Goal: Task Accomplishment & Management: Complete application form

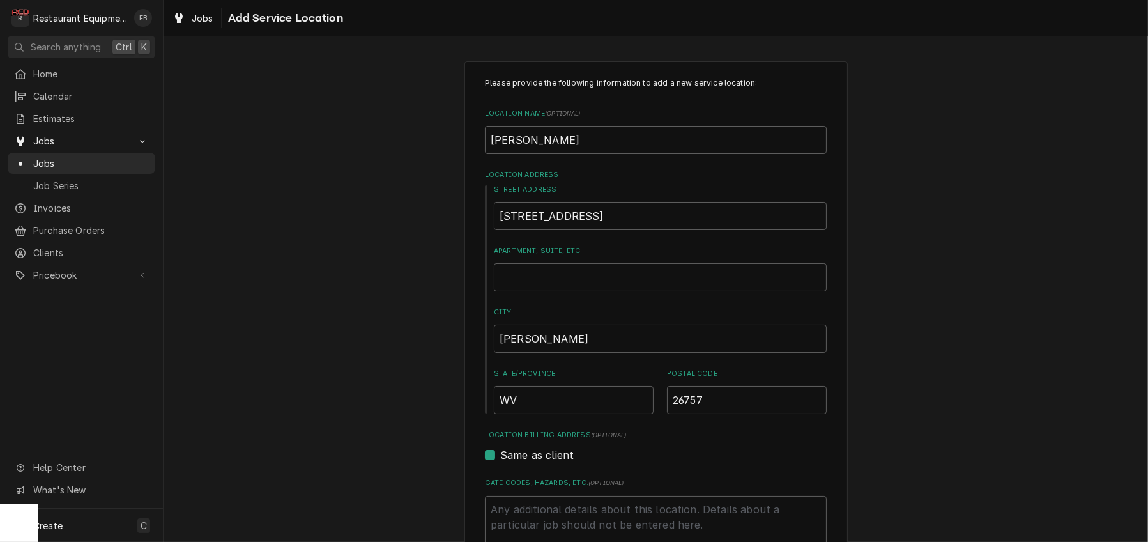
scroll to position [413, 0]
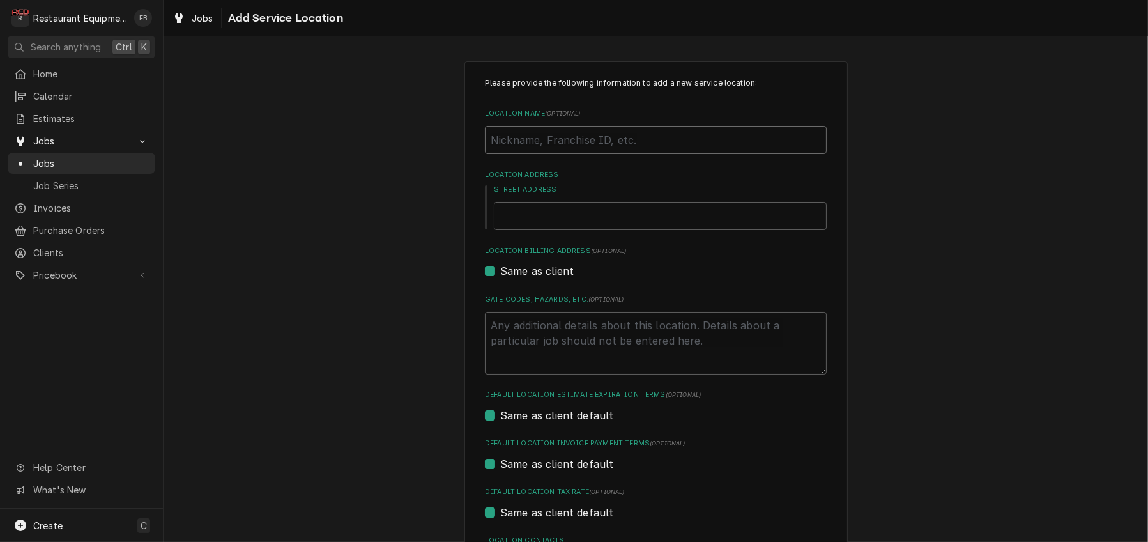
click at [588, 154] on input "Location Name ( optional )" at bounding box center [656, 140] width 342 height 28
type textarea "x"
type input "R"
type textarea "x"
type input "Ro"
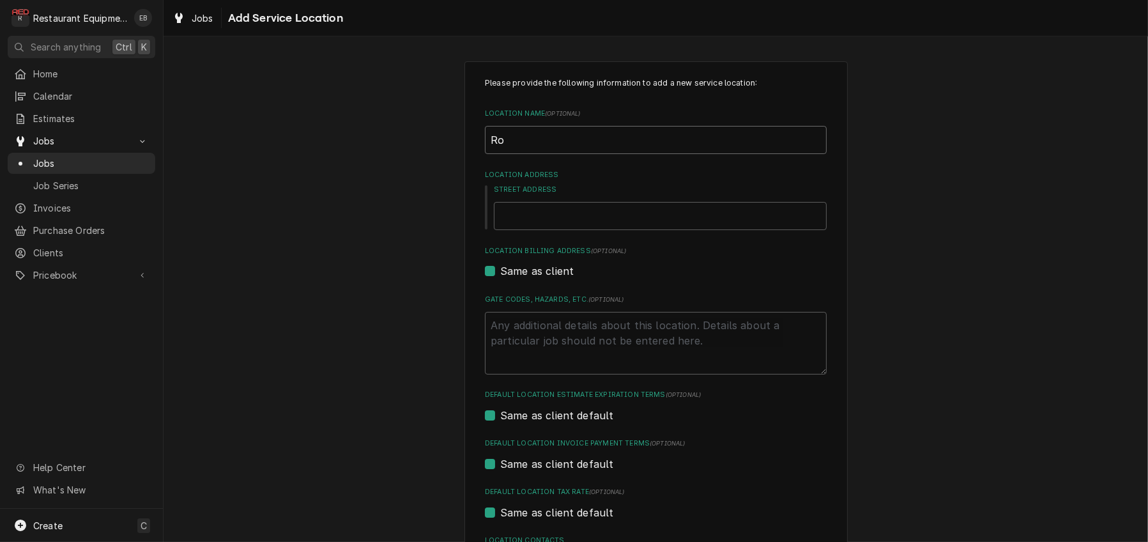
type textarea "x"
type input "Rom"
type textarea "x"
type input "Romn"
type textarea "x"
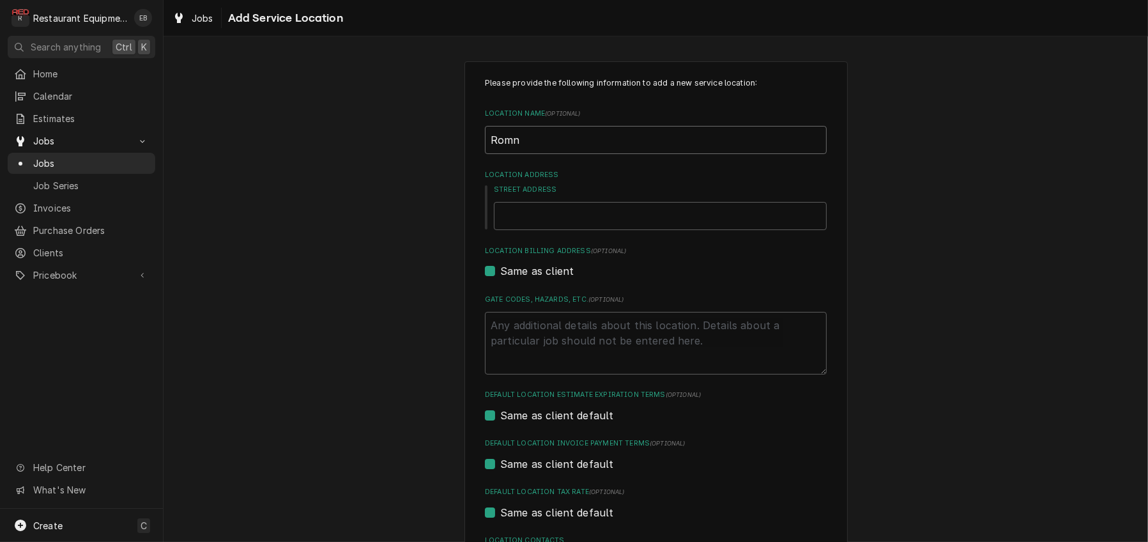
type input "Romne"
type textarea "x"
type input "Romney"
type textarea "x"
type input "Romney"
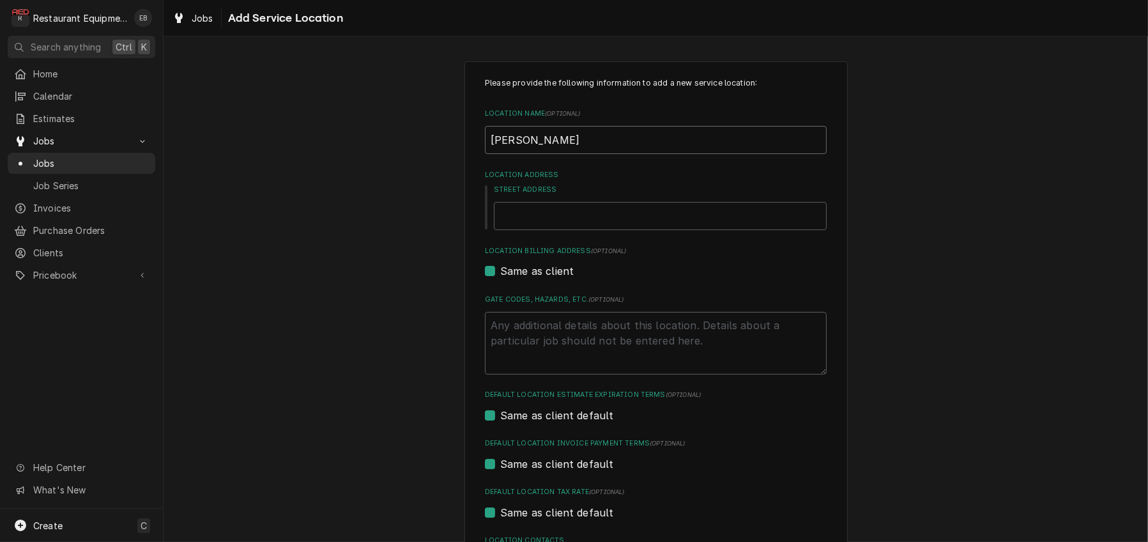
type textarea "x"
type input "Romney M"
type textarea "x"
type input "Romney Mc"
type textarea "x"
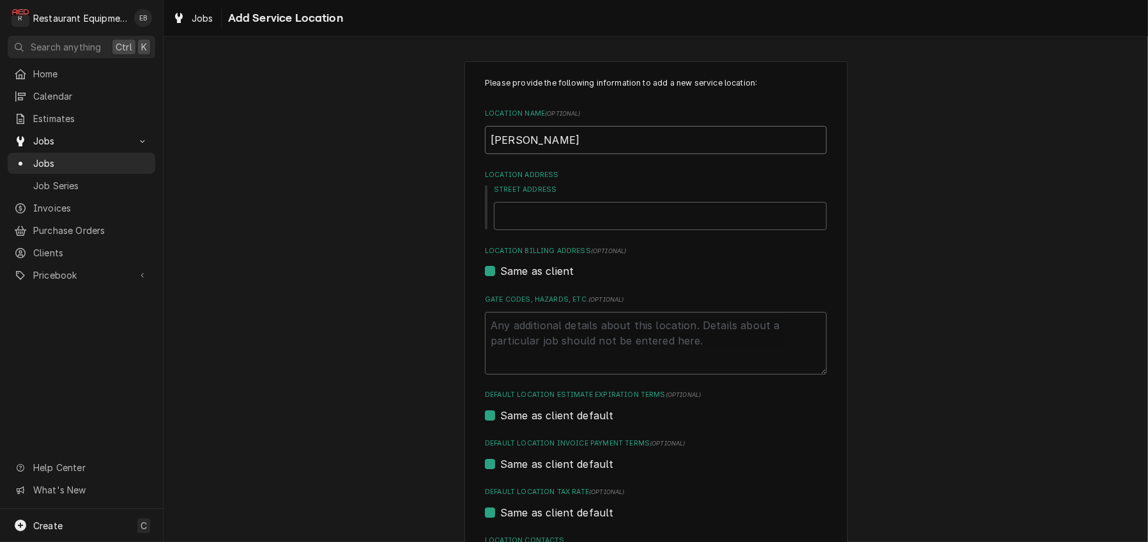
type input "Romney McD"
type textarea "x"
type input "Romney McDo"
type textarea "x"
type input "Romney McDon"
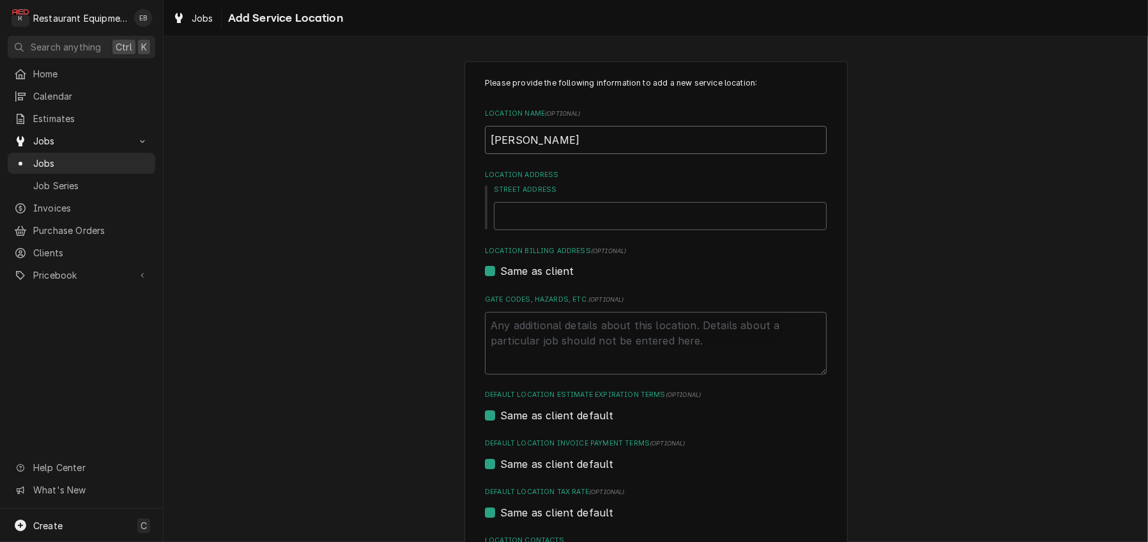
type textarea "x"
type input "Romney McDona"
type textarea "x"
type input "Romney McDonal"
type textarea "x"
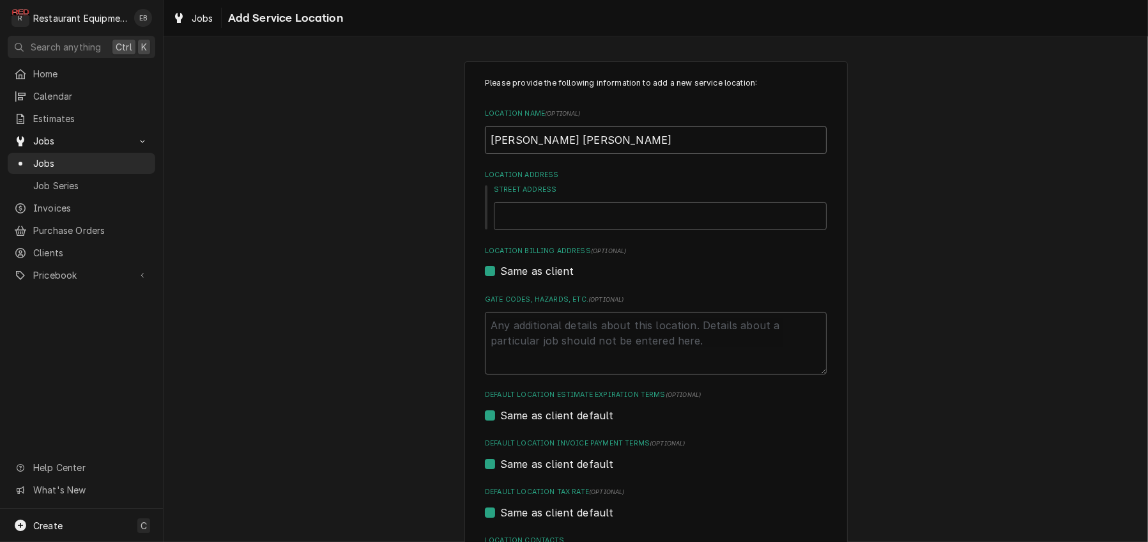
type input "Romney McDonald"
type textarea "x"
type input "Romney McDonalds"
type textarea "x"
type input "Romney McDonalds"
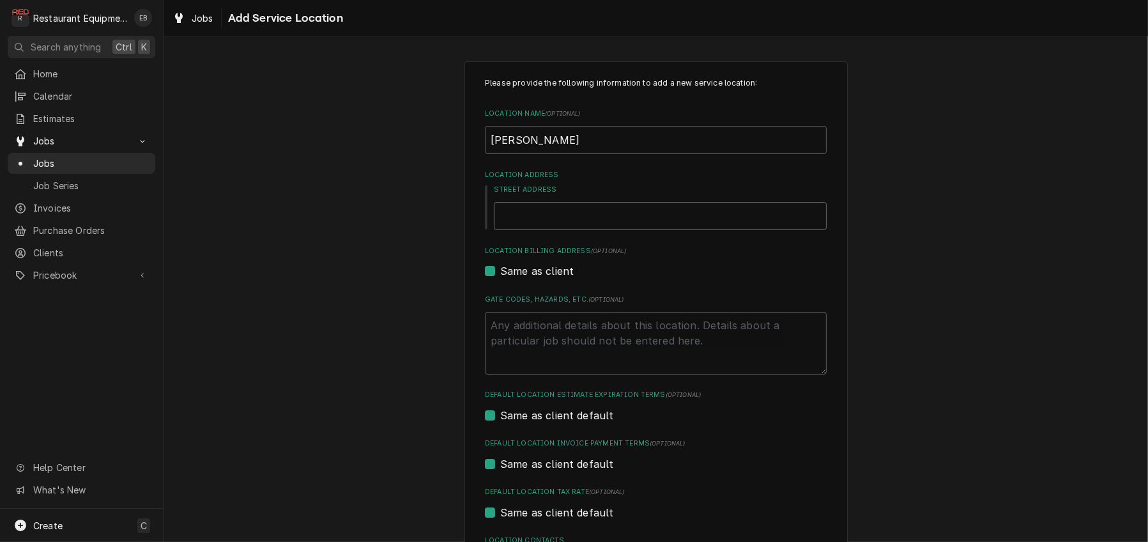
click at [615, 230] on input "Street Address" at bounding box center [660, 216] width 333 height 28
type input "3"
type textarea "x"
type input "30"
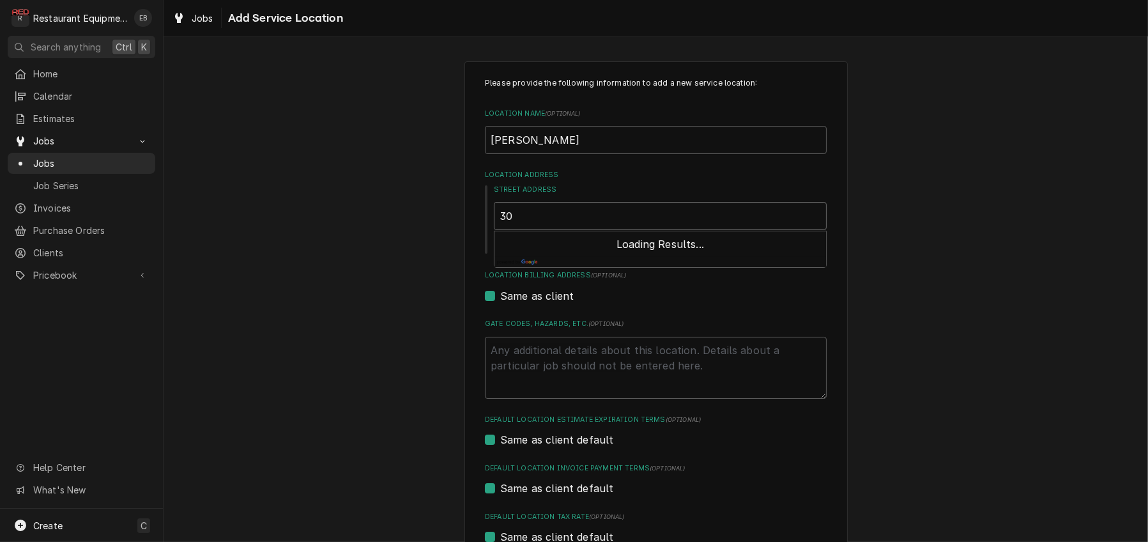
type textarea "x"
type input "307"
type textarea "x"
type input "307"
type textarea "x"
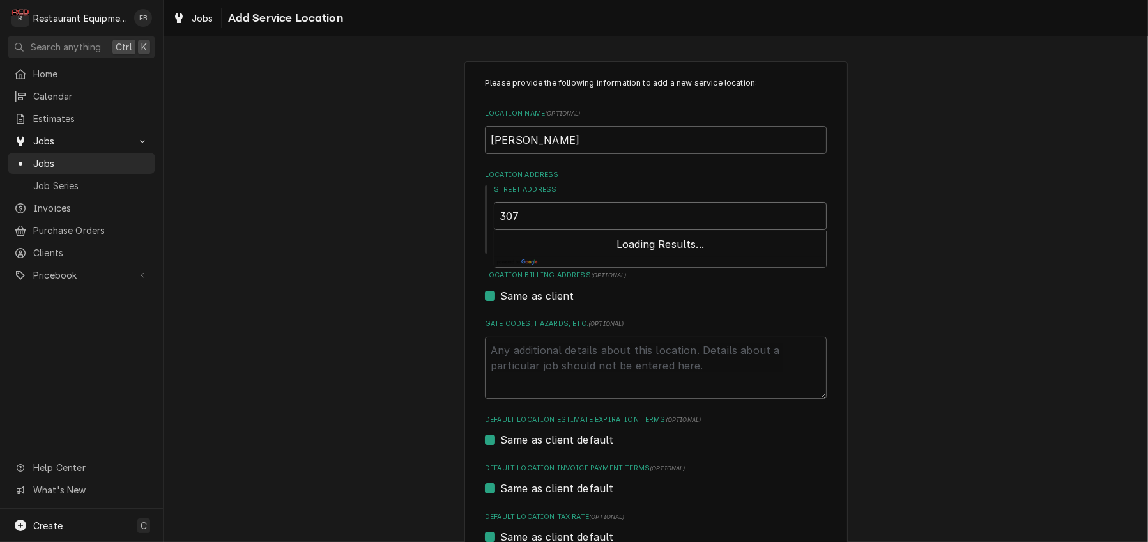
type input "307 e"
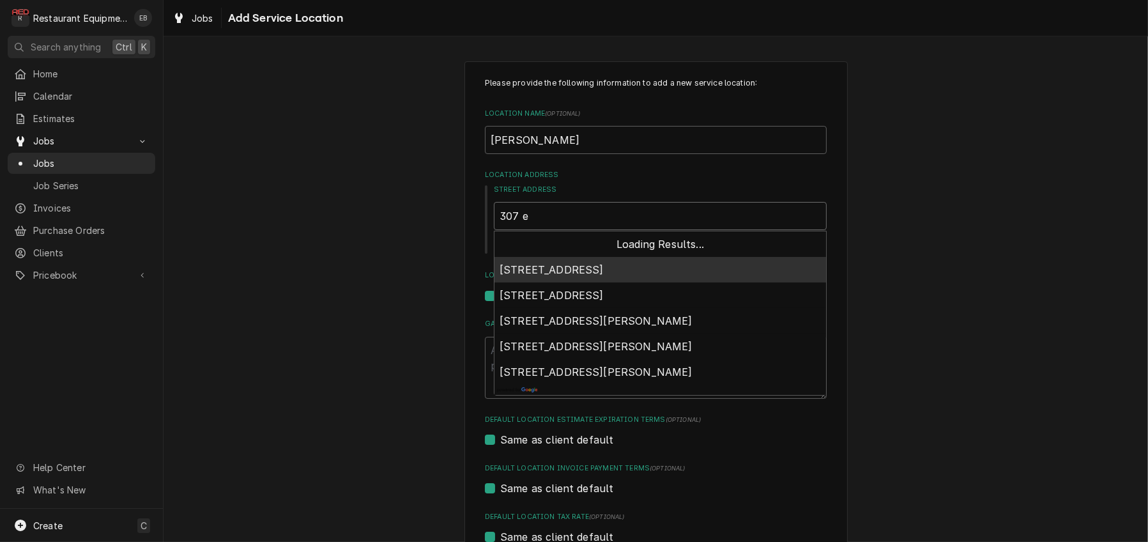
type textarea "x"
type input "307 ea"
type textarea "x"
type input "307 eas"
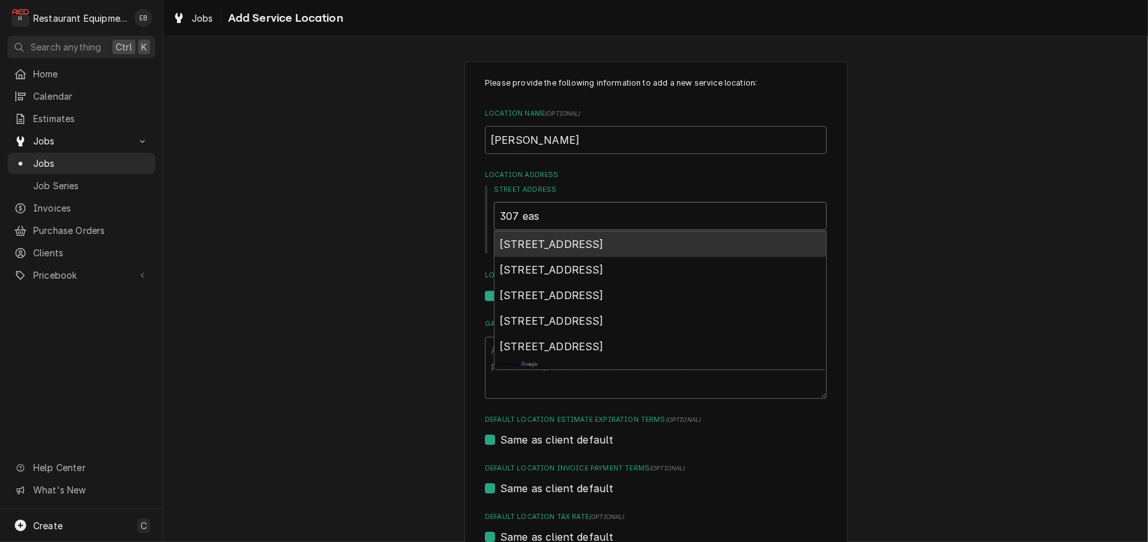
type textarea "x"
type input "307 east"
type textarea "x"
type input "307 east"
type textarea "x"
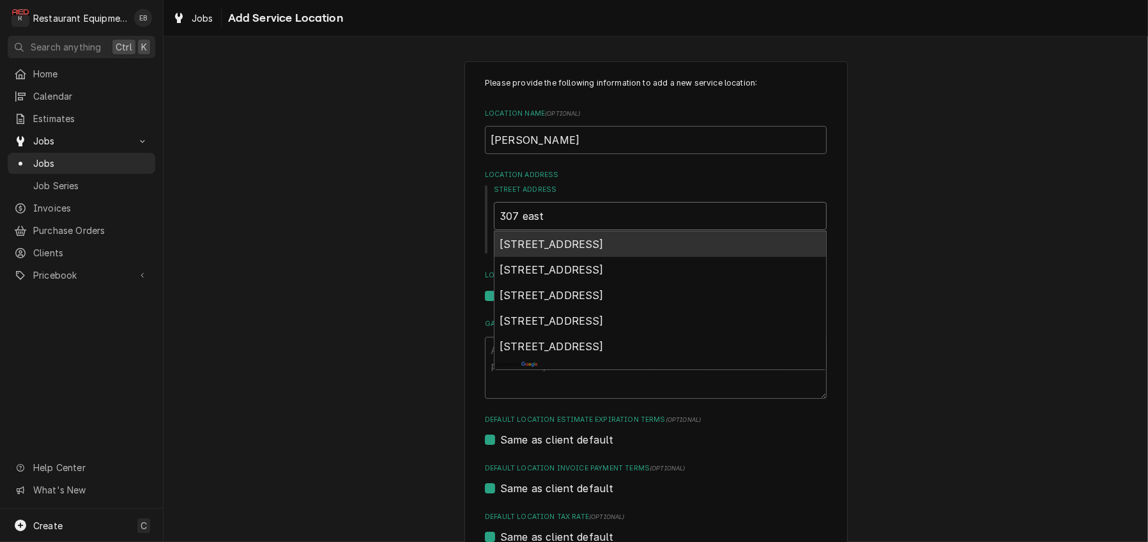
type input "307 east m"
type textarea "x"
type input "307 east ma"
type textarea "x"
type input "307 east mai"
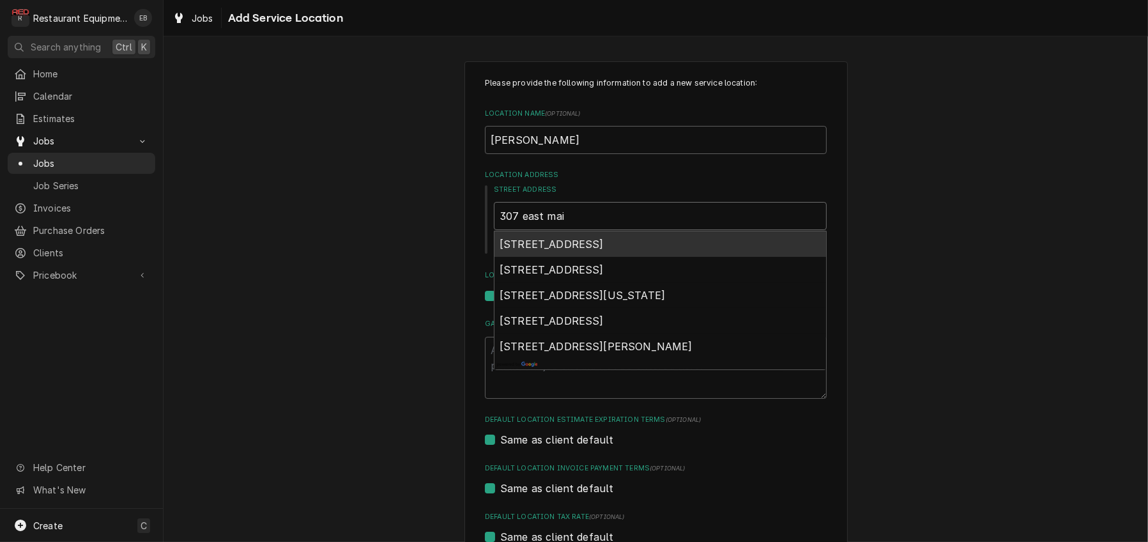
type textarea "x"
type input "307 east main"
type textarea "x"
type input "307 east main"
type textarea "x"
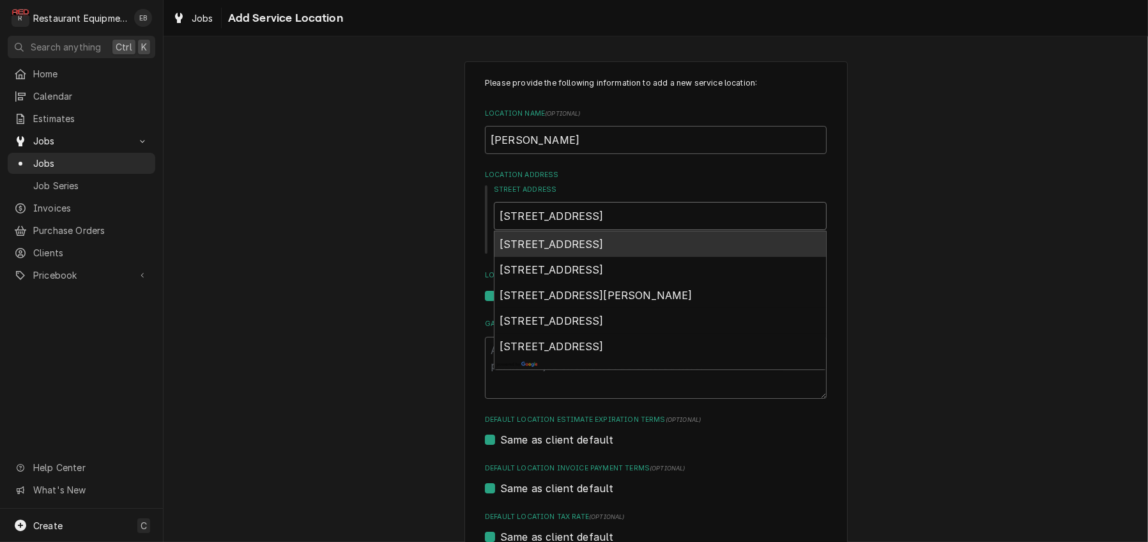
type input "307 east main s"
type textarea "x"
type input "307 east main st"
type textarea "x"
type input "307 east main str"
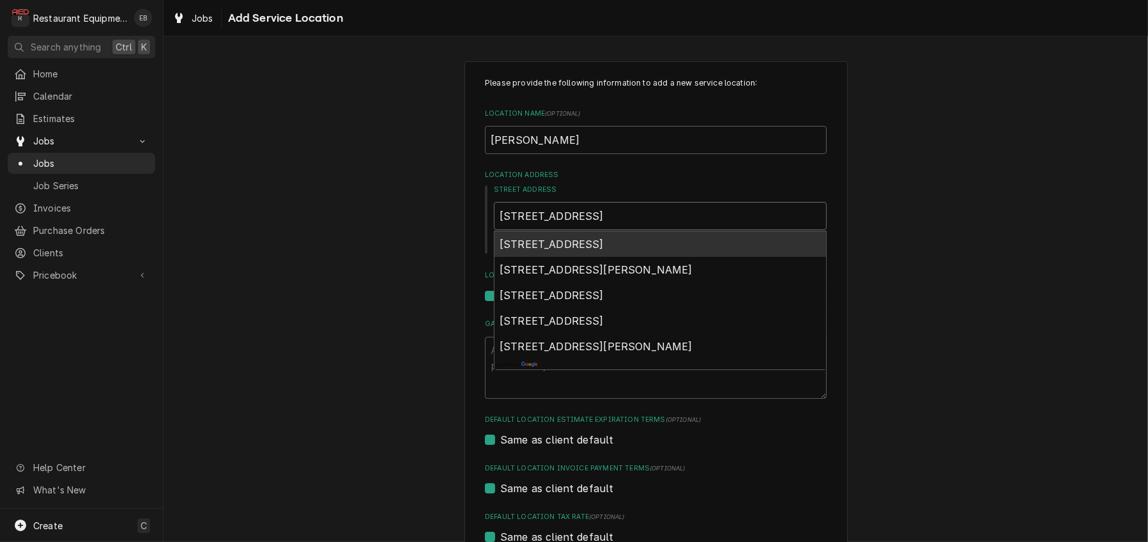
type textarea "x"
type input "307 east main stre"
type textarea "x"
type input "307 east main stree"
type textarea "x"
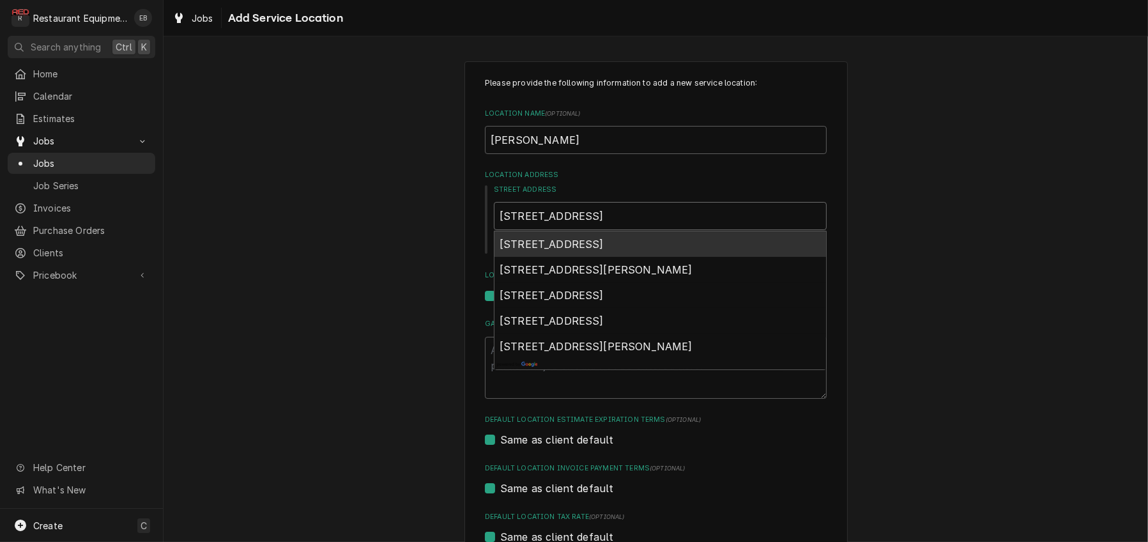
type input "307 east main street"
type textarea "x"
type input "307 east main street"
type textarea "x"
type input "307 east main street r"
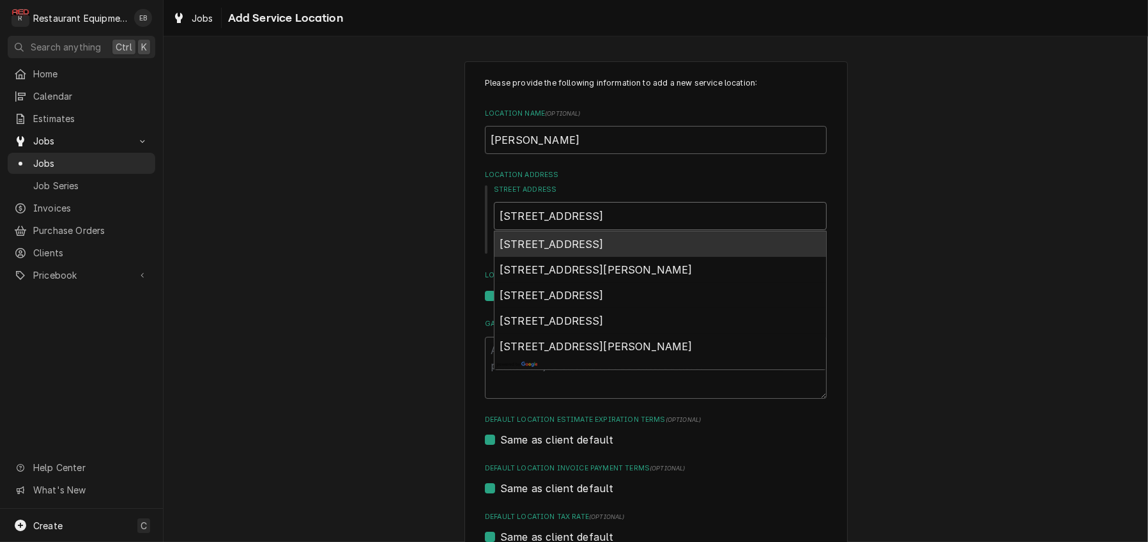
type textarea "x"
type input "307 east main street ro"
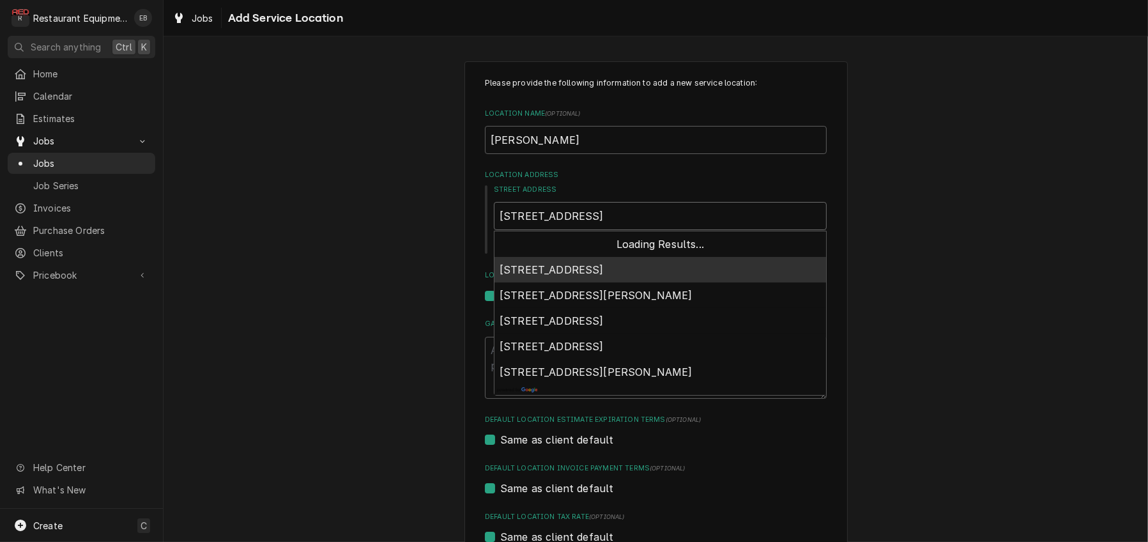
type textarea "x"
type input "307 east main street rom"
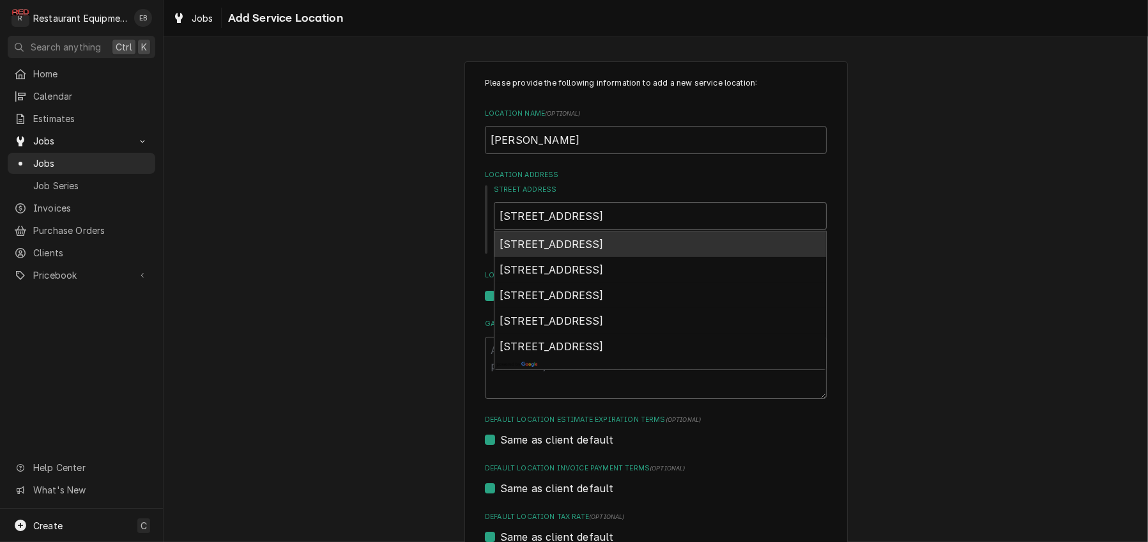
type textarea "x"
type input "307 east main street romn"
type textarea "x"
type input "307 east main street romne"
type textarea "x"
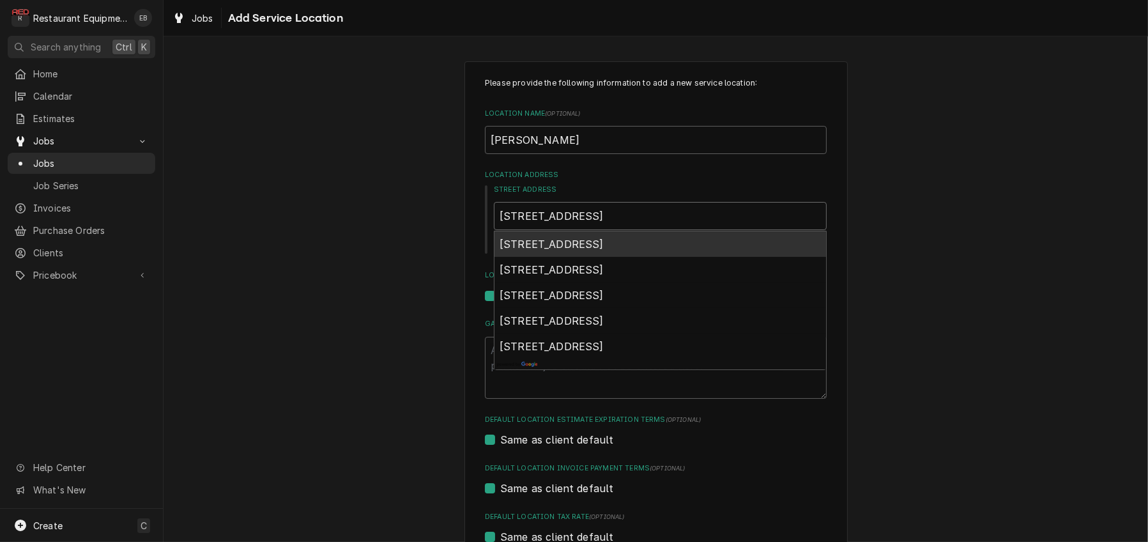
type input "307 east main street romney"
type textarea "x"
type input "307 east main street romney"
click at [604, 250] on span "307 East Main Street, Romney, WV, USA" at bounding box center [551, 244] width 104 height 13
type textarea "x"
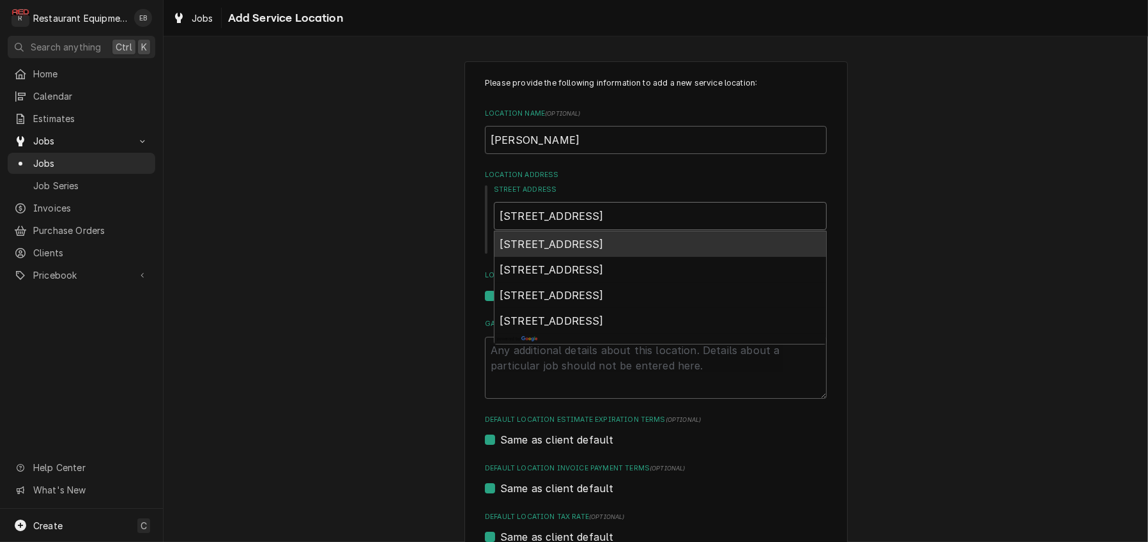
type input "307 E Main St"
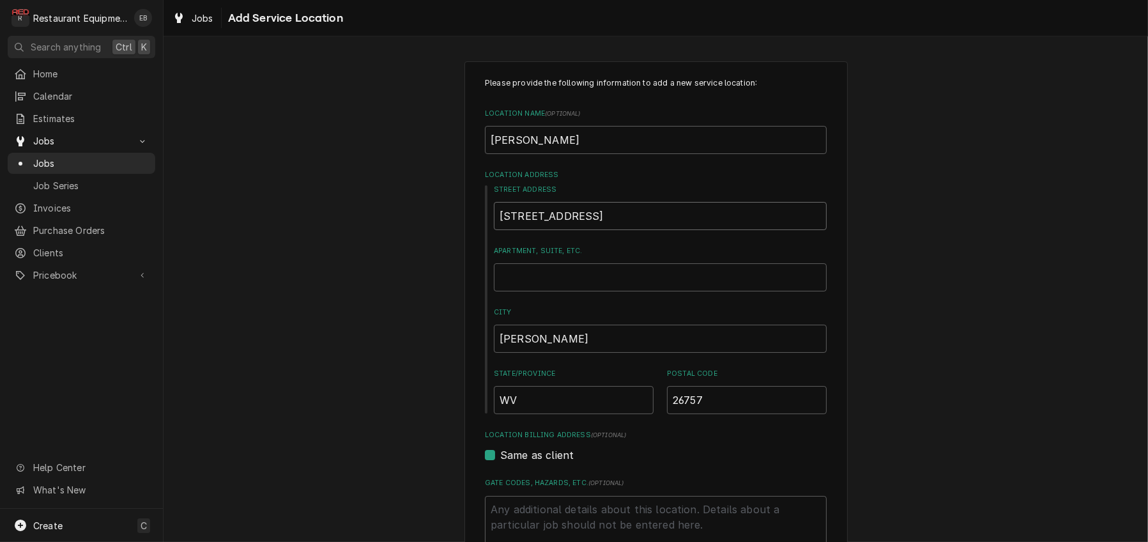
type textarea "x"
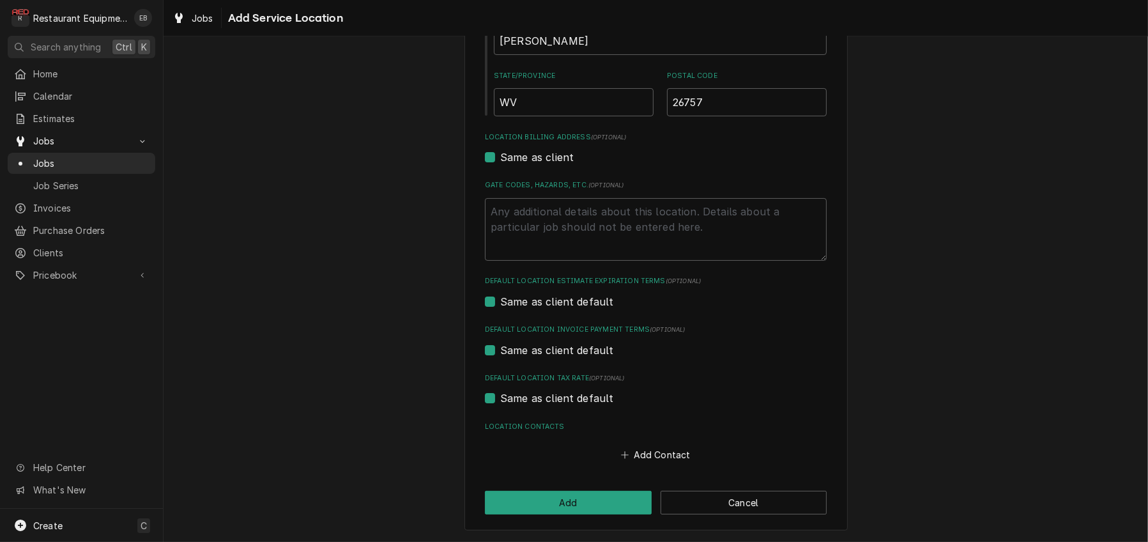
scroll to position [392, 0]
type input "307 E Main St"
click at [629, 491] on button "Add" at bounding box center [568, 503] width 167 height 24
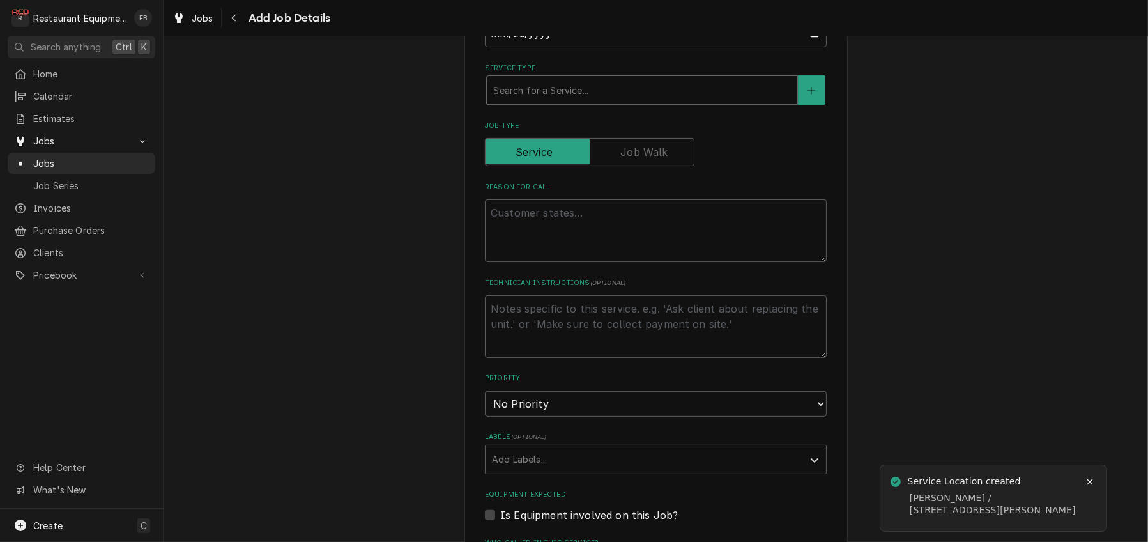
scroll to position [468, 0]
click at [559, 98] on div "Service Type" at bounding box center [642, 86] width 298 height 23
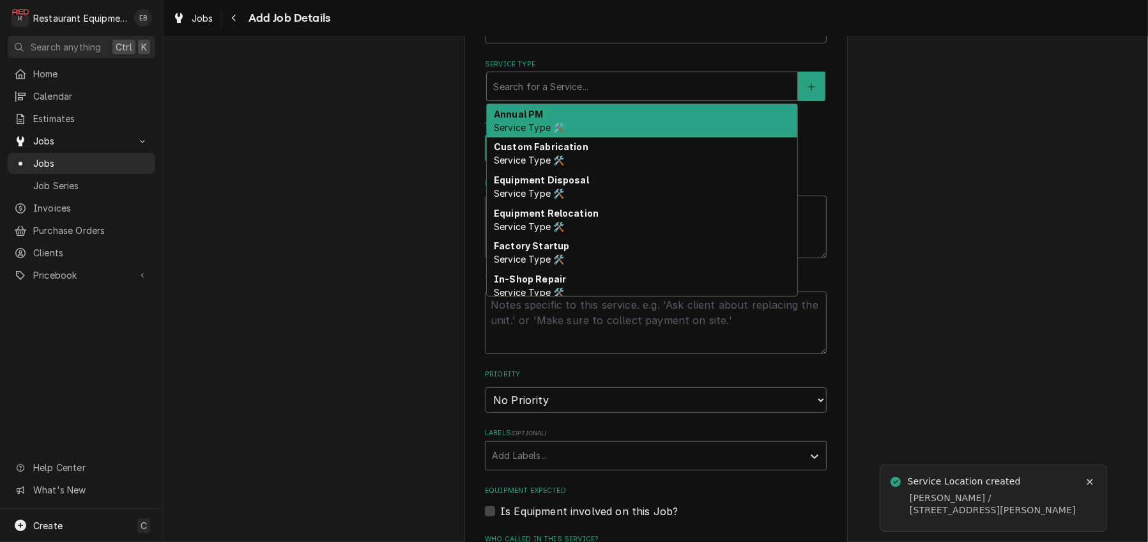
type textarea "x"
type input "s"
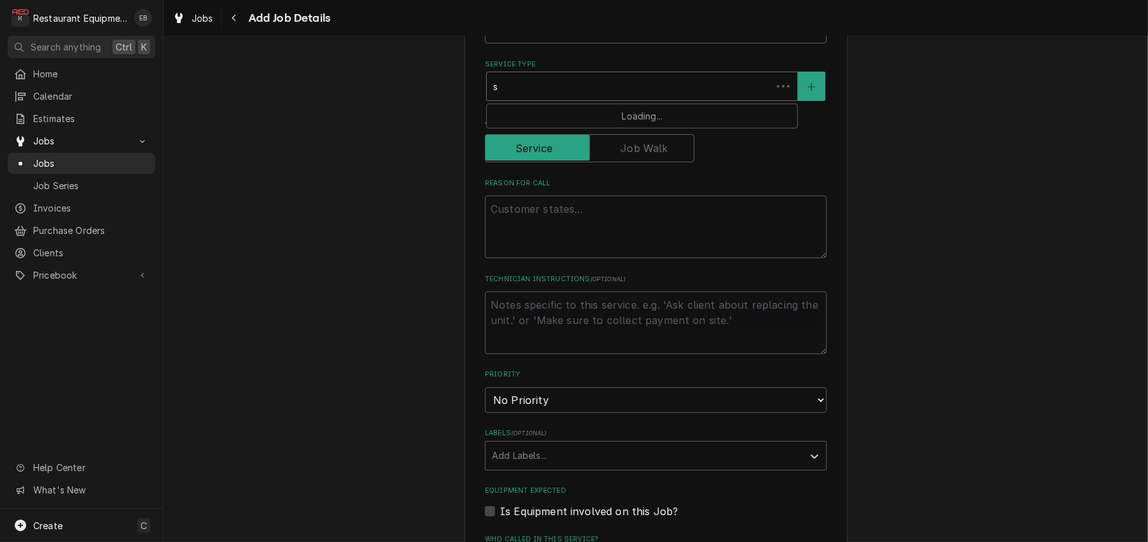
type textarea "x"
type input "st"
type textarea "x"
type input "sta"
type textarea "x"
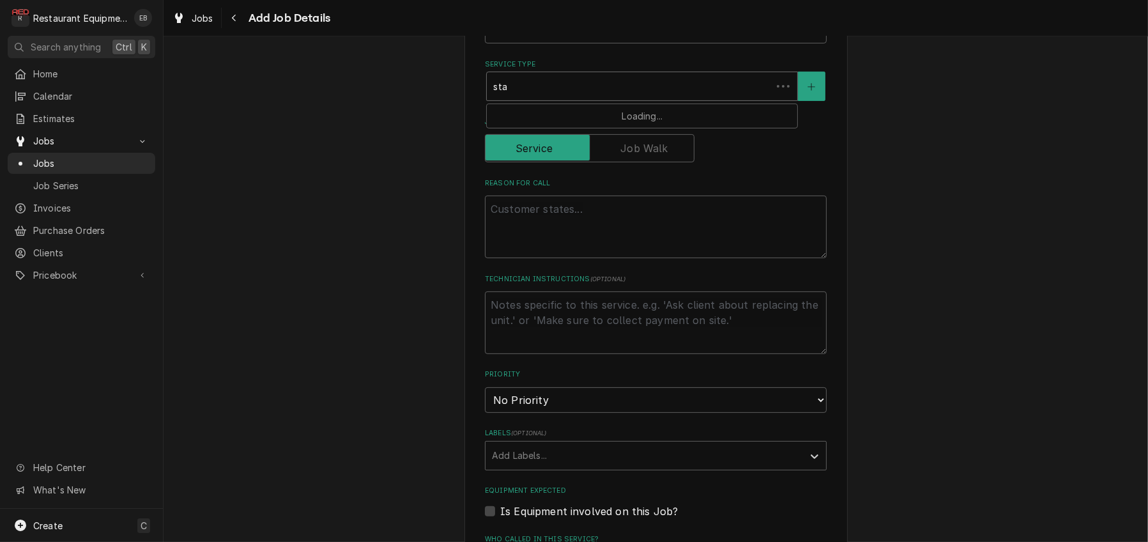
type input "star"
type textarea "x"
type input "start"
type textarea "x"
type input "start"
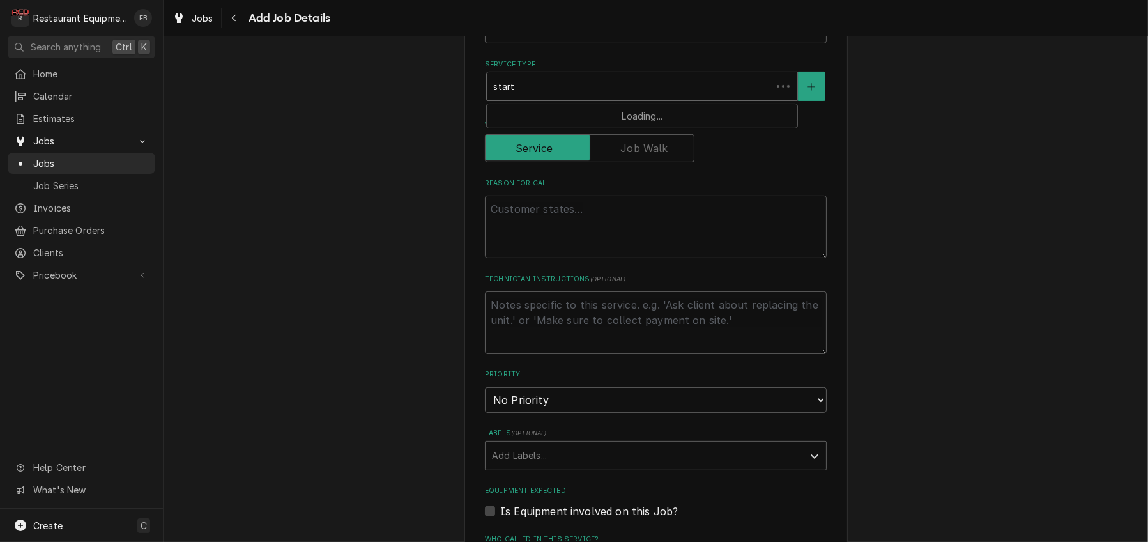
type textarea "x"
type input "start u"
type textarea "x"
type input "start up"
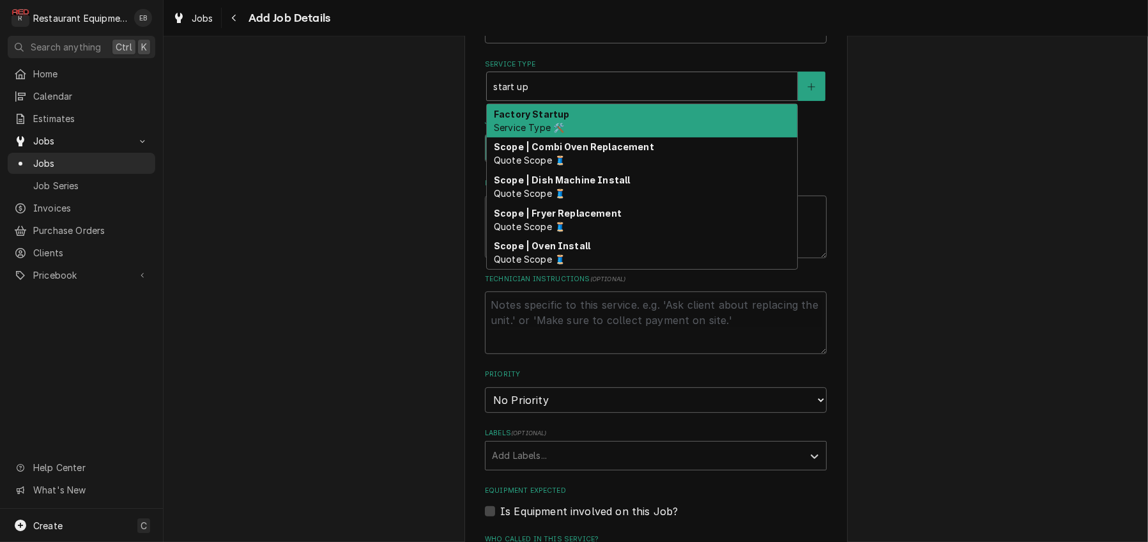
click at [559, 137] on div "Factory Startup Service Type 🛠️" at bounding box center [642, 120] width 310 height 33
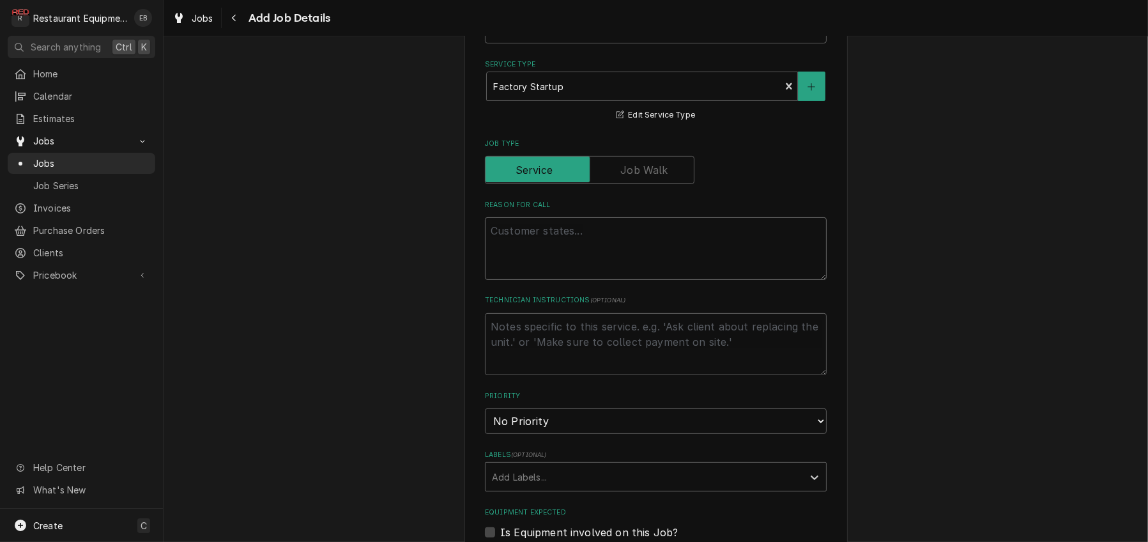
click at [563, 280] on textarea "Reason For Call" at bounding box center [656, 248] width 342 height 63
paste textarea "Type: Startup Rise Work Authorization: CA315157 Required Completion Date: 10/21…"
type textarea "x"
type textarea "Type: Startup Rise Work Authorization: CA315157 Required Completion Date: 10/21…"
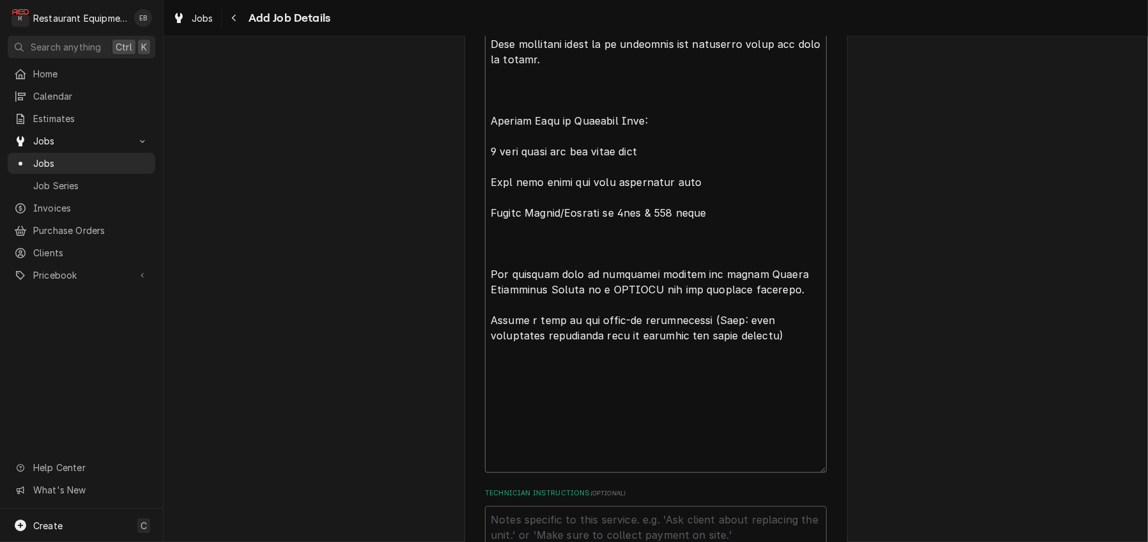
type textarea "x"
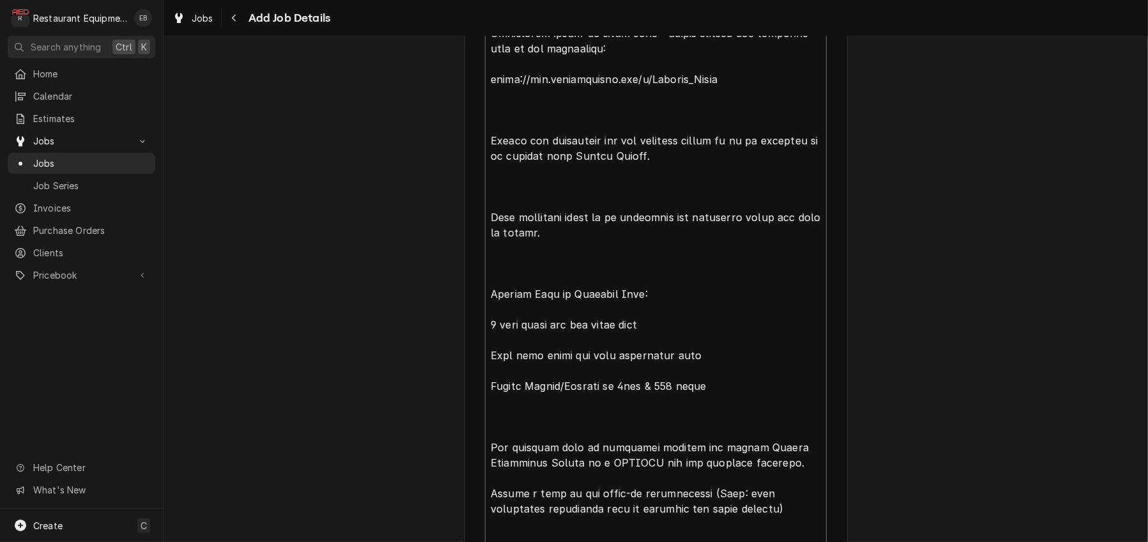
scroll to position [1880, 0]
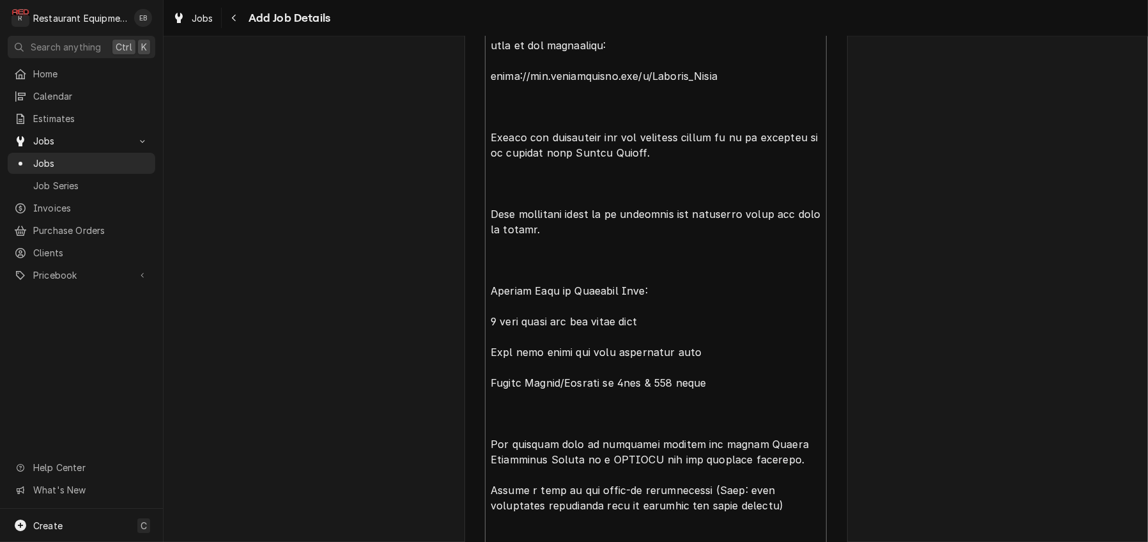
drag, startPoint x: 481, startPoint y: 218, endPoint x: 731, endPoint y: 224, distance: 250.4
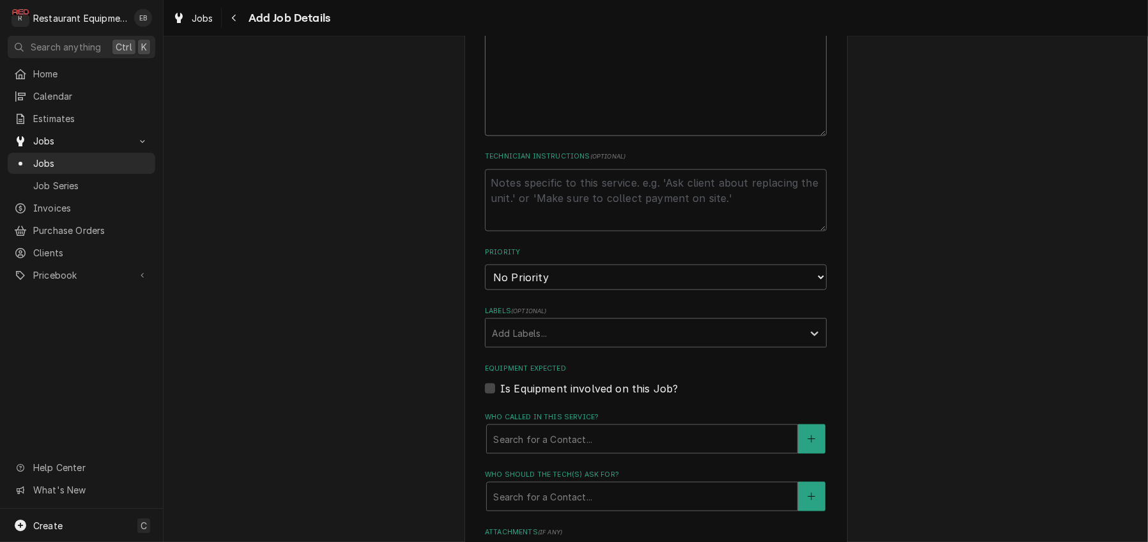
scroll to position [2348, 0]
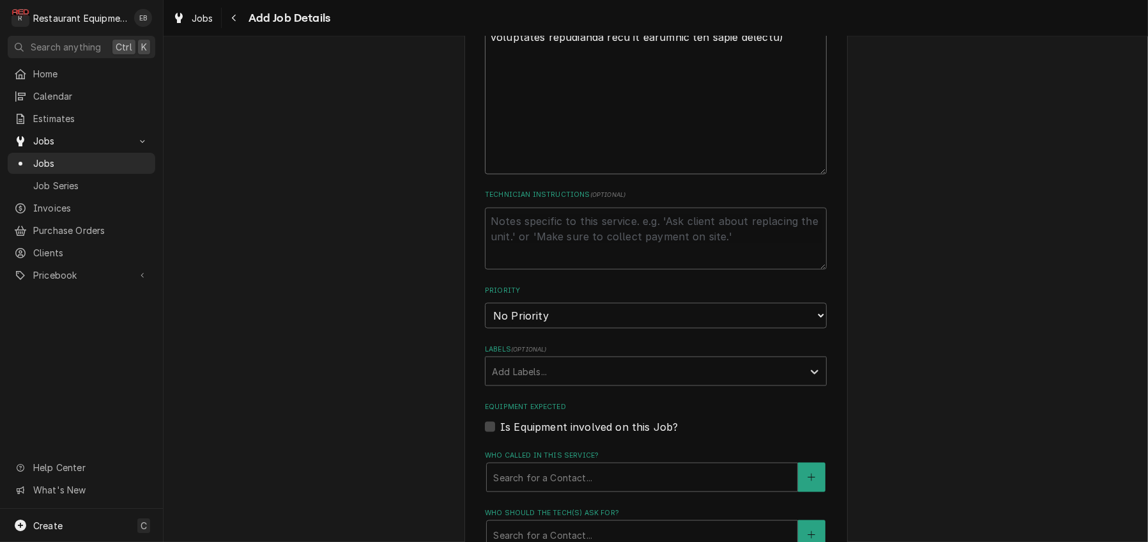
type textarea "Type: Startup Rise Work Authorization: CA315157 Required Completion Date: 10/21…"
click at [598, 270] on textarea "Technician Instructions ( optional )" at bounding box center [656, 239] width 342 height 63
paste textarea "https://www.surveymonkey.com/r/Garland_Grill"
type textarea "x"
type textarea "https://www.surveymonkey.com/r/Garland_Grill"
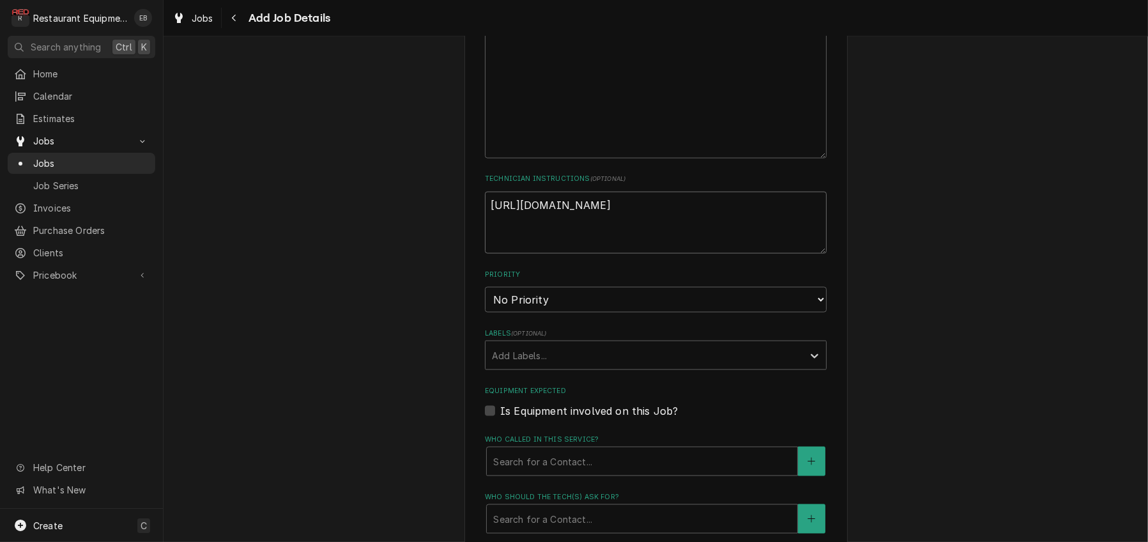
type textarea "x"
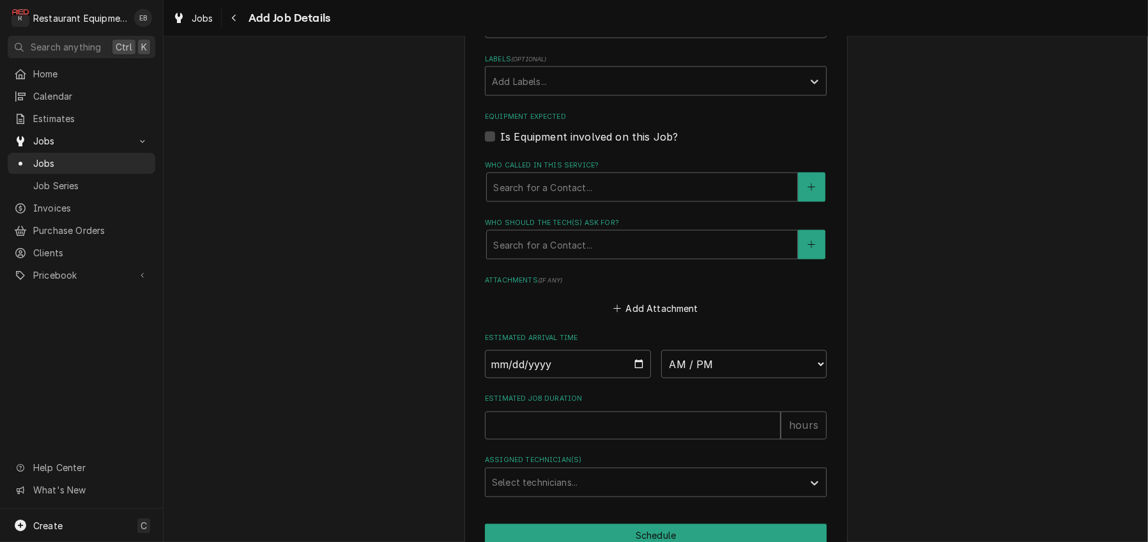
scroll to position [2603, 0]
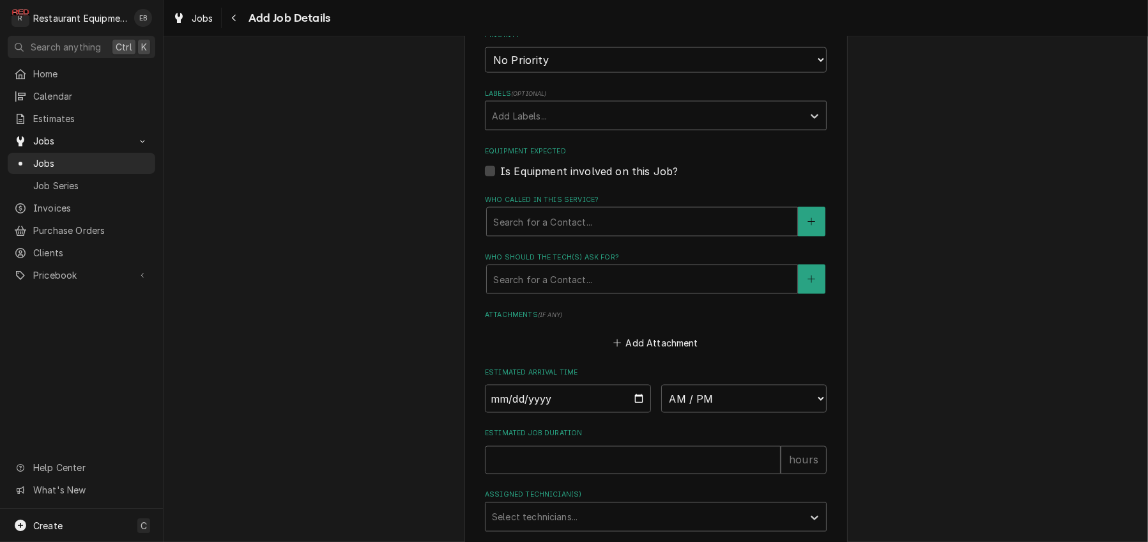
type textarea "https://www.surveymonkey.com/r/Garland_Grill"
click at [556, 73] on select "No Priority Urgent High Medium Low" at bounding box center [656, 60] width 342 height 26
click at [533, 73] on select "No Priority Urgent High Medium Low" at bounding box center [656, 60] width 342 height 26
select select "2"
click at [485, 73] on select "No Priority Urgent High Medium Low" at bounding box center [656, 60] width 342 height 26
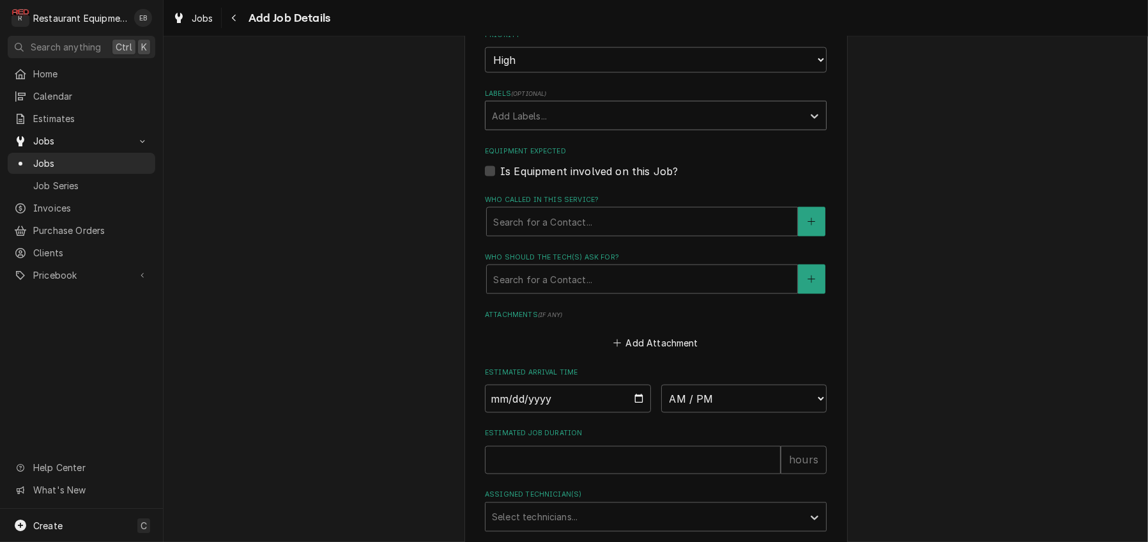
click at [555, 127] on div "Labels" at bounding box center [644, 115] width 305 height 23
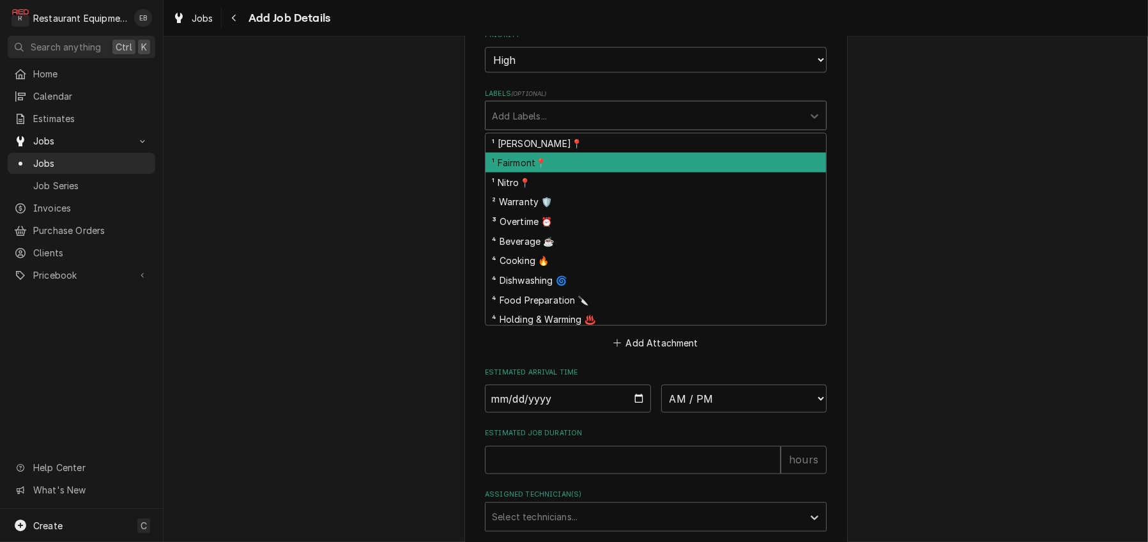
click at [539, 172] on div "¹ Fairmont📍" at bounding box center [655, 163] width 340 height 20
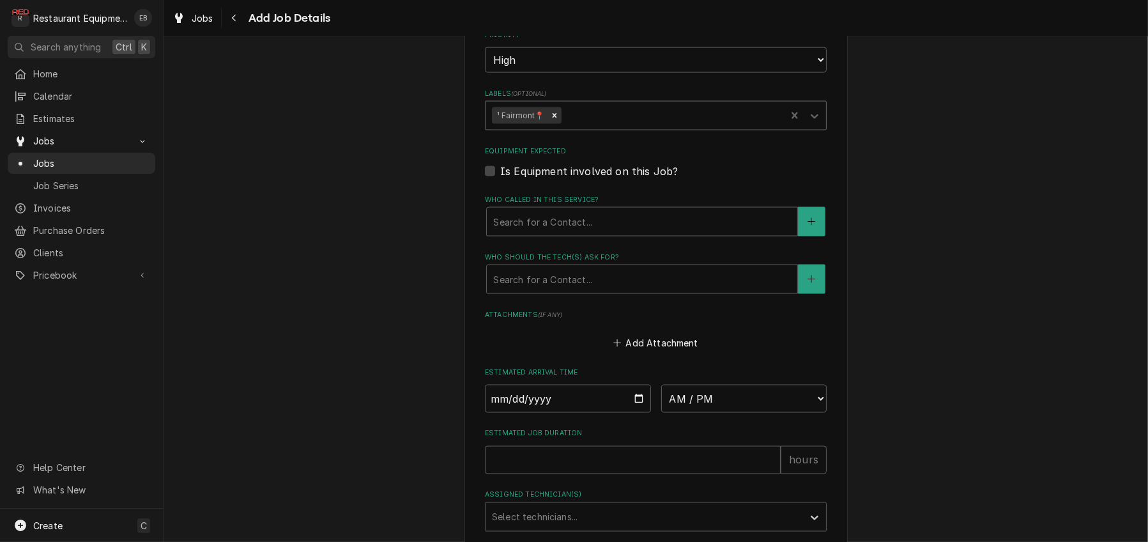
click at [598, 127] on div "Labels" at bounding box center [671, 115] width 216 height 23
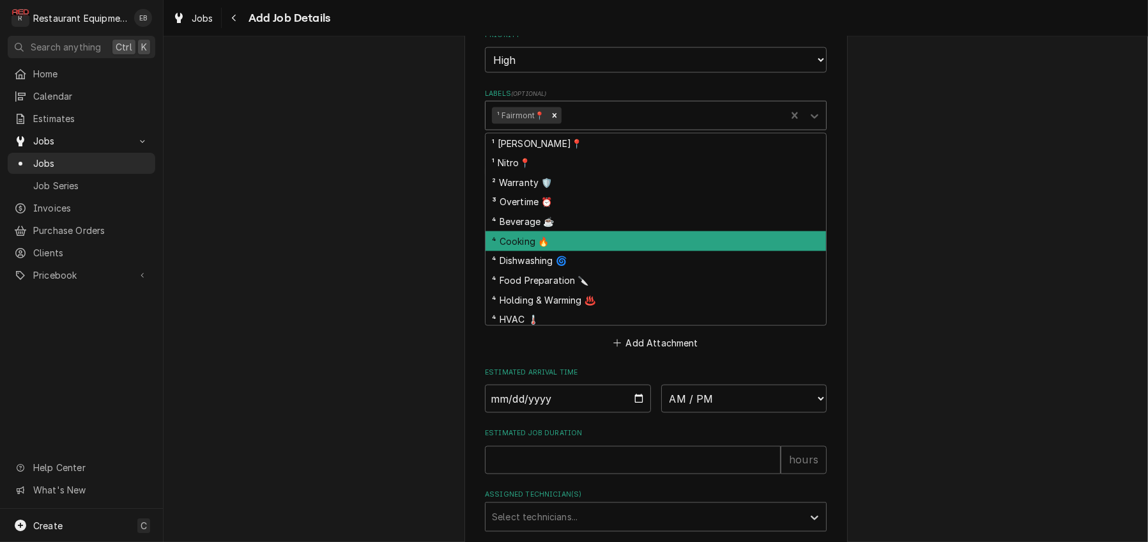
click at [542, 251] on div "⁴ Cooking 🔥" at bounding box center [655, 241] width 340 height 20
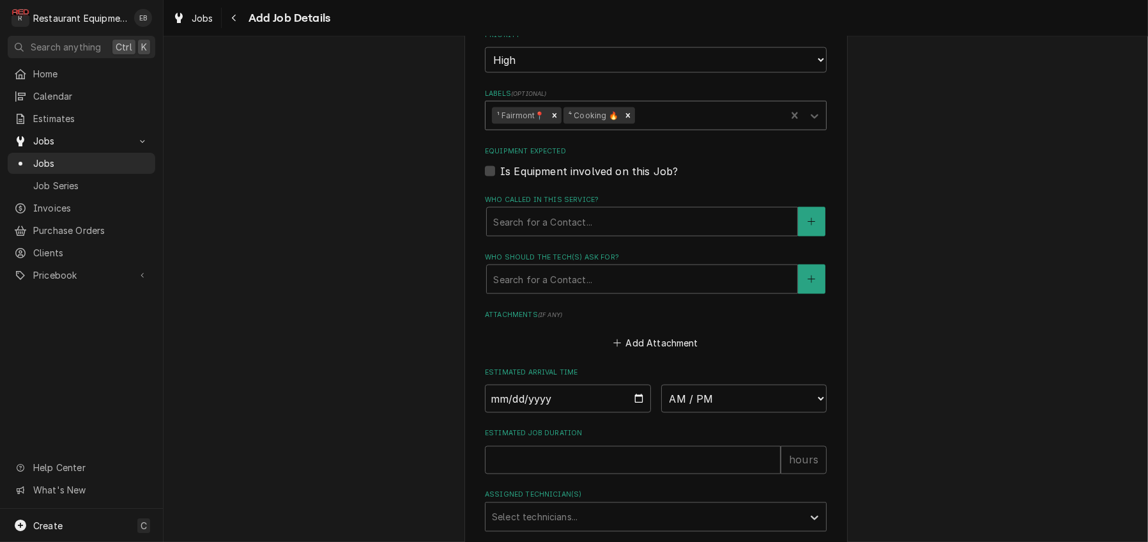
click at [666, 127] on div "Labels" at bounding box center [708, 115] width 142 height 23
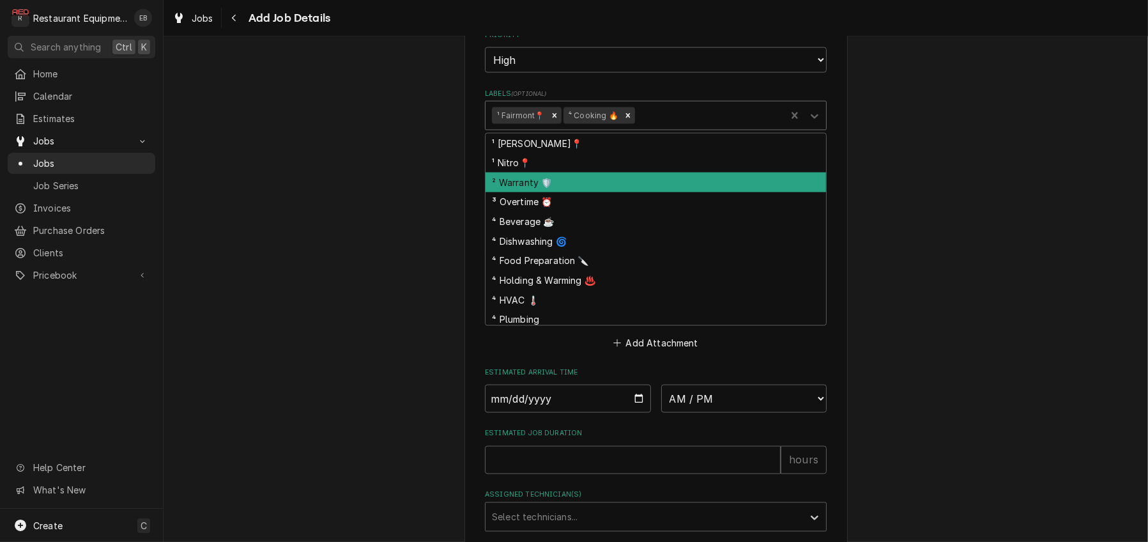
click at [554, 192] on div "² Warranty 🛡️" at bounding box center [655, 182] width 340 height 20
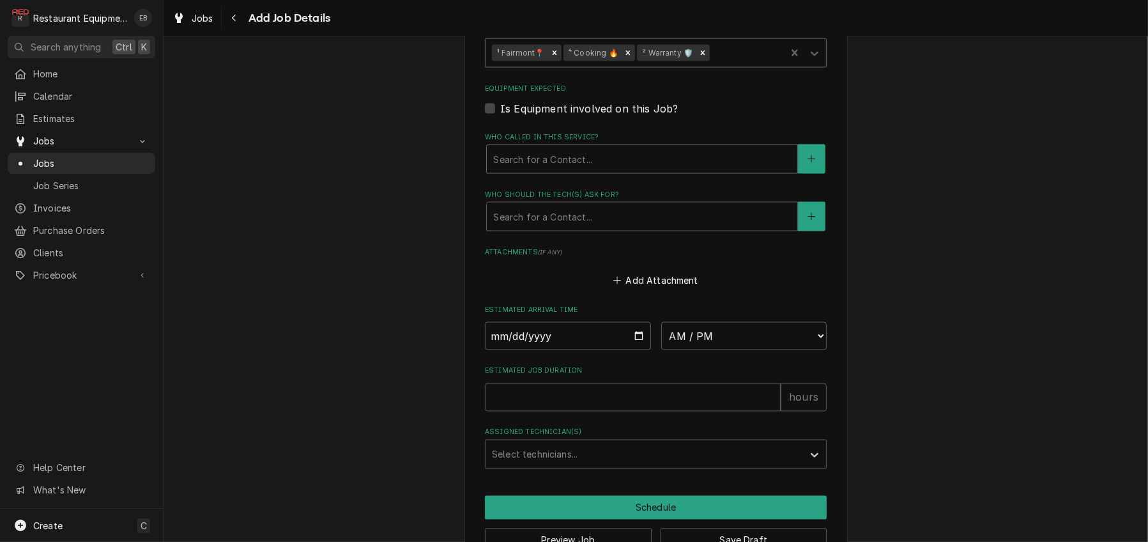
scroll to position [2688, 0]
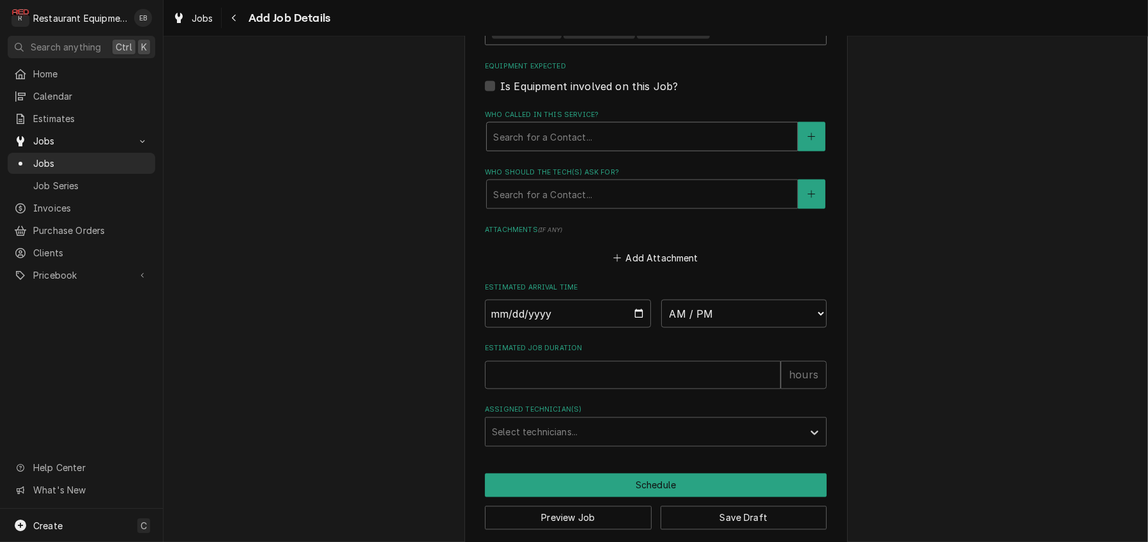
click at [629, 148] on div "Who called in this service?" at bounding box center [642, 136] width 298 height 23
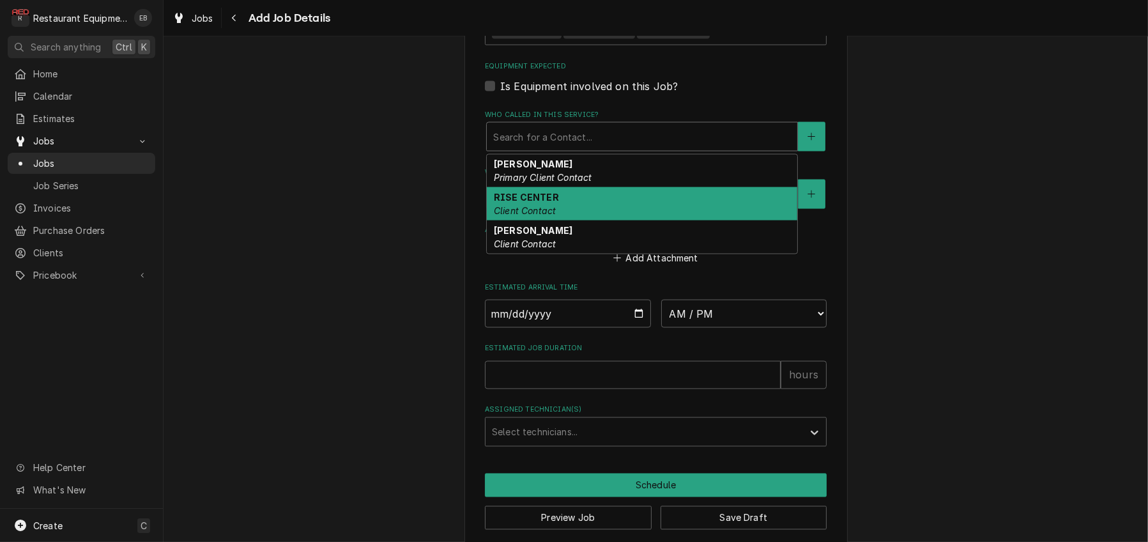
click at [552, 220] on div "RISE CENTER Client Contact" at bounding box center [642, 203] width 310 height 33
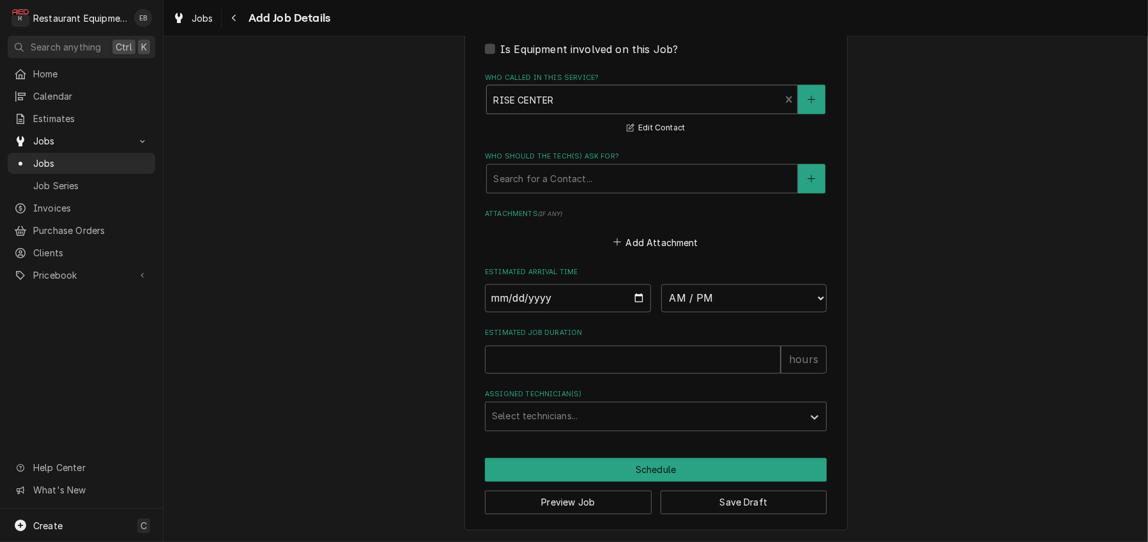
scroll to position [2731, 0]
click at [581, 190] on div "Who should the tech(s) ask for?" at bounding box center [642, 178] width 298 height 23
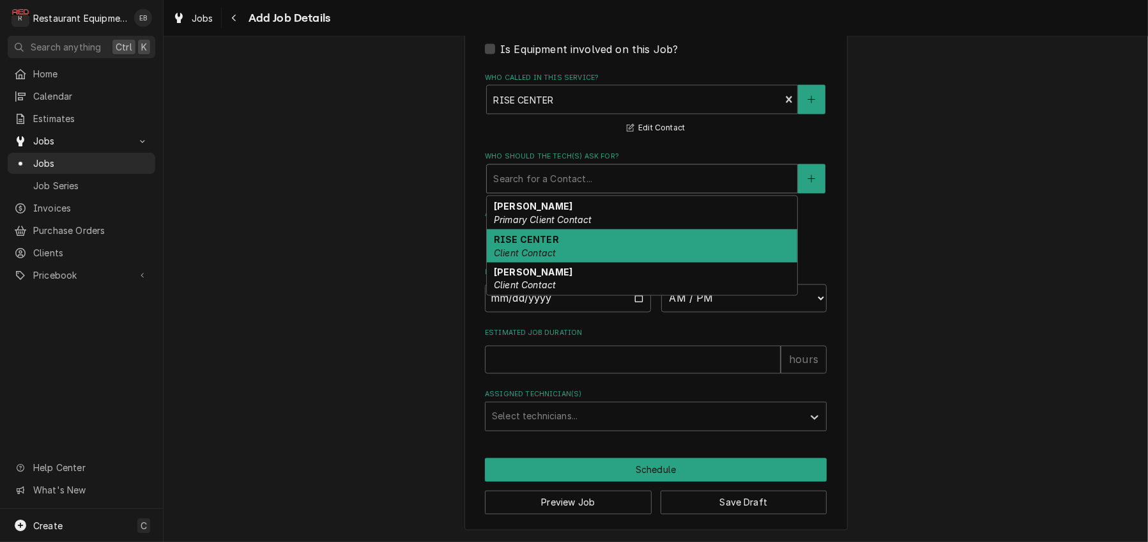
click at [567, 263] on div "RISE CENTER Client Contact" at bounding box center [642, 245] width 310 height 33
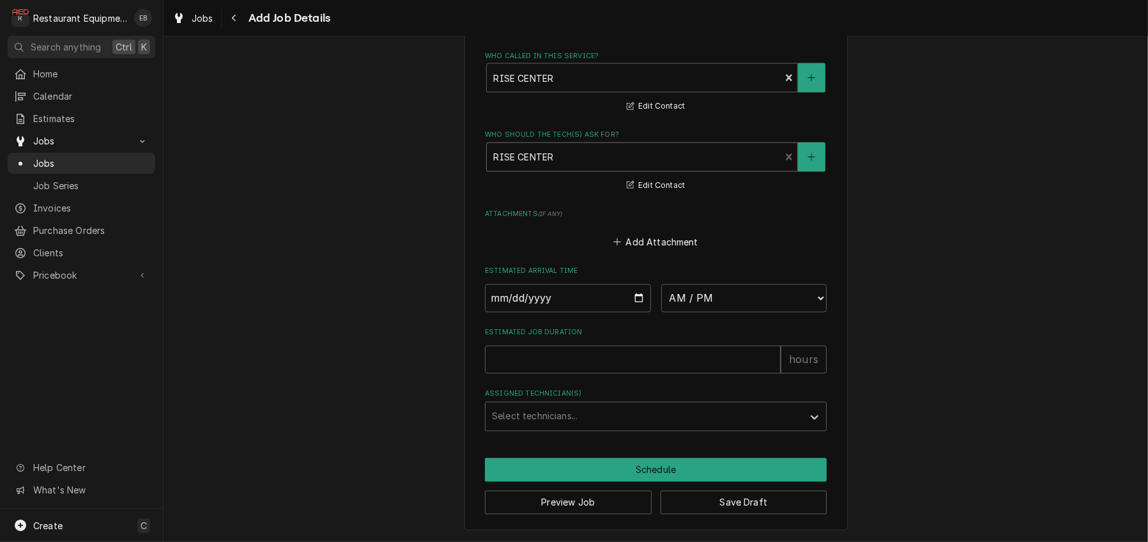
scroll to position [2902, 0]
click at [637, 284] on input "Date" at bounding box center [568, 298] width 166 height 28
type textarea "x"
type input "2025-10-22"
type textarea "x"
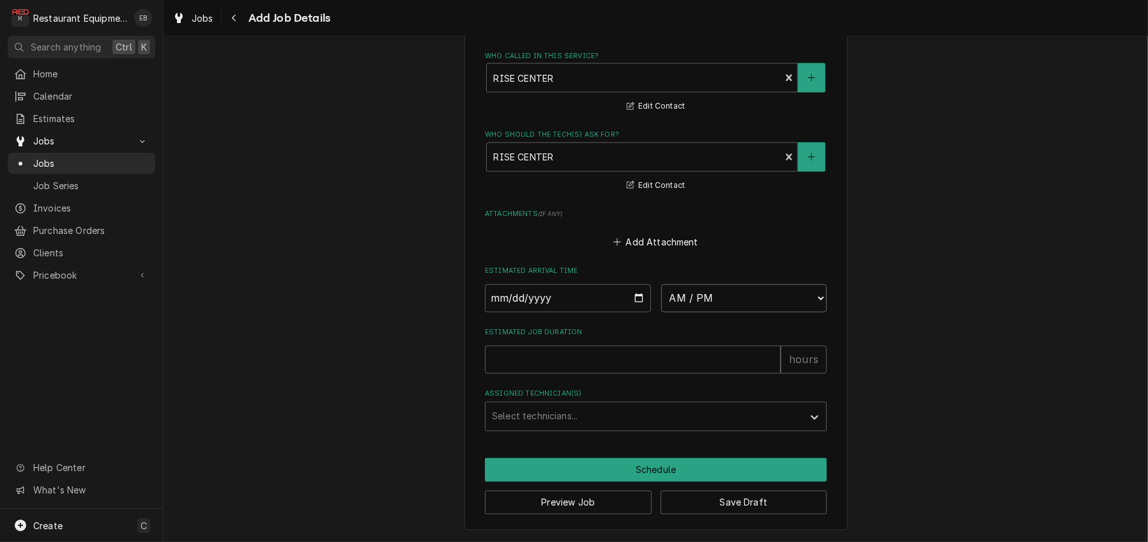
click at [756, 284] on select "AM / PM 6:00 AM 6:15 AM 6:30 AM 6:45 AM 7:00 AM 7:15 AM 7:30 AM 7:45 AM 8:00 AM…" at bounding box center [744, 298] width 166 height 28
select select "08:00:00"
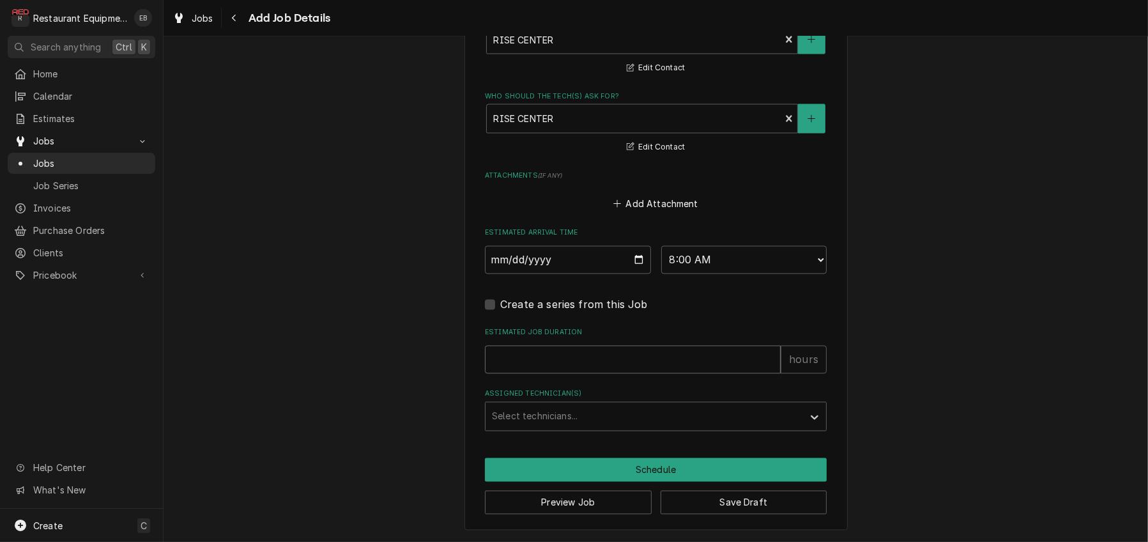
click at [591, 374] on input "Estimated Job Duration" at bounding box center [633, 360] width 296 height 28
type textarea "x"
type input "4"
type textarea "x"
type input "4"
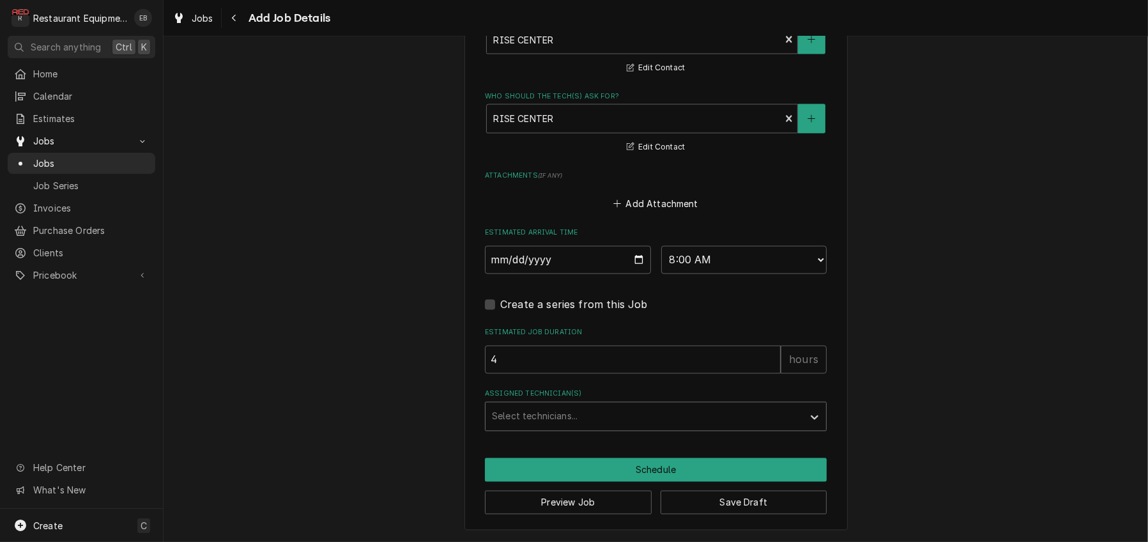
click at [580, 428] on div "Assigned Technician(s)" at bounding box center [644, 416] width 305 height 23
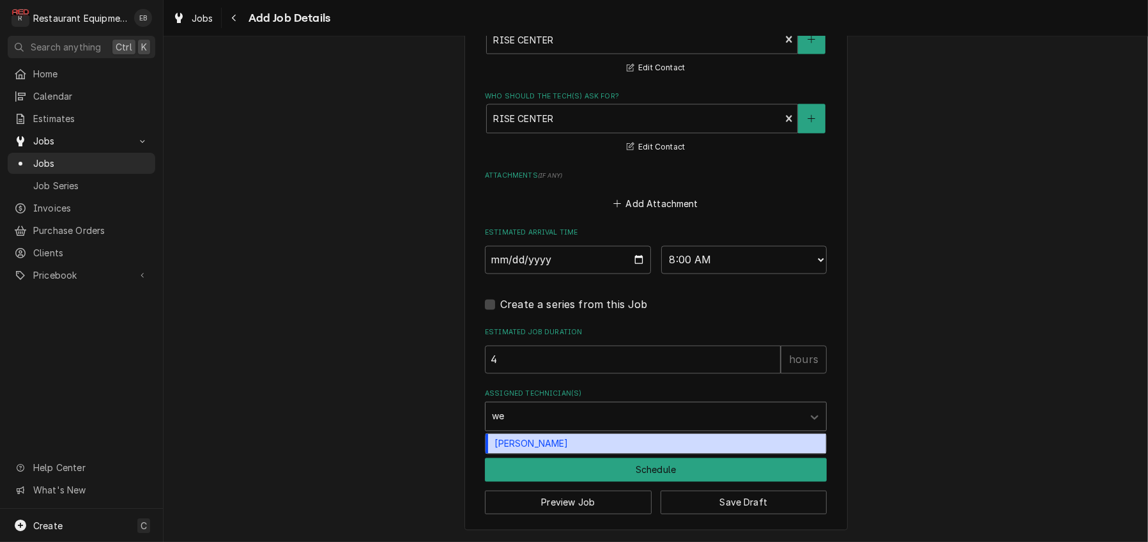
type input "wes"
click at [550, 454] on div "Wesley Fisher" at bounding box center [655, 444] width 340 height 20
type textarea "x"
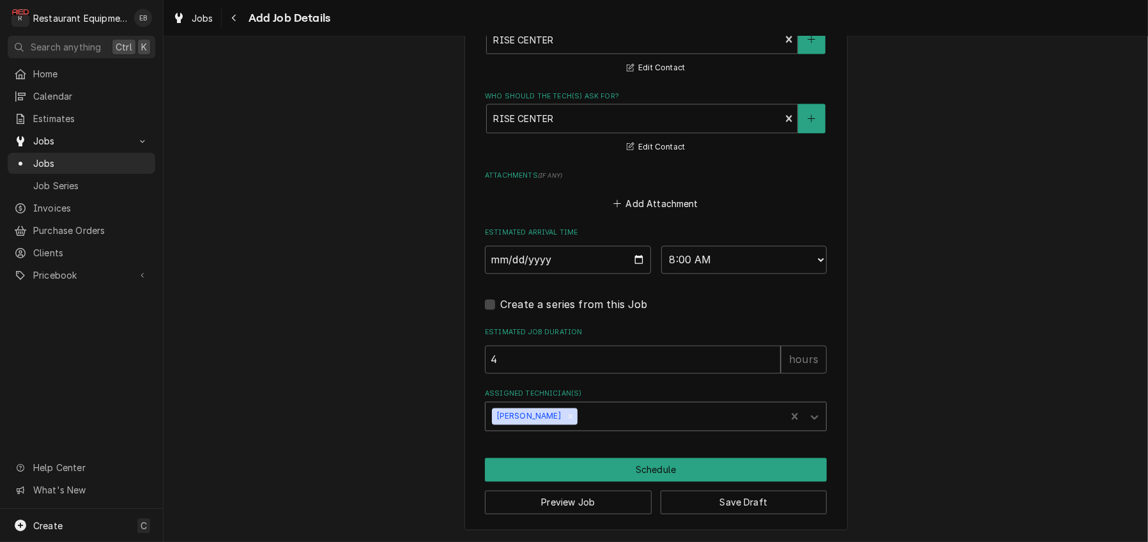
scroll to position [2950, 0]
click at [641, 459] on button "Schedule" at bounding box center [656, 470] width 342 height 24
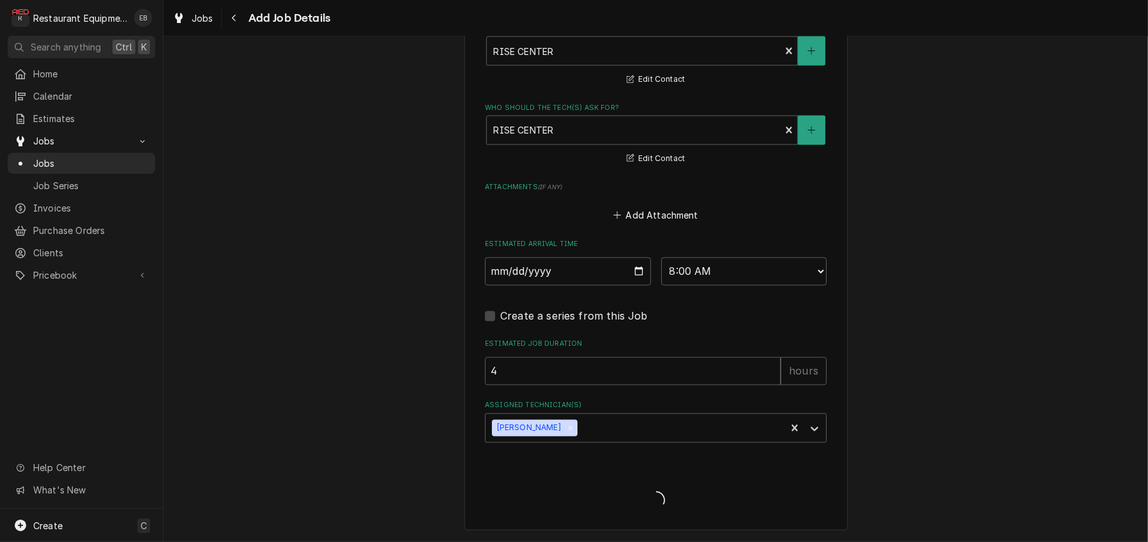
type textarea "x"
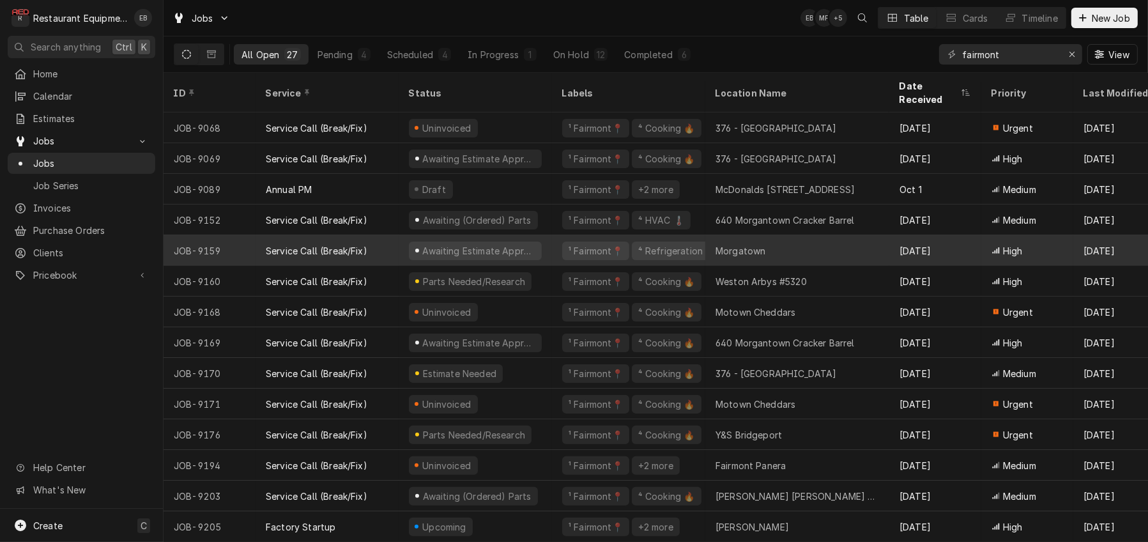
scroll to position [407, 0]
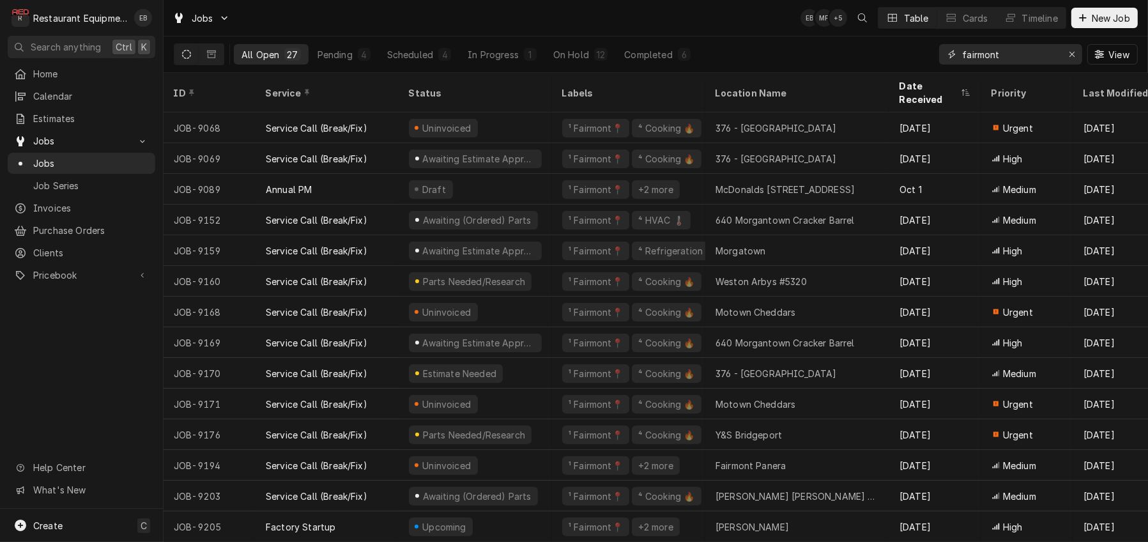
click at [1023, 59] on input "fairmont" at bounding box center [1010, 54] width 96 height 20
type input "f"
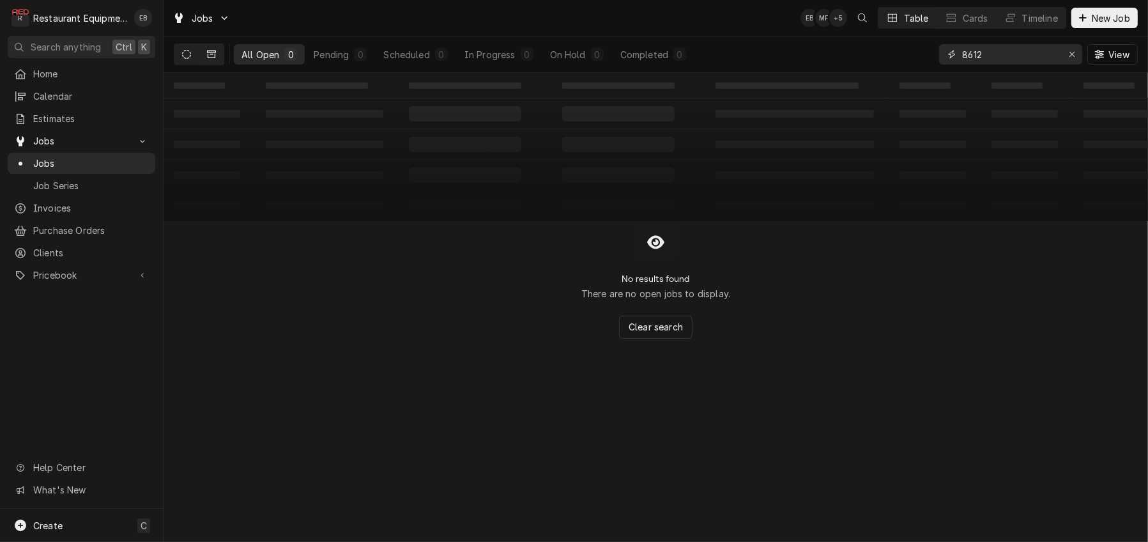
type input "8612"
click at [224, 59] on button "Dynamic Content Wrapper" at bounding box center [211, 54] width 24 height 20
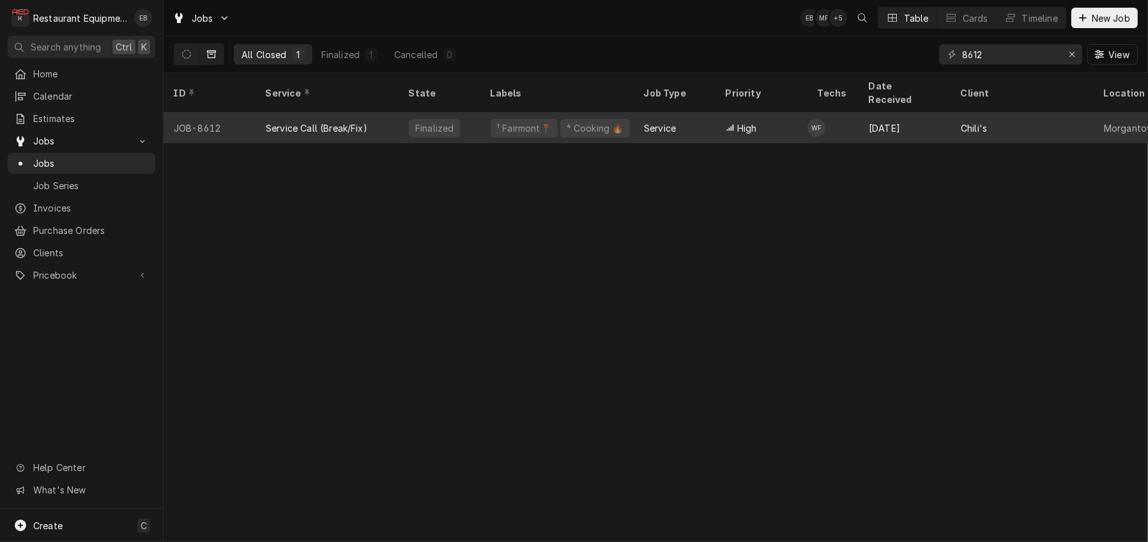
click at [706, 112] on div "Service" at bounding box center [675, 127] width 82 height 31
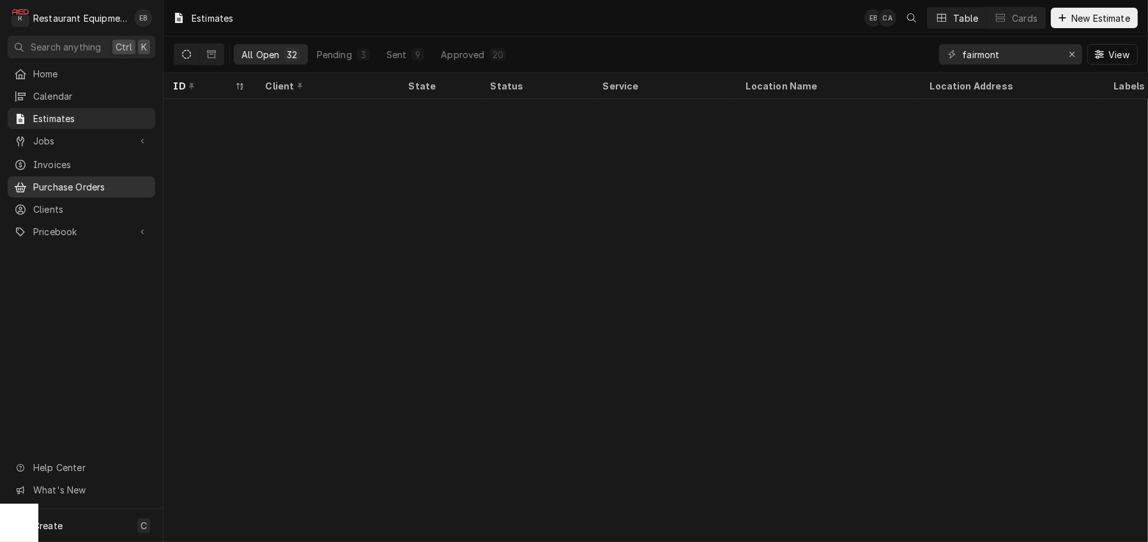
scroll to position [551, 0]
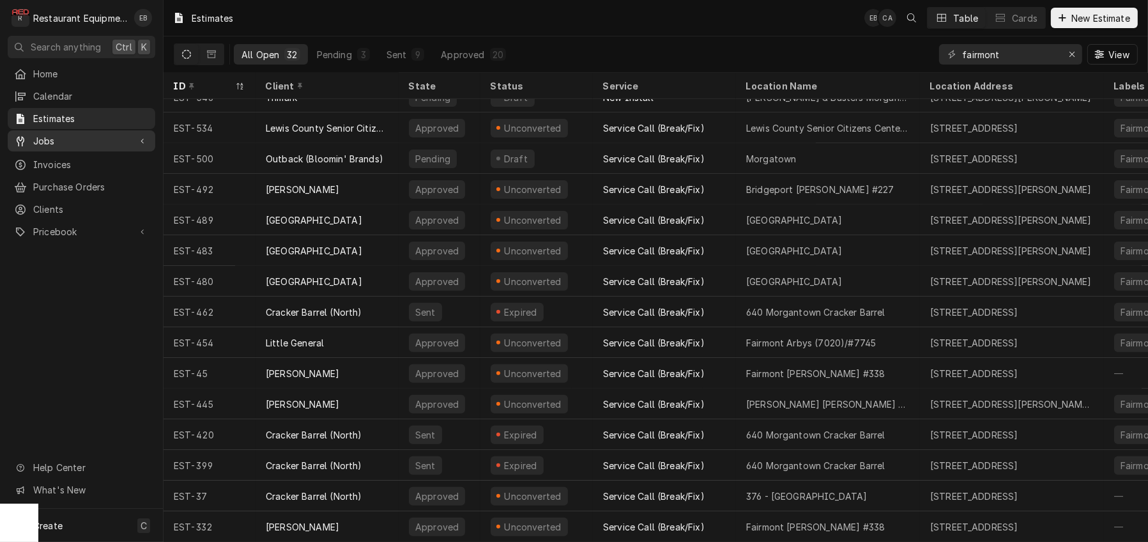
click at [72, 148] on span "Jobs" at bounding box center [81, 140] width 96 height 13
click at [75, 169] on span "Jobs" at bounding box center [91, 162] width 116 height 13
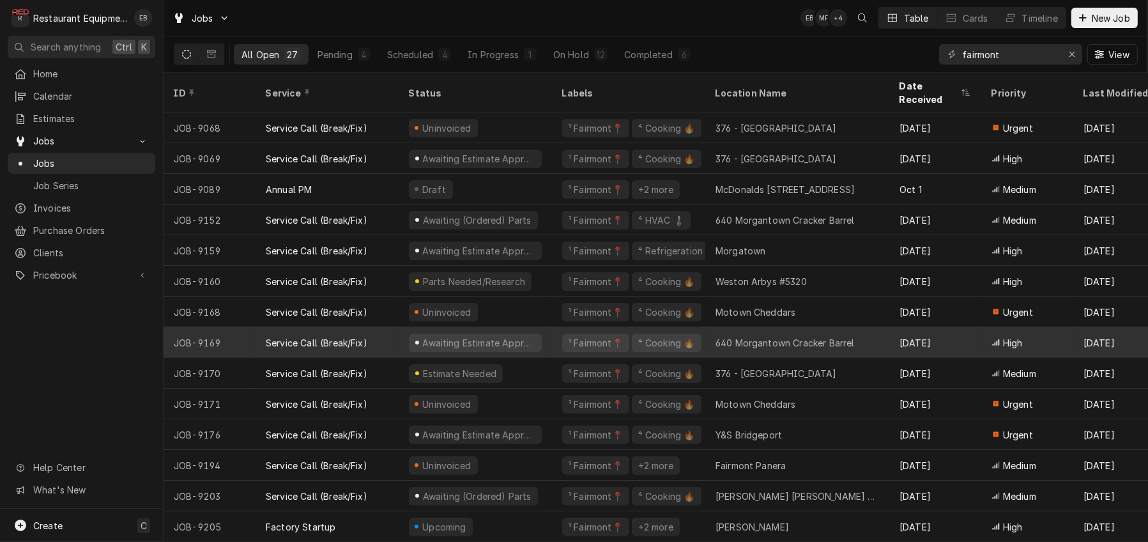
scroll to position [407, 0]
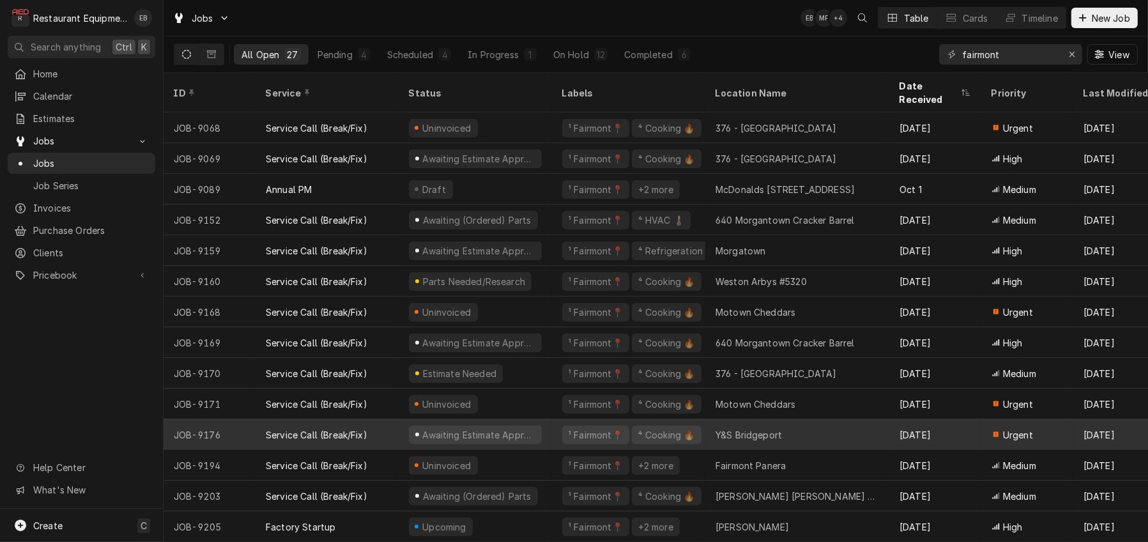
click at [736, 428] on div "Y&S Bridgeport" at bounding box center [748, 434] width 66 height 13
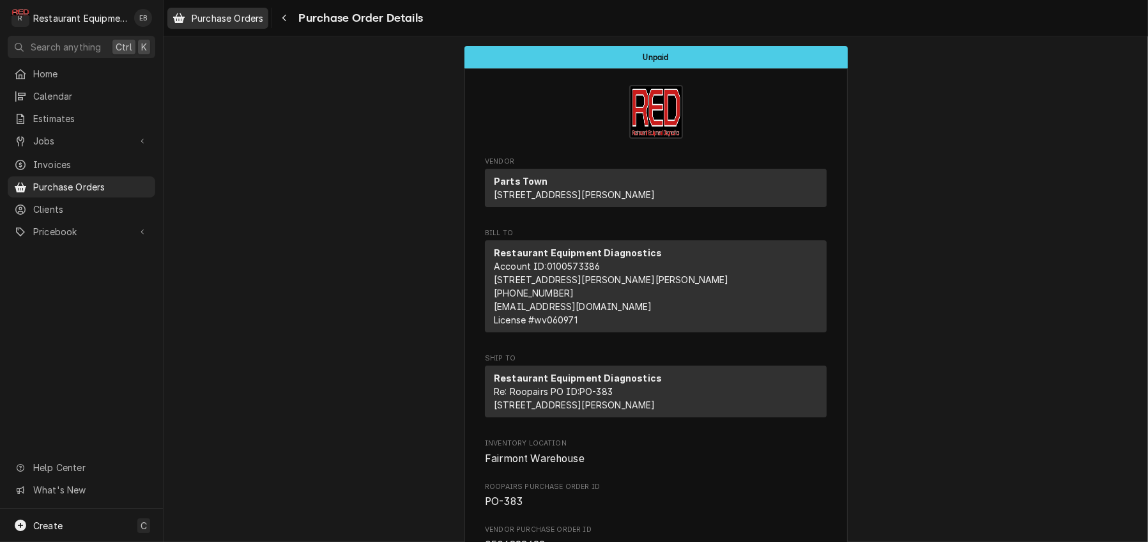
click at [249, 17] on span "Purchase Orders" at bounding box center [228, 17] width 72 height 13
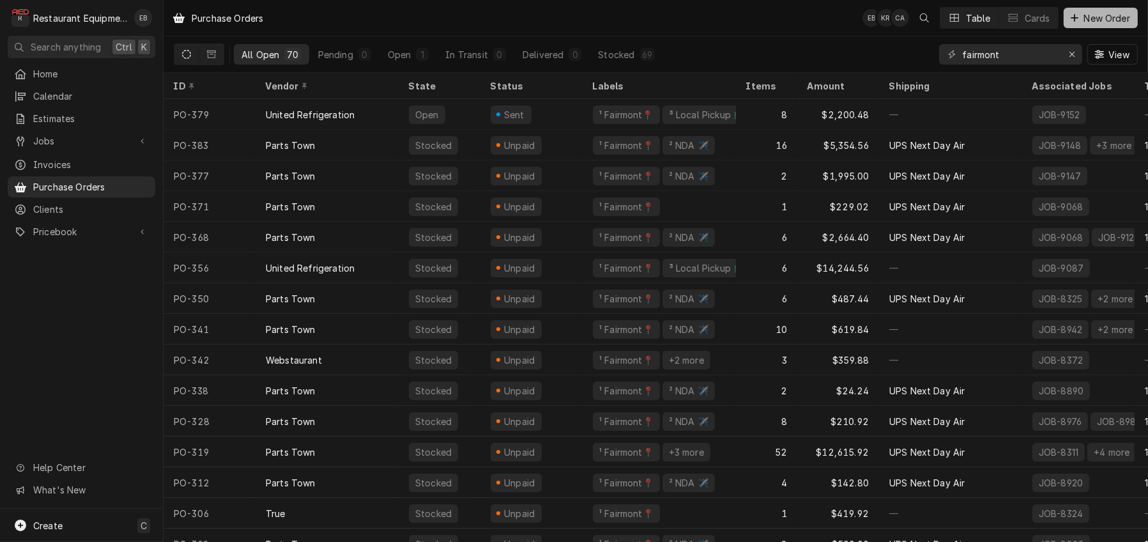
click at [1081, 23] on span "New Order" at bounding box center [1106, 17] width 51 height 13
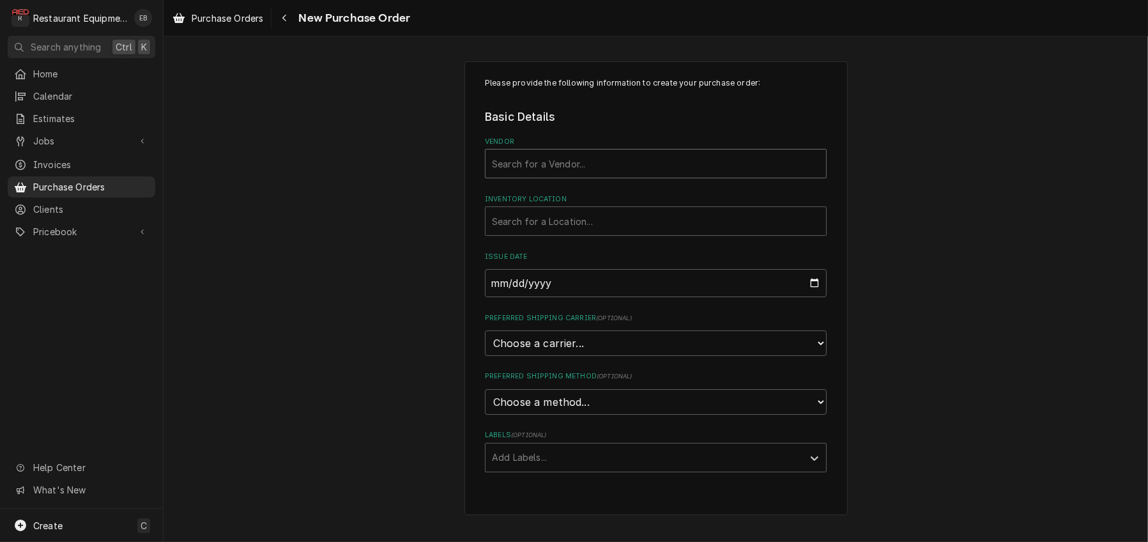
click at [548, 175] on div "Vendor" at bounding box center [656, 163] width 328 height 23
type input "parts"
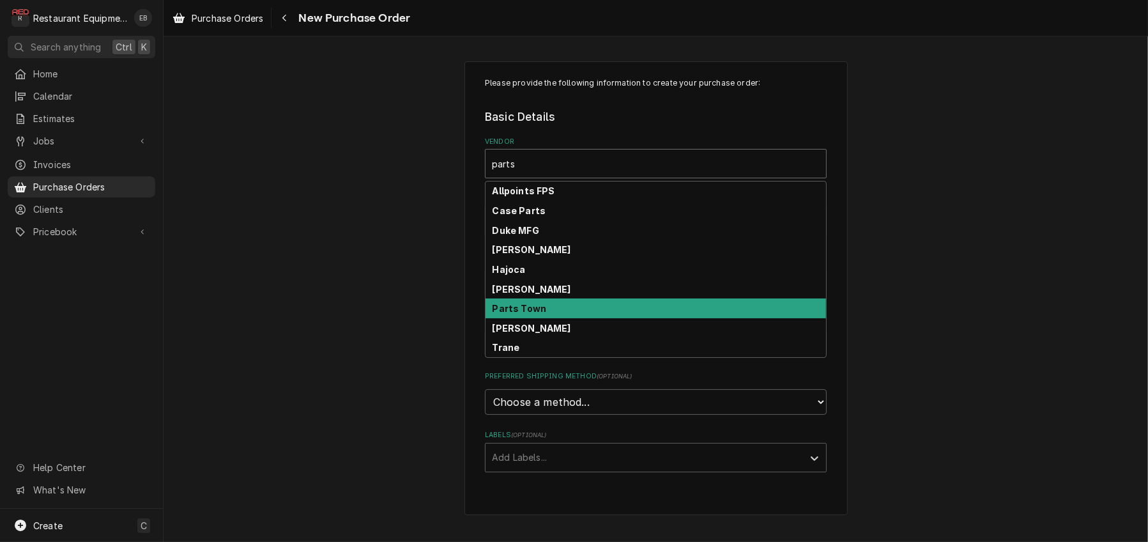
click at [569, 318] on div "Parts Town" at bounding box center [655, 308] width 340 height 20
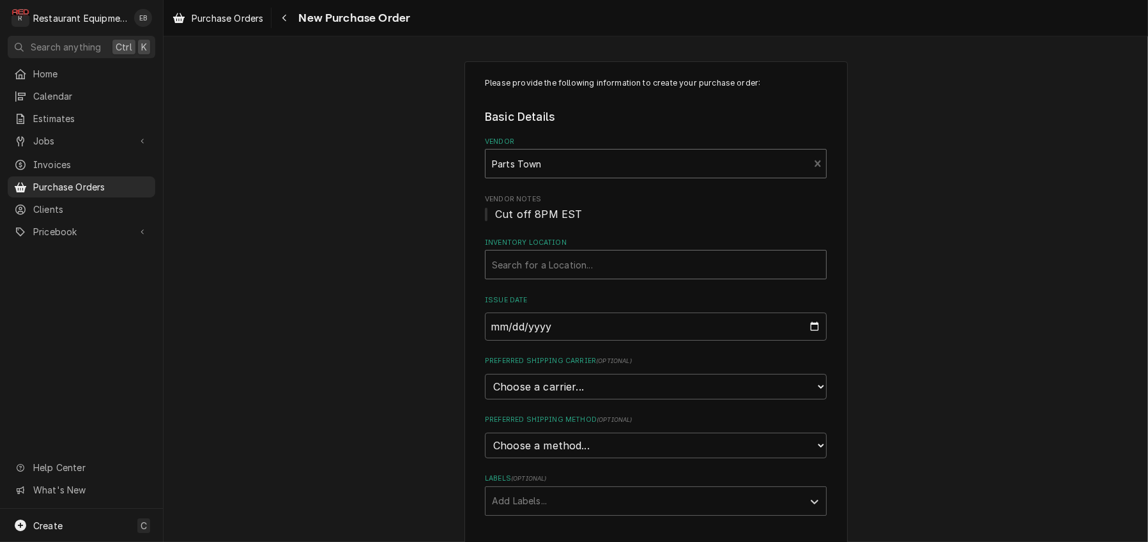
click at [584, 276] on div "Inventory Location" at bounding box center [656, 264] width 328 height 23
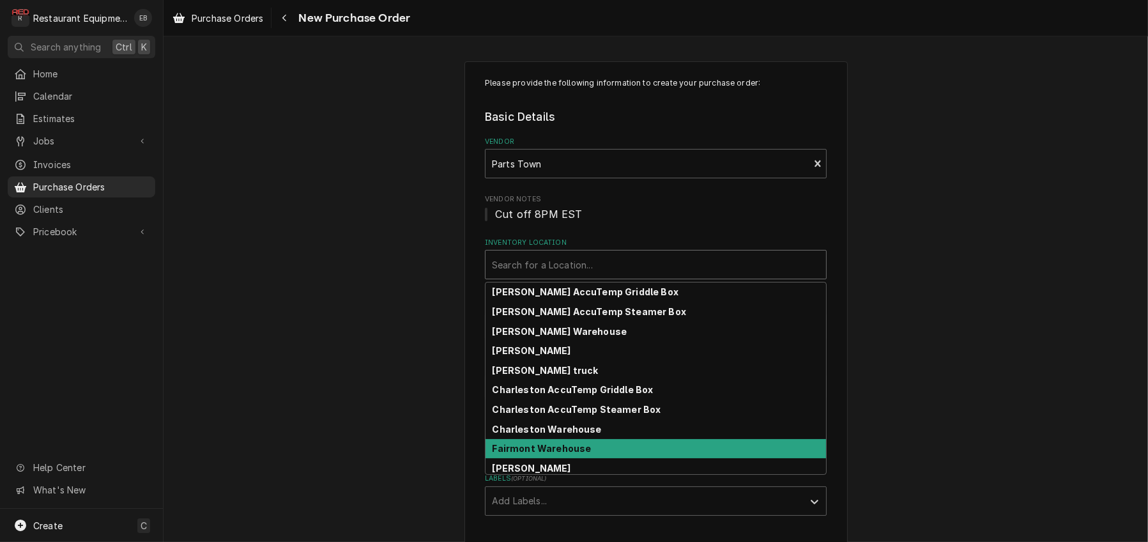
click at [514, 454] on strong "Fairmont Warehouse" at bounding box center [541, 448] width 99 height 11
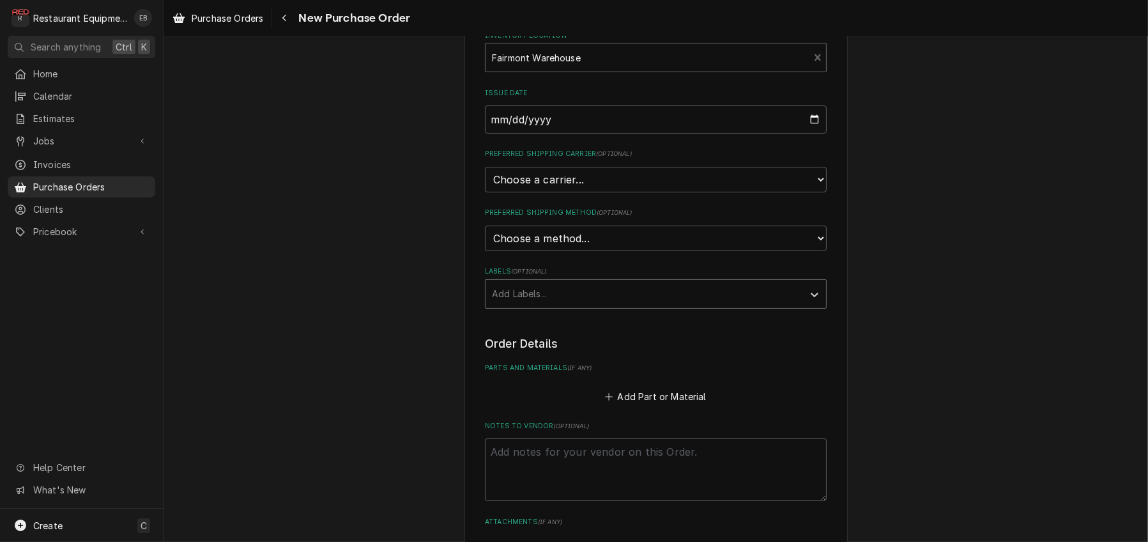
scroll to position [213, 0]
click at [574, 300] on div "Labels" at bounding box center [644, 288] width 305 height 23
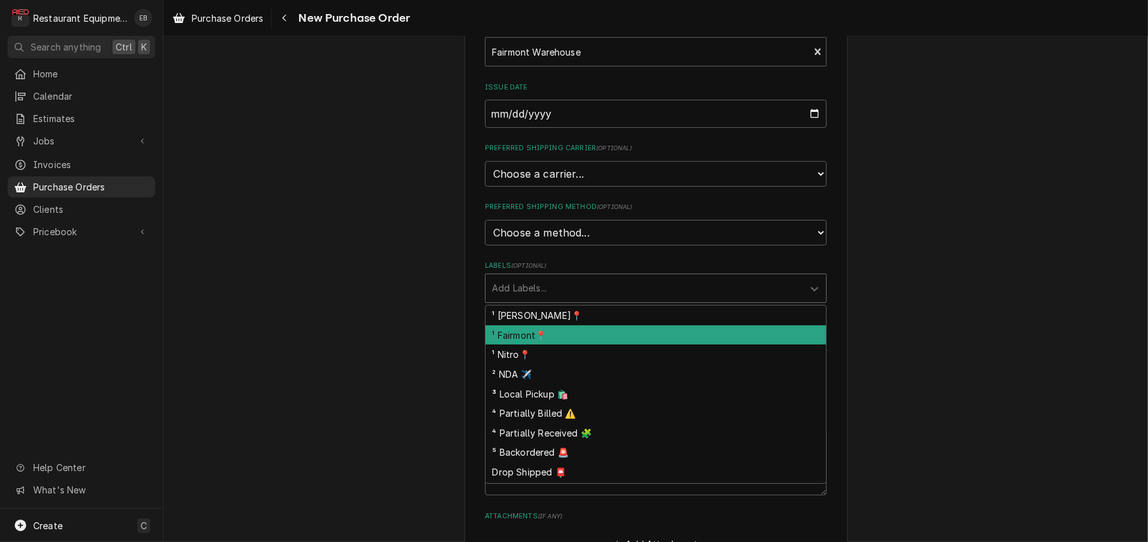
click at [541, 345] on div "¹ Fairmont📍" at bounding box center [655, 335] width 340 height 20
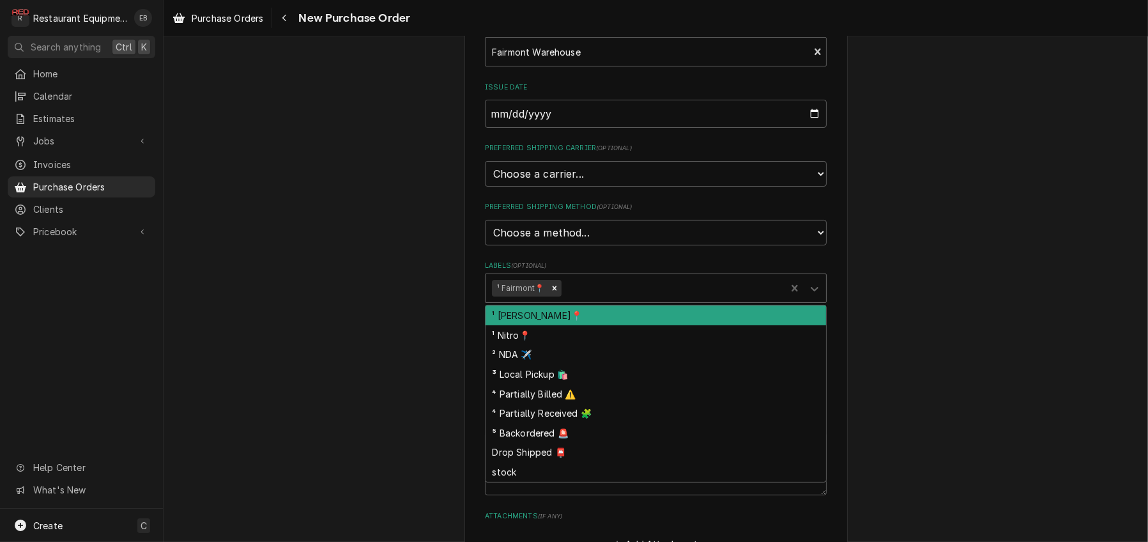
click at [589, 300] on div "Labels" at bounding box center [671, 288] width 216 height 23
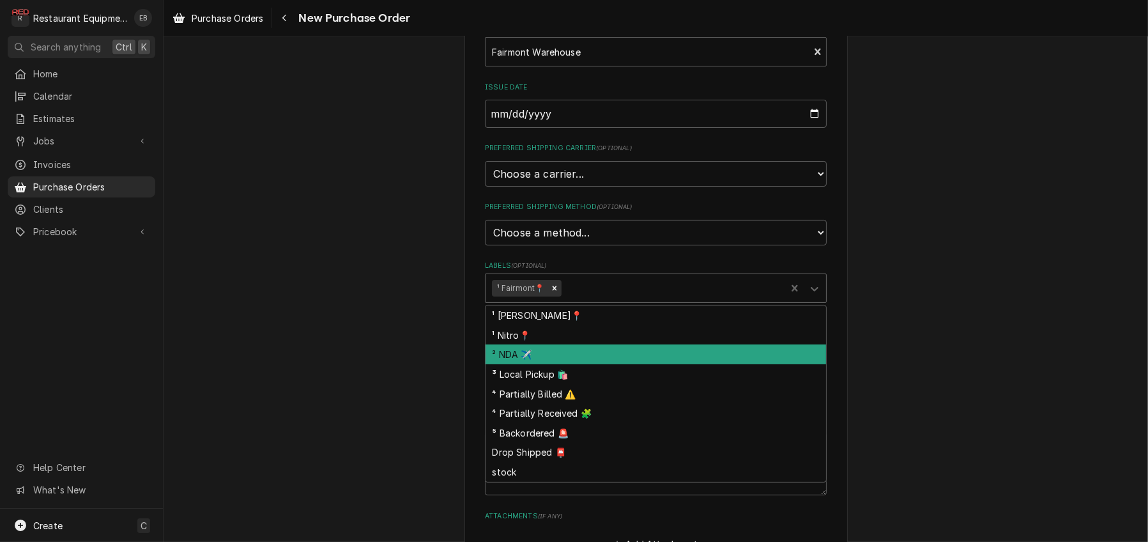
click at [549, 364] on div "² NDA ✈️" at bounding box center [655, 354] width 340 height 20
type textarea "x"
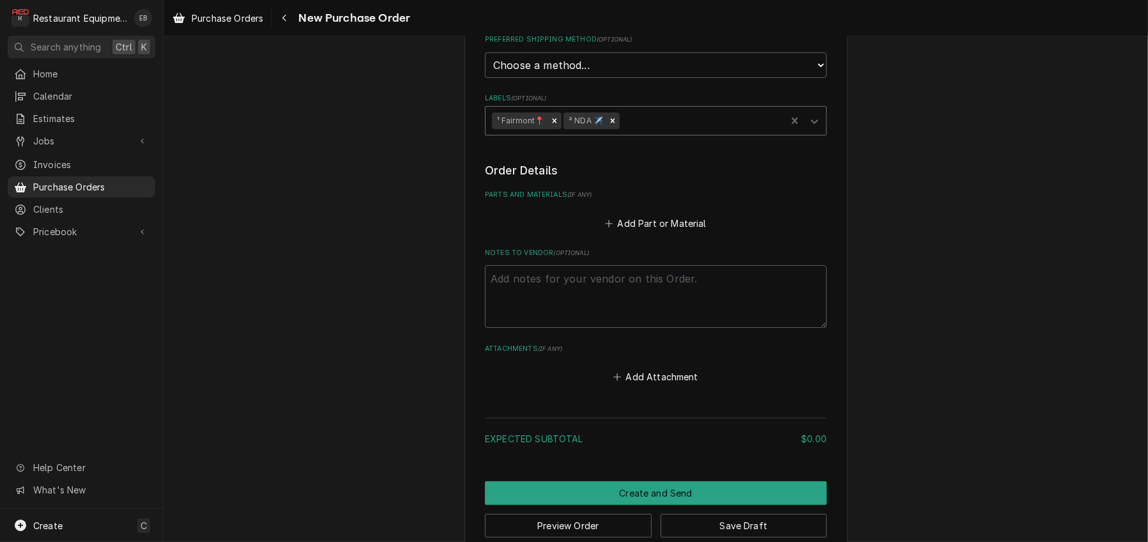
scroll to position [425, 0]
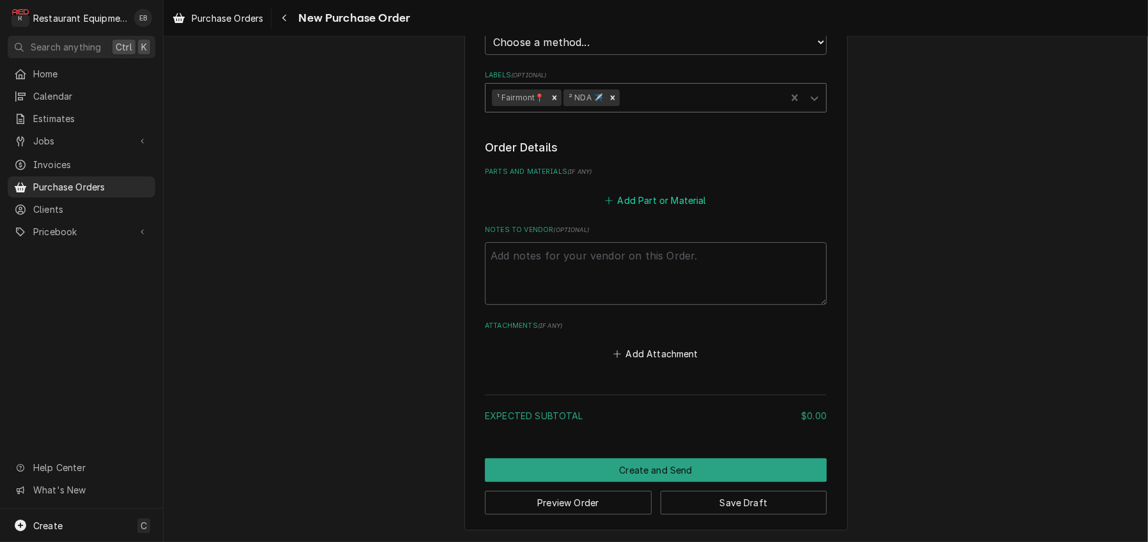
click at [626, 209] on button "Add Part or Material" at bounding box center [655, 200] width 105 height 18
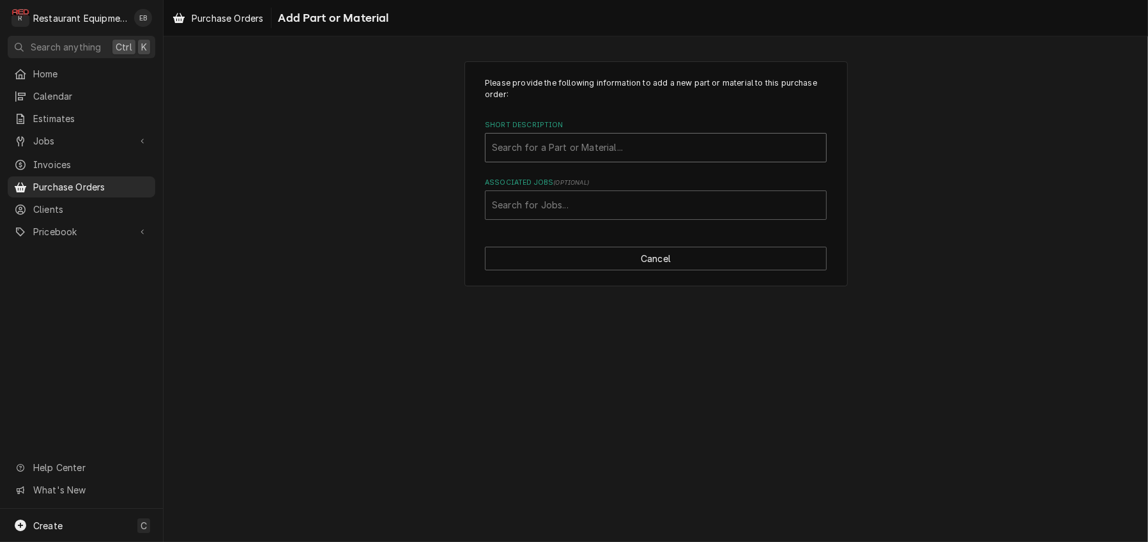
click at [581, 158] on div "Short Description" at bounding box center [656, 147] width 328 height 23
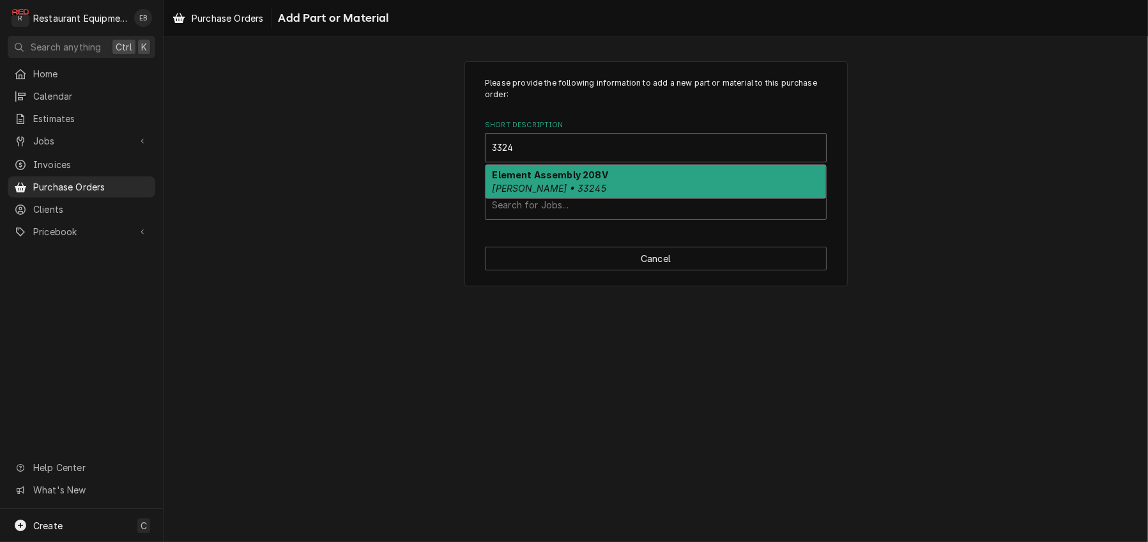
type input "33245"
click at [587, 180] on strong "Element Assembly 208V" at bounding box center [550, 174] width 116 height 11
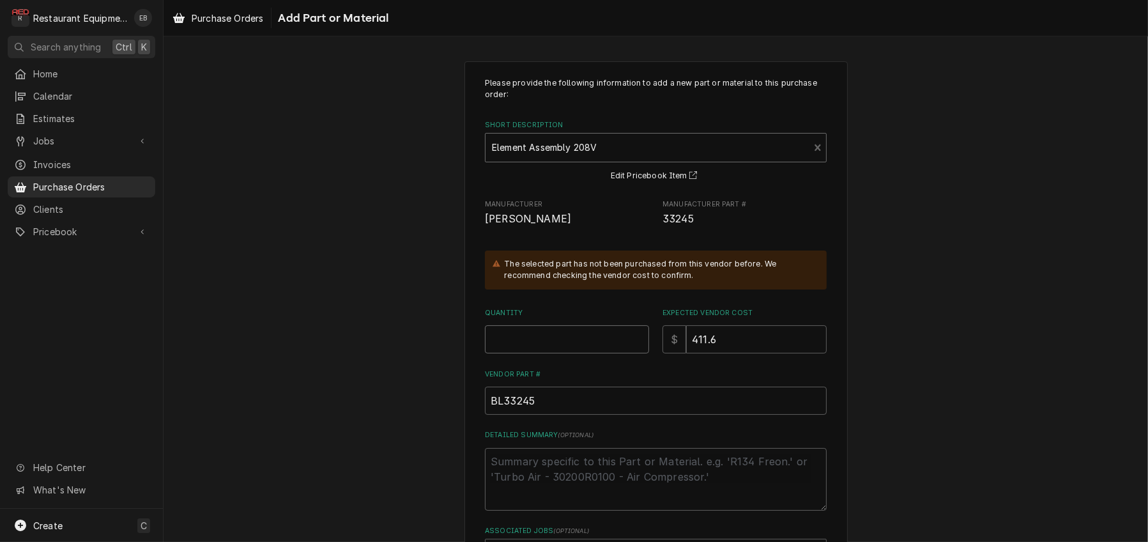
click at [554, 353] on input "Quantity" at bounding box center [567, 339] width 164 height 28
type textarea "x"
type input "9"
type textarea "x"
type input "91"
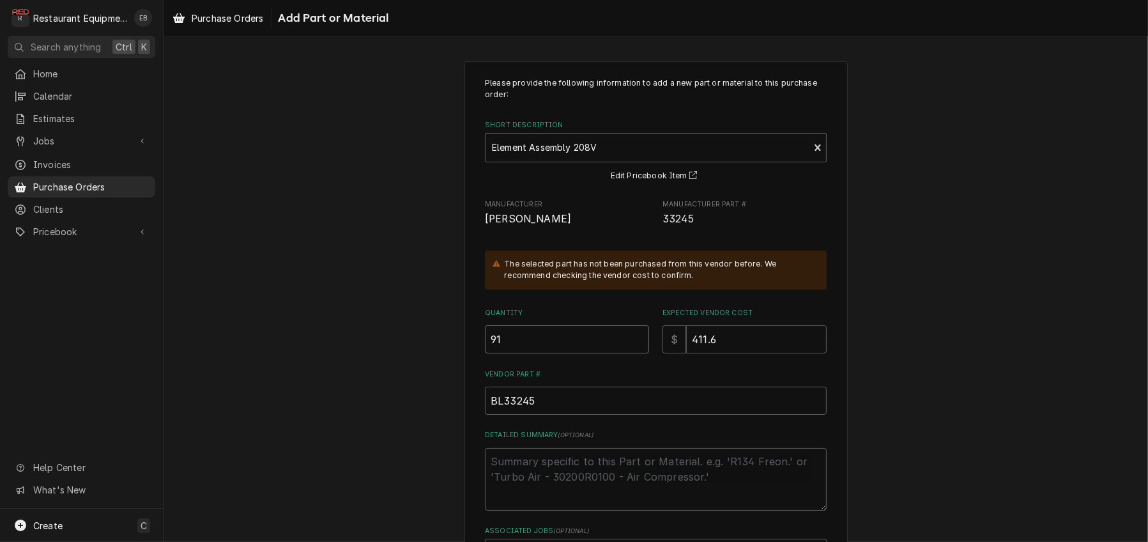
type textarea "x"
type input "917"
type textarea "x"
type input "9170"
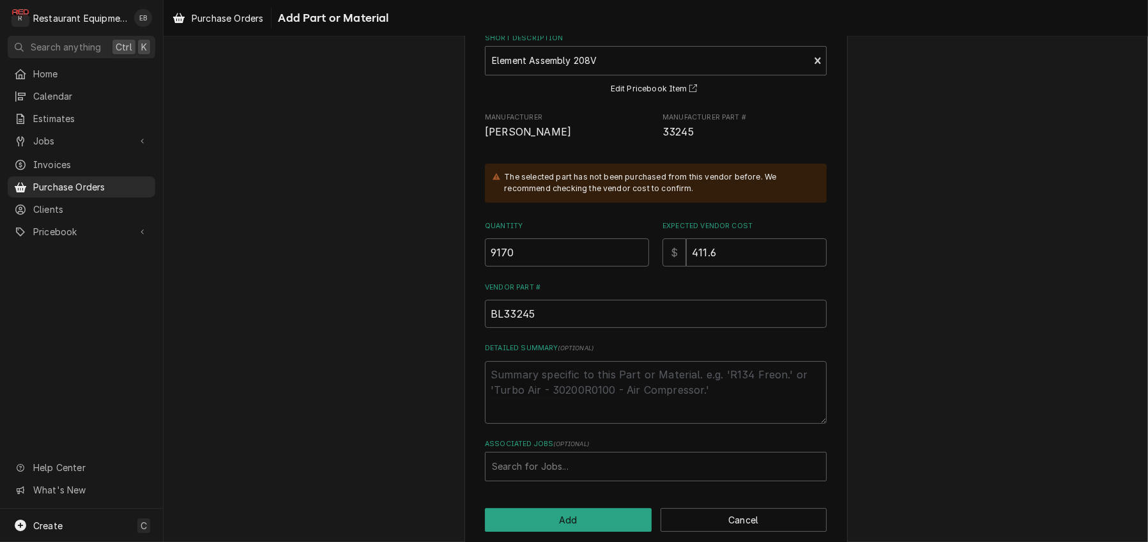
scroll to position [85, 0]
click at [546, 268] on input "9170" at bounding box center [567, 254] width 164 height 28
type textarea "x"
type input "917"
type textarea "x"
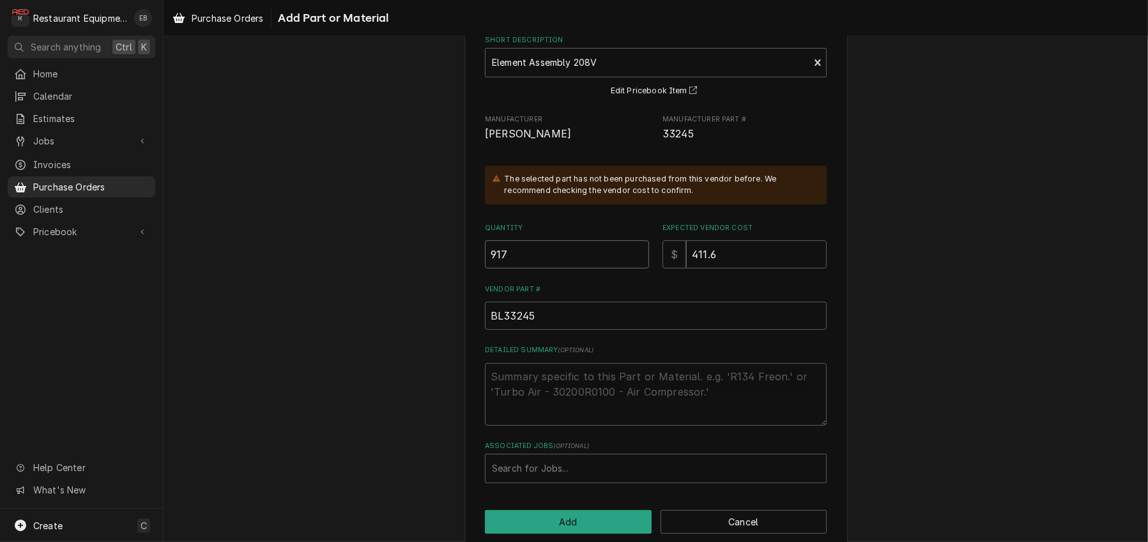
type input "91"
type textarea "x"
type input "9"
type textarea "x"
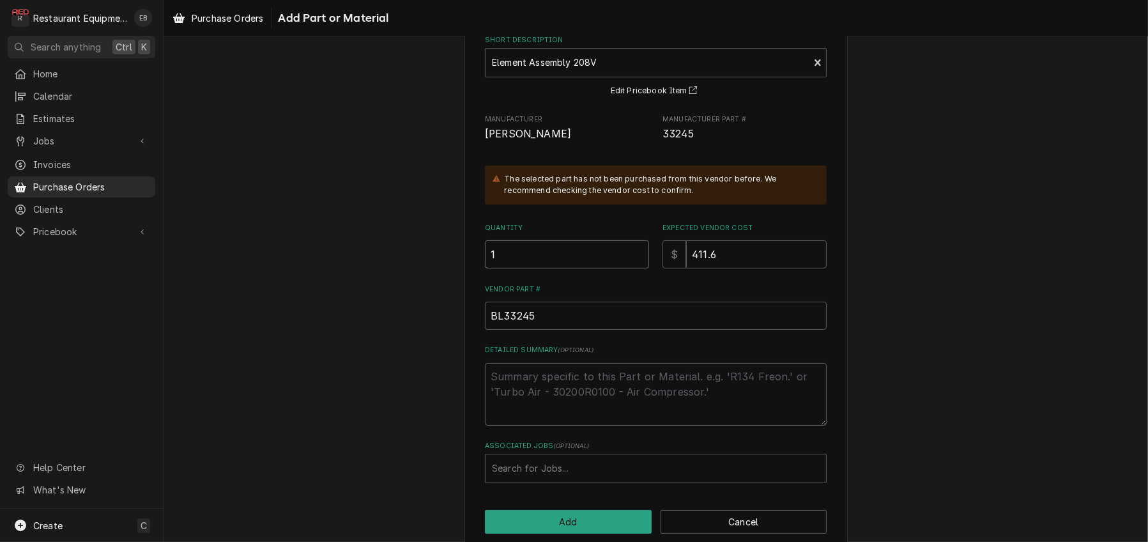
type input "1"
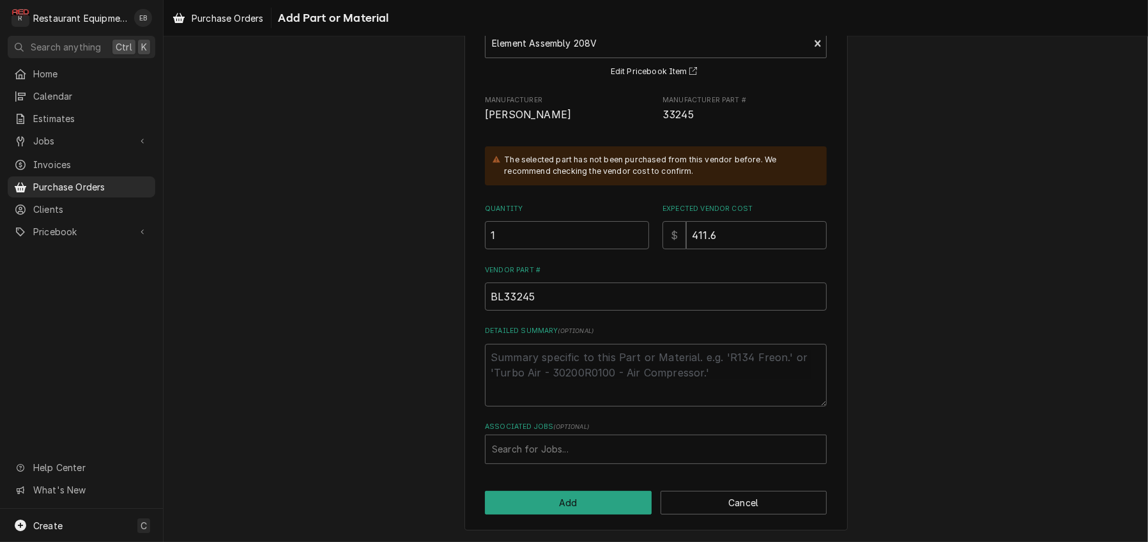
scroll to position [171, 0]
click at [550, 444] on div "Associated Jobs" at bounding box center [656, 449] width 328 height 23
type input "9170"
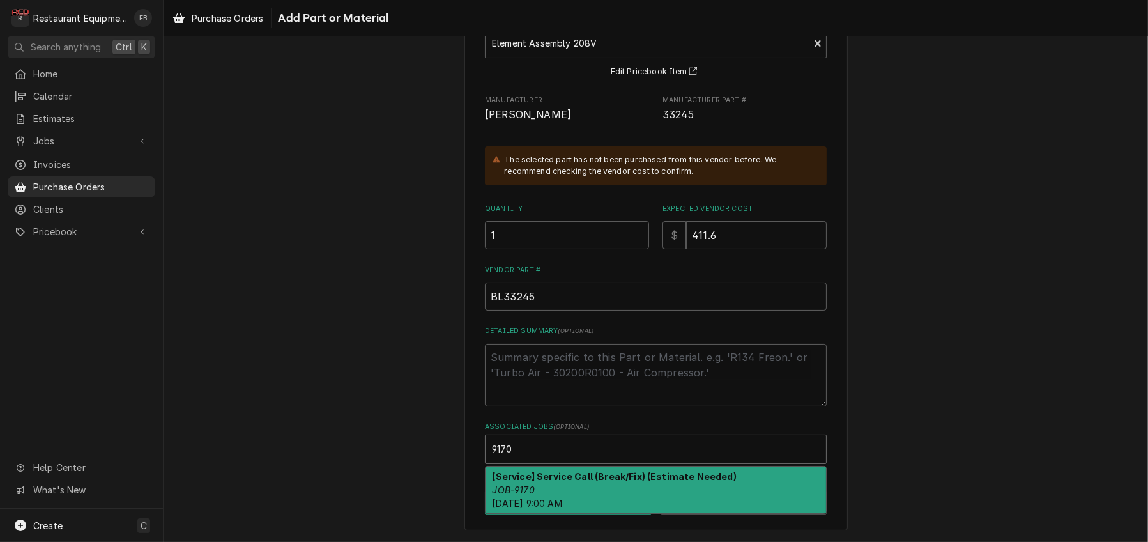
click at [590, 471] on strong "[Service] Service Call (Break/Fix) (Estimate Needed)" at bounding box center [614, 476] width 244 height 11
type textarea "x"
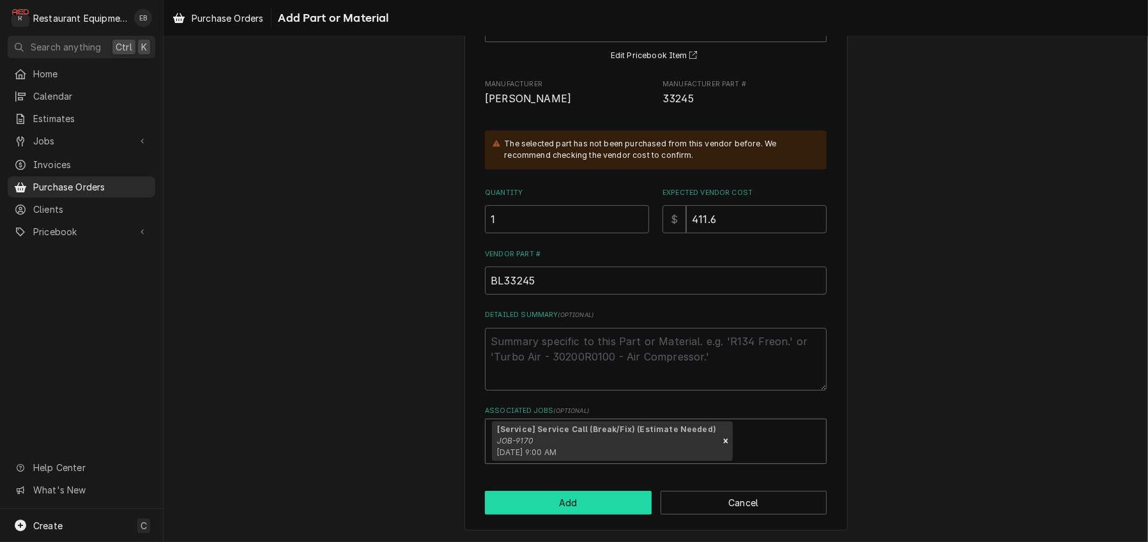
click at [597, 514] on button "Add" at bounding box center [568, 503] width 167 height 24
type textarea "x"
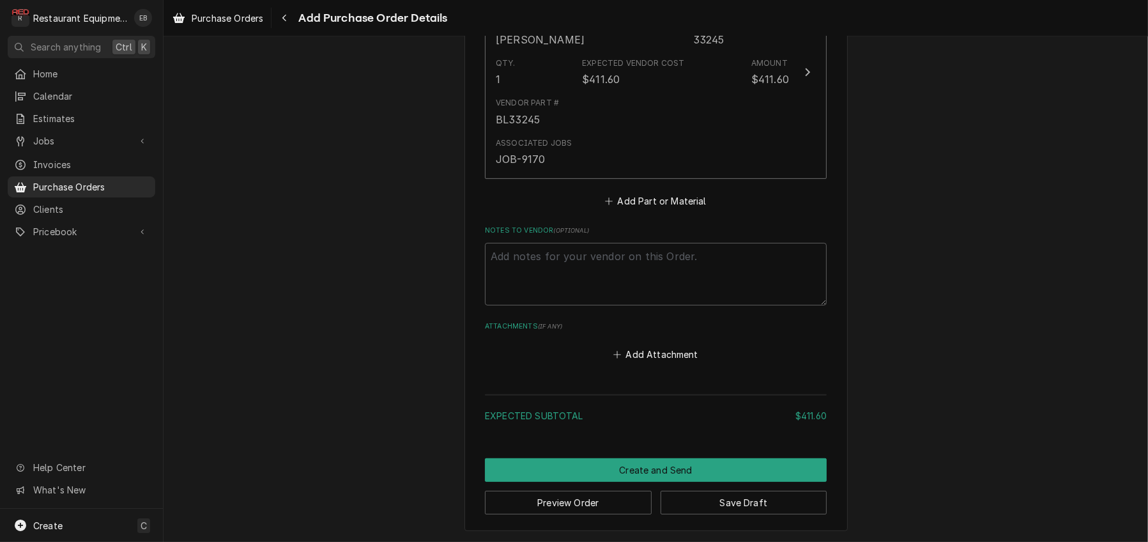
scroll to position [681, 0]
click at [637, 210] on button "Add Part or Material" at bounding box center [655, 201] width 105 height 18
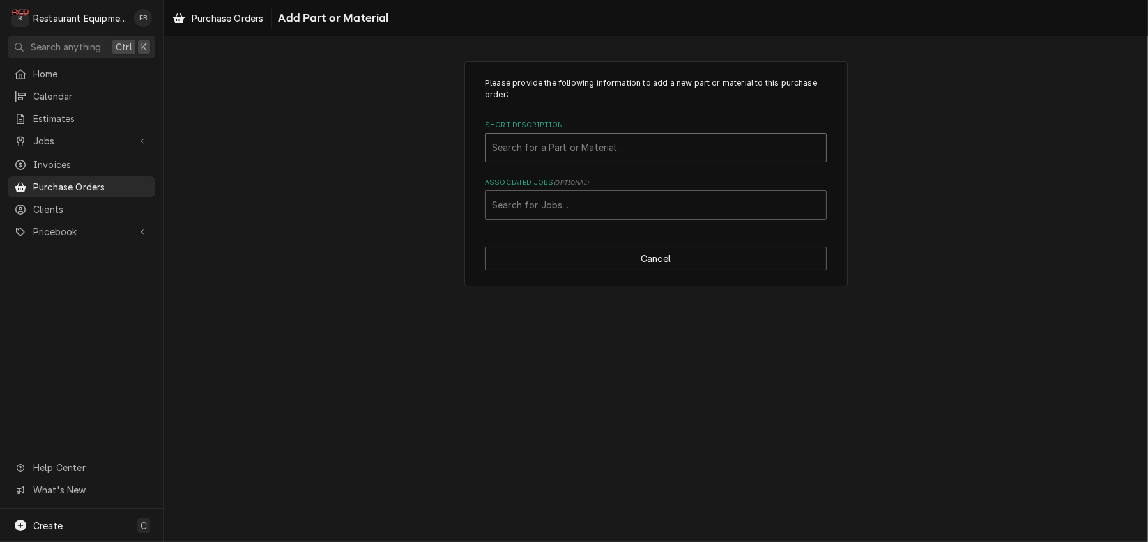
click at [623, 159] on div "Short Description" at bounding box center [656, 147] width 328 height 23
type input "2"
click at [622, 159] on div "Short Description" at bounding box center [656, 147] width 328 height 23
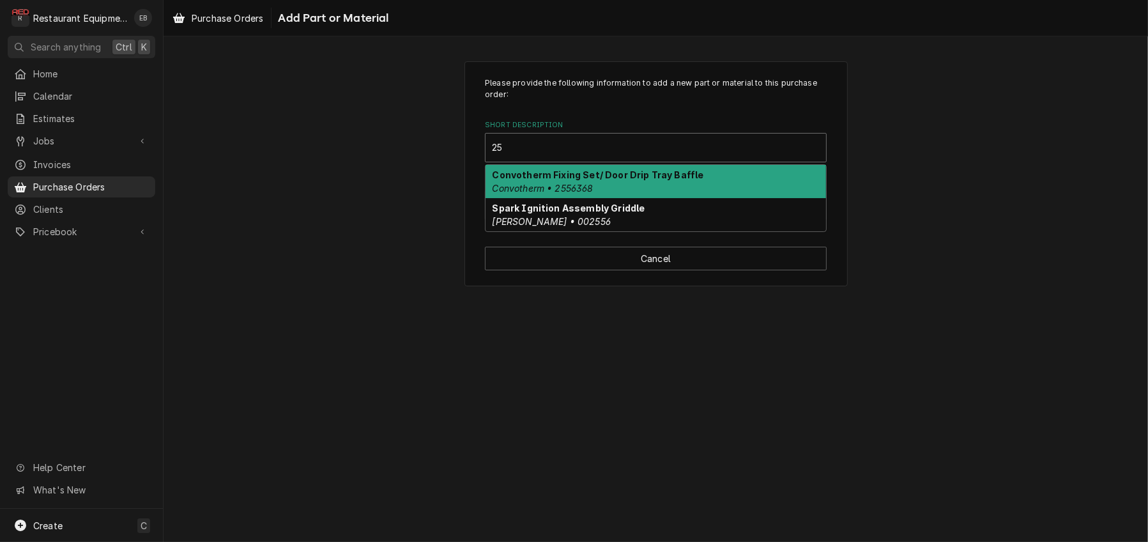
type input "2"
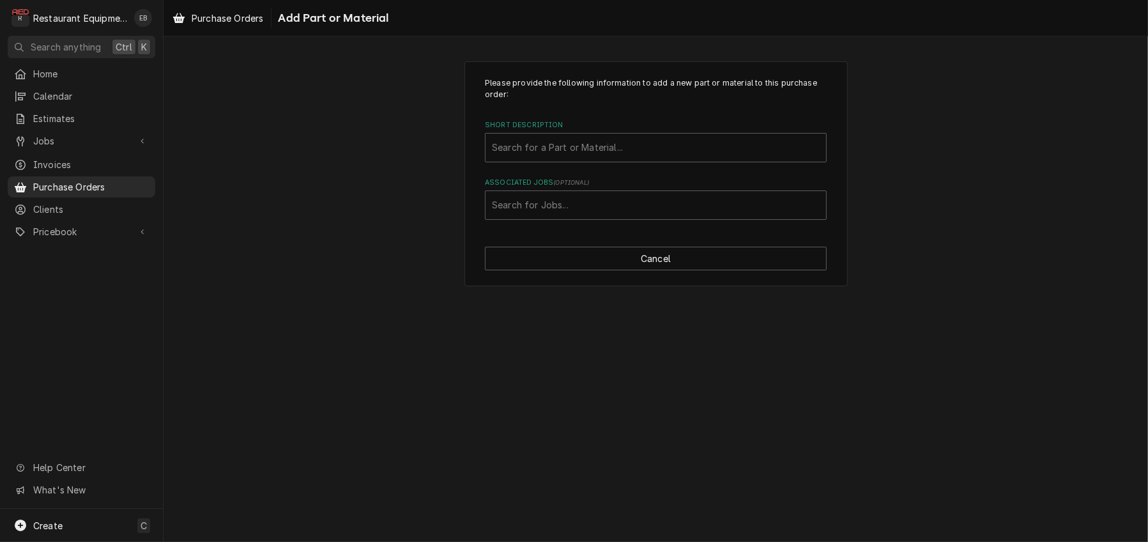
click at [865, 135] on div "Please provide the following information to add a new part or material to this …" at bounding box center [656, 174] width 984 height 248
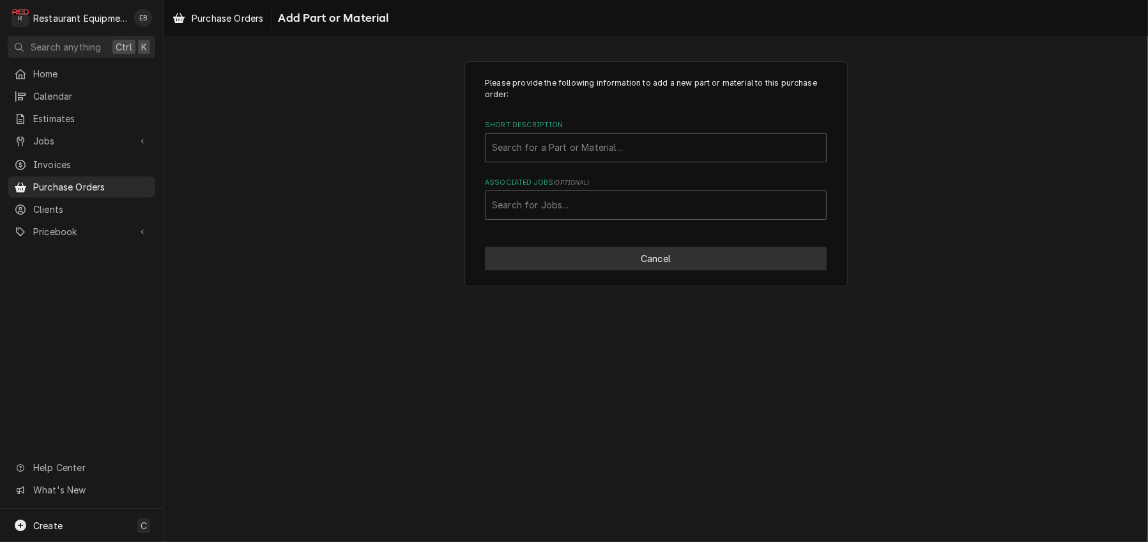
click at [721, 270] on button "Cancel" at bounding box center [656, 259] width 342 height 24
type textarea "x"
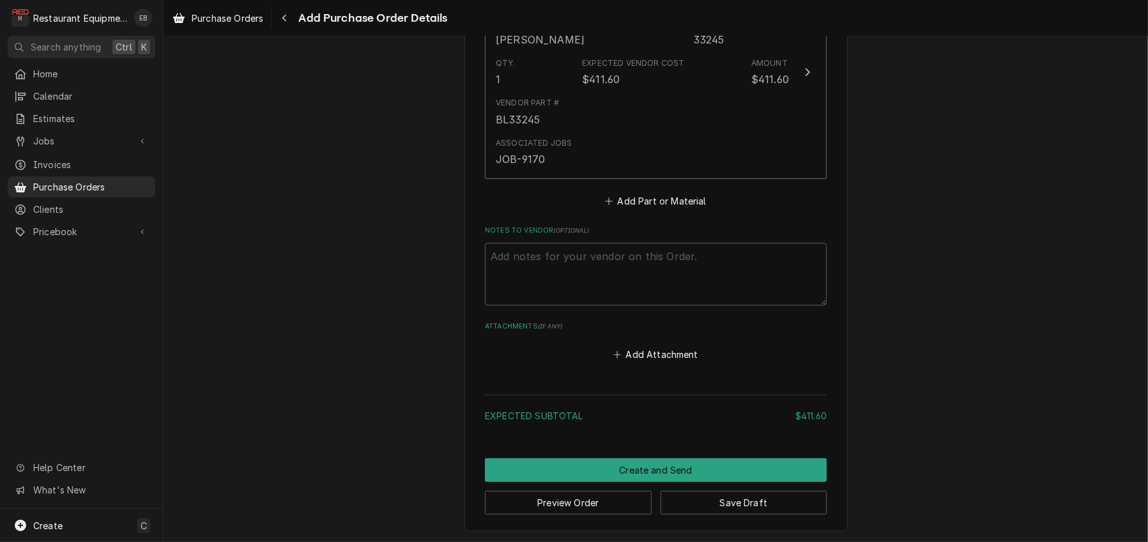
scroll to position [665, 0]
click at [646, 210] on button "Add Part or Material" at bounding box center [655, 201] width 105 height 18
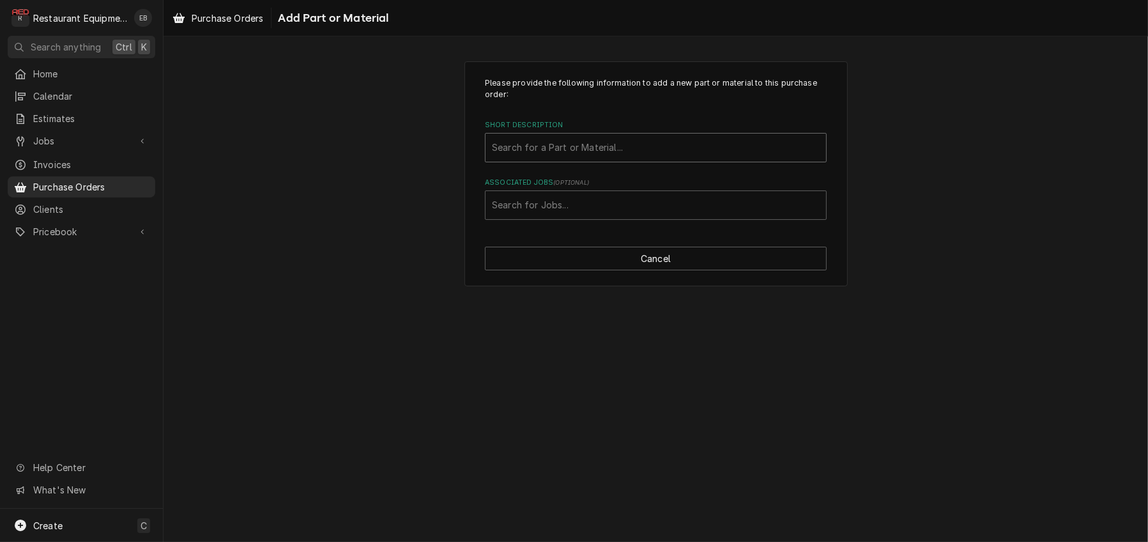
click at [565, 159] on div "Short Description" at bounding box center [656, 147] width 328 height 23
type input "2556368"
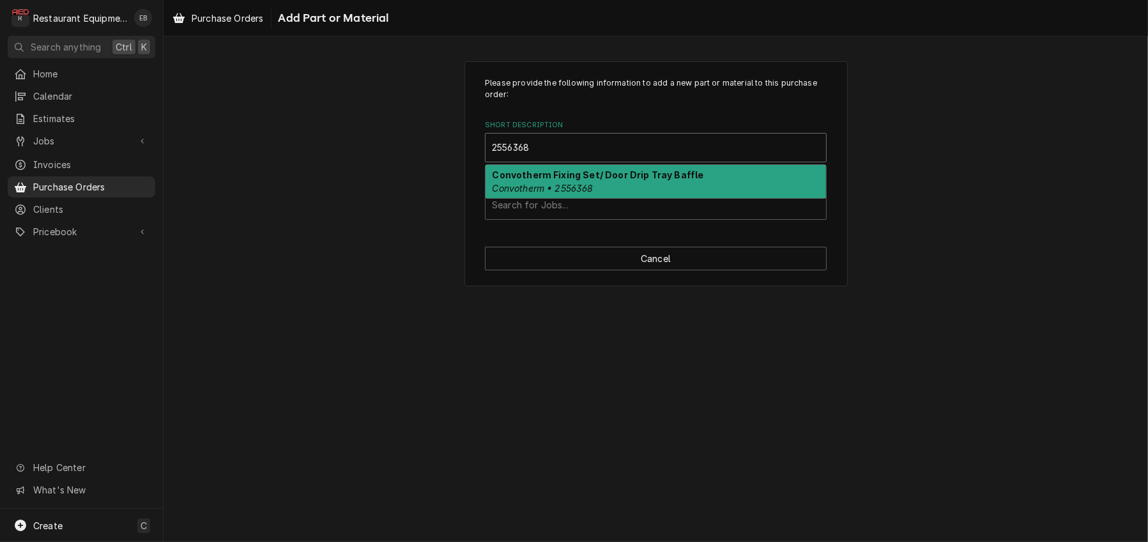
click at [559, 180] on strong "Convotherm Fixing Set/ Door Drip Tray Baffle" at bounding box center [597, 174] width 211 height 11
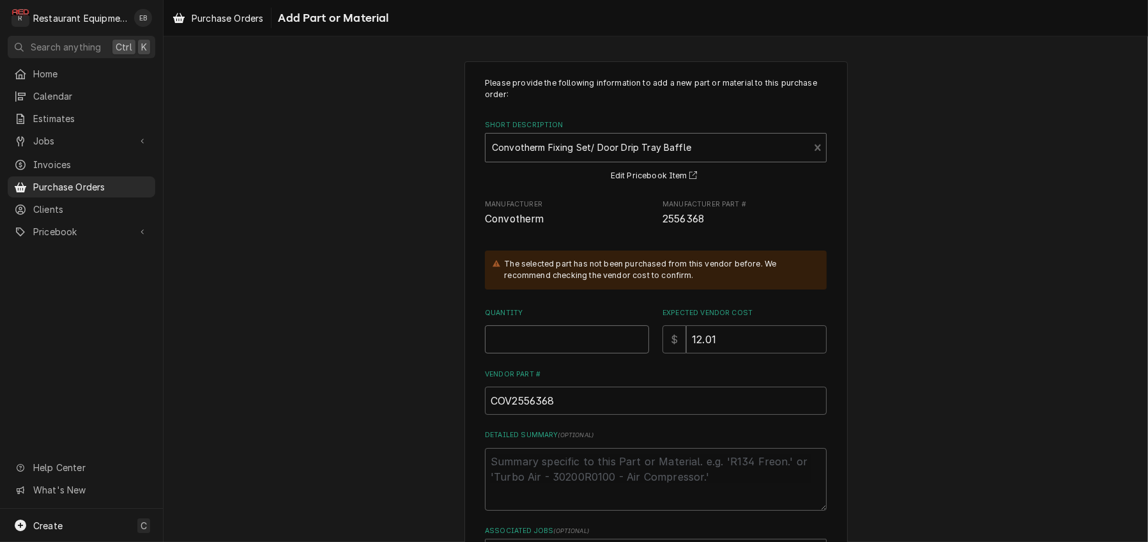
click at [563, 353] on input "Quantity" at bounding box center [567, 339] width 164 height 28
type textarea "x"
type input "1"
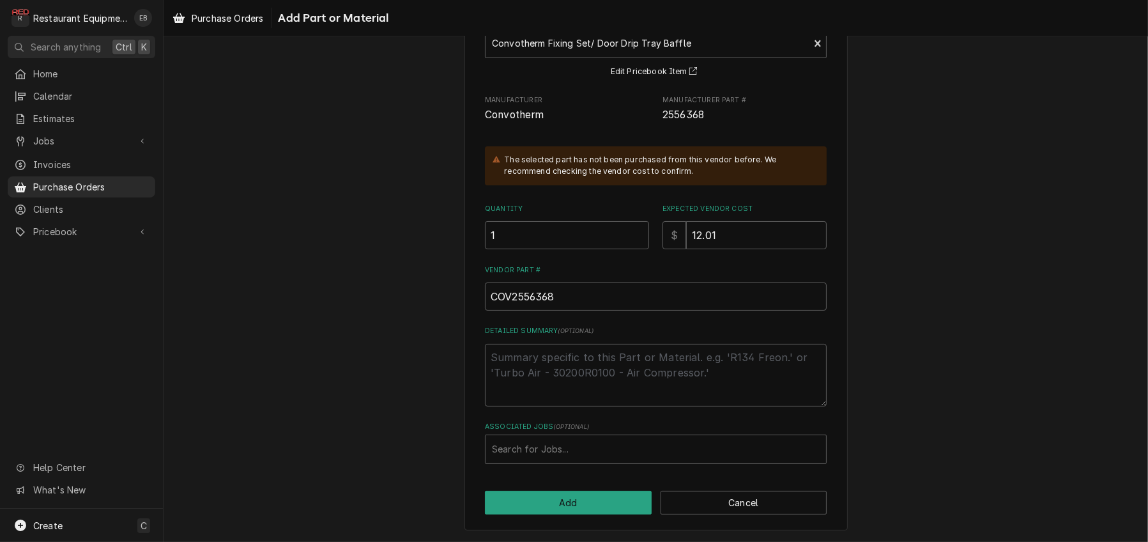
scroll to position [171, 0]
click at [593, 448] on div "Associated Jobs" at bounding box center [656, 449] width 328 height 23
type input "8"
click at [945, 345] on div "Please provide the following information to add a new part or material to this …" at bounding box center [656, 244] width 984 height 596
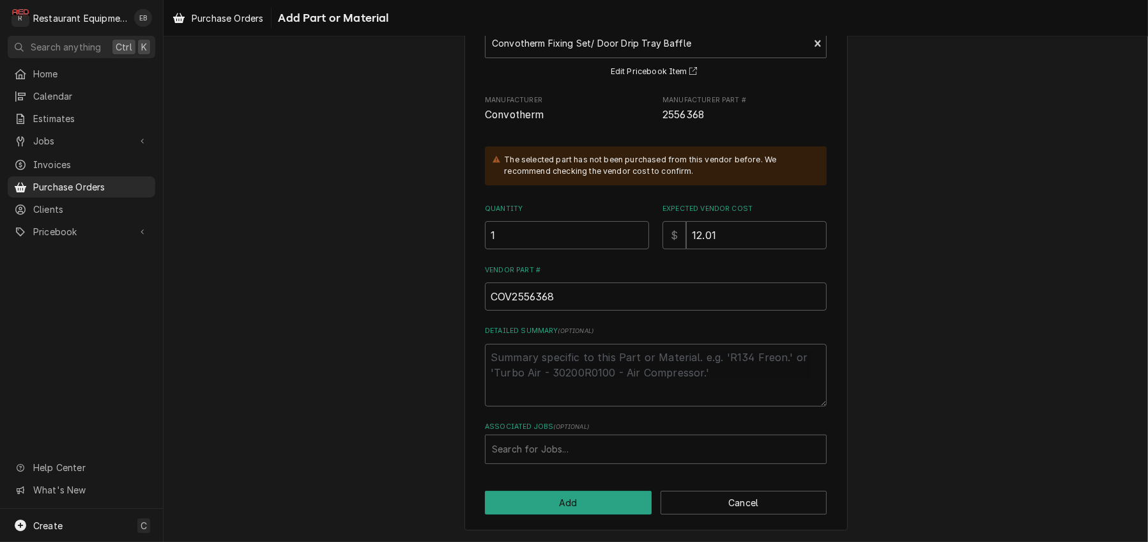
scroll to position [171, 0]
click at [611, 501] on button "Add" at bounding box center [568, 503] width 167 height 24
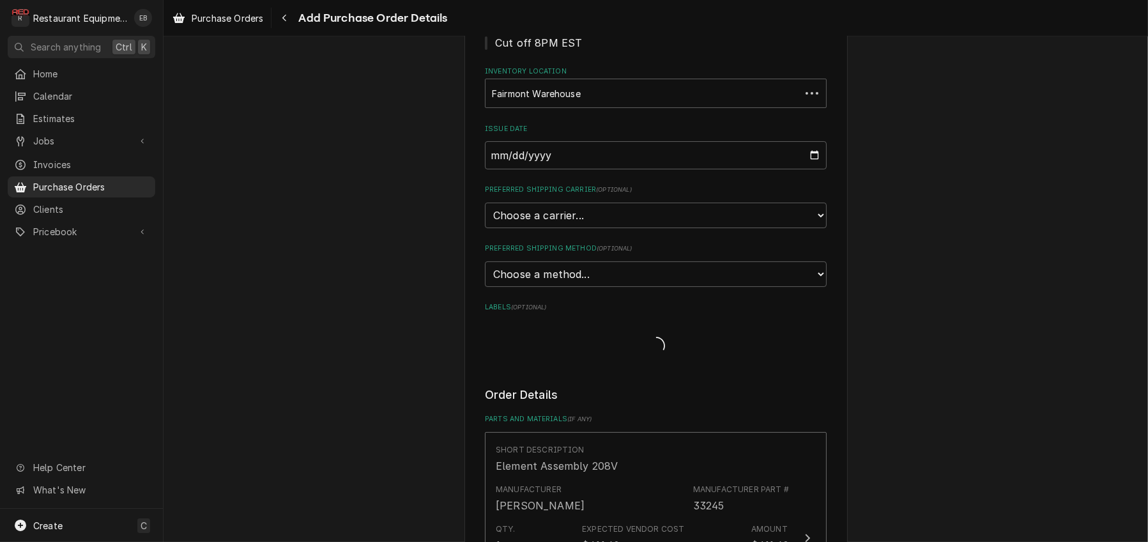
scroll to position [648, 0]
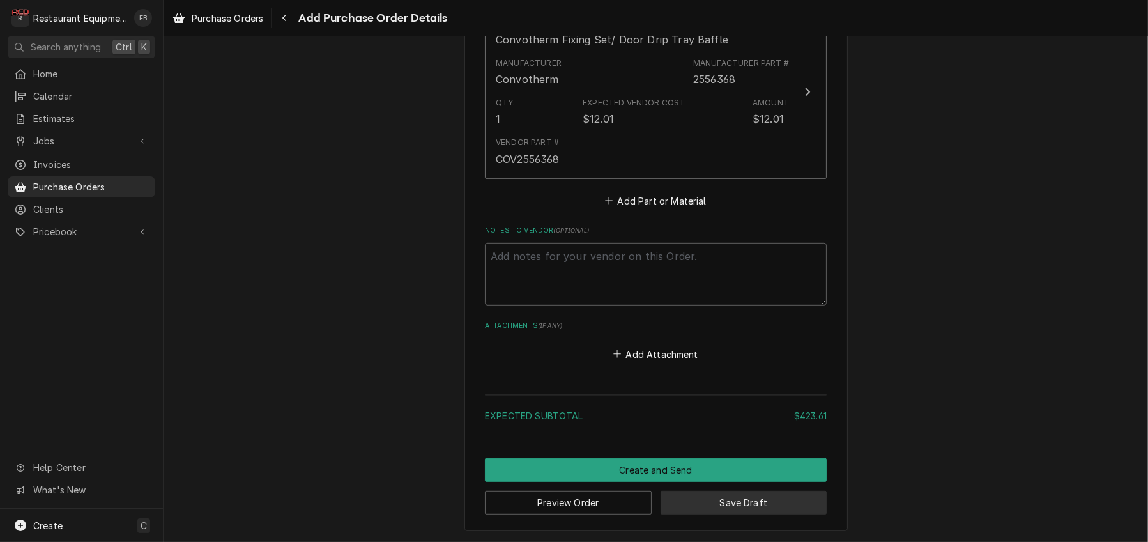
click at [736, 501] on button "Save Draft" at bounding box center [743, 503] width 167 height 24
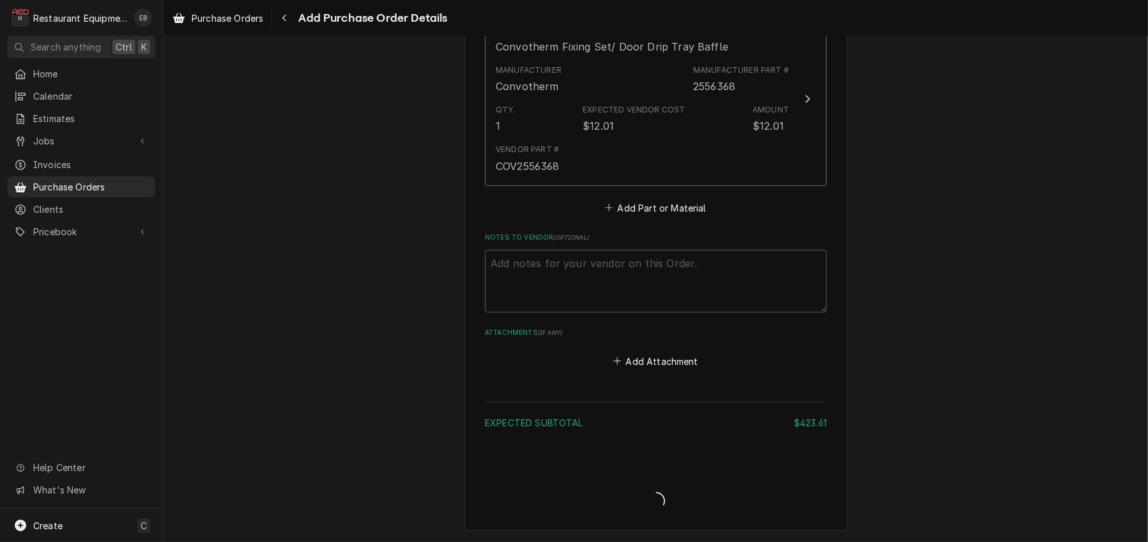
type textarea "x"
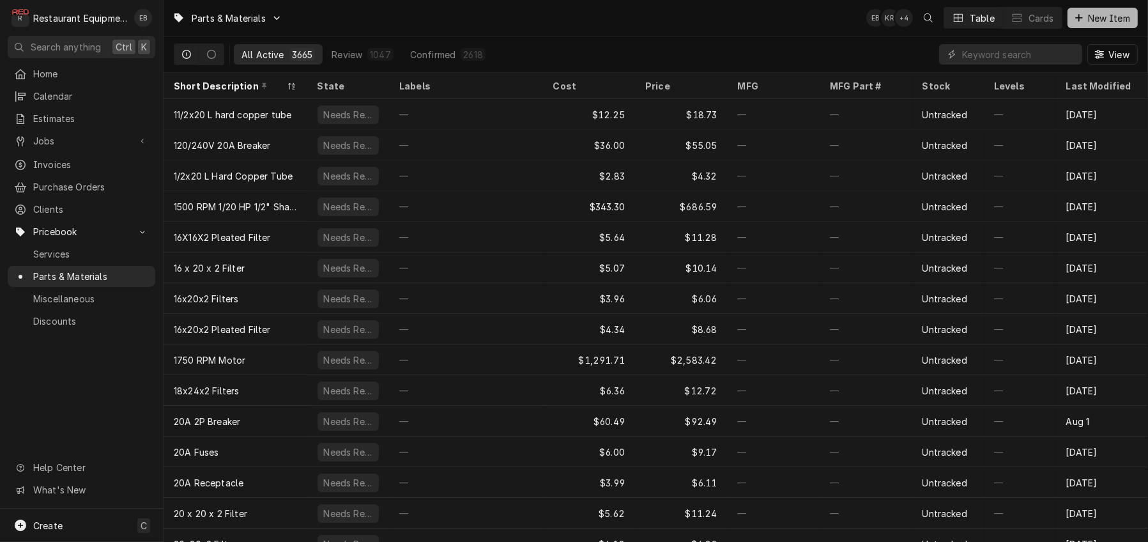
drag, startPoint x: 1124, startPoint y: 23, endPoint x: 1118, endPoint y: 27, distance: 7.4
click at [1123, 23] on span "New Item" at bounding box center [1108, 17] width 47 height 13
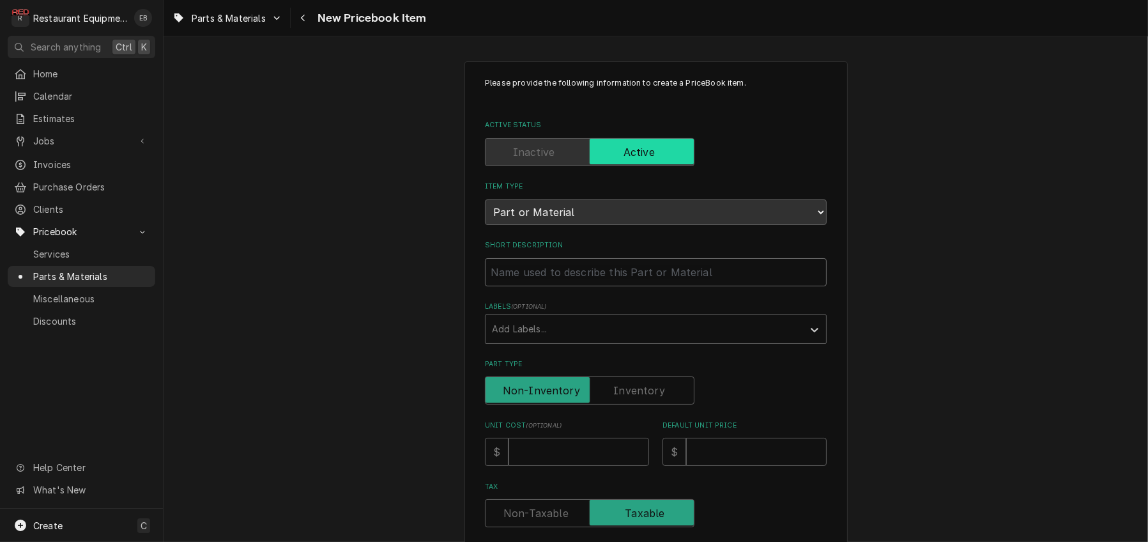
click at [641, 286] on input "Short Description" at bounding box center [656, 272] width 342 height 28
type textarea "x"
type input "S"
type textarea "x"
type input "Se"
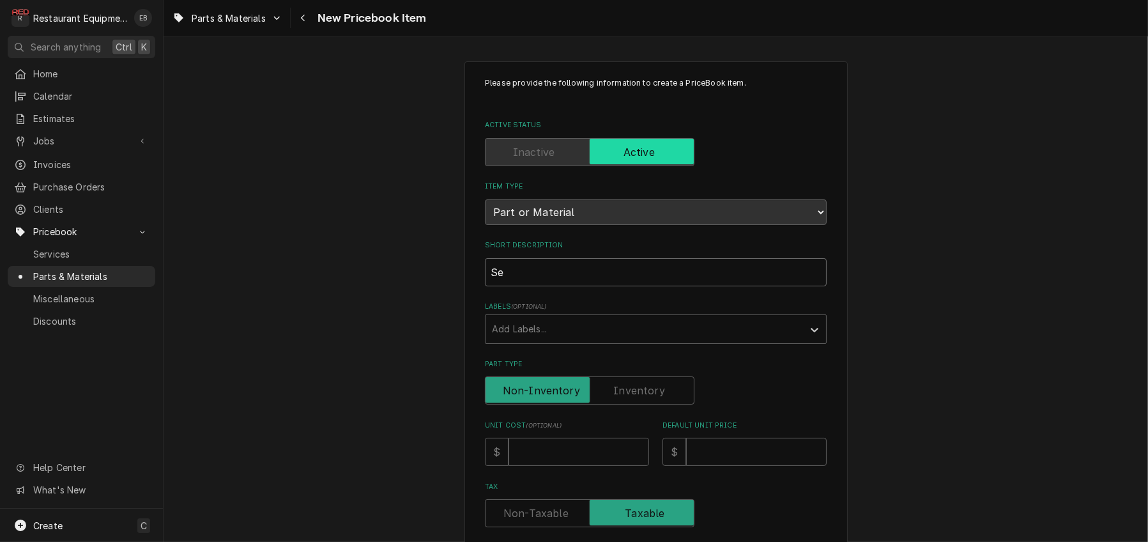
type textarea "x"
type input "Sea"
type textarea "x"
type input "Seal"
type textarea "x"
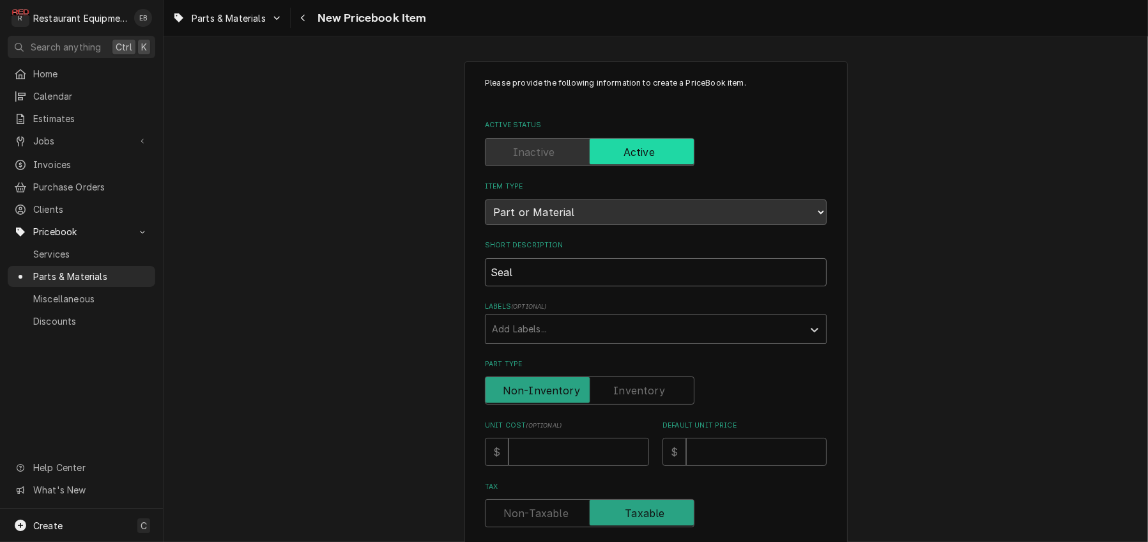
type input "Seale"
type textarea "x"
type input "Sealed"
type textarea "x"
type input "Sealed"
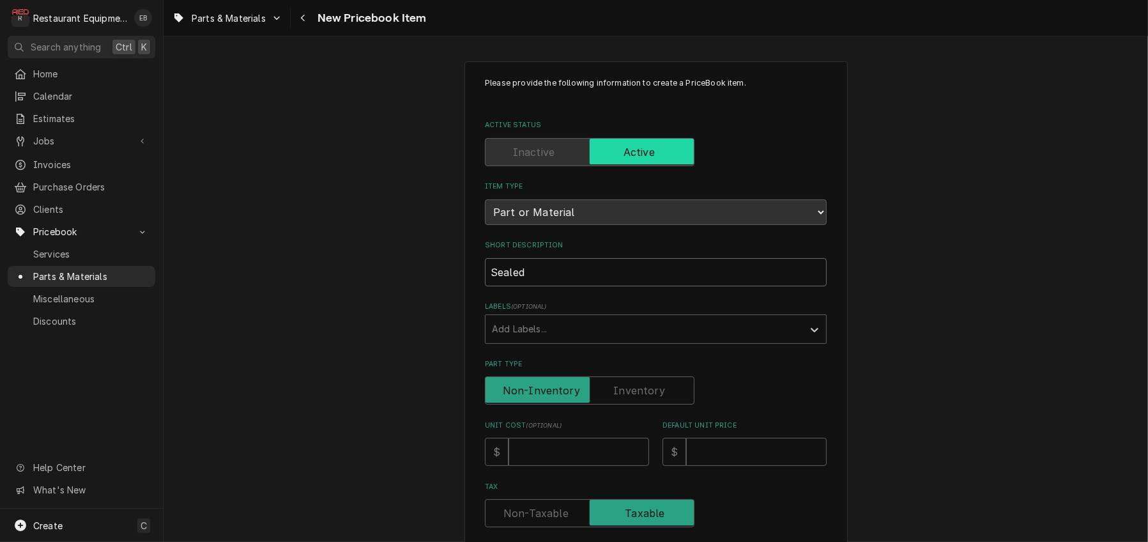
type textarea "x"
type input "Sealed B"
type textarea "x"
type input "Sealed Be"
type textarea "x"
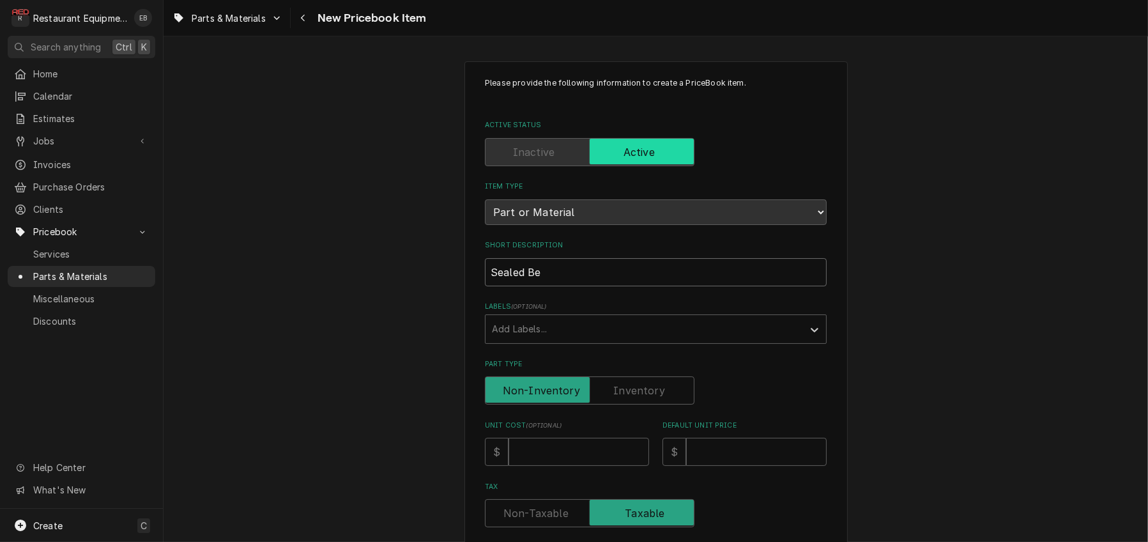
type input "Sealed Bea"
type textarea "x"
type input "Sealed Bear"
type textarea "x"
type input "Sealed Beari"
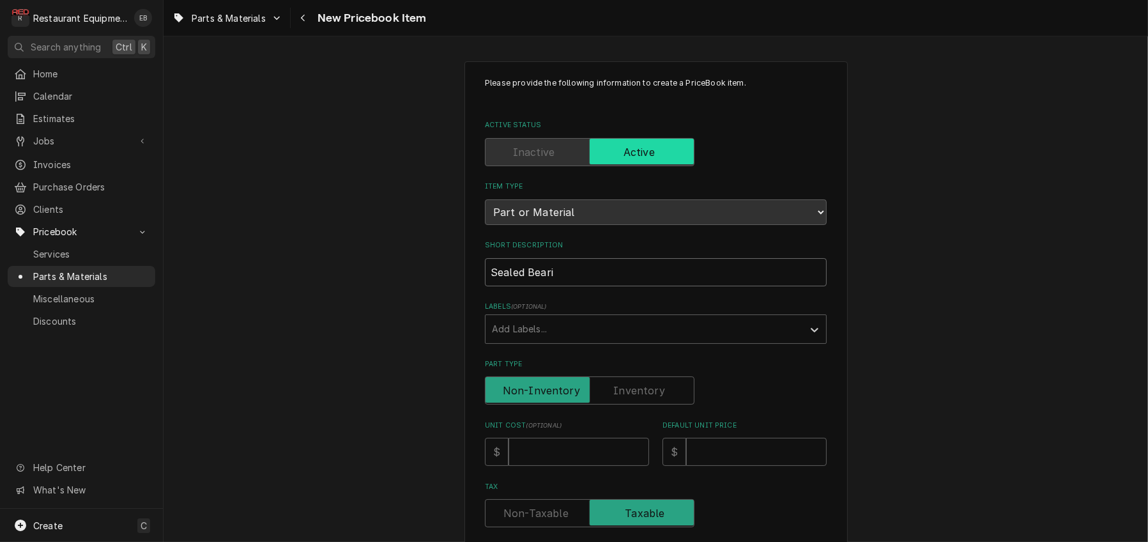
type textarea "x"
type input "Sealed Bearin"
type textarea "x"
type input "Sealed Bearing"
type textarea "x"
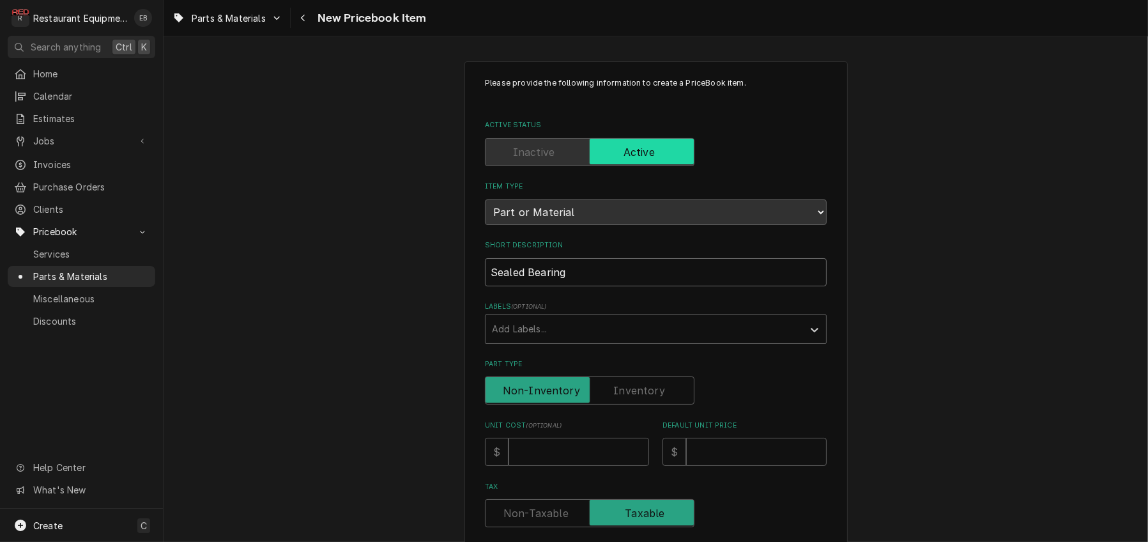
type input "Sealed Bearings"
type textarea "x"
type input "Sealed Bearings/"
type textarea "x"
type input "Sealed Bearings/D"
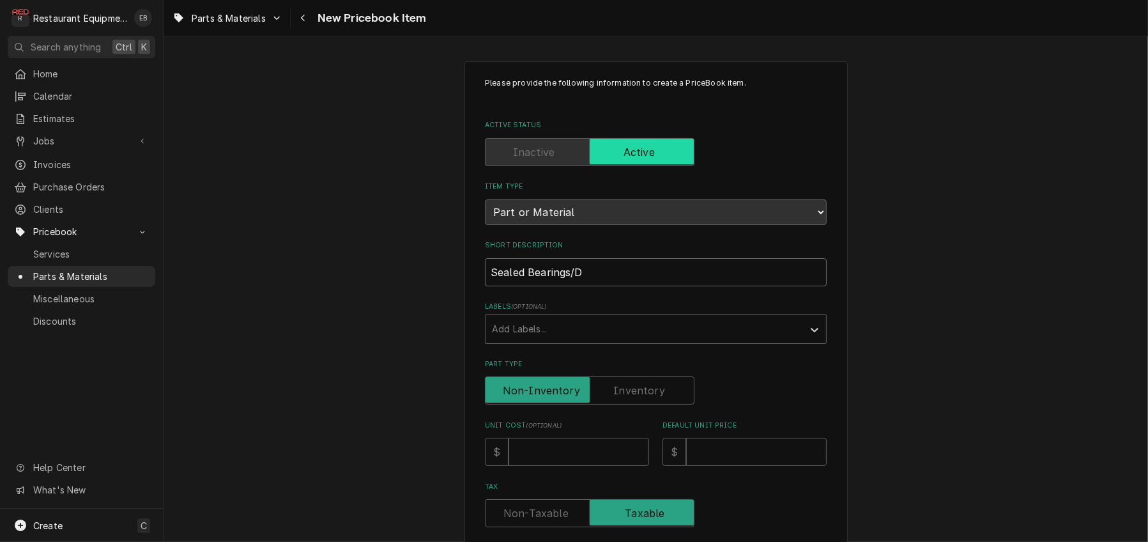
type textarea "x"
type input "Sealed Bearings/Dr"
type textarea "x"
type input "Sealed Bearings/Dra"
type textarea "x"
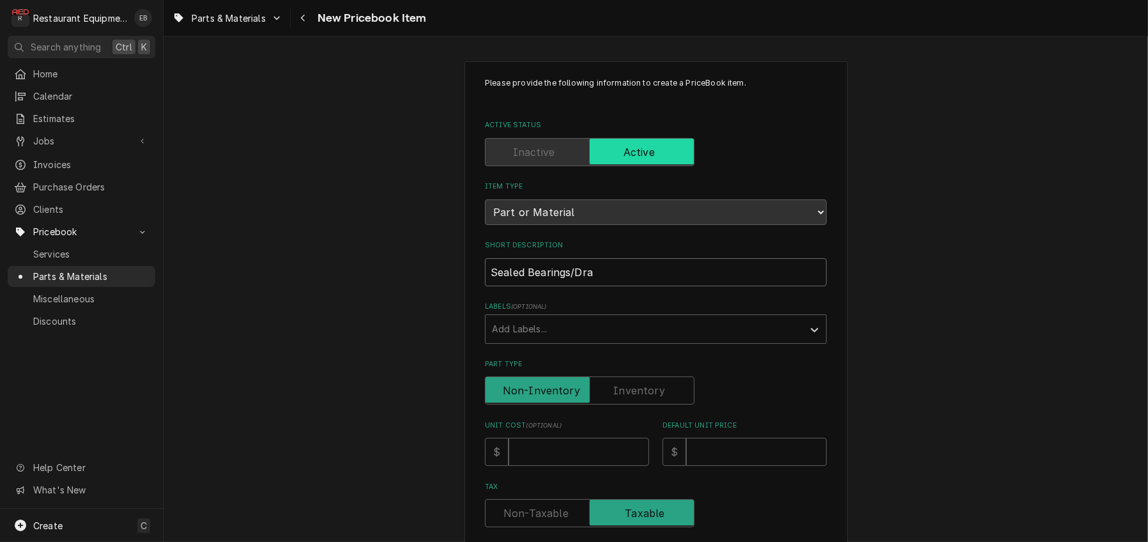
type input "Sealed Bearings/Draw"
type textarea "x"
type input "Sealed Bearings/Drawe"
type textarea "x"
type input "Sealed Bearings/Drawer"
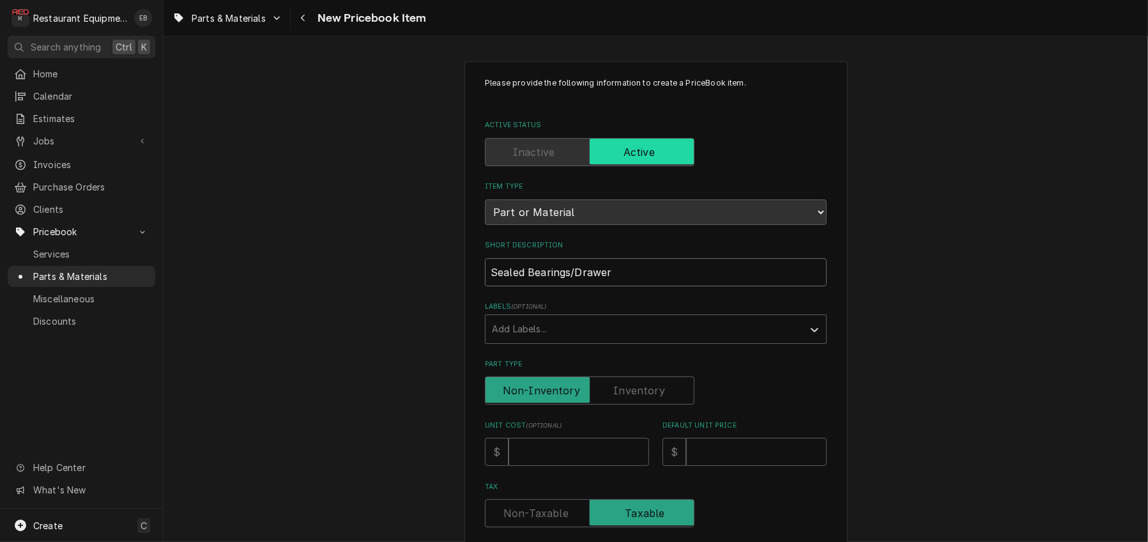
type textarea "x"
type input "Sealed Bearings/Drawer"
type textarea "x"
type input "Sealed Bearings/Drawer R"
type textarea "x"
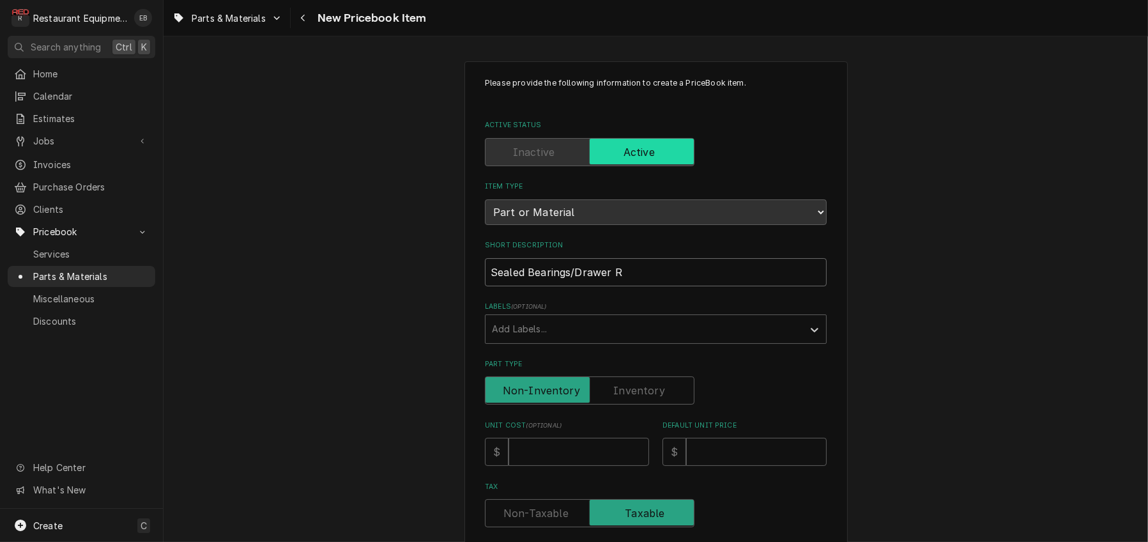
type input "Sealed Bearings/Drawer Ro"
type textarea "x"
type input "Sealed Bearings/Drawer Rol"
type textarea "x"
type input "Sealed Bearings/Drawer Roll"
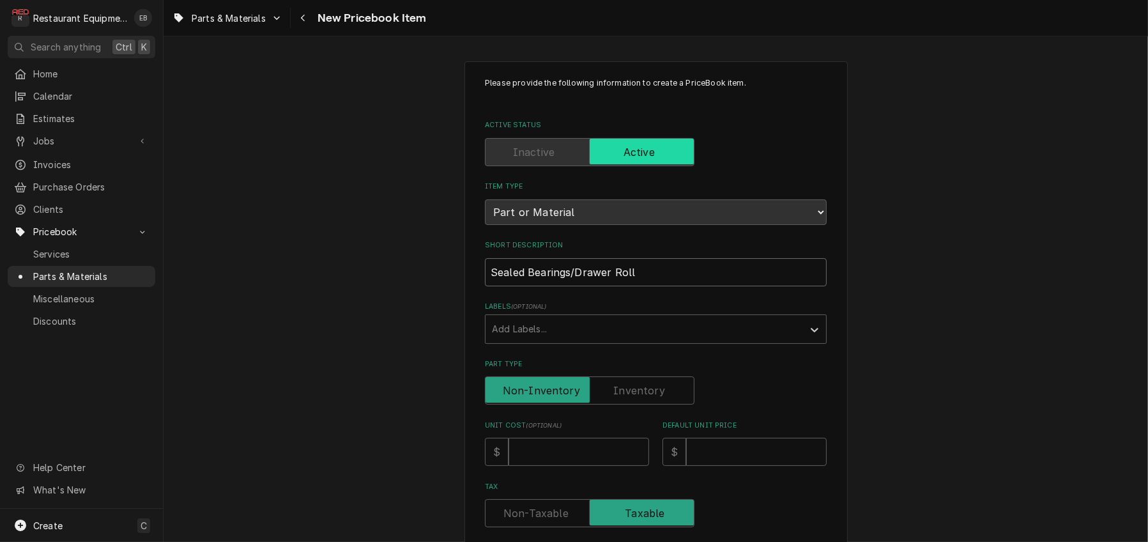
type textarea "x"
type input "Sealed Bearings/Drawer Rolle"
type textarea "x"
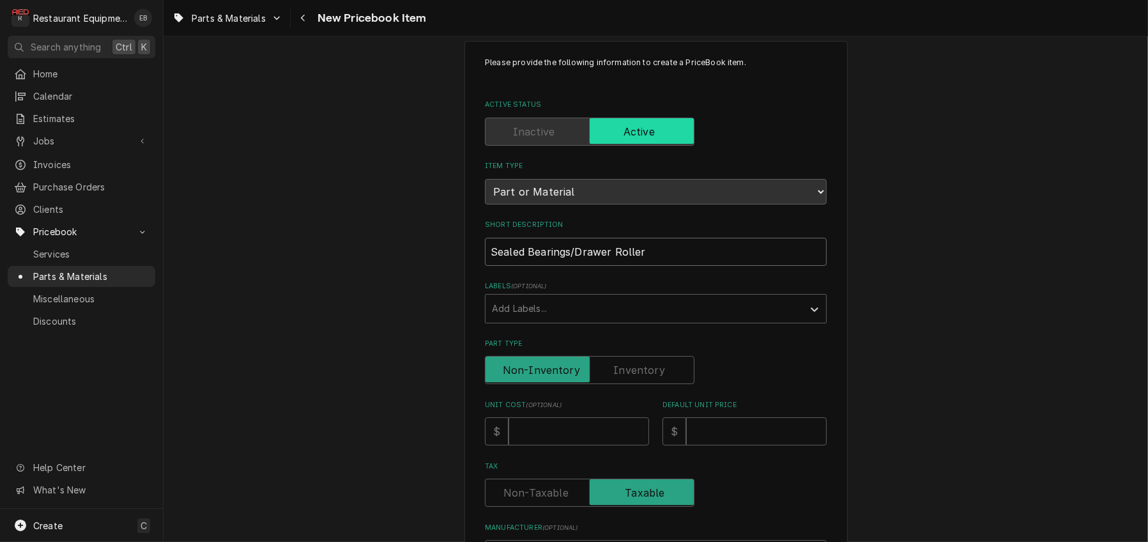
scroll to position [170, 0]
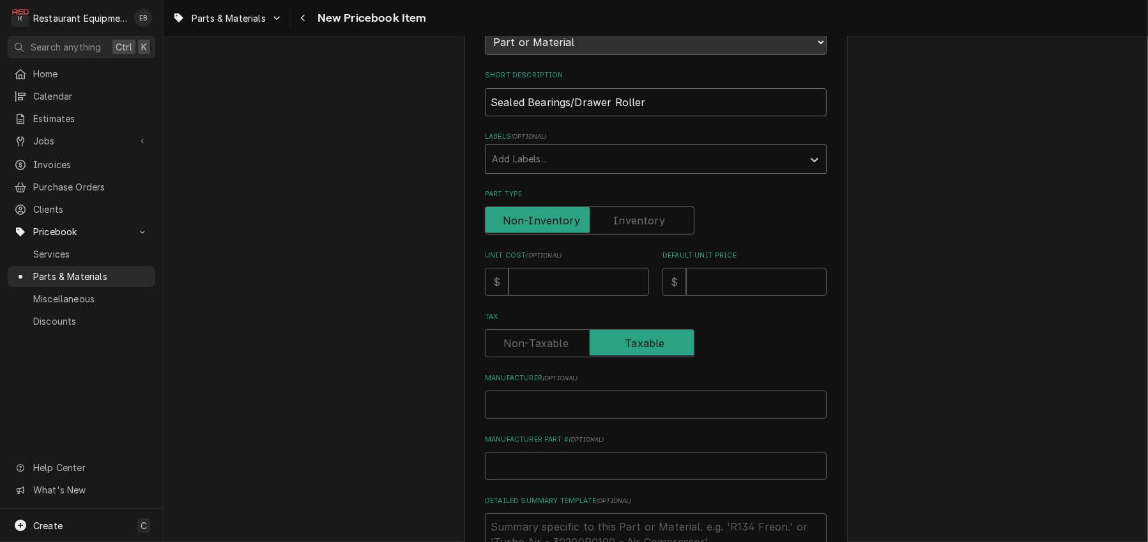
type input "Sealed Bearings/Drawer Roller"
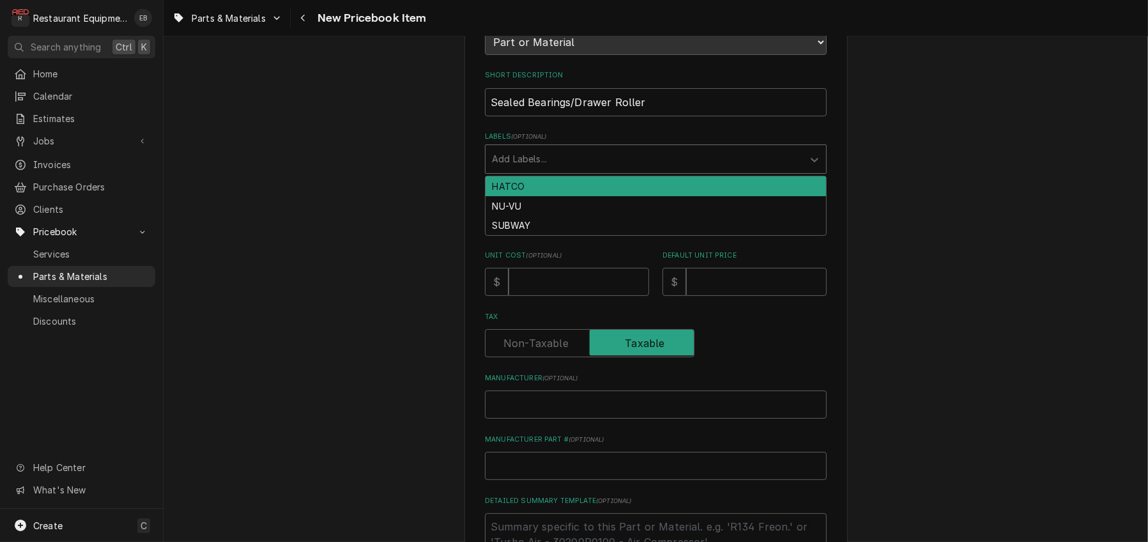
click at [556, 171] on div "Labels" at bounding box center [644, 159] width 305 height 23
click at [527, 196] on div "HATCO" at bounding box center [655, 186] width 340 height 20
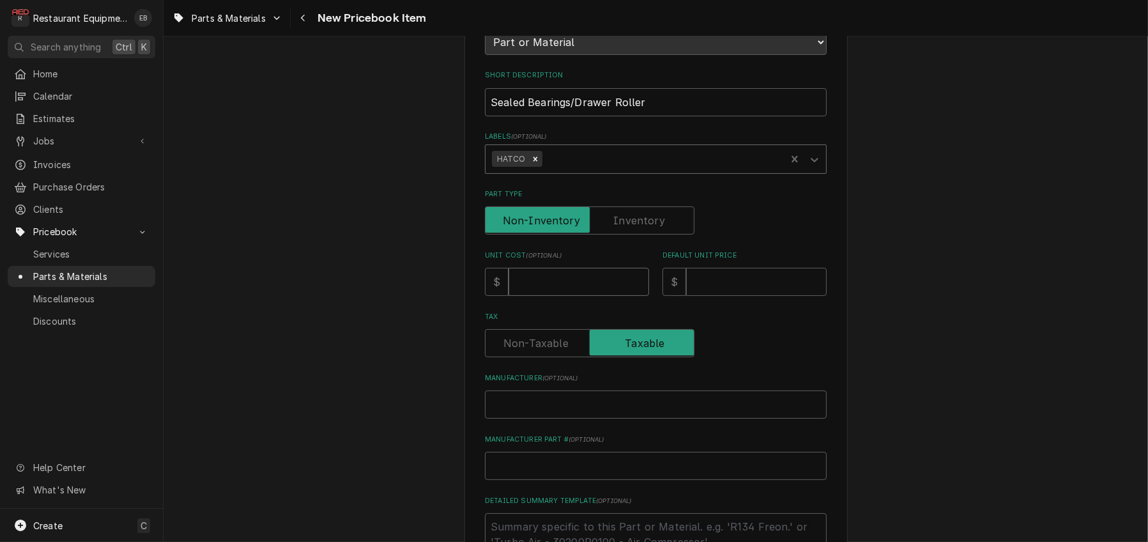
click at [560, 296] on input "Unit Cost ( optional )" at bounding box center [578, 282] width 141 height 28
type textarea "x"
type input "2"
type textarea "x"
type input "21"
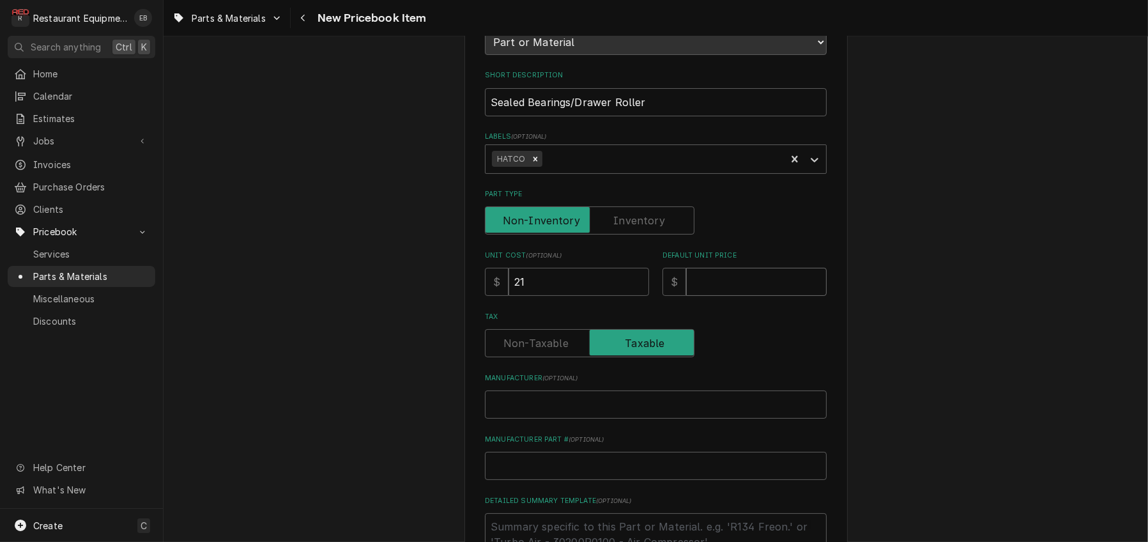
click at [751, 296] on input "Default Unit Price" at bounding box center [756, 282] width 141 height 28
click at [306, 19] on icon "Navigate back" at bounding box center [303, 17] width 6 height 9
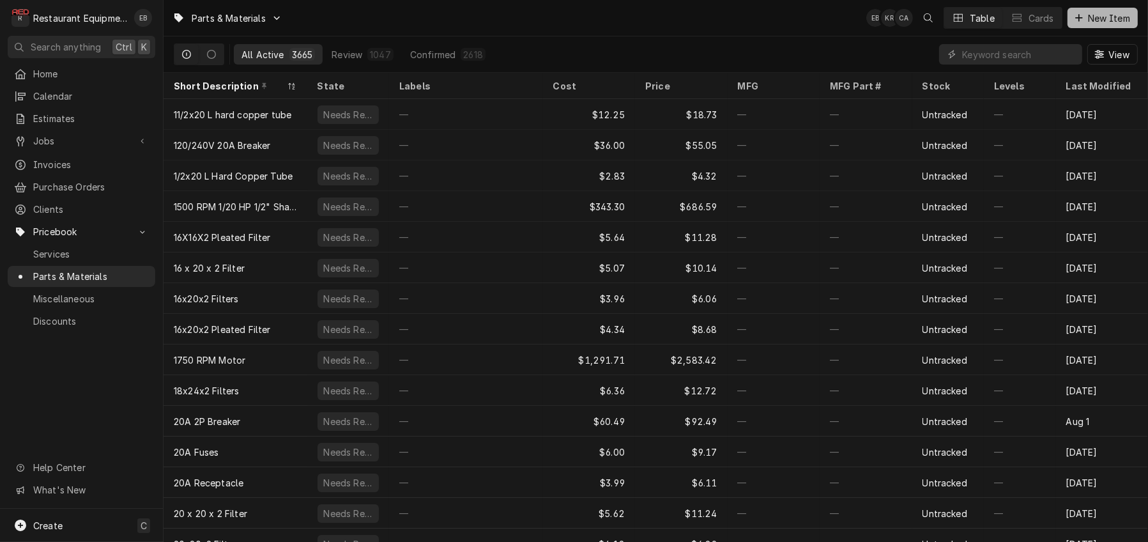
click at [1079, 19] on div "Dynamic Content Wrapper" at bounding box center [1078, 17] width 13 height 13
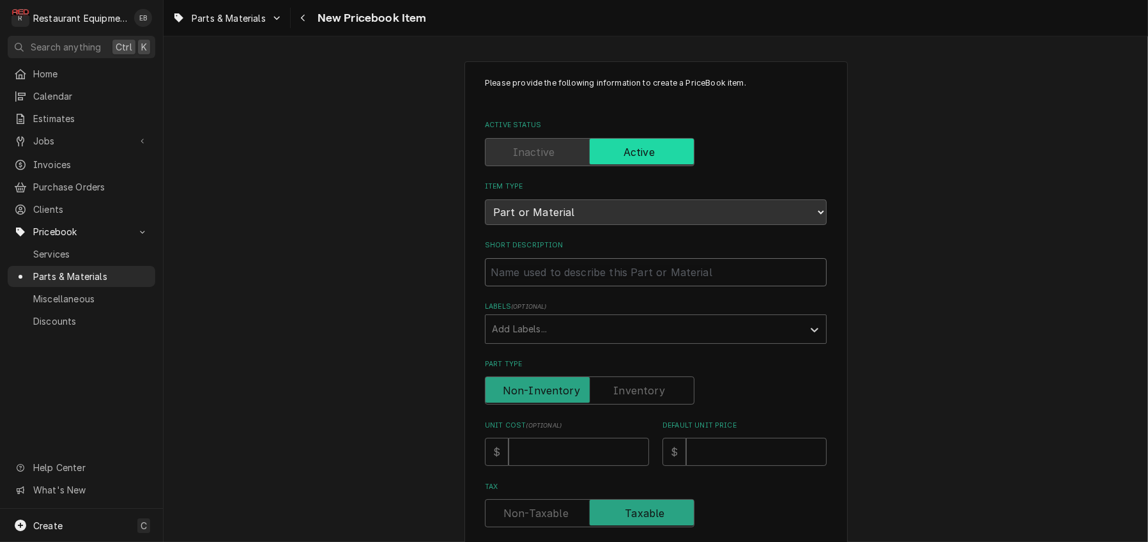
click at [579, 286] on input "Short Description" at bounding box center [656, 272] width 342 height 28
type textarea "x"
type input "F"
type textarea "x"
type input "Fi"
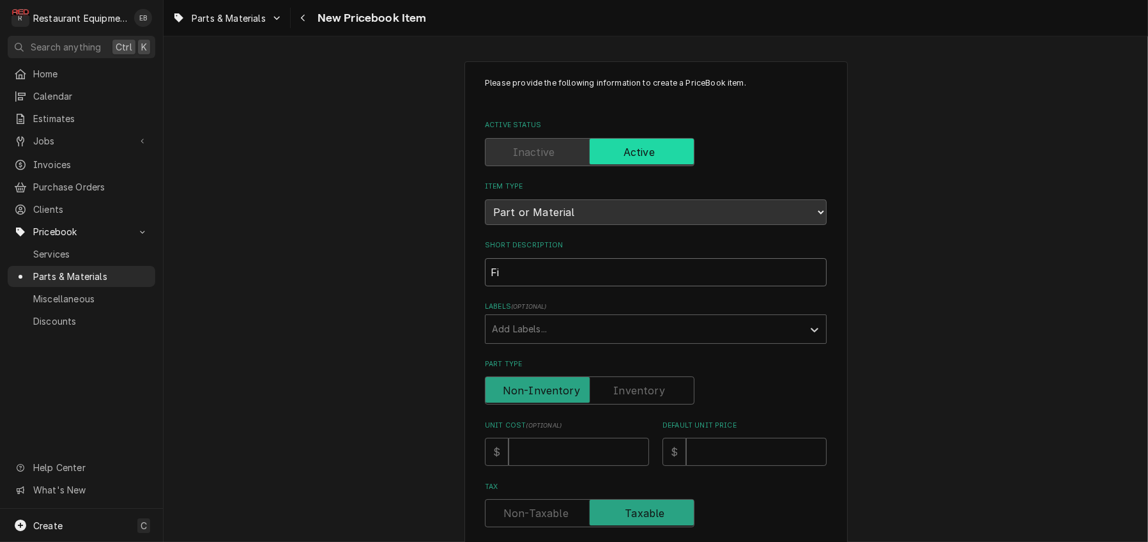
type textarea "x"
type input "Fix"
type textarea "x"
type input "Fixi"
type textarea "x"
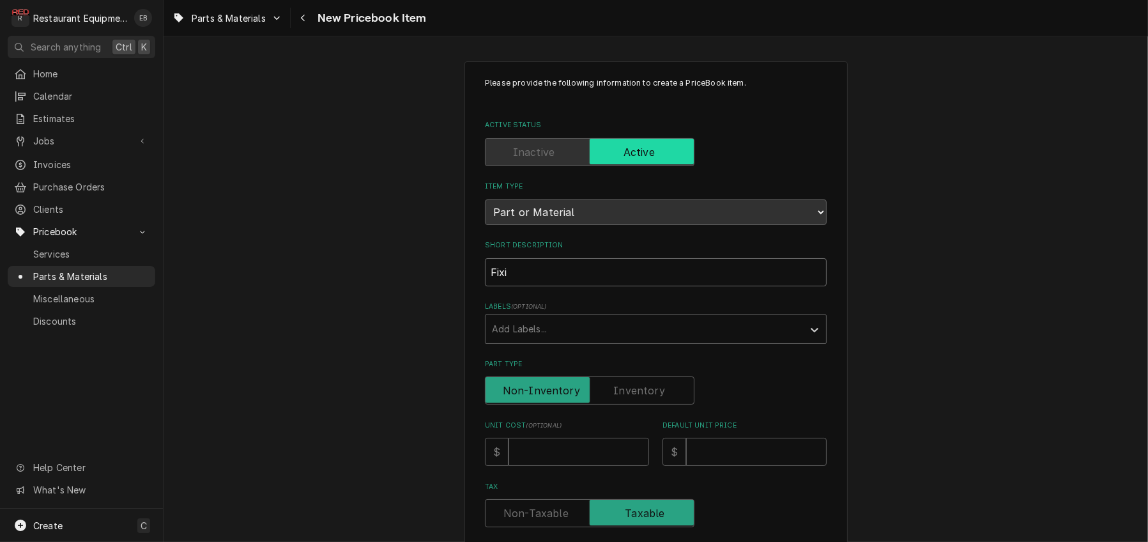
type input "Fixin"
type textarea "x"
type input "Fixing"
type textarea "x"
type input "Fixing"
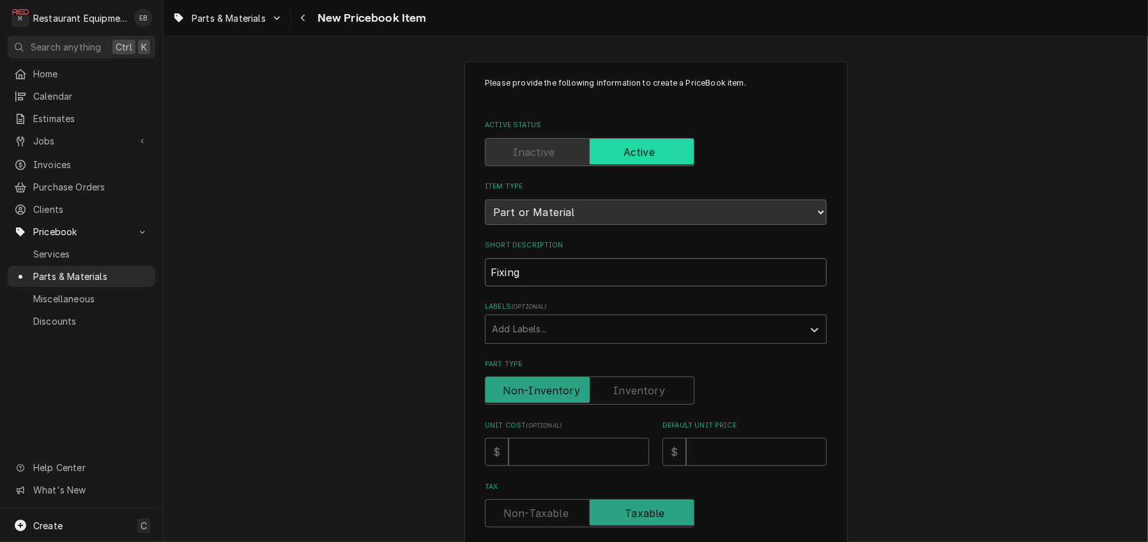
type textarea "x"
type input "Fixing s"
type textarea "x"
type input "Fixing se"
type textarea "x"
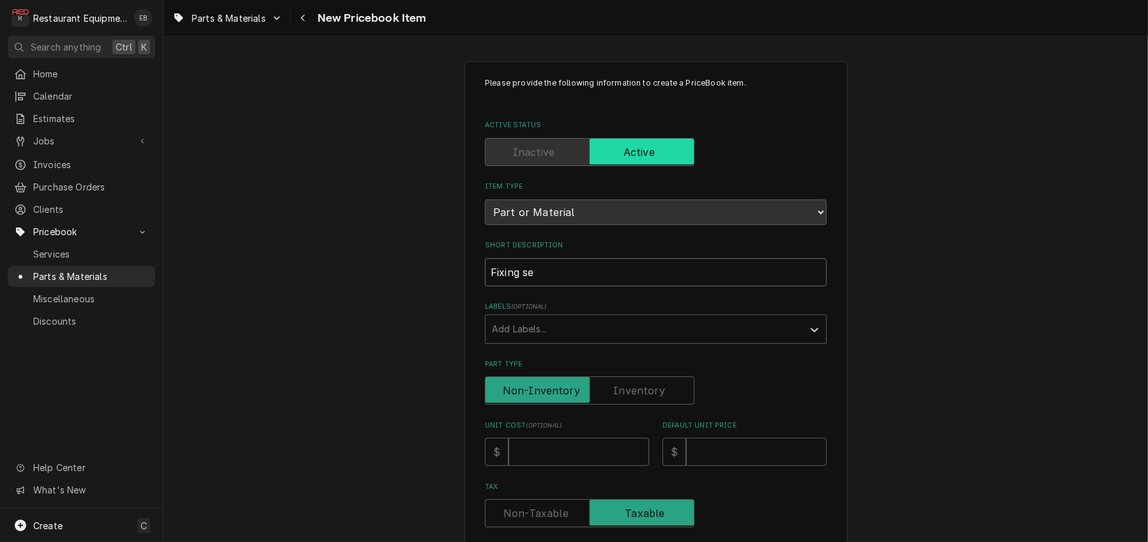
type input "Fixing set"
type textarea "x"
type input "Fixing set"
type textarea "x"
type input "Fixing set"
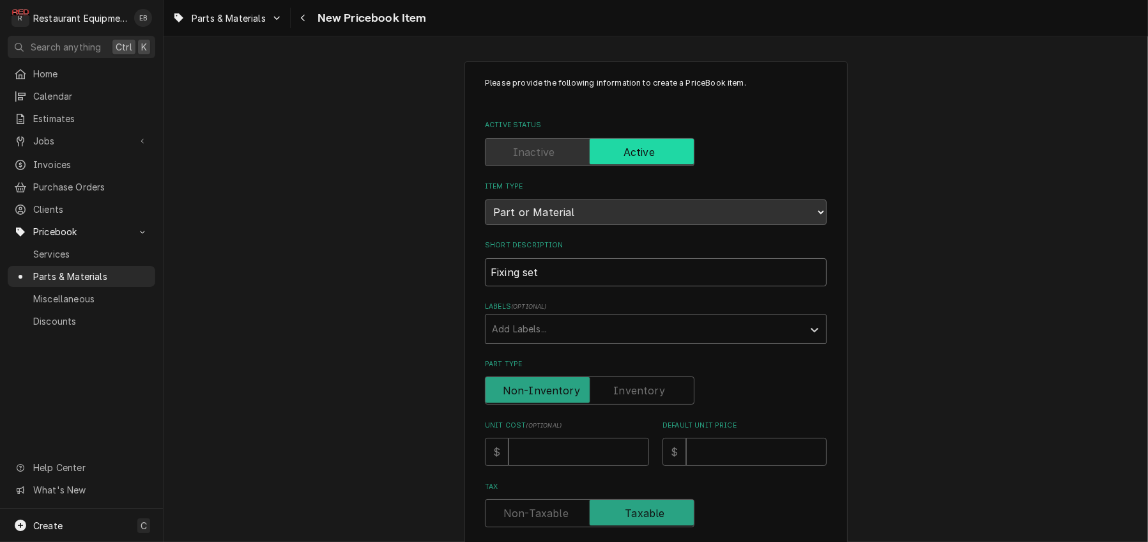
type textarea "x"
type input "Fixing set/"
type textarea "x"
type input "Fixing set/"
type textarea "x"
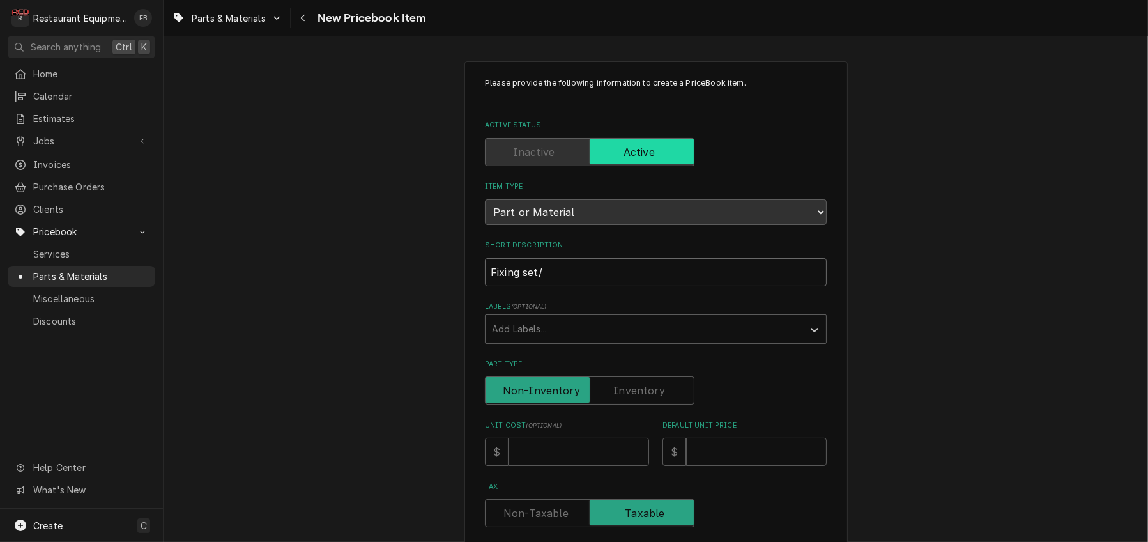
type input "Fixing set/ D"
type textarea "x"
type input "Fixing set/ Do"
type textarea "x"
type input "Fixing set/ Doo"
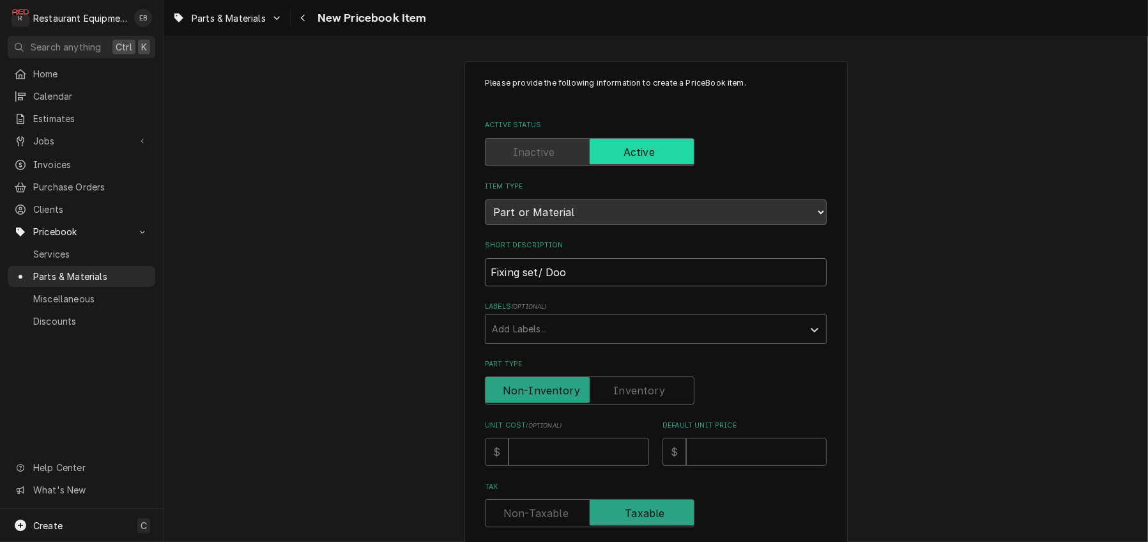
type textarea "x"
type input "Fixing set/ Door"
type textarea "x"
type input "Fixing set/ Door"
type textarea "x"
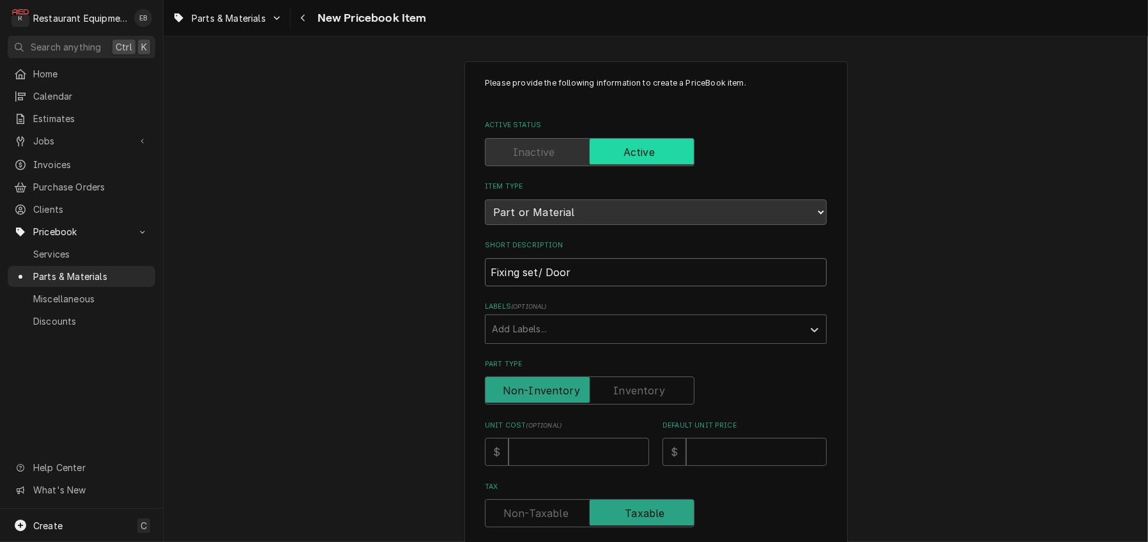
type input "Fixing set/ Door D"
type textarea "x"
type input "Fixing set/ Door Dr"
type textarea "x"
type input "Fixing set/ Door Dri"
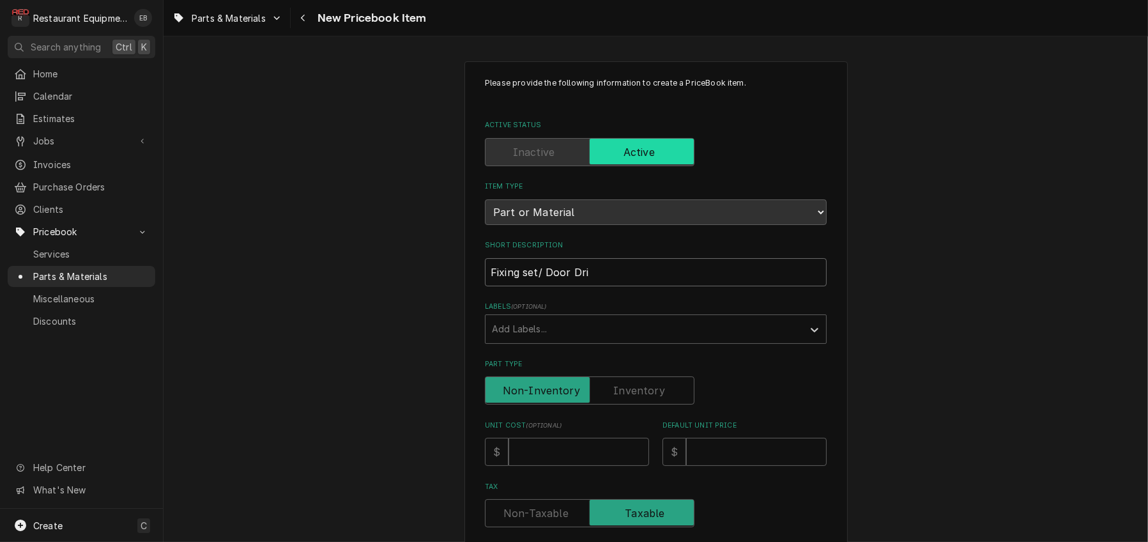
type textarea "x"
type input "Fixing set/ Door Drip"
type textarea "x"
type input "Fixing set/ Door Drip"
type textarea "x"
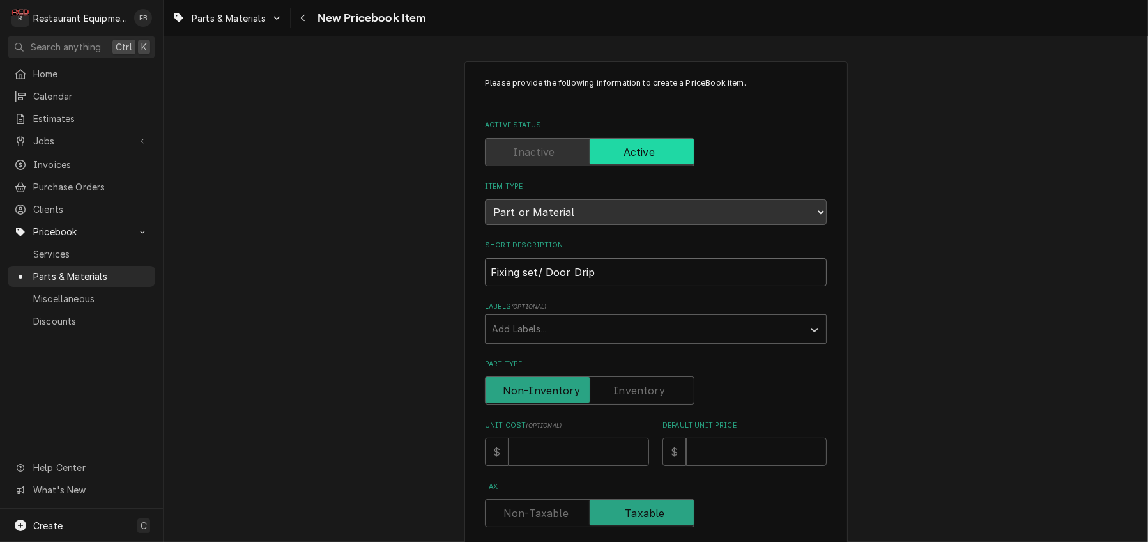
type input "Fixing set/ Door Drip T"
type textarea "x"
type input "Fixing set/ Door Drip Tr"
type textarea "x"
type input "Fixing set/ Door Drip Tra"
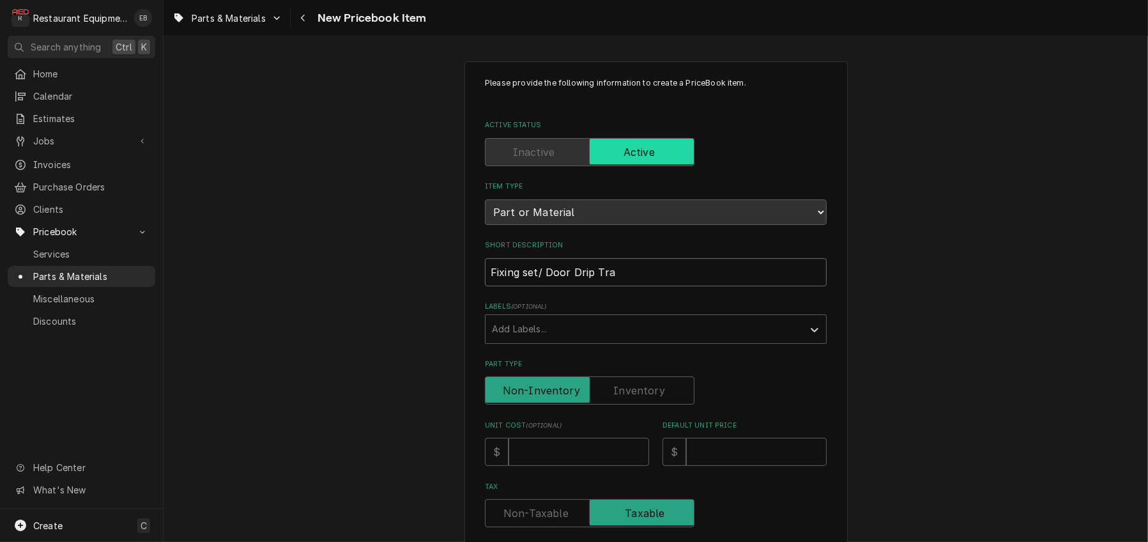
type textarea "x"
type input "Fixing set/ Door Drip Tray"
type textarea "x"
type input "Fixing set/ Door Drip Tray"
type textarea "x"
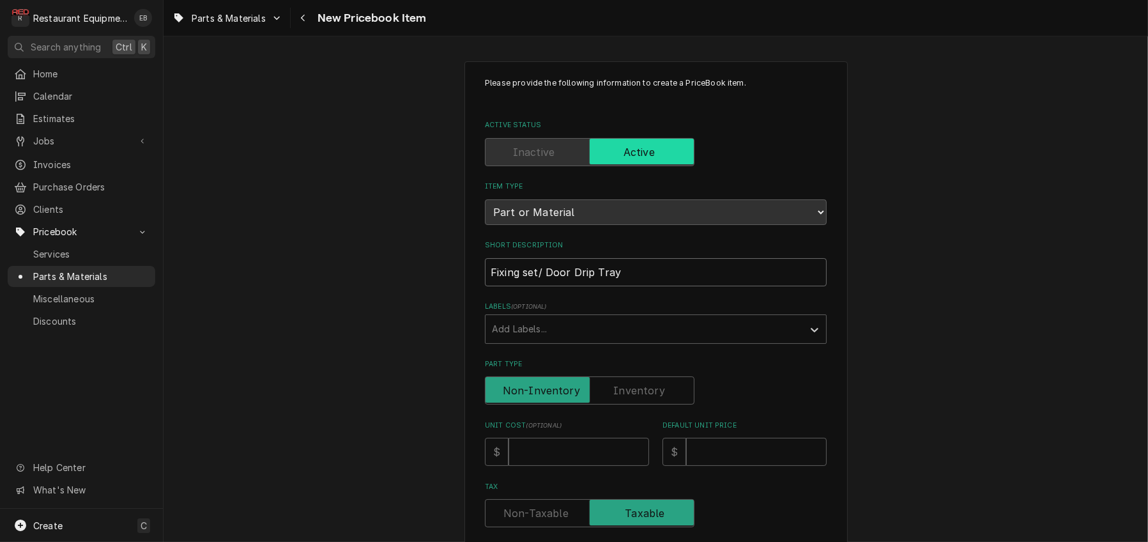
type input "Fixing set/ Door Drip Tray B"
type textarea "x"
type input "Fixing set/ Door Drip Tray Bf"
type textarea "x"
type input "Fixing set/ Door Drip Tray B"
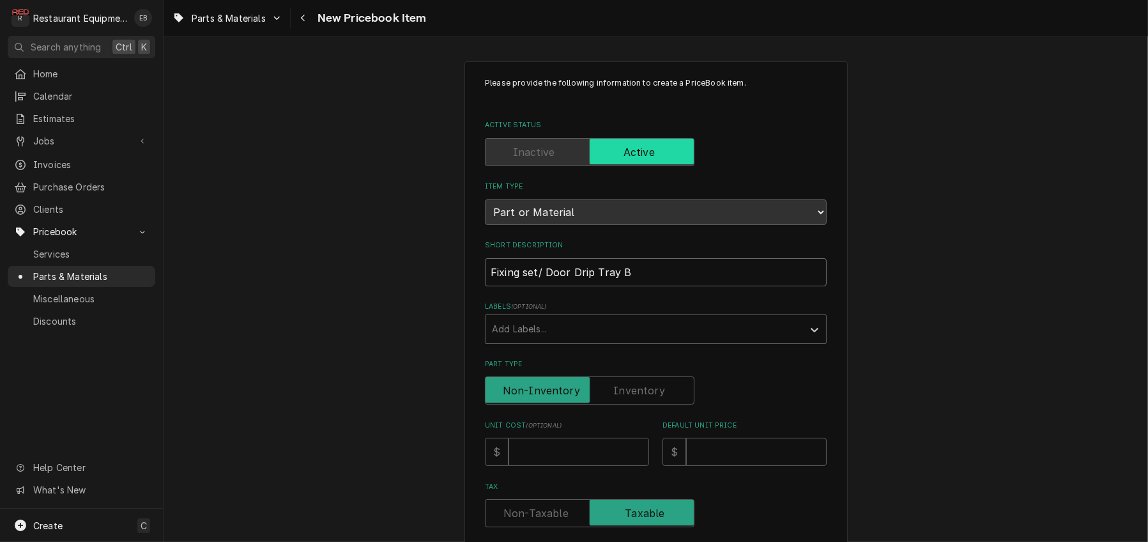
type textarea "x"
type input "Fixing set/ Door Drip Tray Ba"
type textarea "x"
type input "Fixing set/ Door Drip Tray Baf"
type textarea "x"
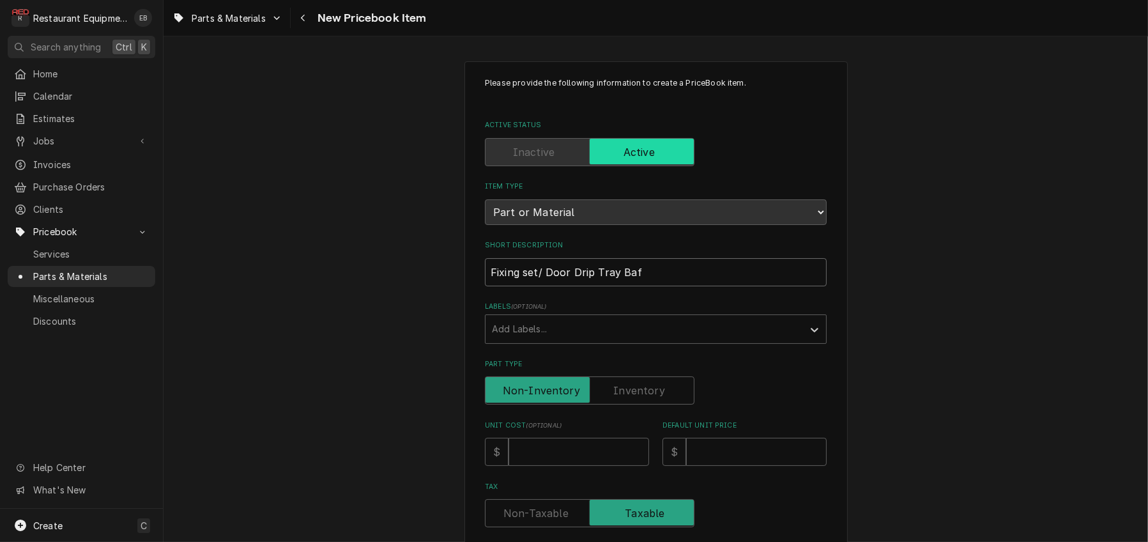
type input "Fixing set/ Door Drip Tray Baff"
type textarea "x"
type input "Fixing set/ Door Drip [PERSON_NAME]"
type textarea "x"
type input "Fixing set/ Door Drip Tray Baffle"
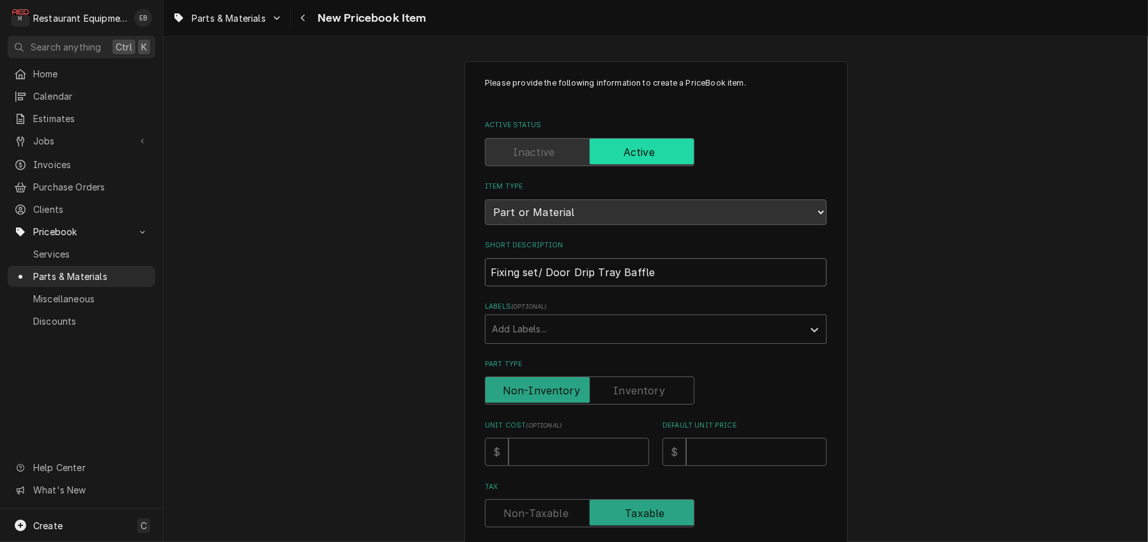
click at [485, 286] on input "Fixing set/ Door Drip Tray Baffle" at bounding box center [656, 272] width 342 height 28
type textarea "x"
type input "Fixing set/ Door Drip Tray Baffle"
type textarea "x"
type input "CFixing set/ Door Drip Tray Baffle"
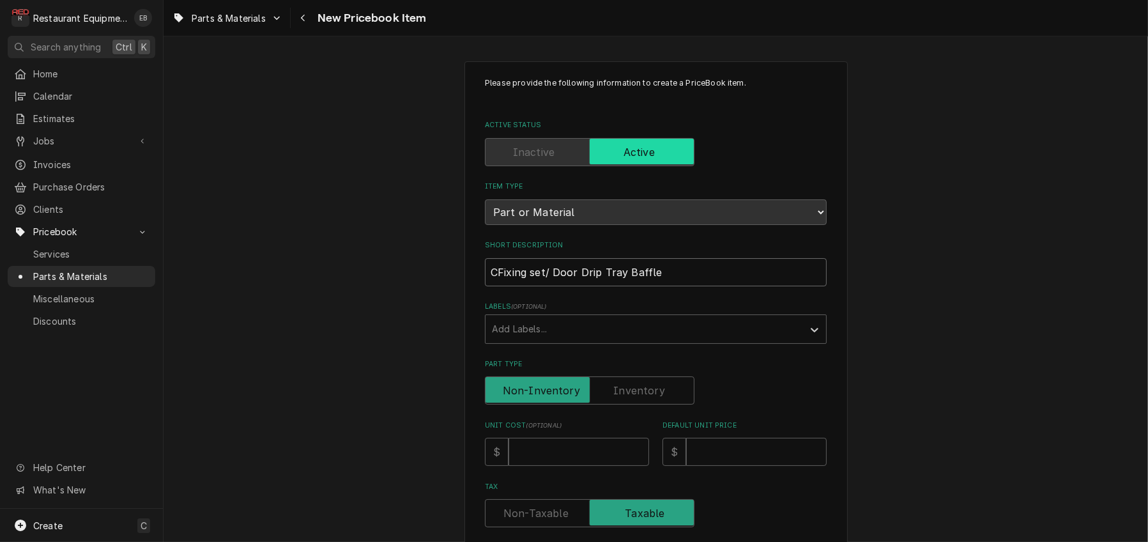
type textarea "x"
type input "CoFixing set/ Door Drip Tray Baffle"
type textarea "x"
type input "ConFixing set/ Door Drip Tray Baffle"
type textarea "x"
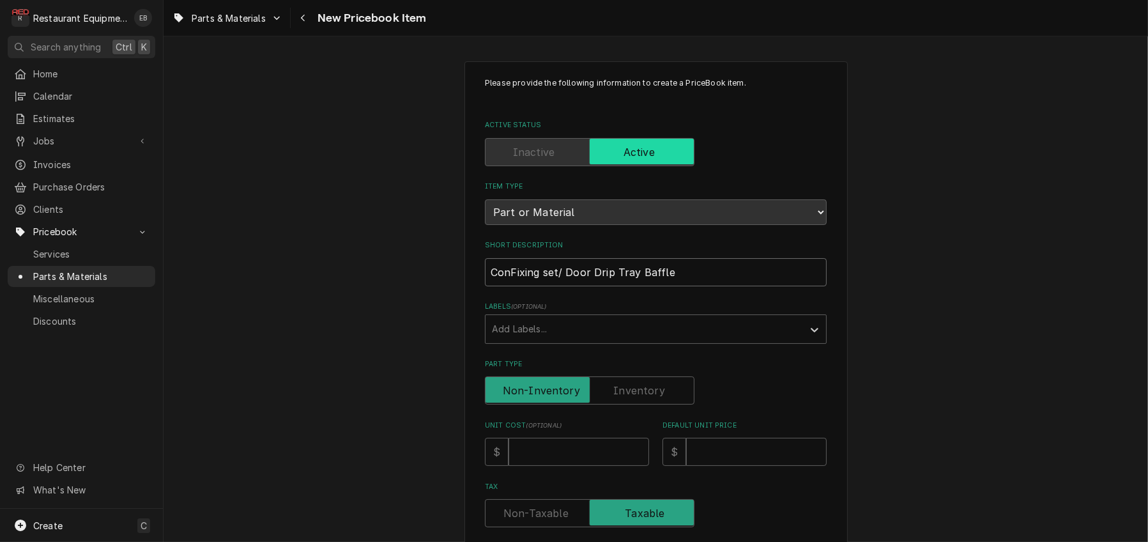
type input "ConvFixing set/ Door Drip Tray Baffle"
type textarea "x"
type input "ConvoFixing set/ Door Drip Tray Baffle"
type textarea "x"
type input "ConvotFixing set/ Door Drip Tray Baffle"
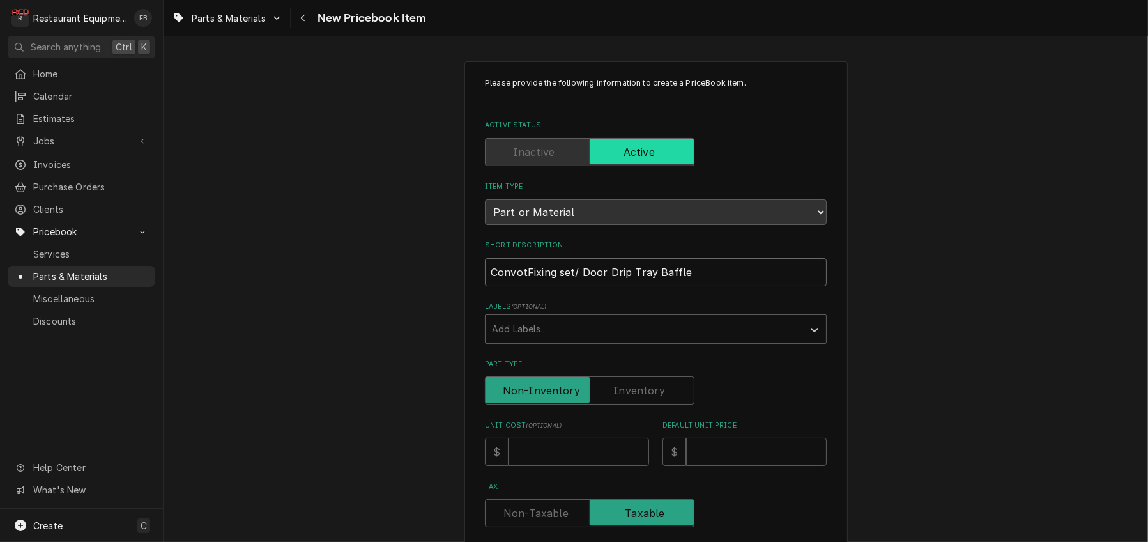
type textarea "x"
type input "ConvothFixing set/ Door Drip Tray Baffle"
type textarea "x"
type input "ConvotheFixing set/ Door Drip Tray Baffle"
type textarea "x"
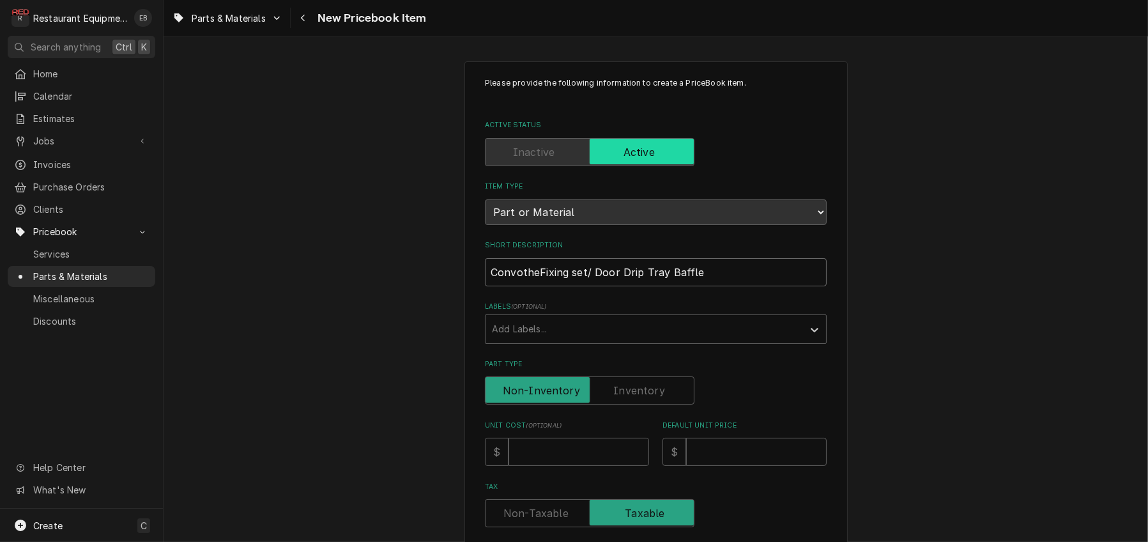
type input "ConvotherFixing set/ Door Drip Tray Baffle"
type textarea "x"
type input "ConvothermFixing set/ Door Drip Tray Baffle"
type textarea "x"
type input "Convotherm Fixing set/ Door Drip Tray Baffle"
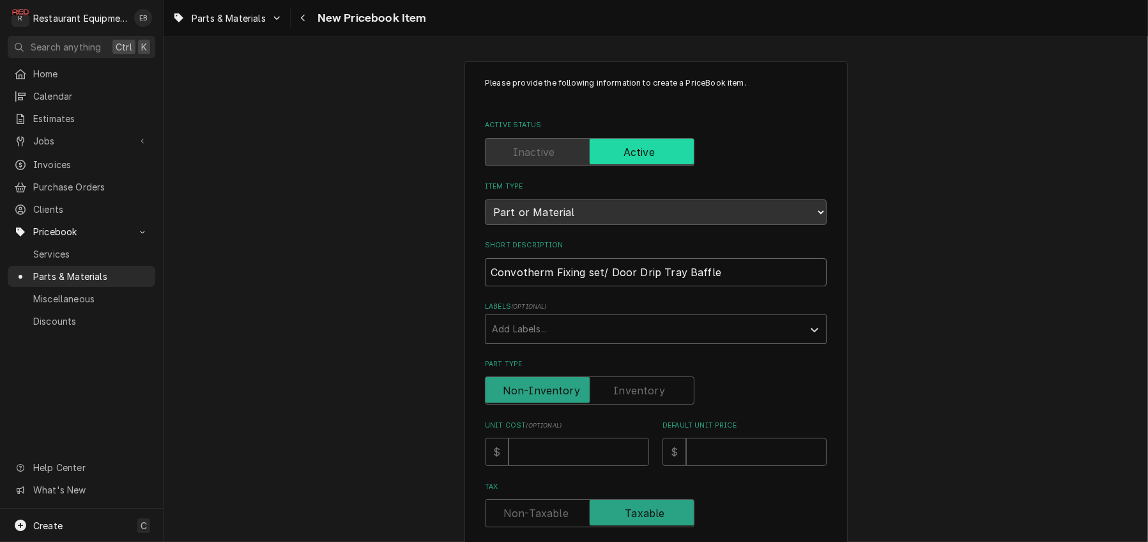
click at [485, 286] on input "Convotherm Fixing set/ Door Drip Tray Baffle" at bounding box center [656, 272] width 342 height 28
type textarea "x"
type input "Convotherm Fixing set/ Door Drip Tray Baffle"
click at [586, 286] on input "Convotherm Fixing set/ Door Drip Tray Baffle" at bounding box center [656, 272] width 342 height 28
type textarea "x"
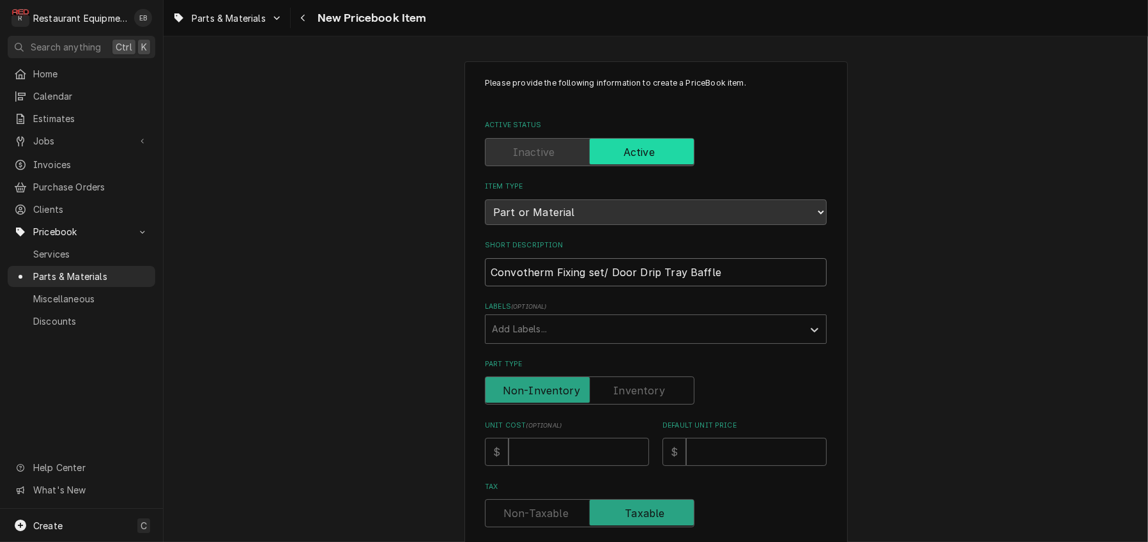
type input "Convotherm Fixing et/ Door Drip Tray Baffle"
type textarea "x"
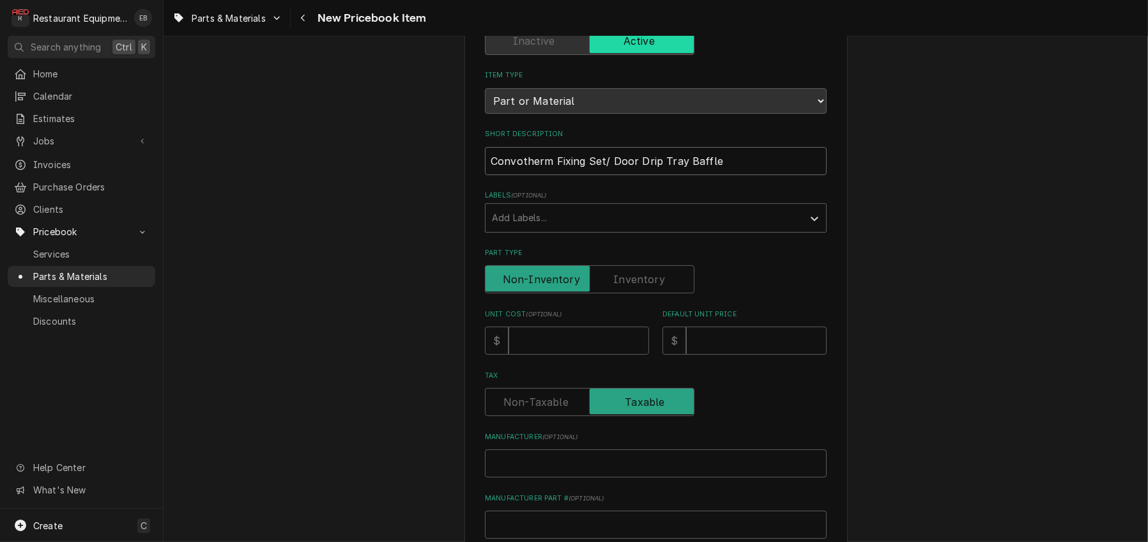
scroll to position [128, 0]
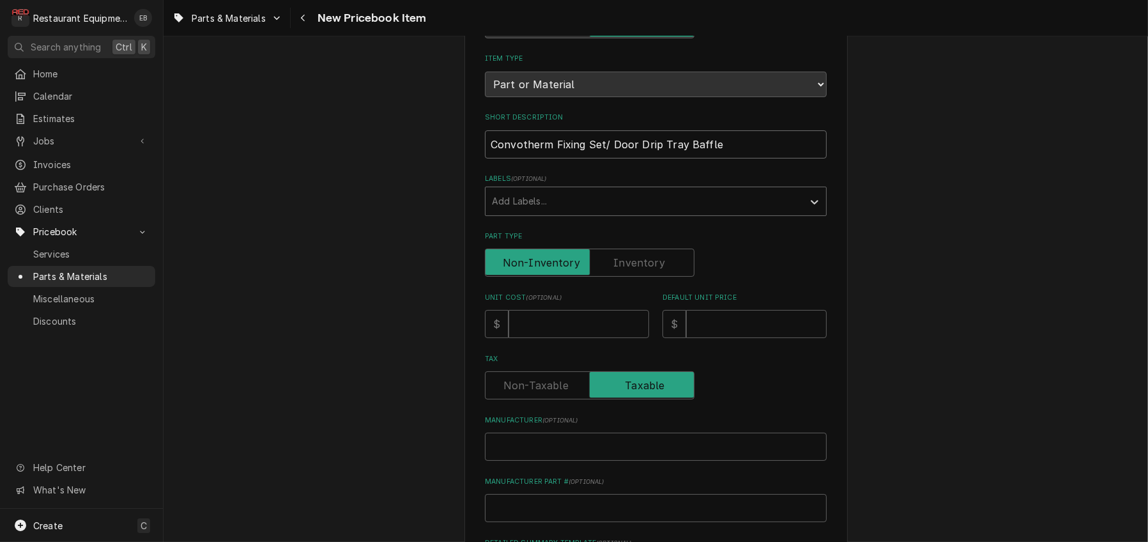
type input "Convotherm Fixing Set/ Door Drip Tray Baffle"
click at [551, 213] on div "Labels" at bounding box center [644, 201] width 305 height 23
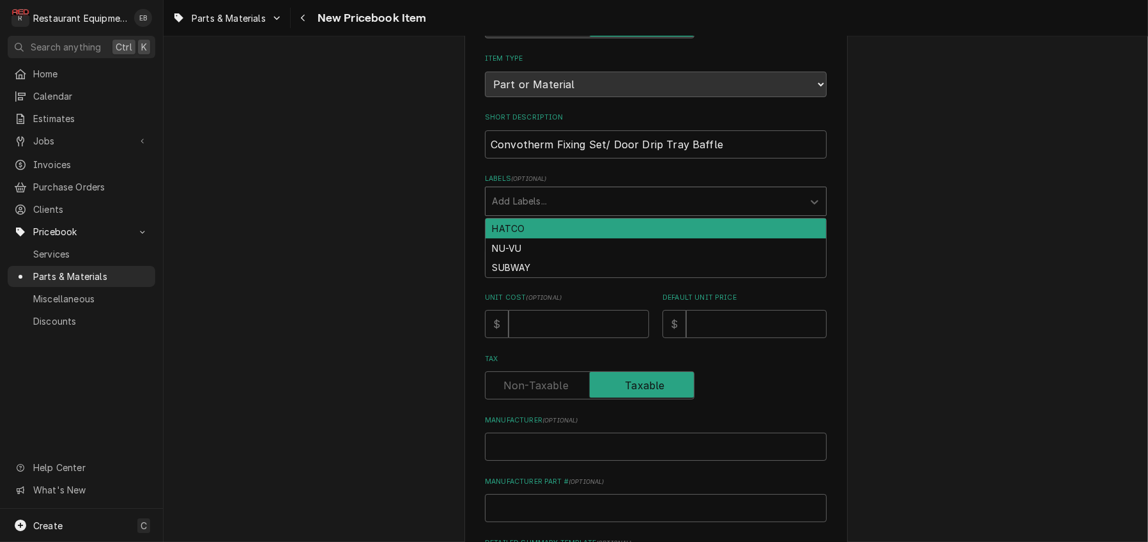
click at [551, 213] on div "Labels" at bounding box center [644, 201] width 305 height 23
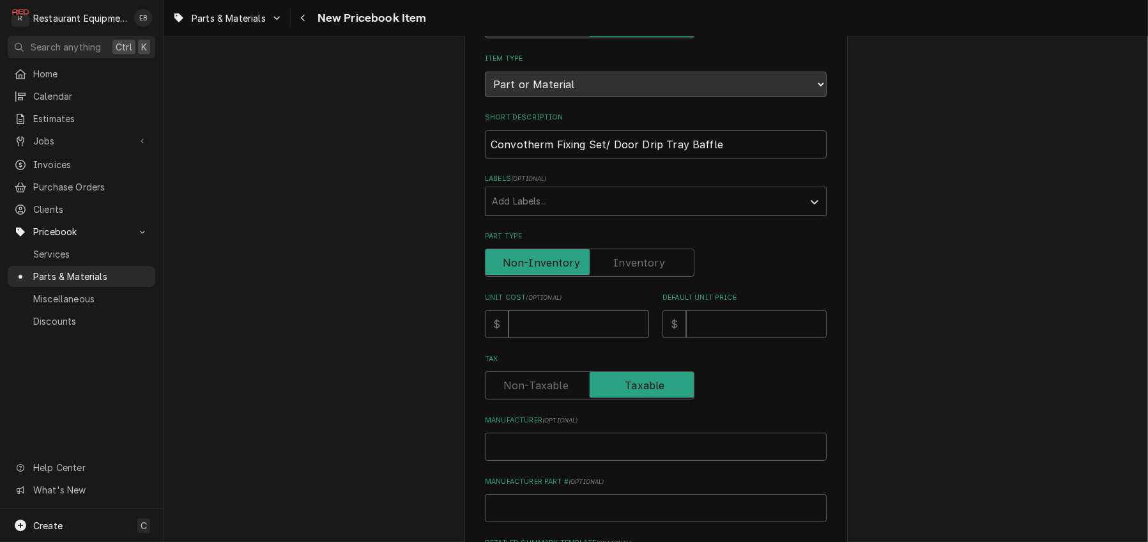
click at [554, 338] on input "Unit Cost ( optional )" at bounding box center [578, 324] width 141 height 28
click at [543, 338] on input "Unit Cost ( optional )" at bounding box center [578, 324] width 141 height 28
type textarea "x"
type input "1"
type textarea "x"
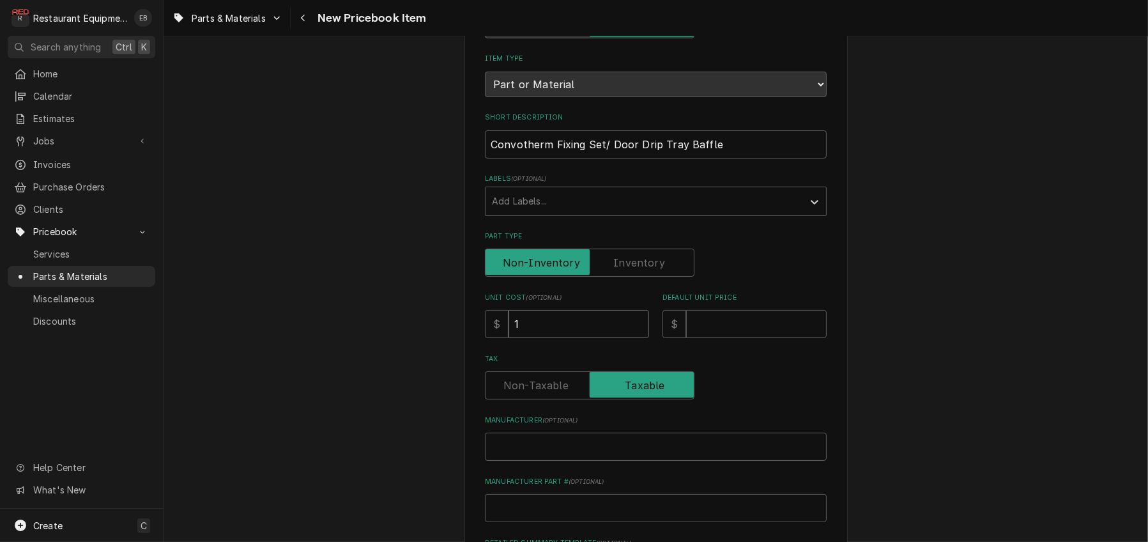
type input "12"
type textarea "x"
type input "12.0"
type textarea "x"
type input "12.01"
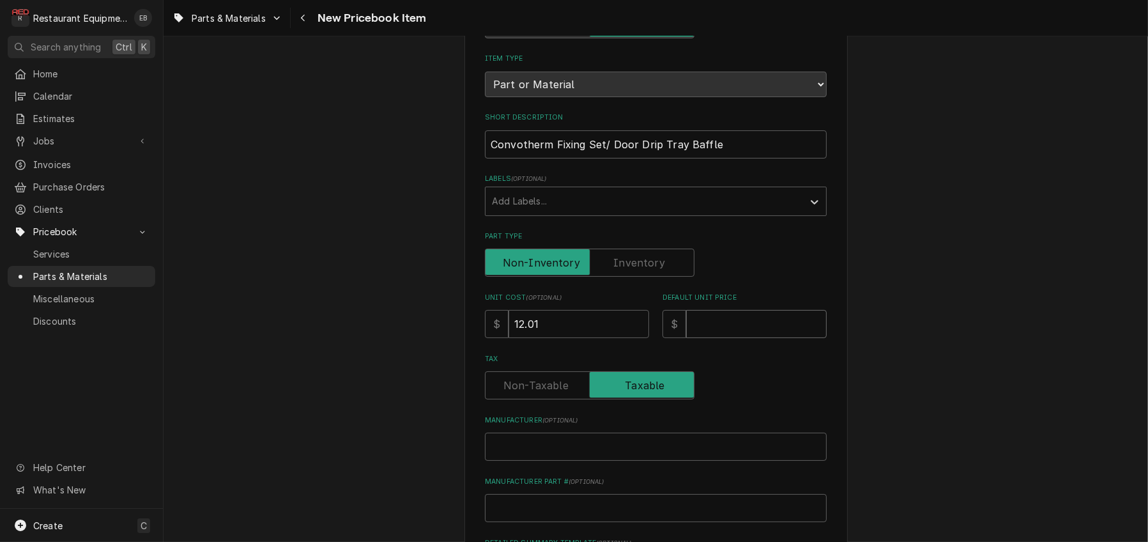
click at [736, 338] on input "Default Unit Price" at bounding box center [756, 324] width 141 height 28
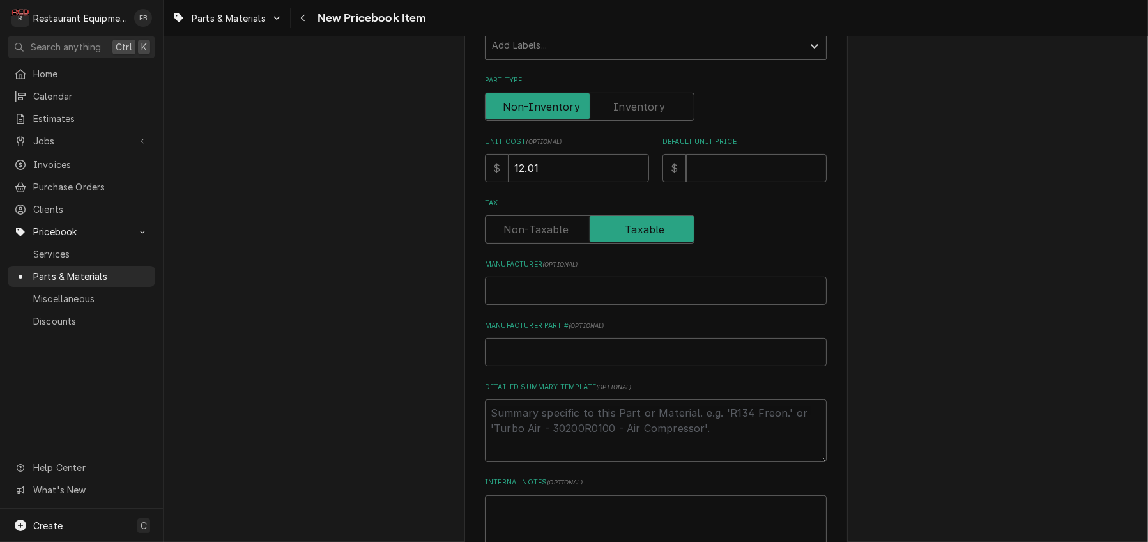
scroll to position [298, 0]
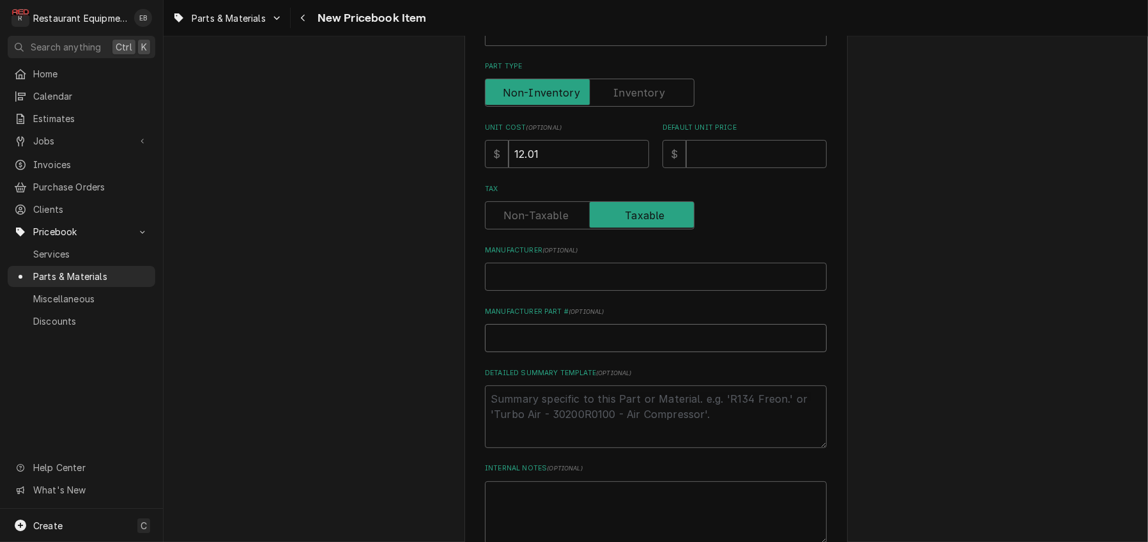
paste input "2556368"
type textarea "x"
type input "2556368"
click at [713, 168] on input "Default Unit Price" at bounding box center [756, 154] width 141 height 28
type textarea "x"
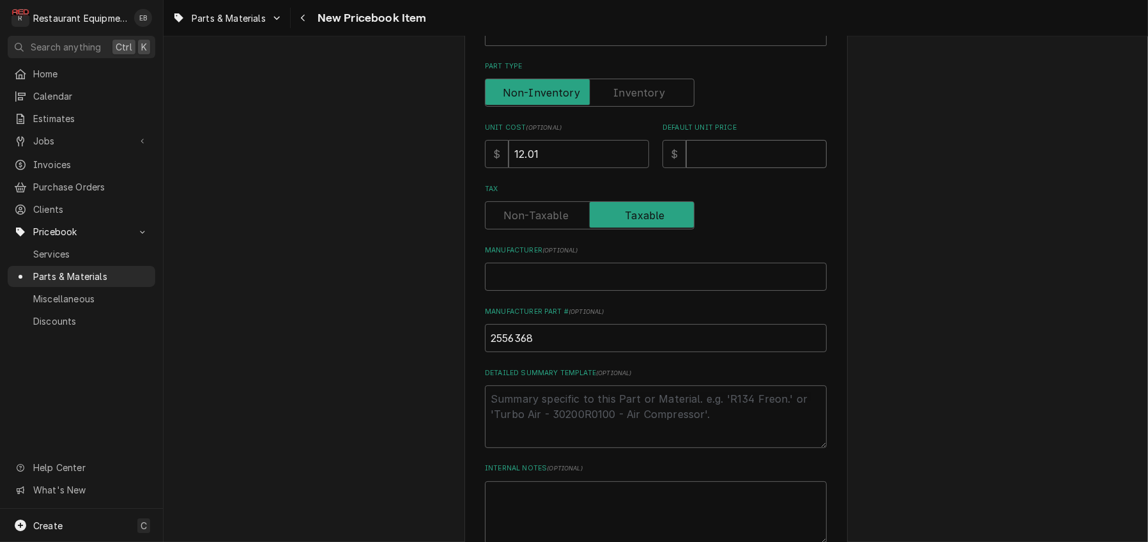
type input "1"
type textarea "x"
type input "18"
type textarea "x"
type input "18.3"
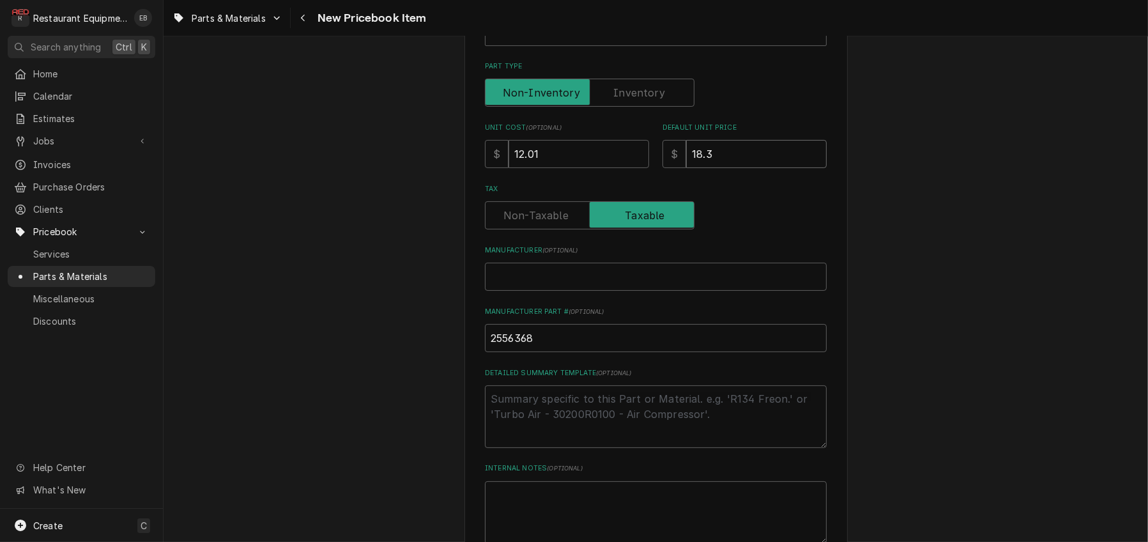
type textarea "x"
type input "18.36"
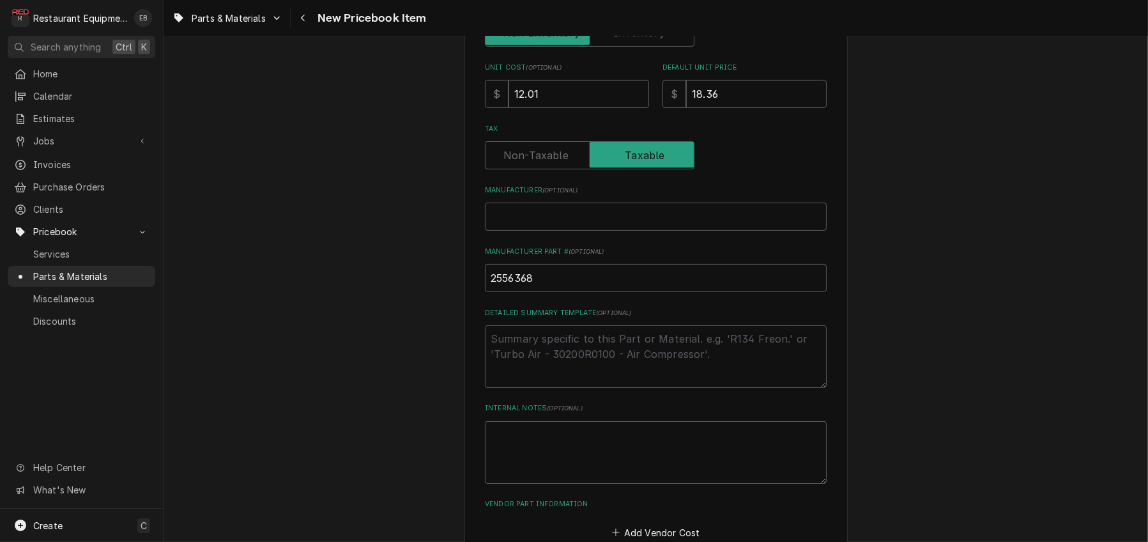
scroll to position [383, 0]
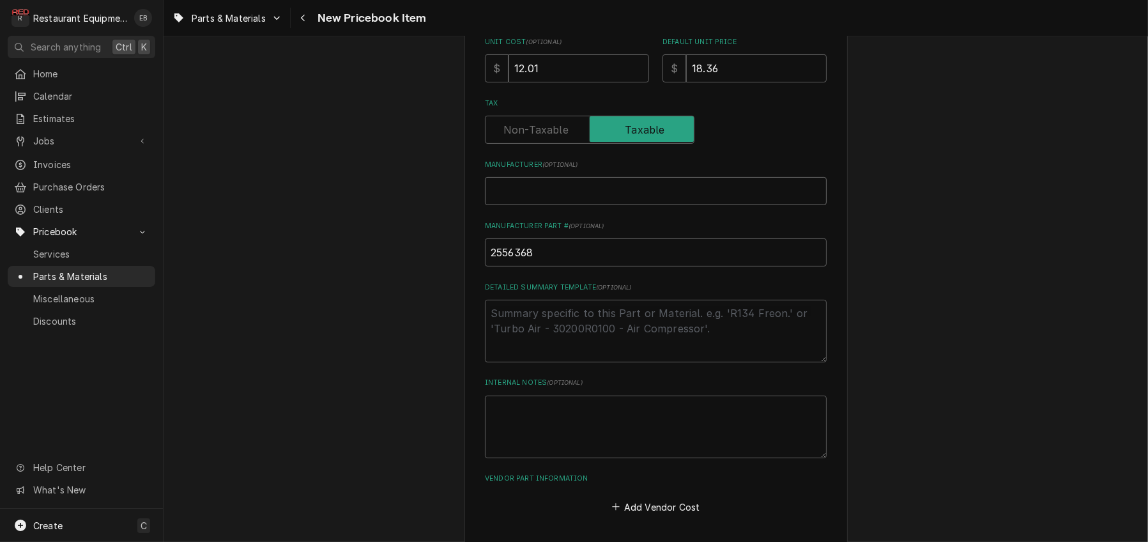
click at [592, 205] on input "Manufacturer ( optional )" at bounding box center [656, 191] width 342 height 28
type textarea "x"
type input "C"
type textarea "x"
type input "Co"
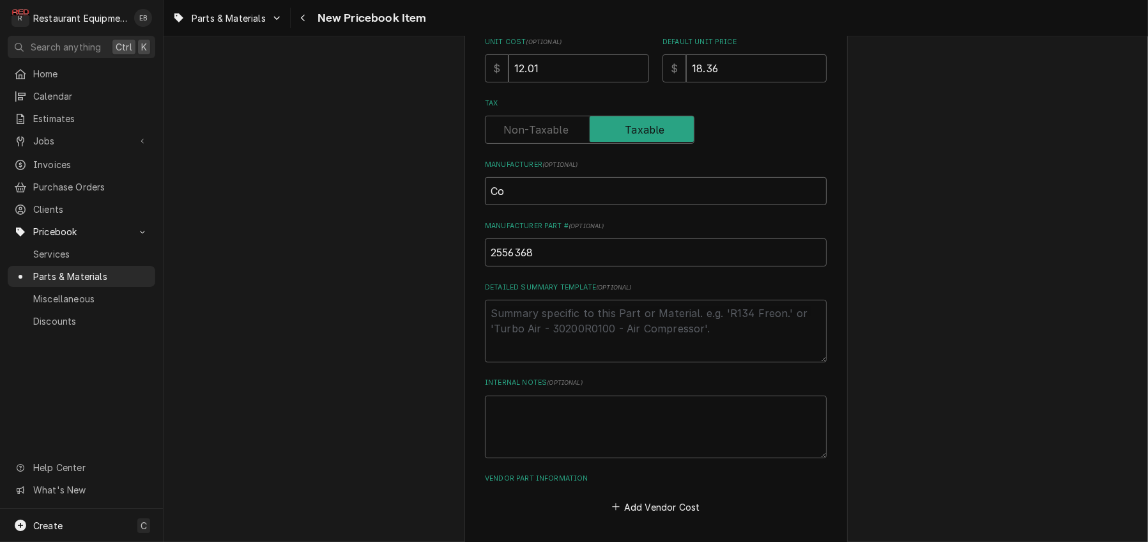
type textarea "x"
type input "Con"
type textarea "x"
type input "Conv"
type textarea "x"
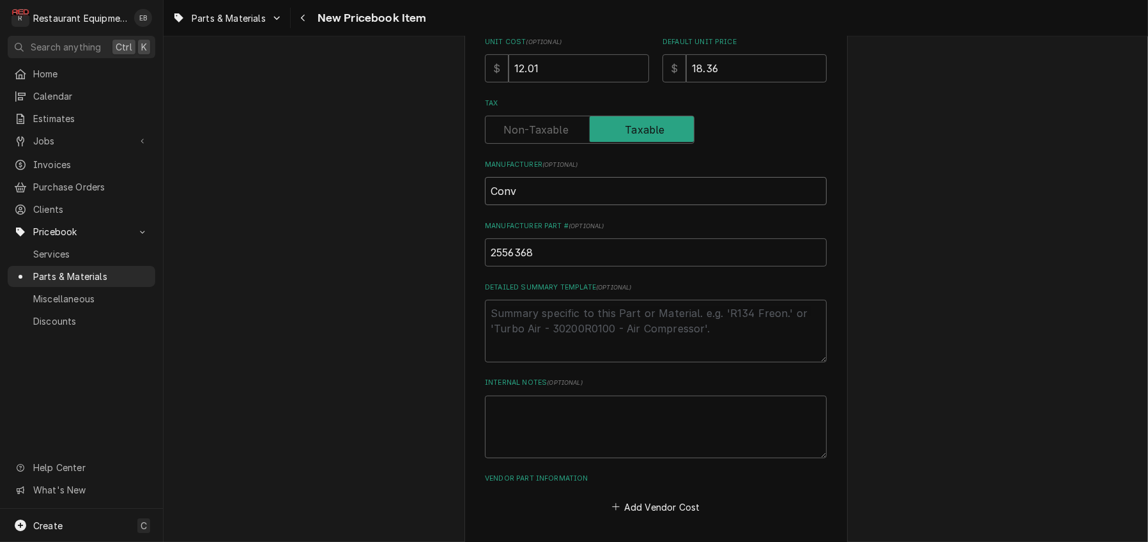
type input "Convo"
type textarea "x"
type input "Convot"
type textarea "x"
type input "Convoth"
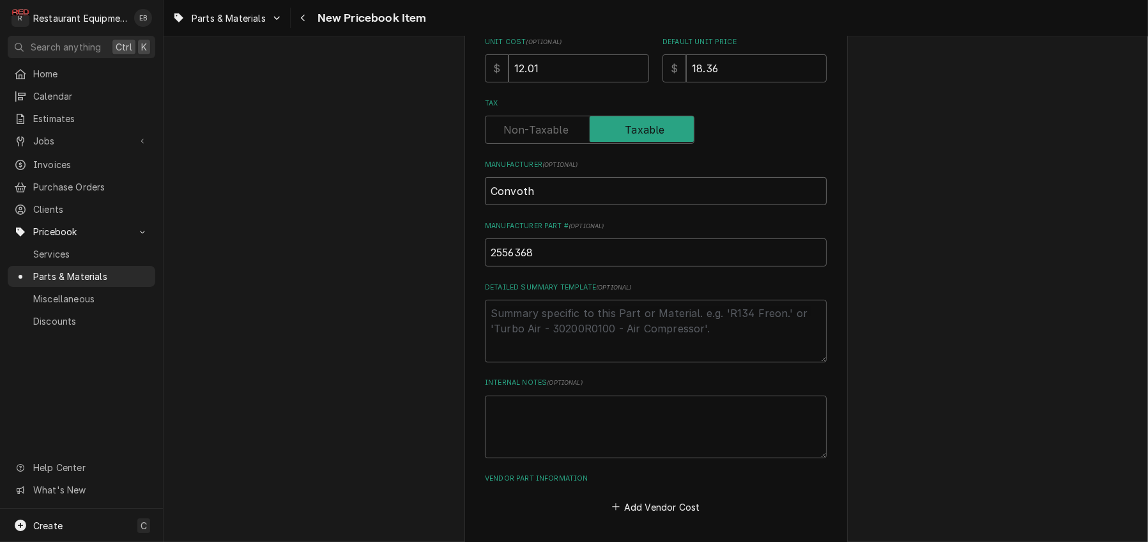
type textarea "x"
type input "Convothe"
type textarea "x"
type input "Convother"
type textarea "x"
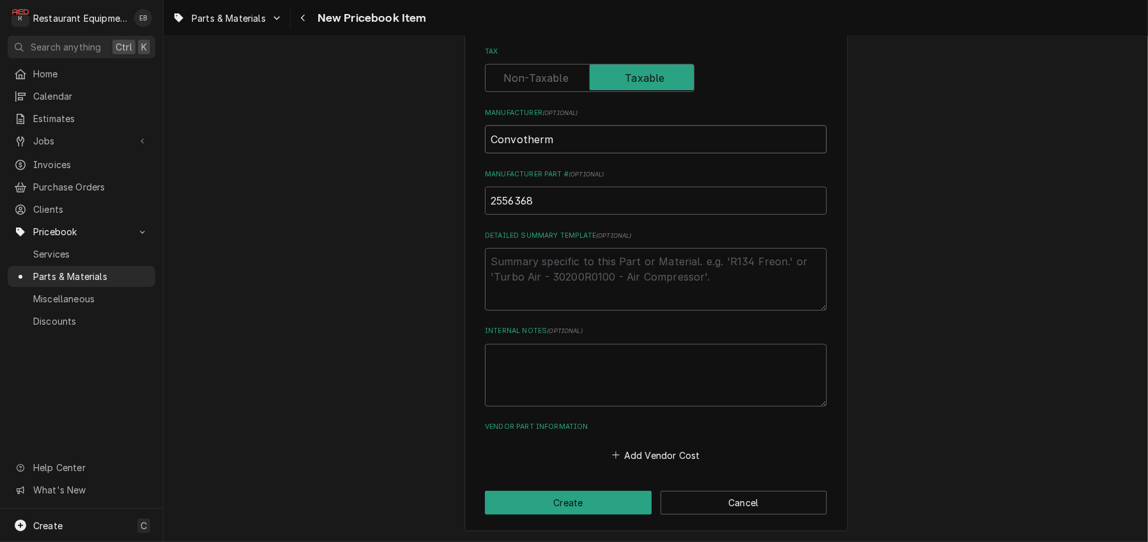
scroll to position [535, 0]
type input "Convotherm"
click at [636, 452] on button "Add Vendor Cost" at bounding box center [655, 455] width 93 height 18
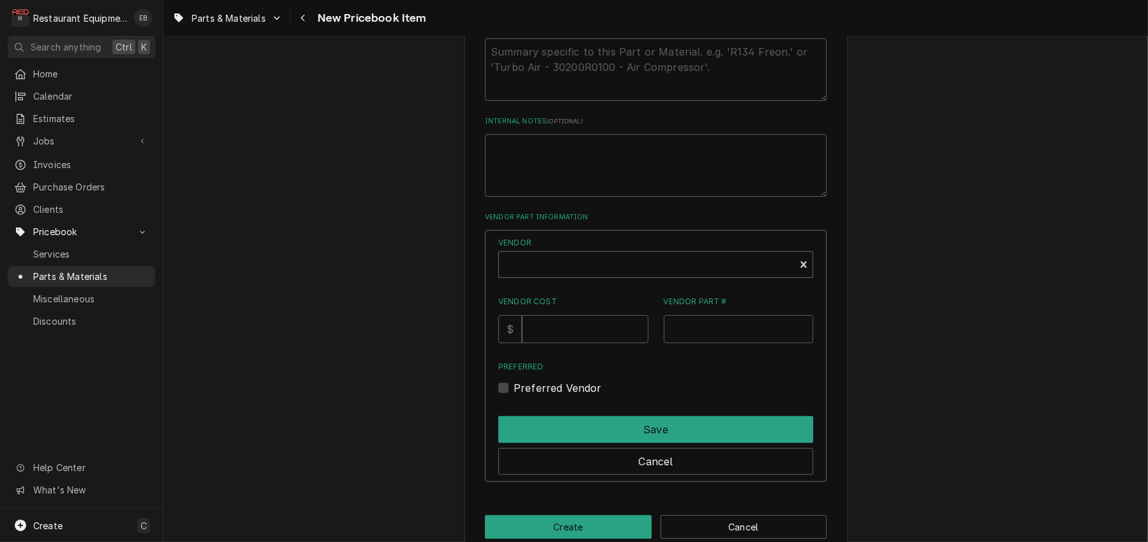
scroll to position [705, 0]
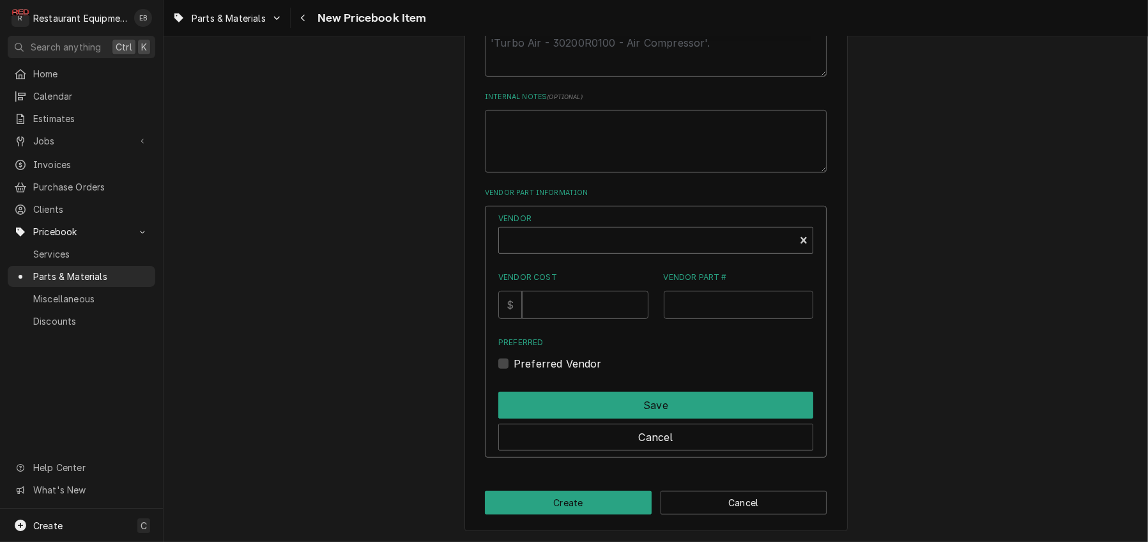
type textarea "x"
click at [643, 261] on div "Vendor" at bounding box center [646, 245] width 283 height 31
type input "parts town"
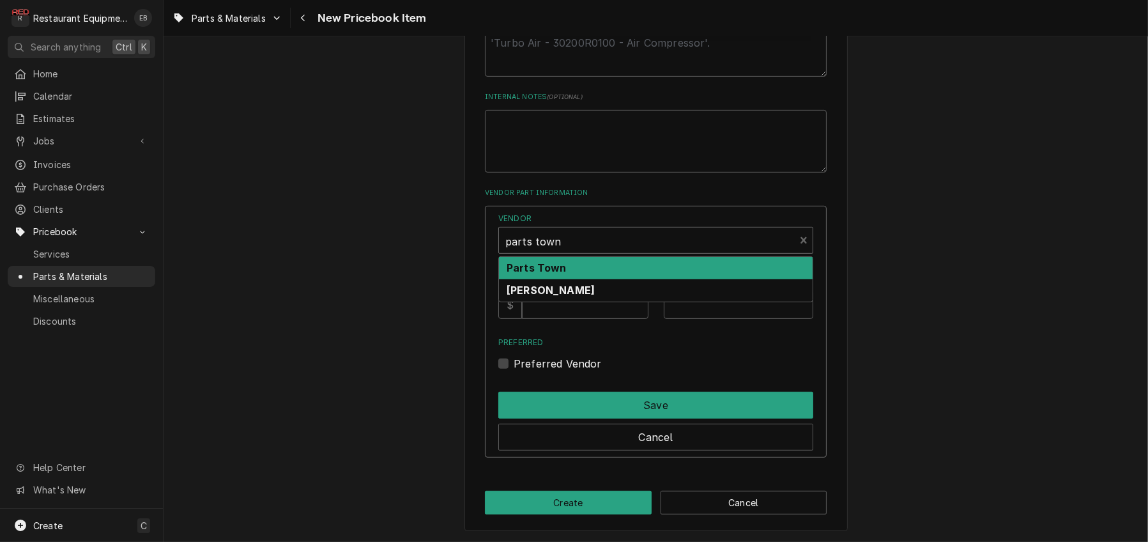
click at [639, 279] on div "Parts Town" at bounding box center [656, 268] width 314 height 22
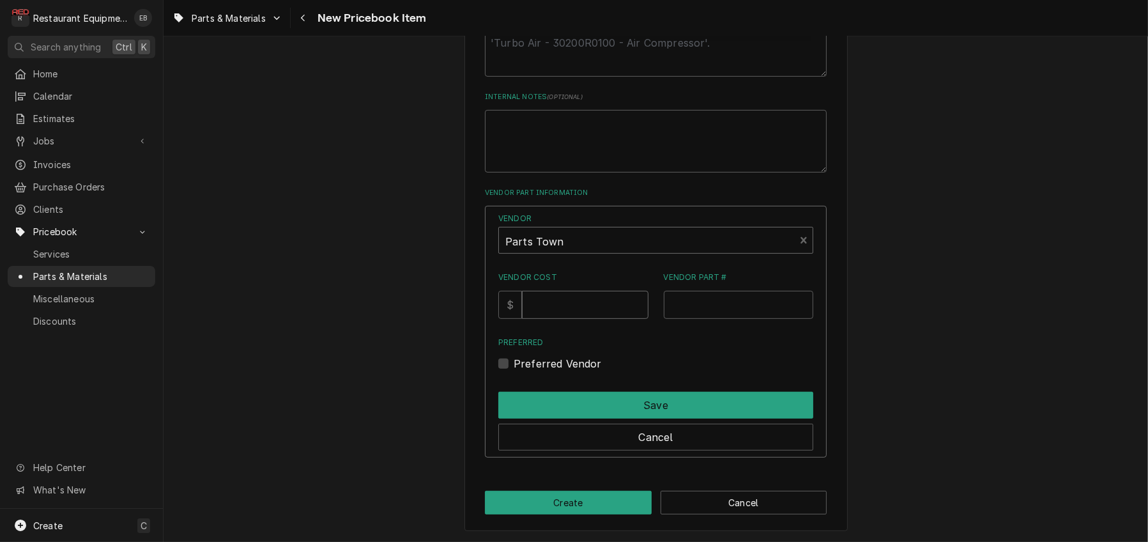
click at [604, 319] on input "Vendor Cost" at bounding box center [585, 305] width 126 height 28
type input "12.01"
click at [713, 319] on input "Vendor Part #" at bounding box center [739, 305] width 150 height 28
paste input "COV2556368"
type input "COV2556368"
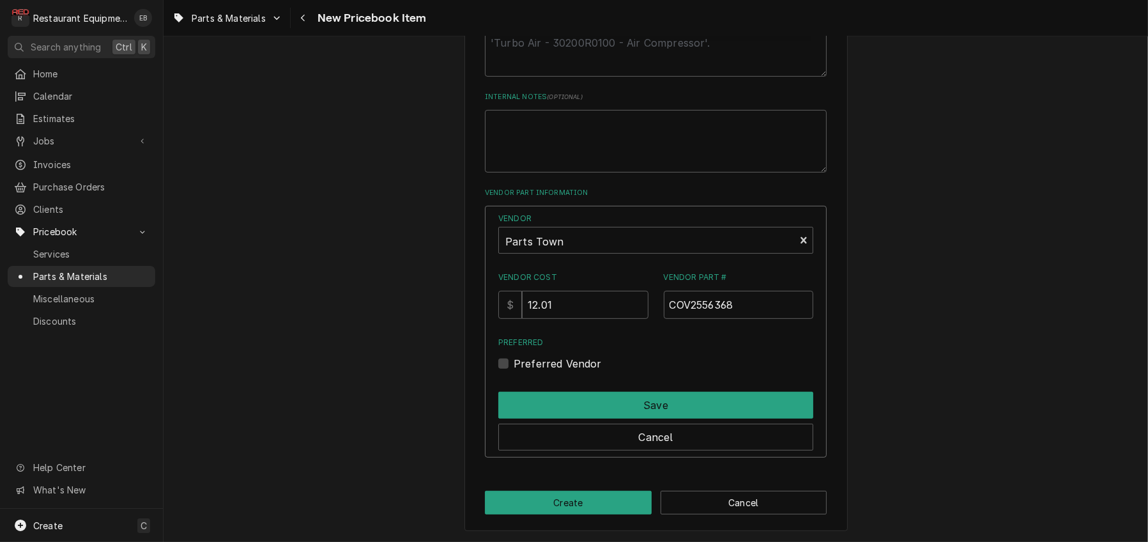
click at [514, 371] on label "Preferred Vendor" at bounding box center [558, 363] width 88 height 15
click at [514, 384] on input "Preferred" at bounding box center [671, 370] width 315 height 28
checkbox input "true"
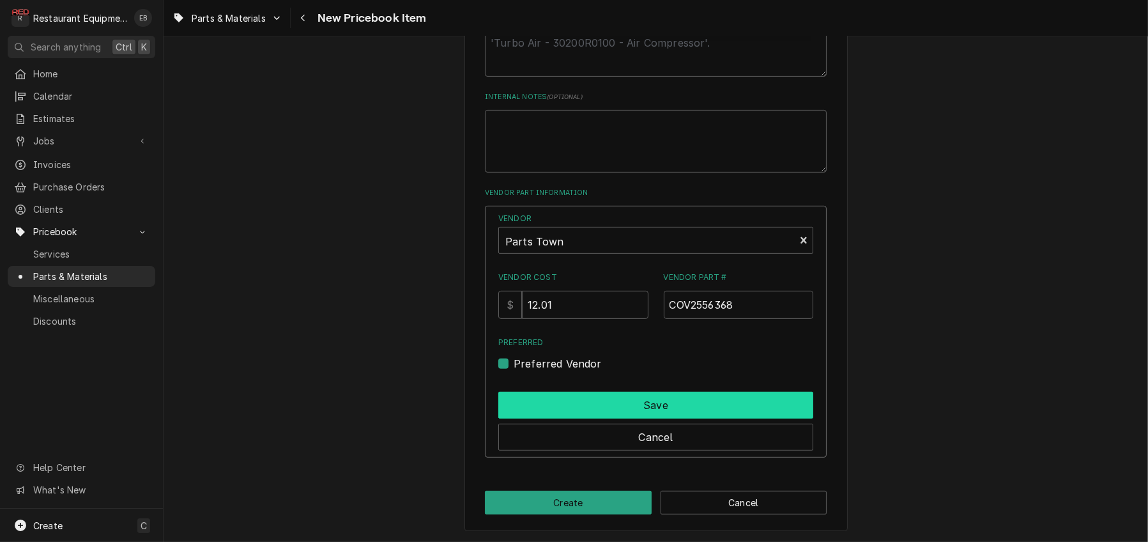
click at [551, 418] on button "Save" at bounding box center [655, 405] width 315 height 27
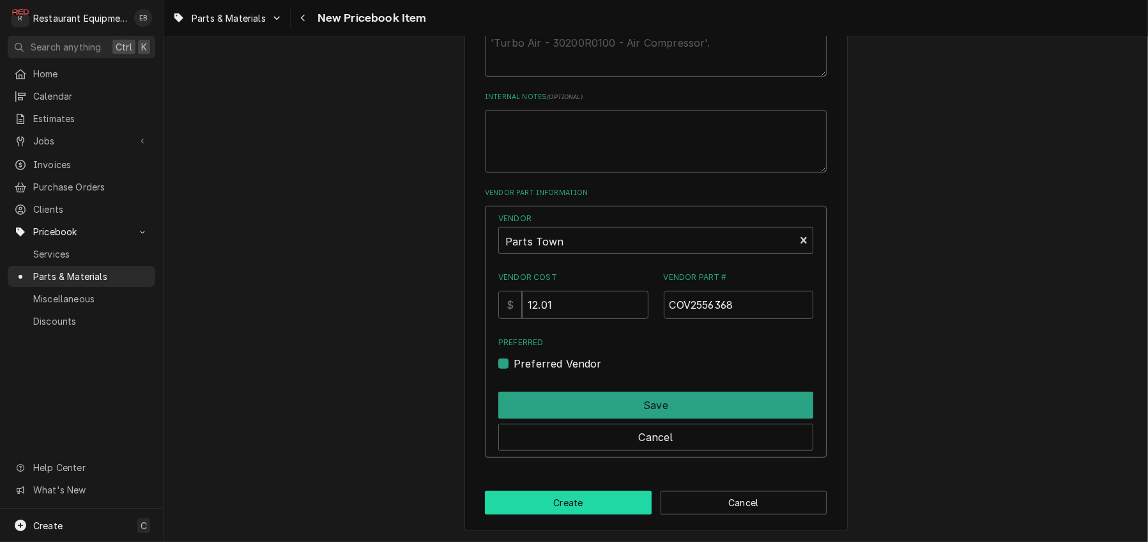
scroll to position [680, 0]
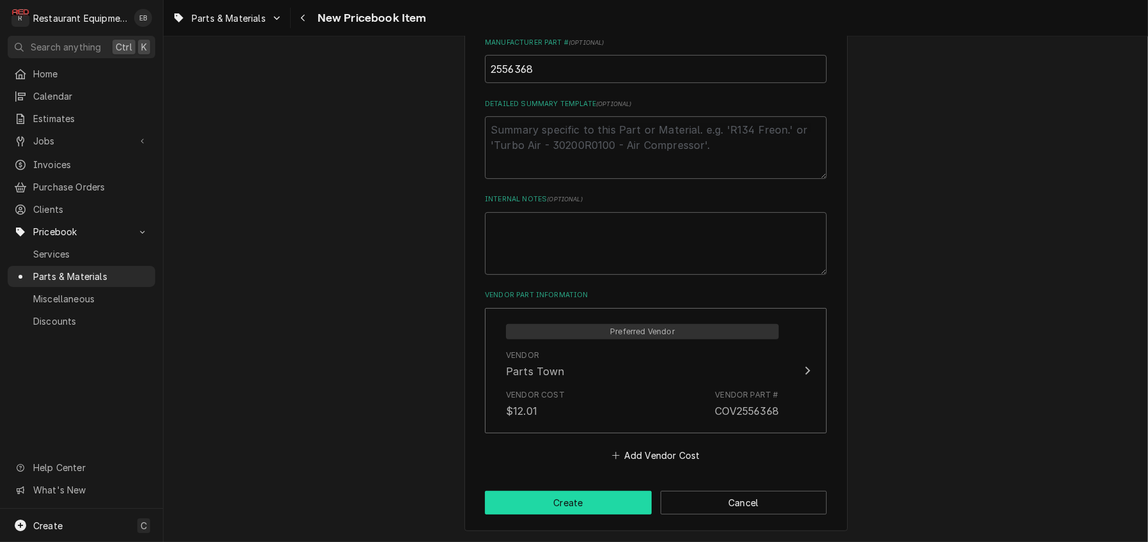
click at [601, 496] on button "Create" at bounding box center [568, 503] width 167 height 24
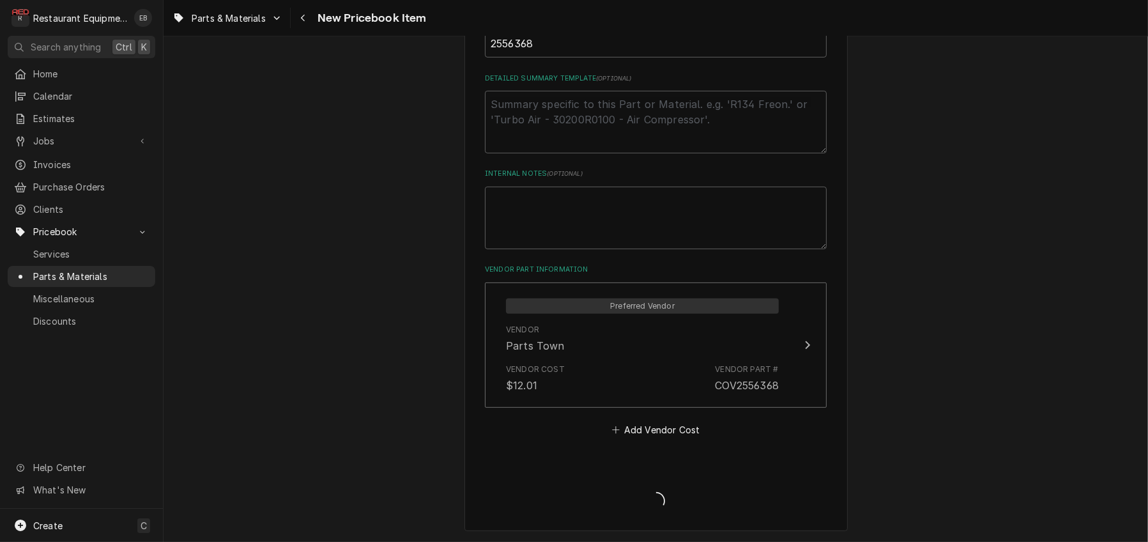
type textarea "x"
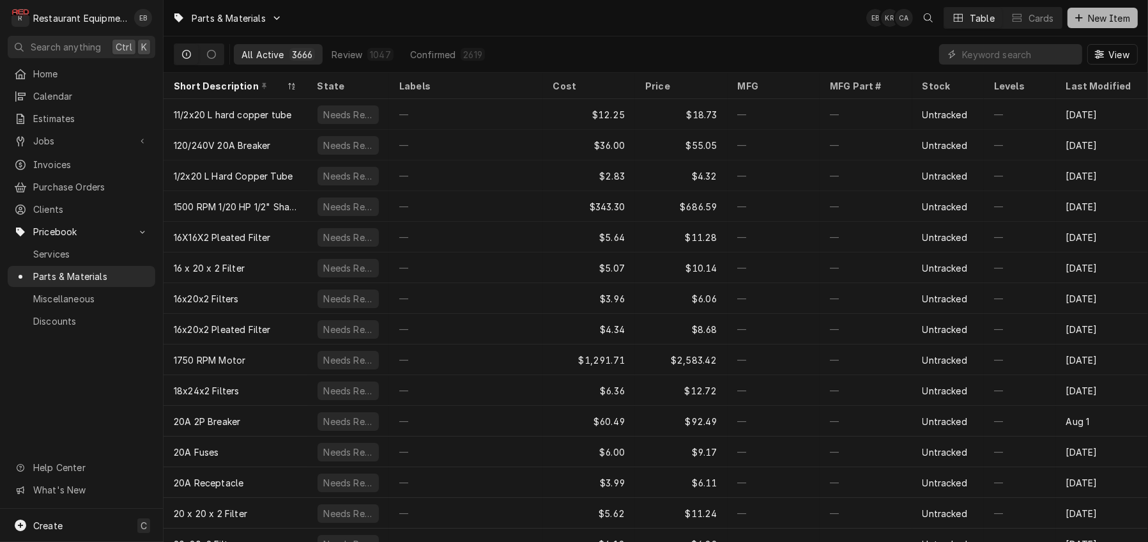
click at [1072, 20] on div "Dynamic Content Wrapper" at bounding box center [1078, 17] width 13 height 13
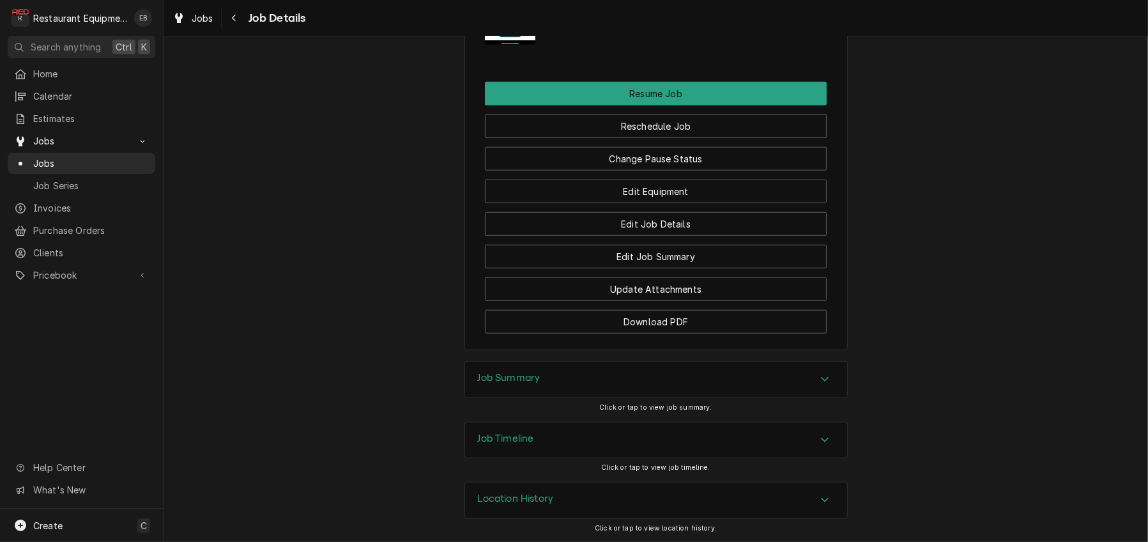
scroll to position [1533, 0]
click at [619, 171] on button "Change Pause Status" at bounding box center [656, 159] width 342 height 24
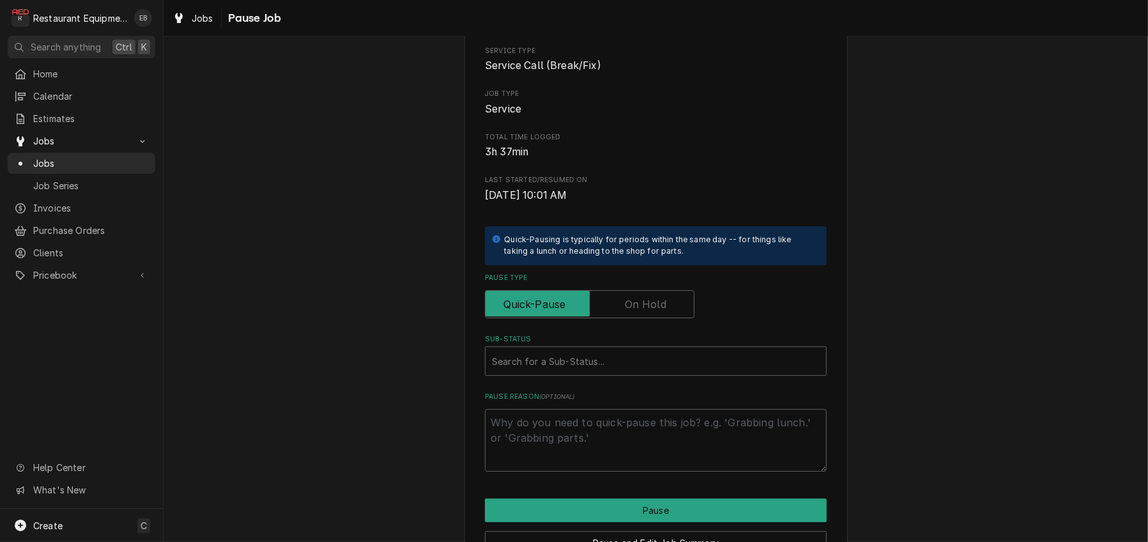
scroll to position [170, 0]
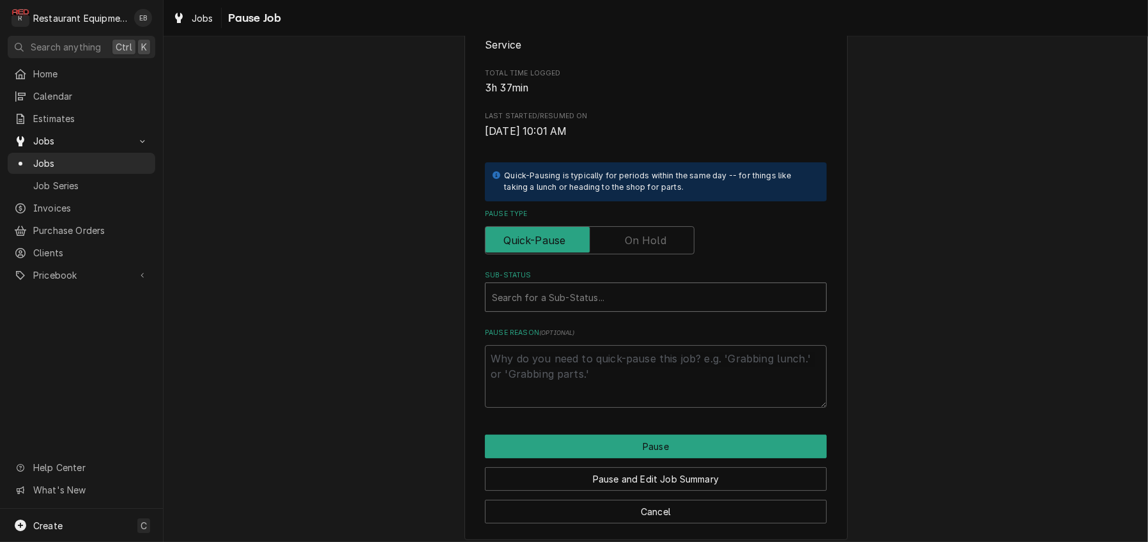
type textarea "x"
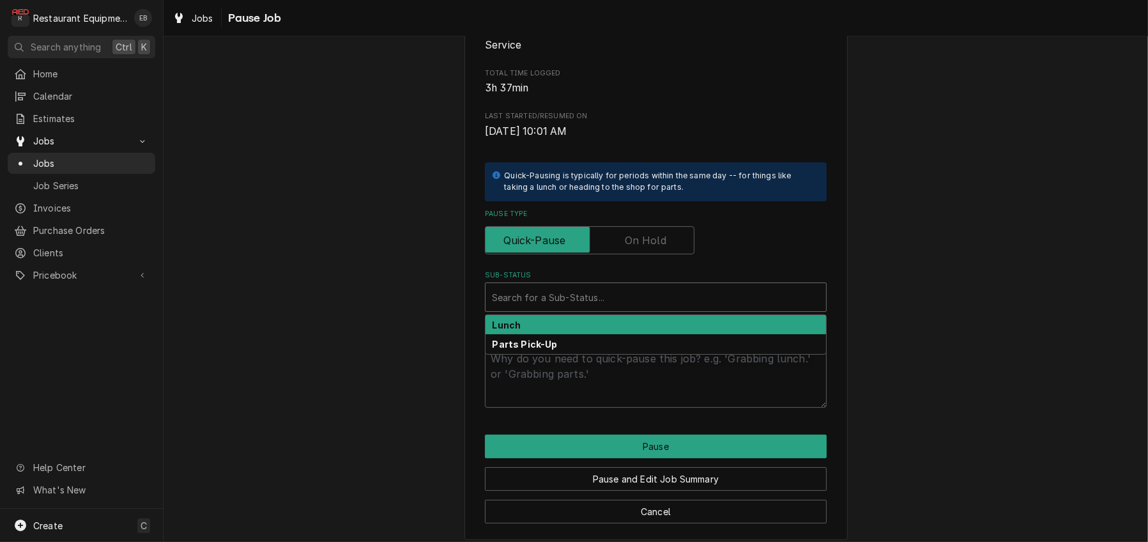
click at [590, 309] on div "Sub-Status" at bounding box center [656, 297] width 328 height 23
click at [644, 254] on label "Pause Type" at bounding box center [590, 240] width 210 height 28
click at [644, 254] on input "Pause Type" at bounding box center [590, 240] width 198 height 28
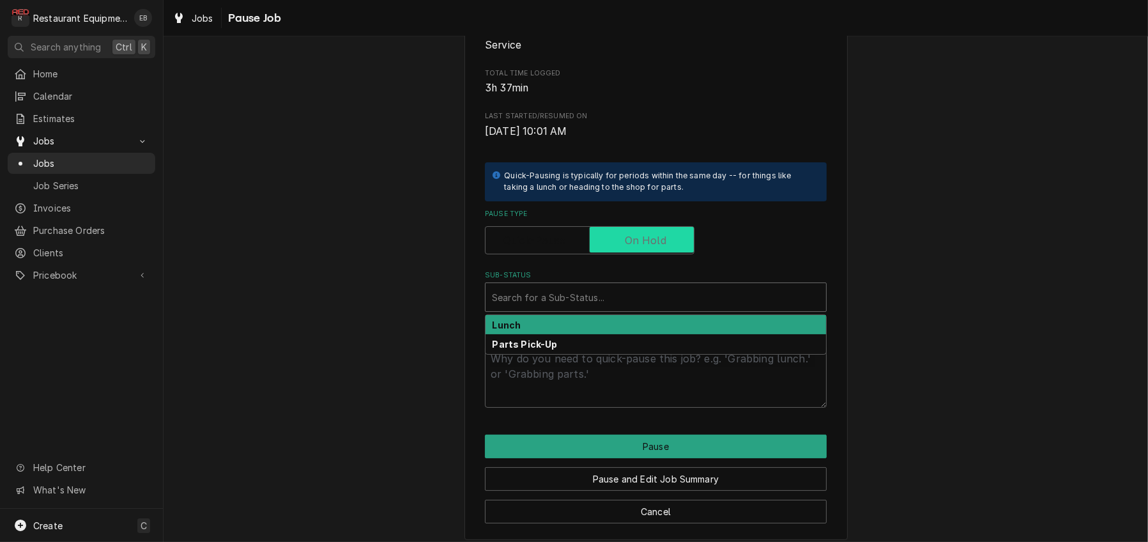
checkbox input "true"
type textarea "x"
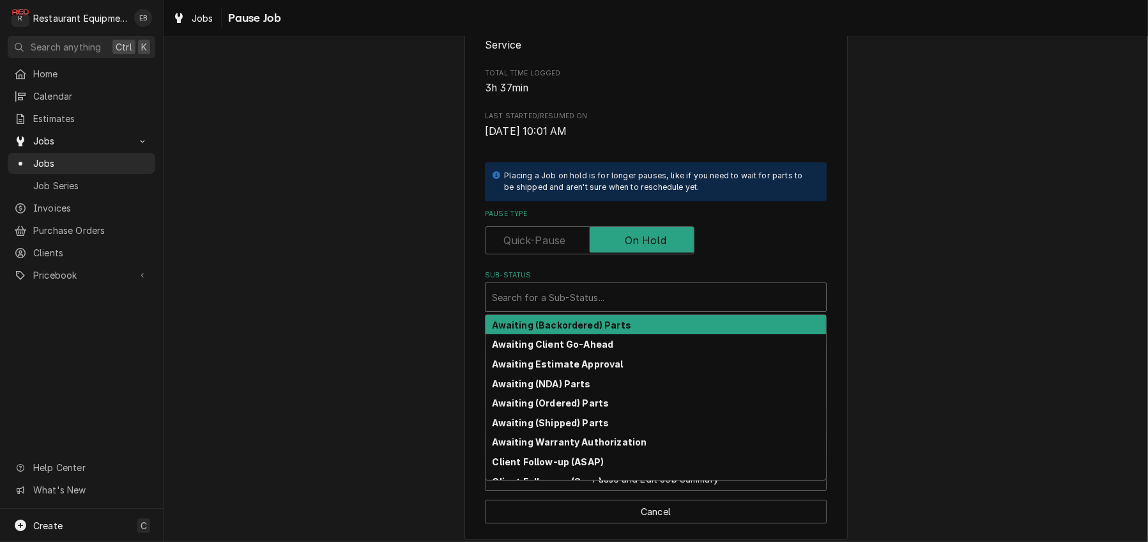
click at [586, 309] on div "Sub-Status" at bounding box center [656, 297] width 328 height 23
type input "n"
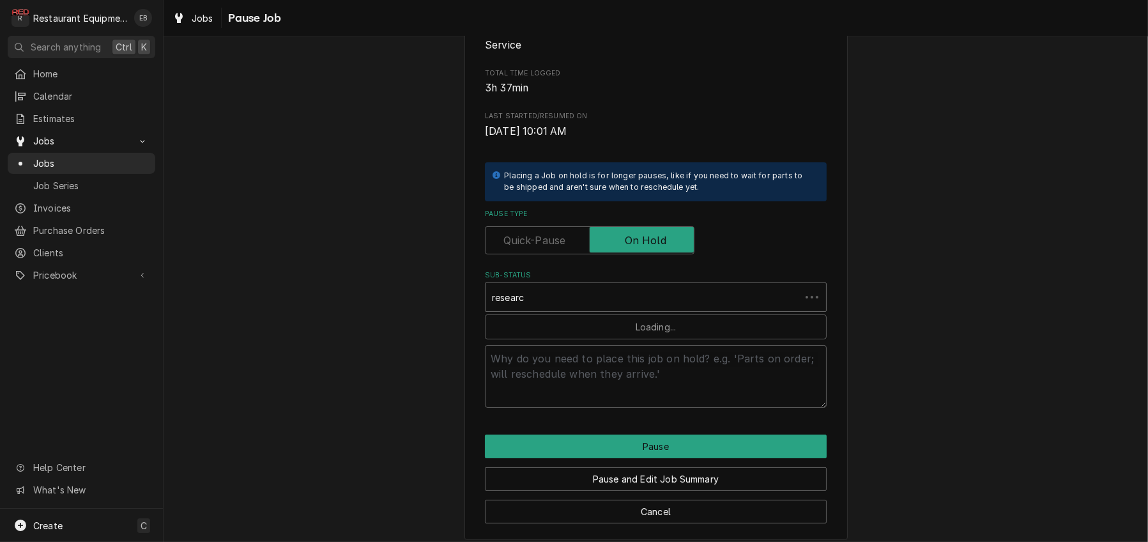
type input "research"
click at [572, 330] on strong "Parts Needed/Research" at bounding box center [549, 324] width 114 height 11
type textarea "x"
click at [577, 408] on textarea "What part(s) are needed & why?" at bounding box center [656, 376] width 342 height 63
type textarea "x"
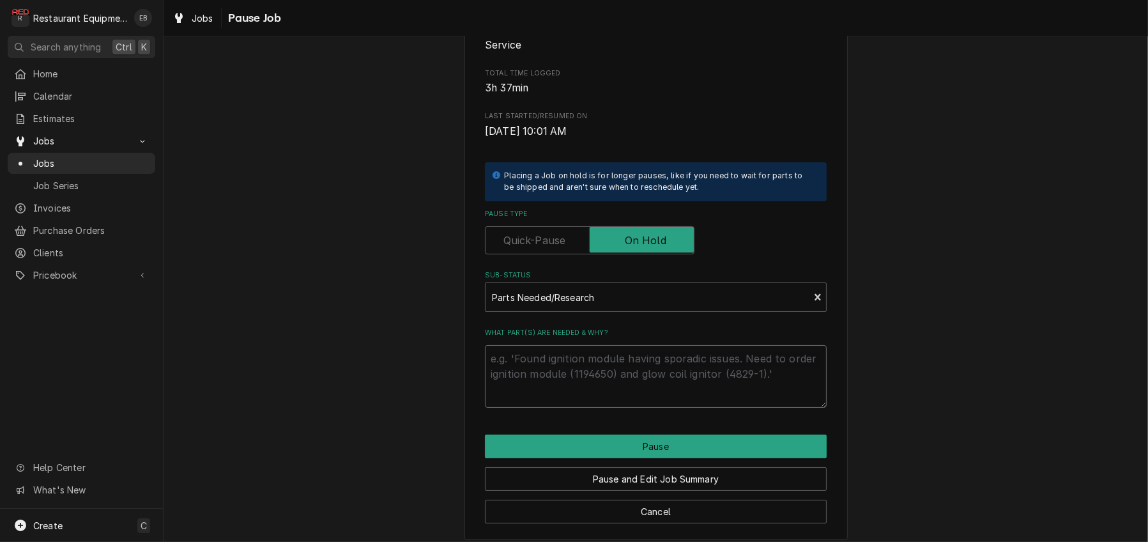
type textarea "1"
type textarea "x"
type textarea "10"
type textarea "x"
type textarea "10/"
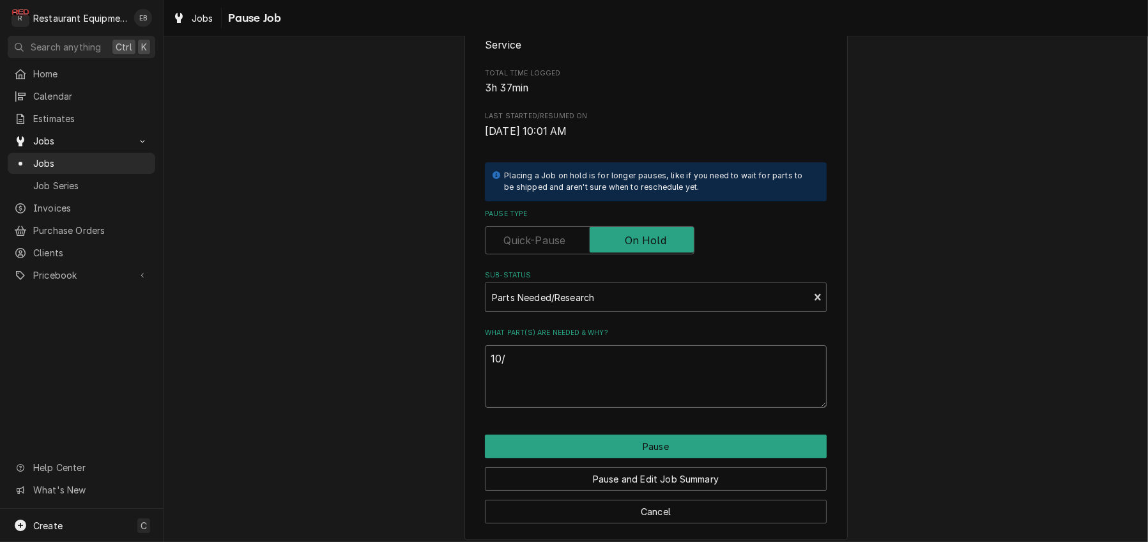
type textarea "x"
type textarea "10/1"
type textarea "x"
type textarea "10/15"
click at [659, 458] on button "Pause" at bounding box center [656, 446] width 342 height 24
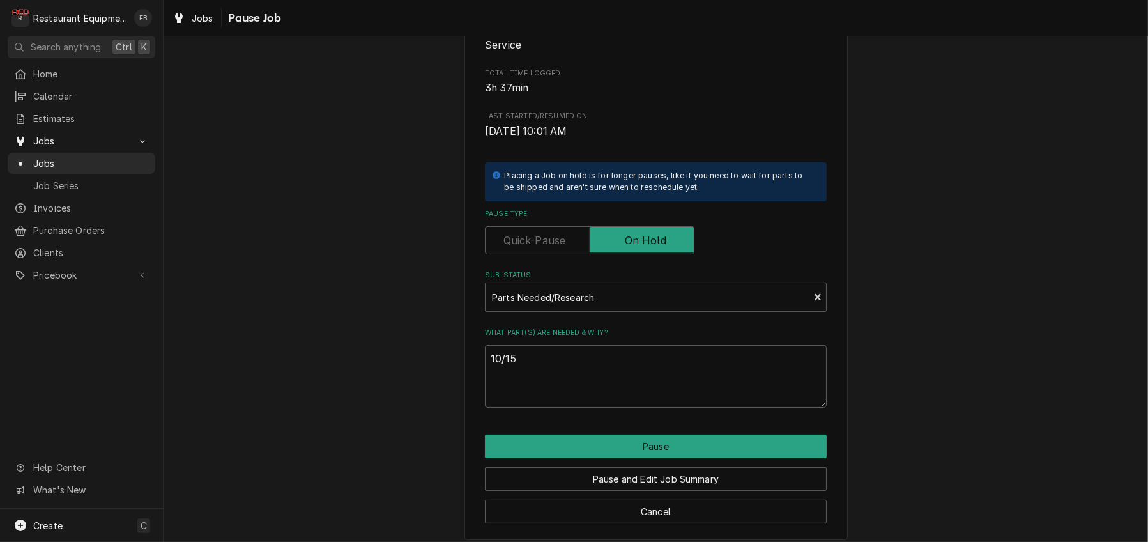
type textarea "x"
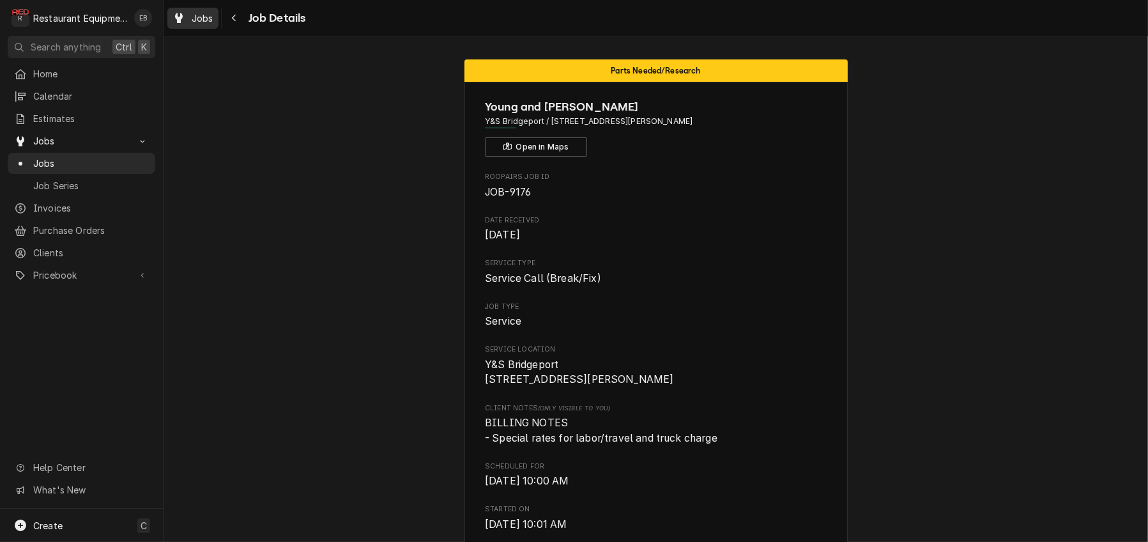
click at [213, 19] on span "Jobs" at bounding box center [203, 17] width 22 height 13
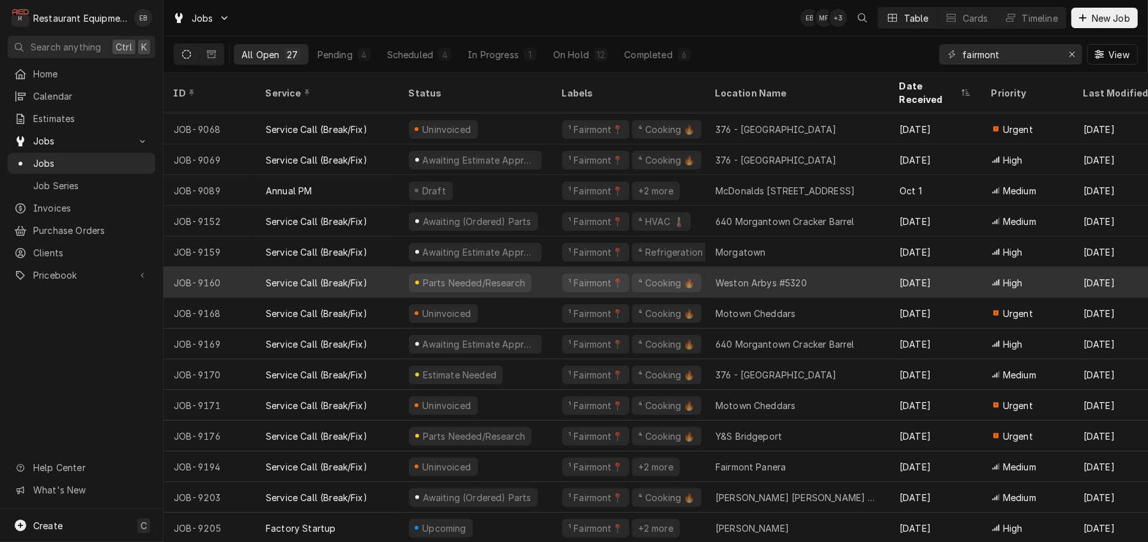
scroll to position [407, 0]
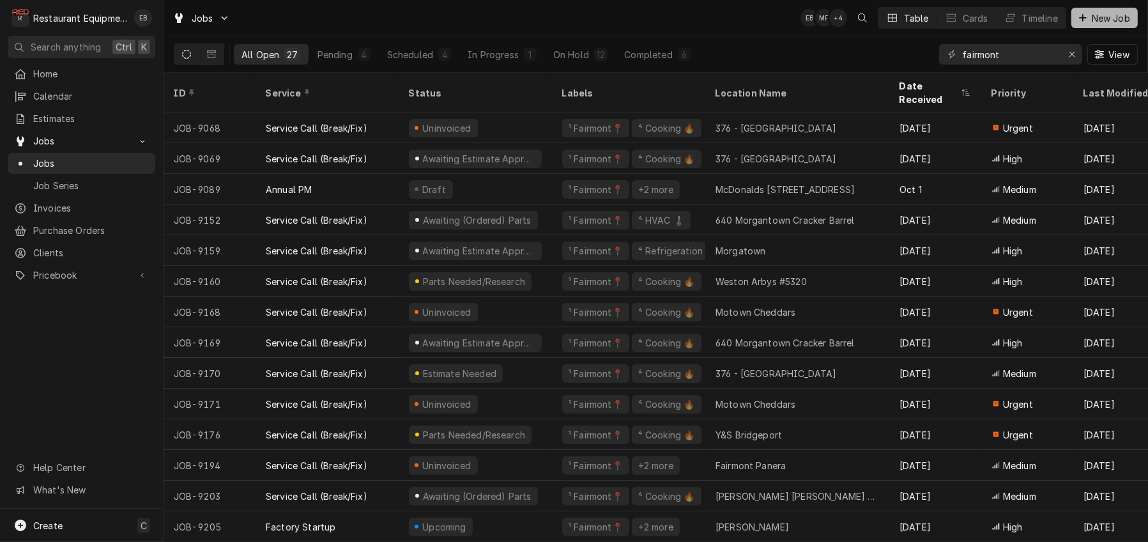
click at [1094, 22] on span "New Job" at bounding box center [1110, 17] width 43 height 13
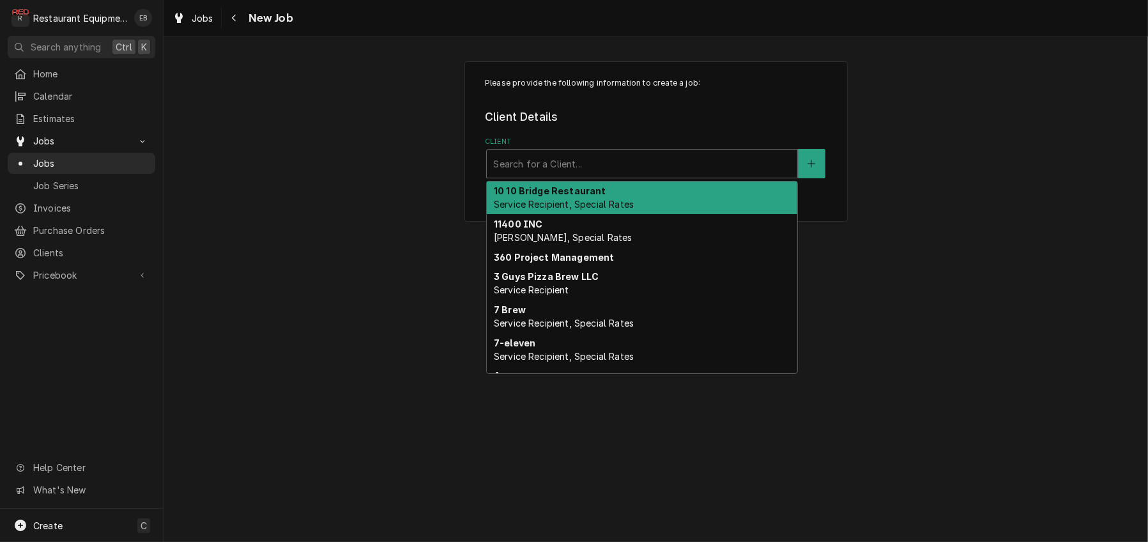
click at [637, 175] on div "Client" at bounding box center [642, 163] width 298 height 23
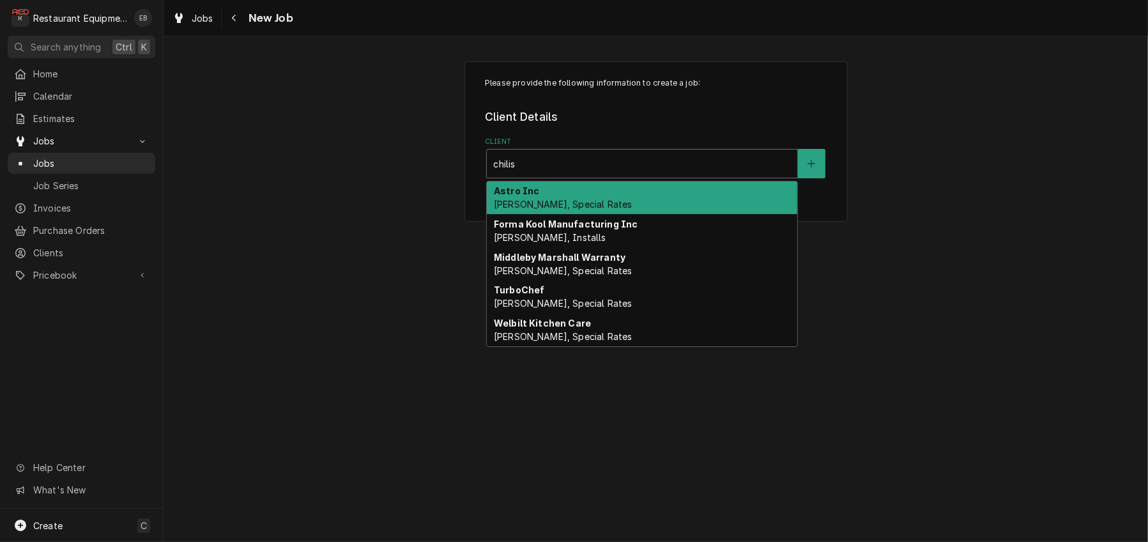
type input "chili"
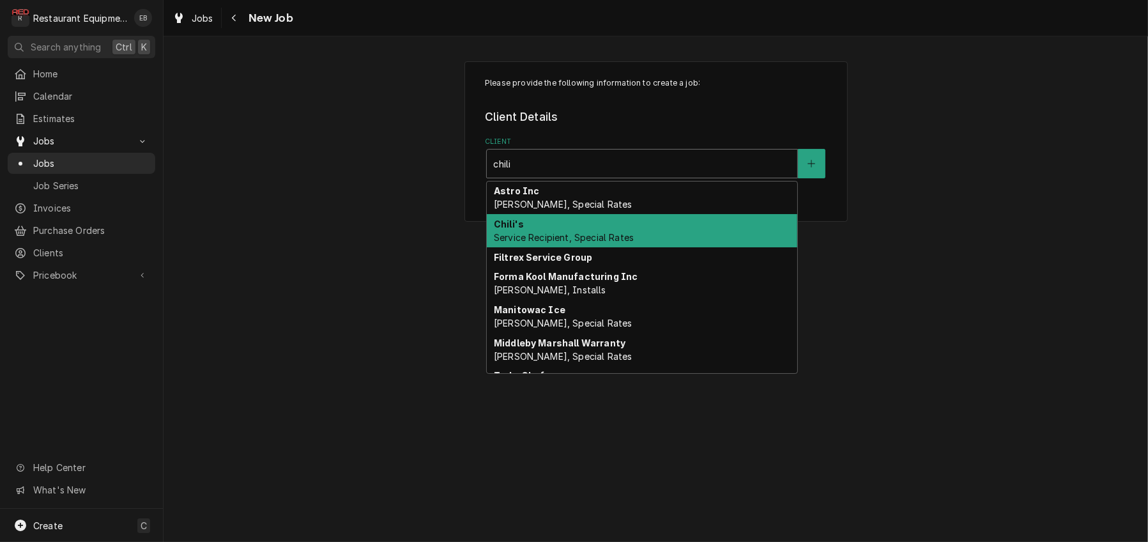
click at [545, 243] on span "Service Recipient, Special Rates" at bounding box center [564, 237] width 140 height 11
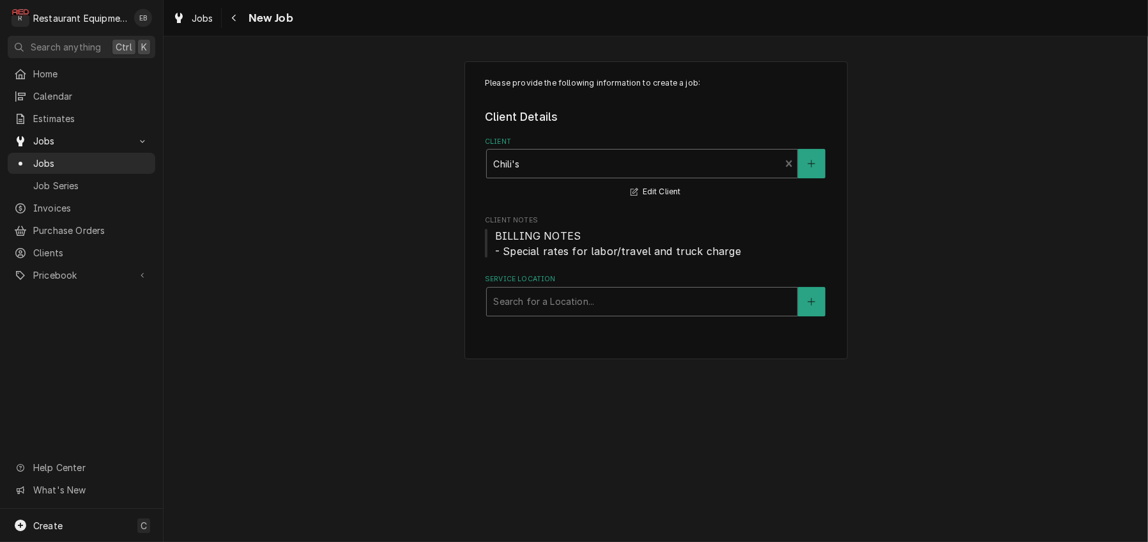
click at [554, 313] on div "Service Location" at bounding box center [642, 301] width 298 height 23
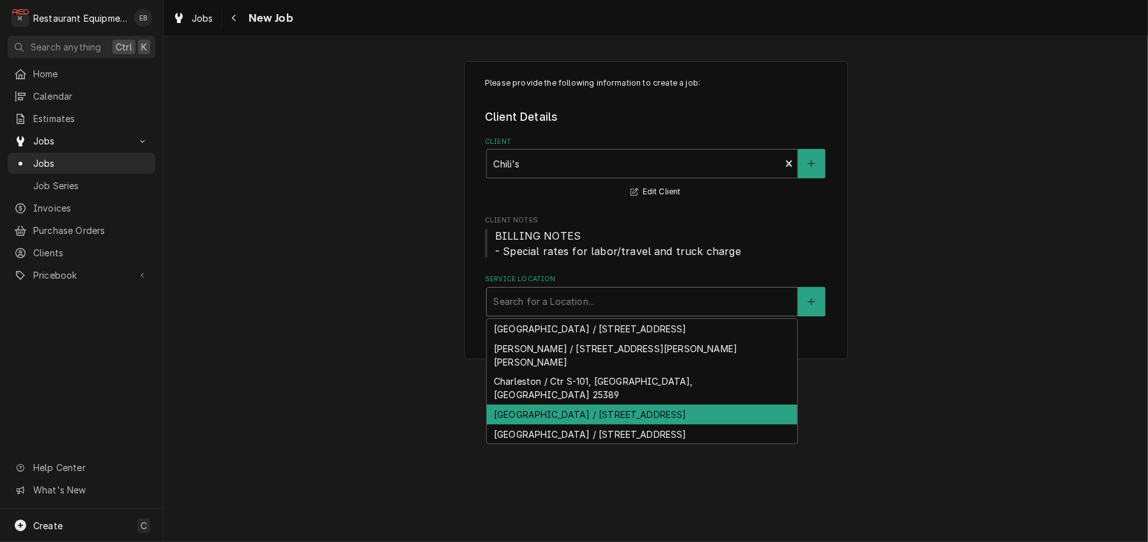
click at [553, 424] on div "Morgantown / 1001 University Town Centre Dr, Morgantown, WV 26501" at bounding box center [642, 414] width 310 height 20
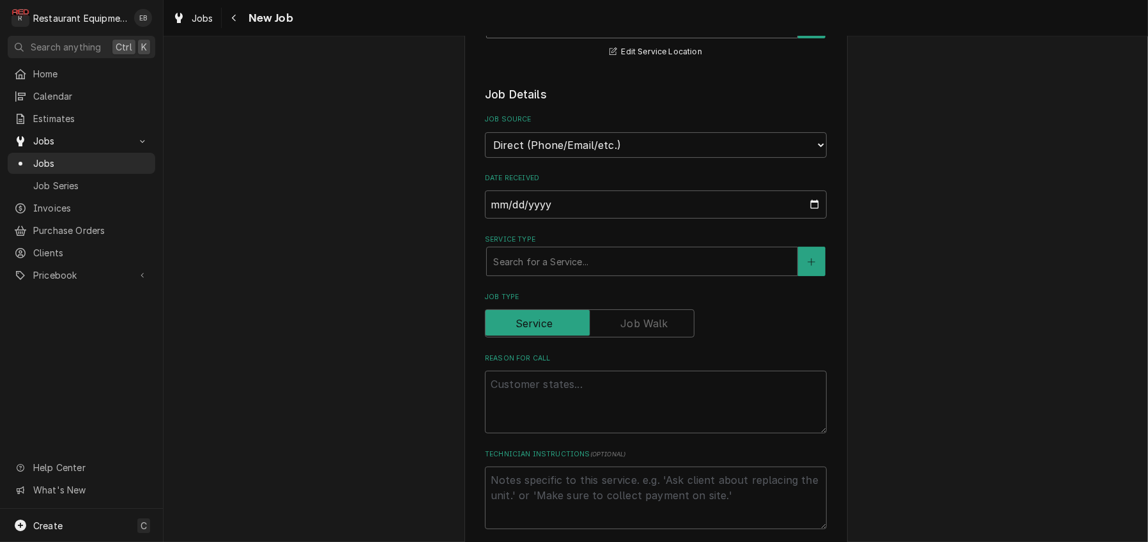
scroll to position [298, 0]
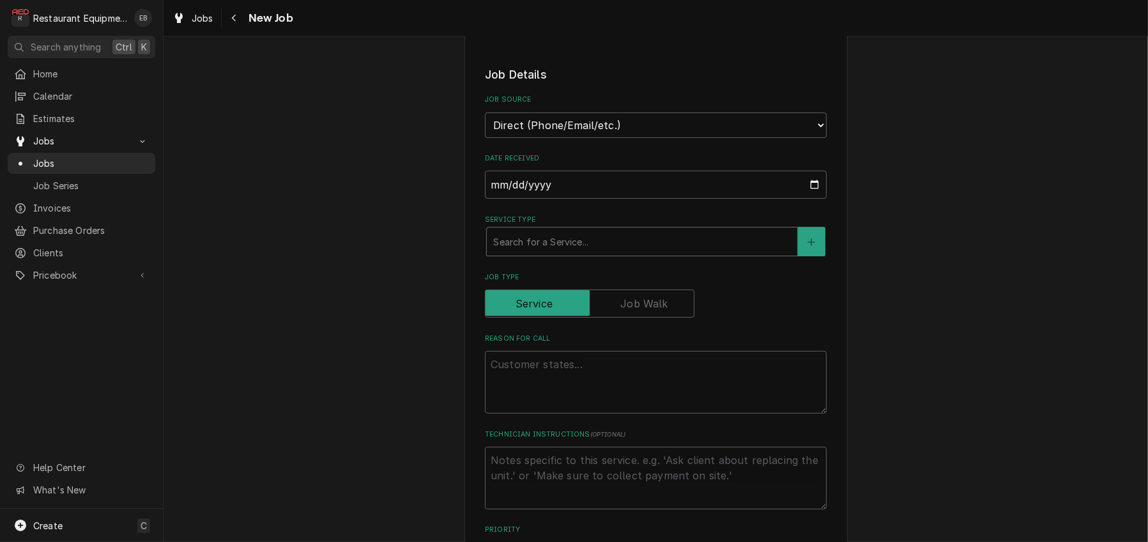
click at [555, 253] on div "Service Type" at bounding box center [642, 241] width 298 height 23
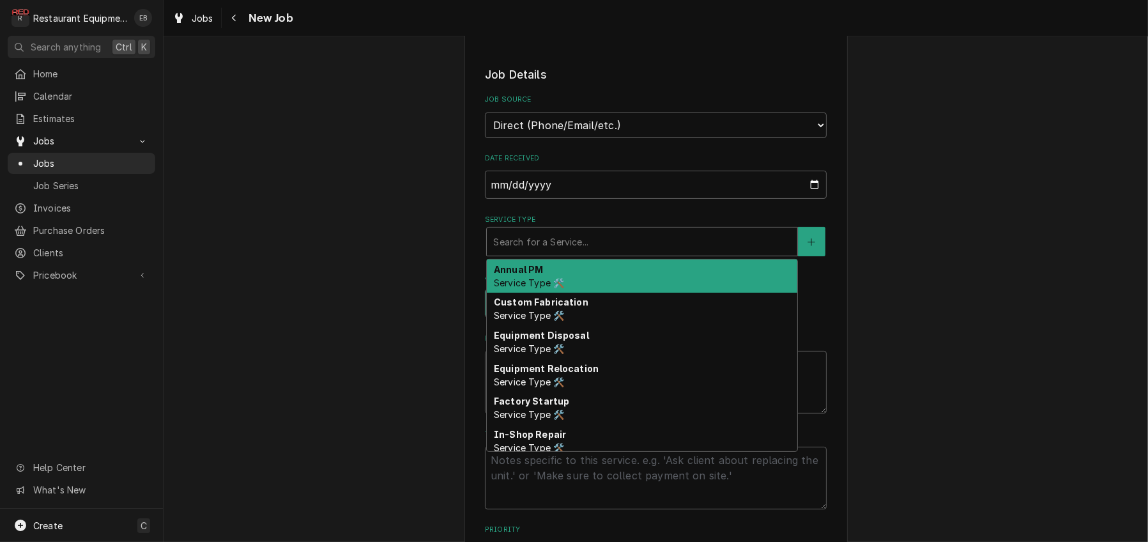
type textarea "x"
type input "b"
type textarea "x"
type input "br"
type textarea "x"
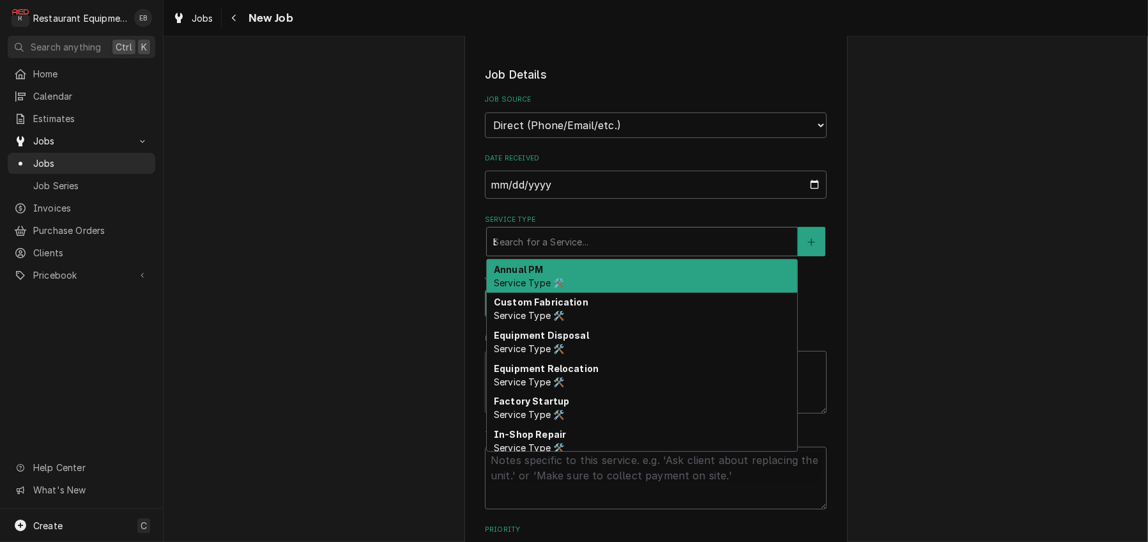
type input "bre"
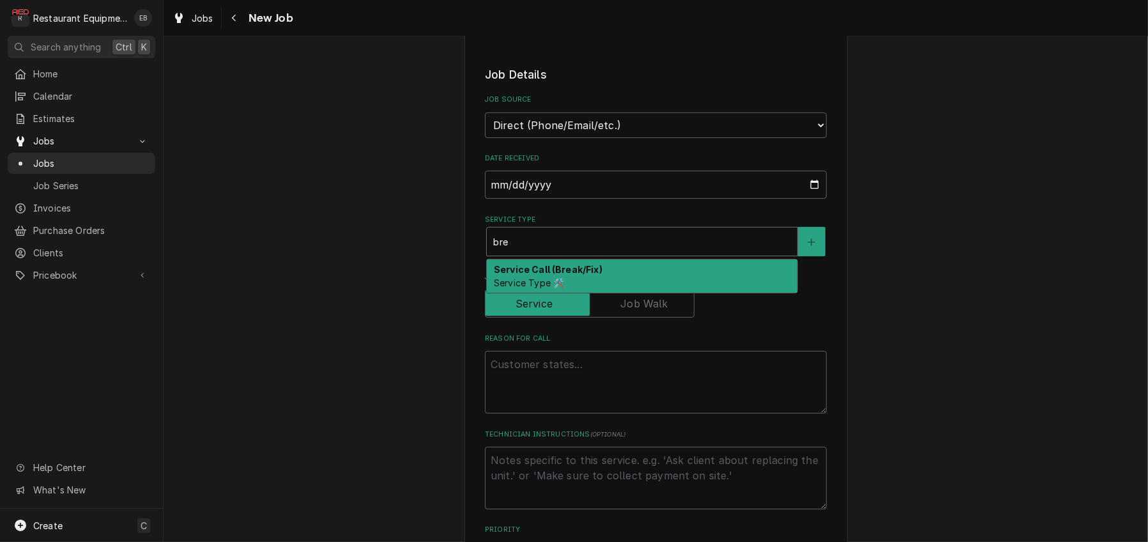
click at [540, 288] on span "Service Type 🛠️" at bounding box center [529, 282] width 70 height 11
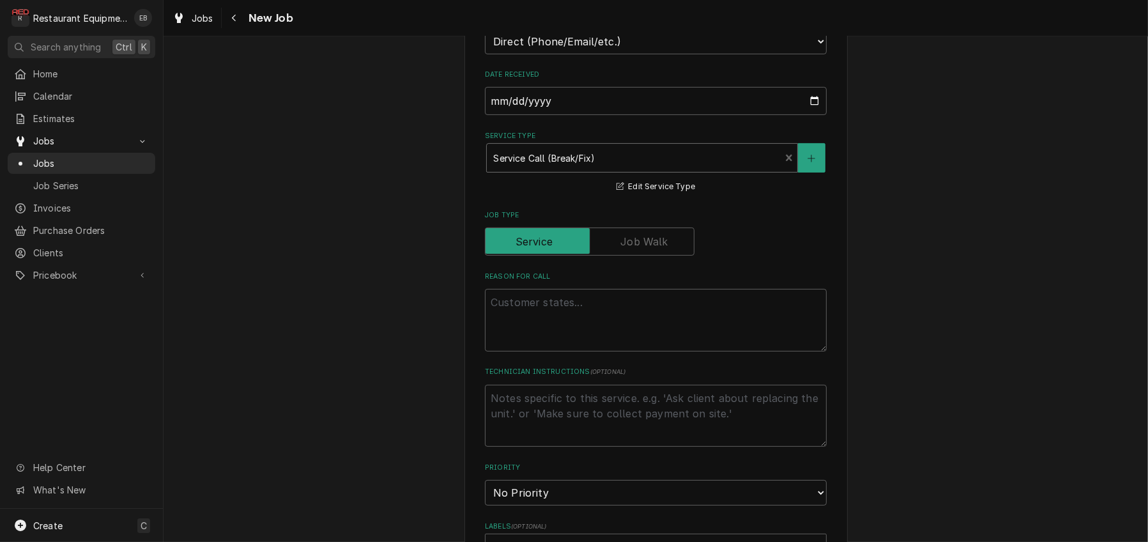
scroll to position [383, 0]
click at [554, 349] on textarea "Reason For Call" at bounding box center [656, 318] width 342 height 63
type textarea "x"
type textarea "C"
type textarea "x"
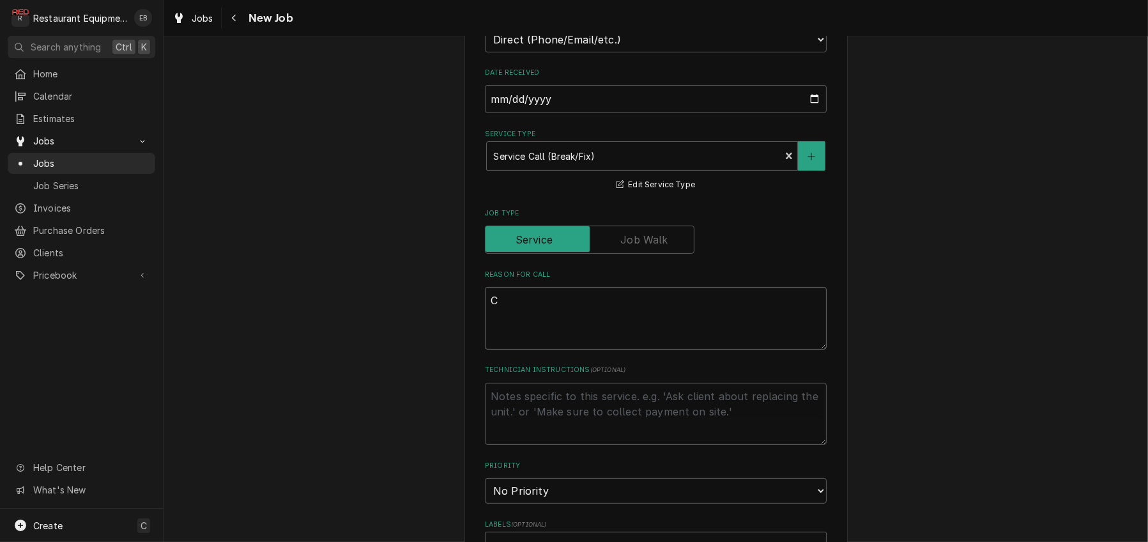
type textarea "Co"
type textarea "x"
type textarea "Con"
type textarea "x"
type textarea "Cont"
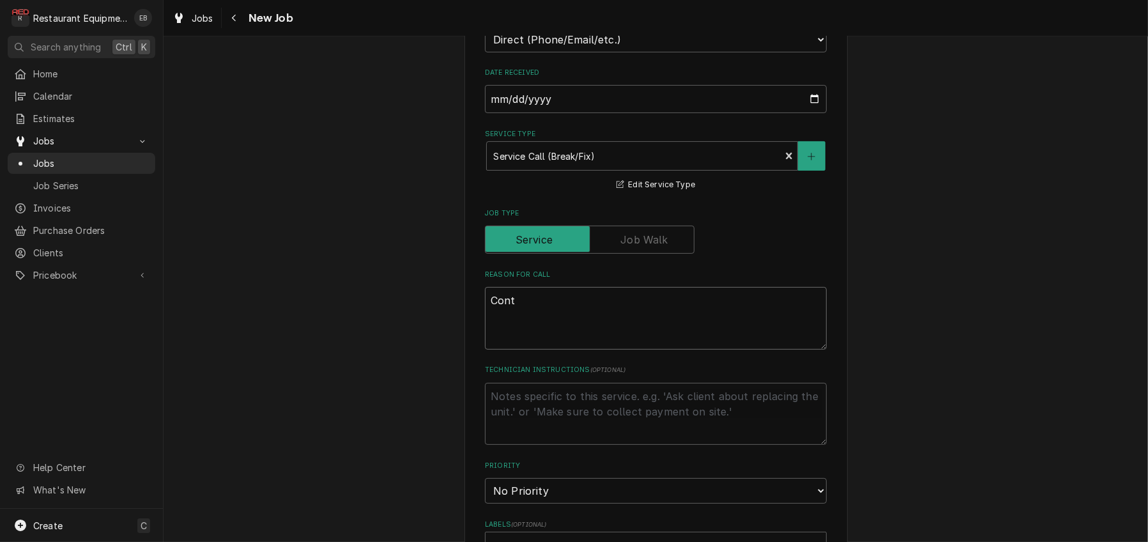
type textarea "x"
type textarea "Conti"
type textarea "x"
type textarea "Contin"
type textarea "x"
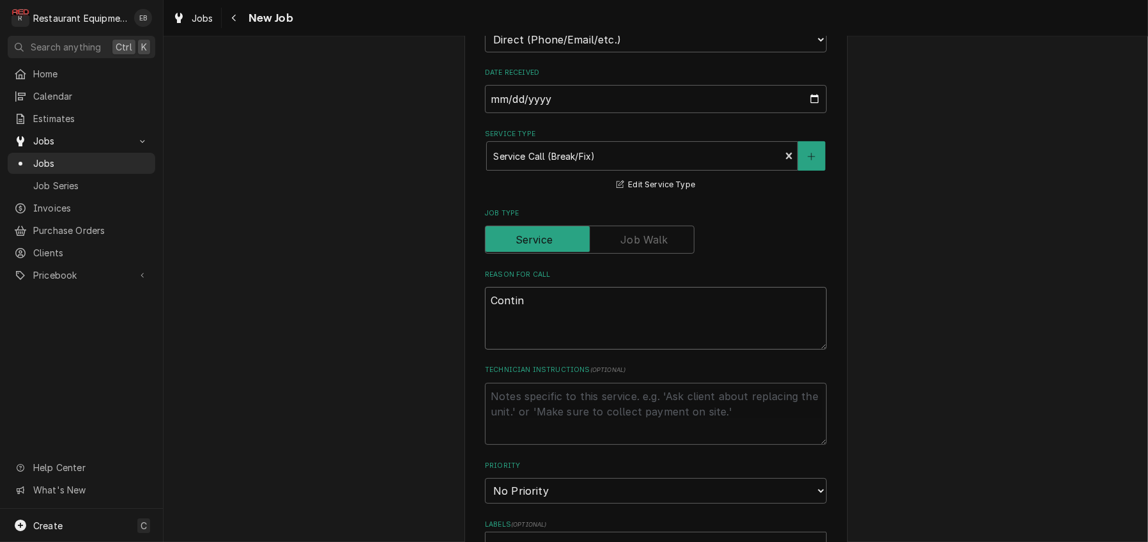
type textarea "Continu"
type textarea "x"
type textarea "Continur"
type textarea "x"
type textarea "Continu"
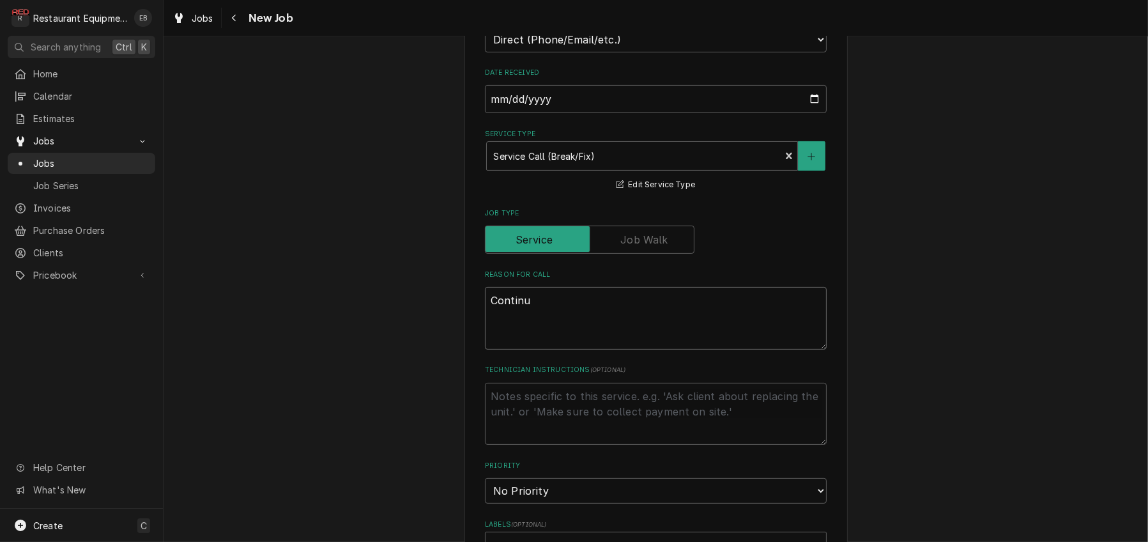
type textarea "x"
type textarea "Continua"
type textarea "x"
type textarea "Continuat"
type textarea "x"
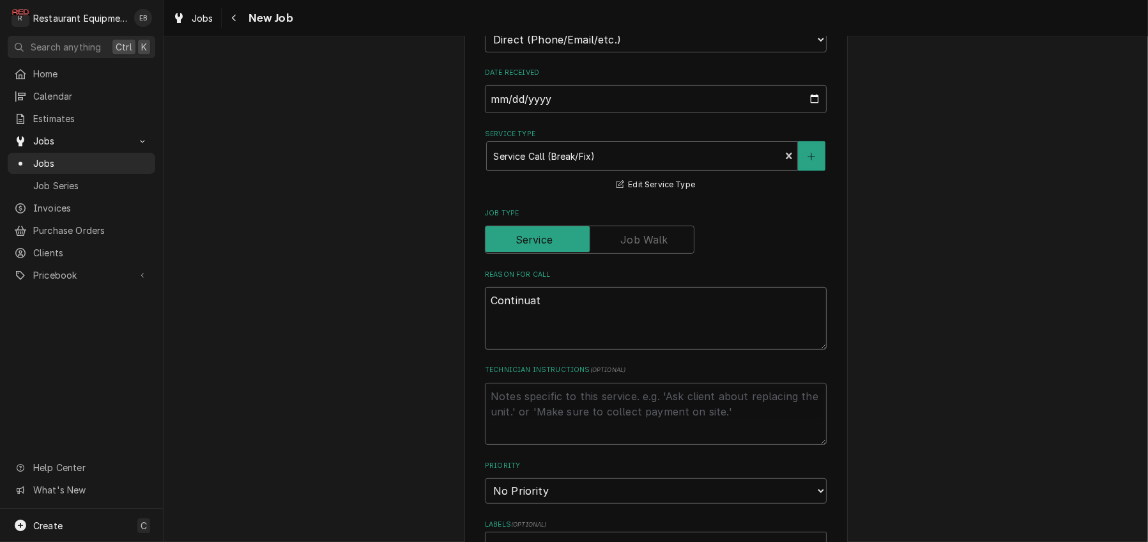
type textarea "Continuati"
type textarea "x"
type textarea "Continuatio"
type textarea "x"
type textarea "Continuation"
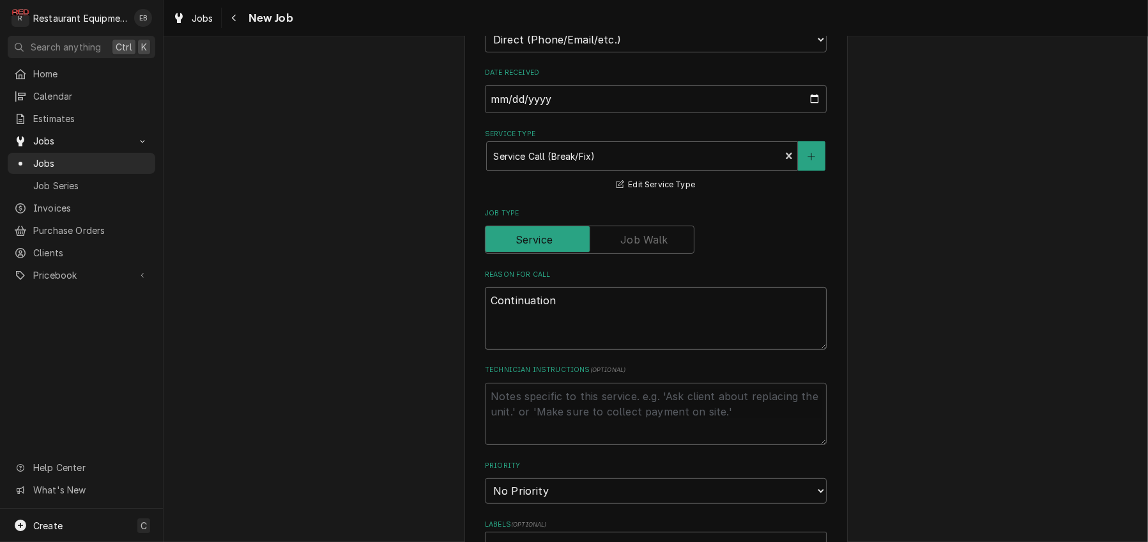
type textarea "x"
type textarea "Continuation"
type textarea "x"
type textarea "Continuation o"
type textarea "x"
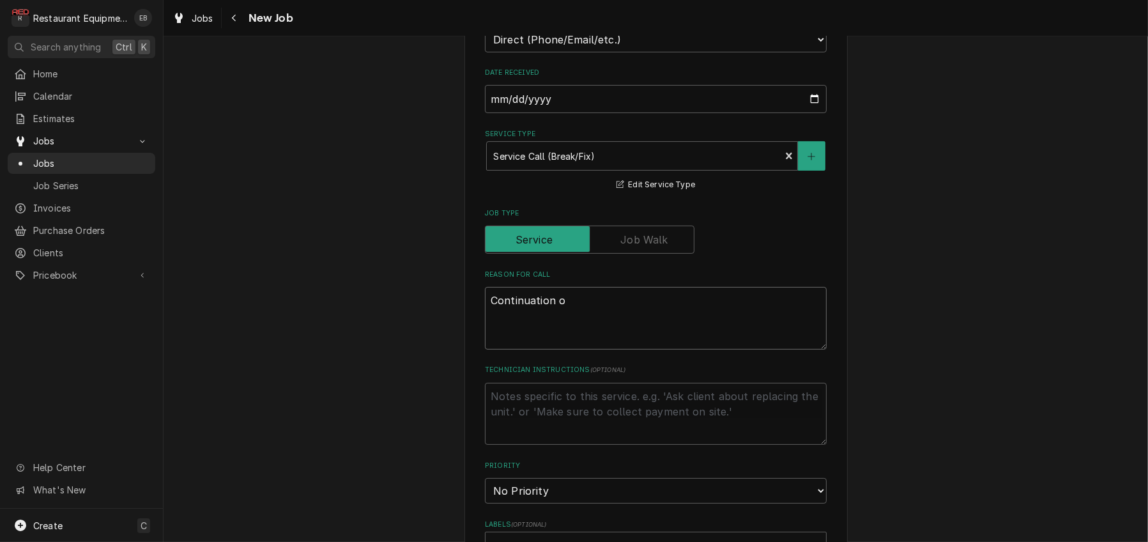
type textarea "Continuation of"
type textarea "x"
type textarea "Continuation of"
type textarea "x"
type textarea "Continuation of r"
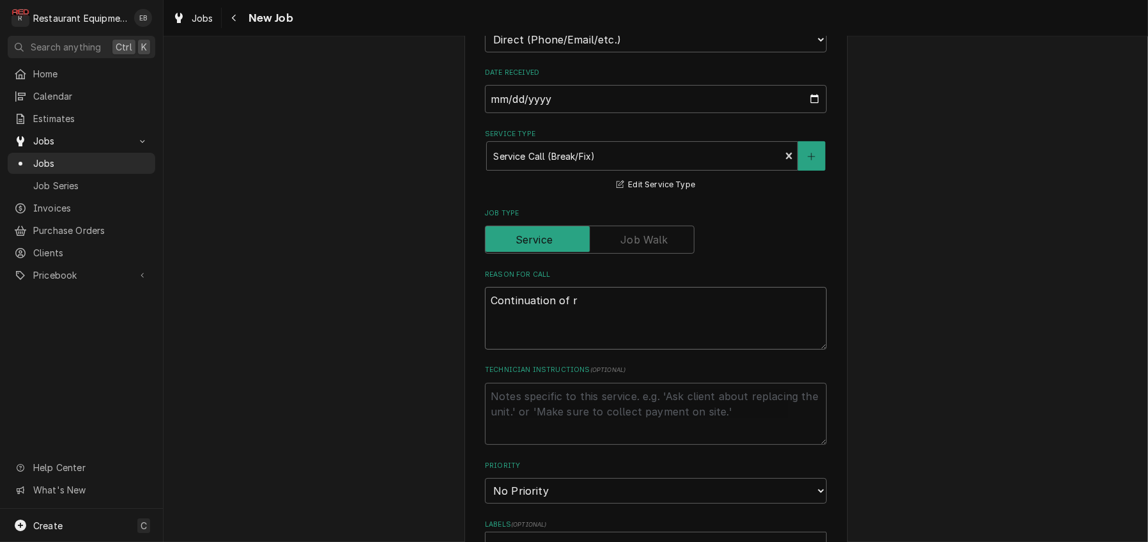
type textarea "x"
type textarea "Continuation of ro"
type textarea "x"
type textarea "Continuation of roo"
type textarea "x"
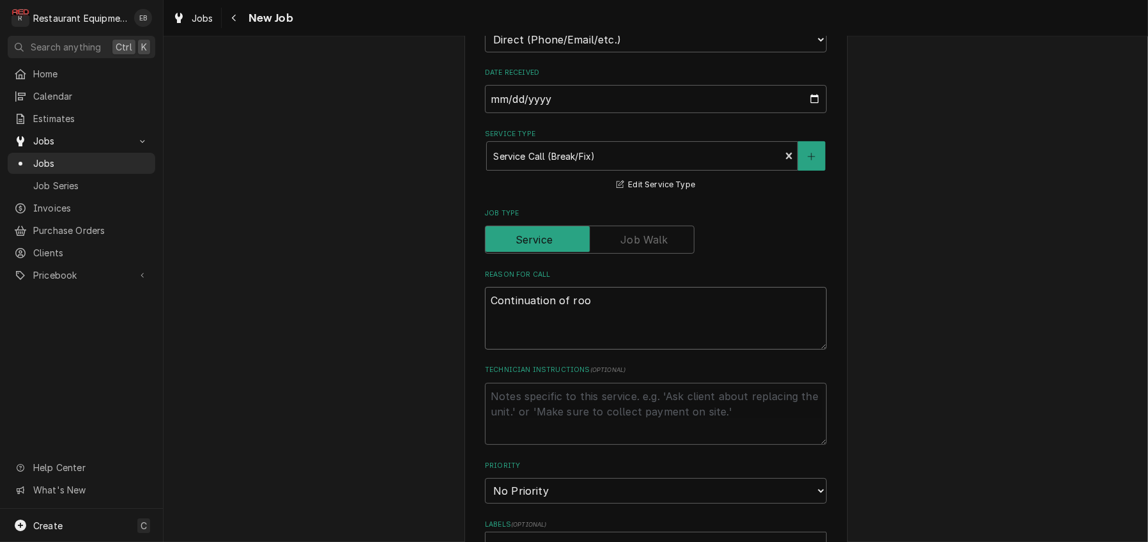
type textarea "Continuation of ro"
type textarea "x"
type textarea "Continuation of r"
type textarea "x"
type textarea "Continuation of"
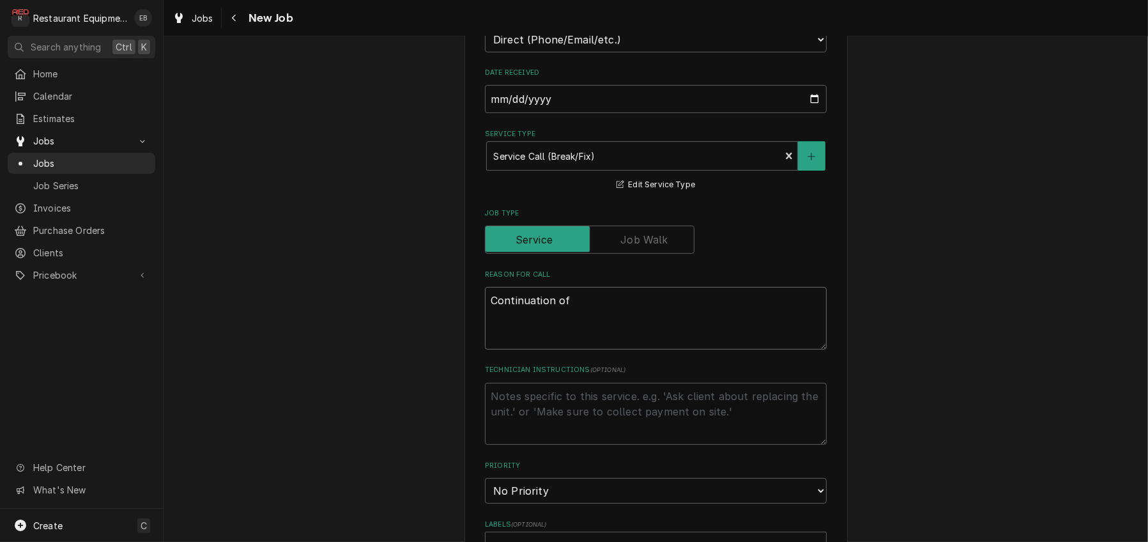
type textarea "x"
type textarea "Continuation of R"
type textarea "x"
type textarea "Continuation of Ro"
type textarea "x"
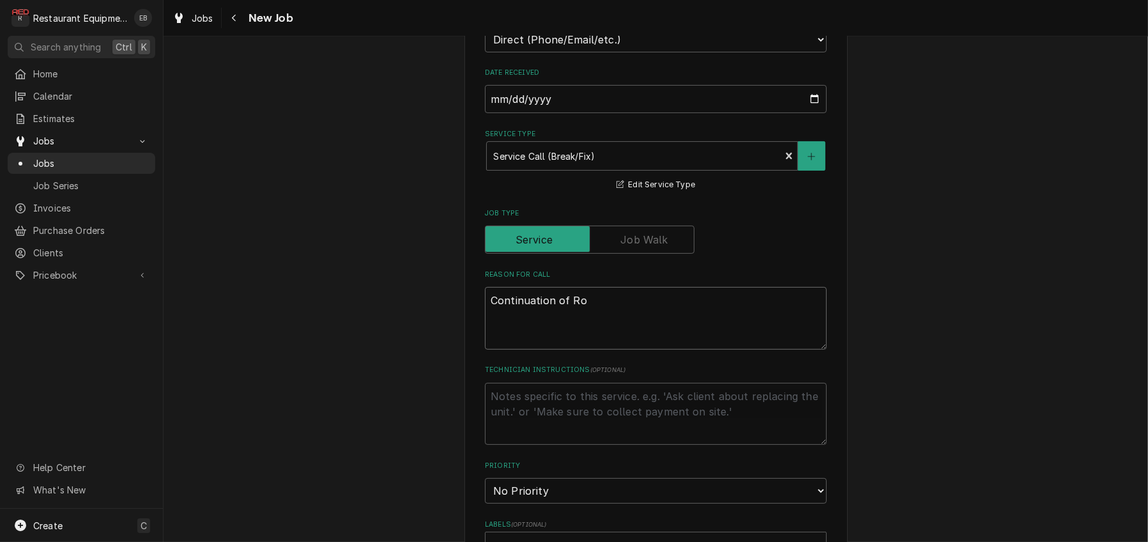
type textarea "Continuation of Roo"
type textarea "x"
type textarea "Continuation of Roo"
type textarea "x"
type textarea "Continuation of Roo 8"
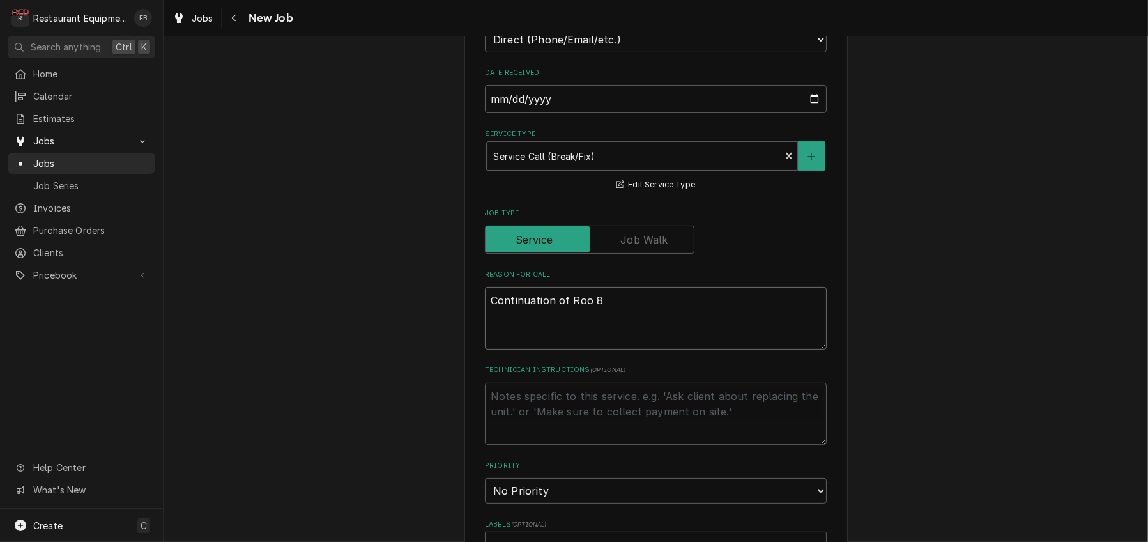
type textarea "x"
type textarea "Continuation of Roo 86"
type textarea "x"
type textarea "Continuation of Roo 861"
type textarea "x"
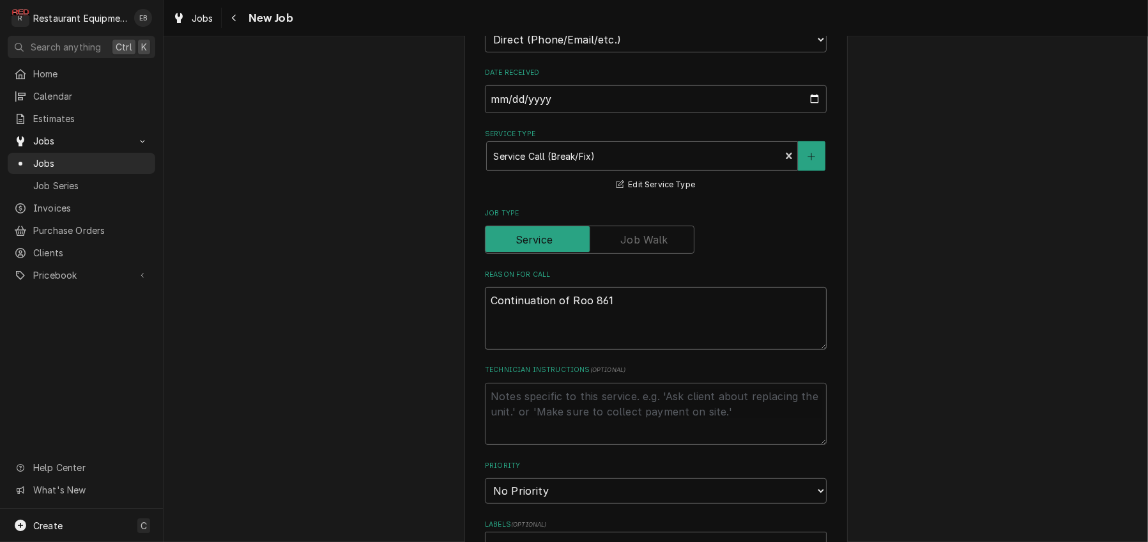
type textarea "Continuation of Roo 8612"
type textarea "x"
type textarea "Continuation of Roo 8612."
type textarea "x"
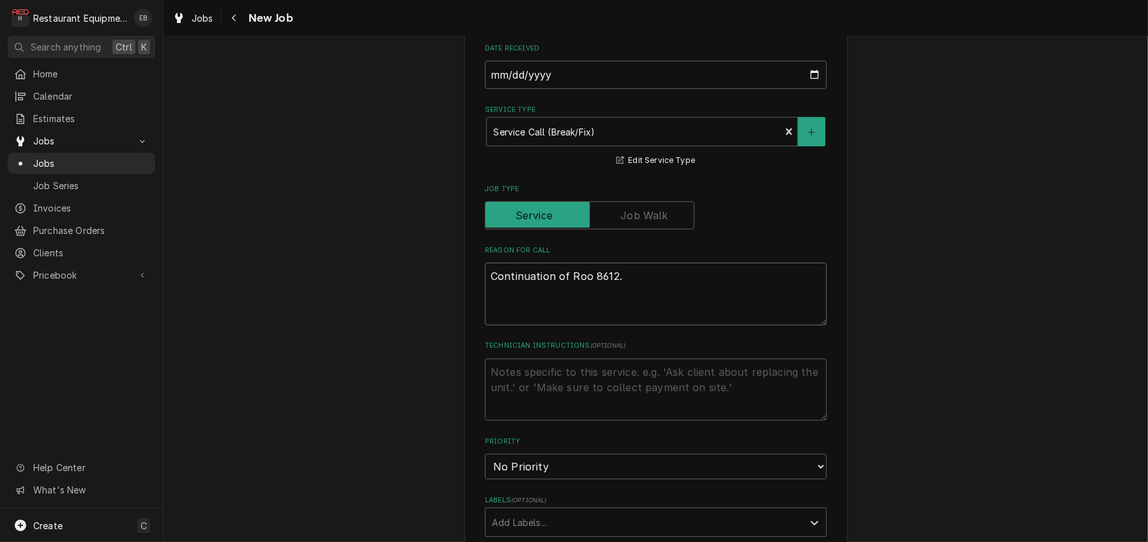
scroll to position [425, 0]
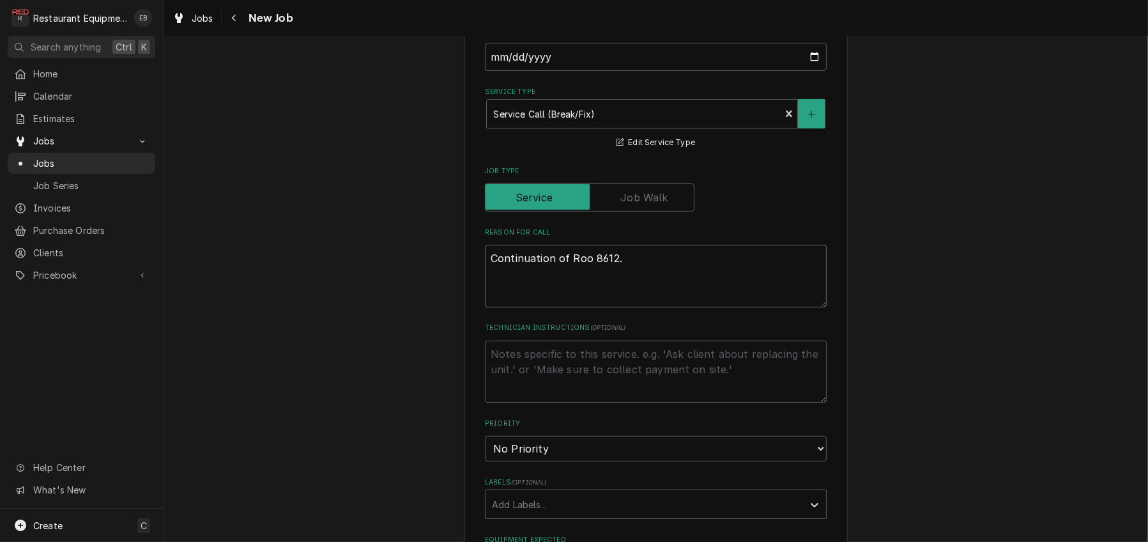
type textarea "Continuation of Roo 8612."
type textarea "x"
type textarea "Continuation of Roo 8612."
paste textarea "CH121400584 Oven is not properly cooking product. Having to add additional time…"
type textarea "x"
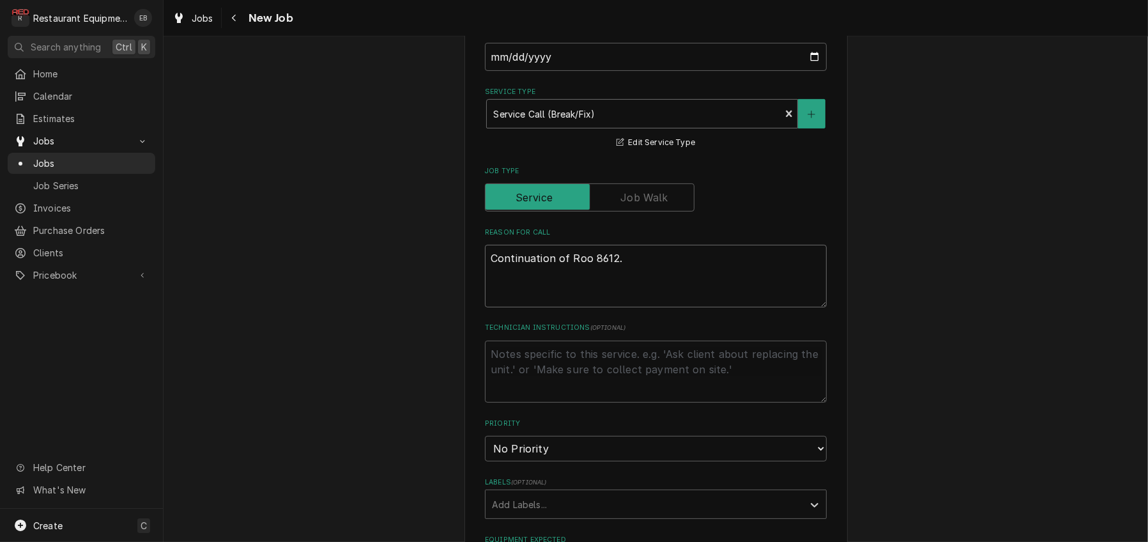
type textarea "Continuation of Roo 8612. CH121400584 Oven is not properly cooking product. Hav…"
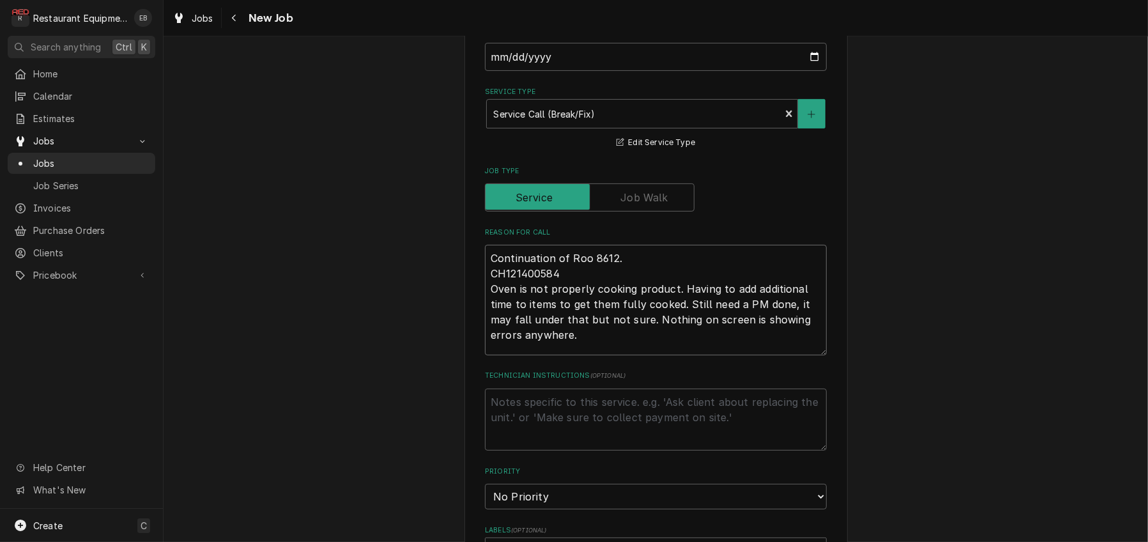
drag, startPoint x: 536, startPoint y: 420, endPoint x: 477, endPoint y: 354, distance: 87.7
click at [485, 354] on textarea "Continuation of Roo 8612. CH121400584 Oven is not properly cooking product. Hav…" at bounding box center [656, 300] width 342 height 111
type textarea "x"
type textarea "Continuation of Roo 8612."
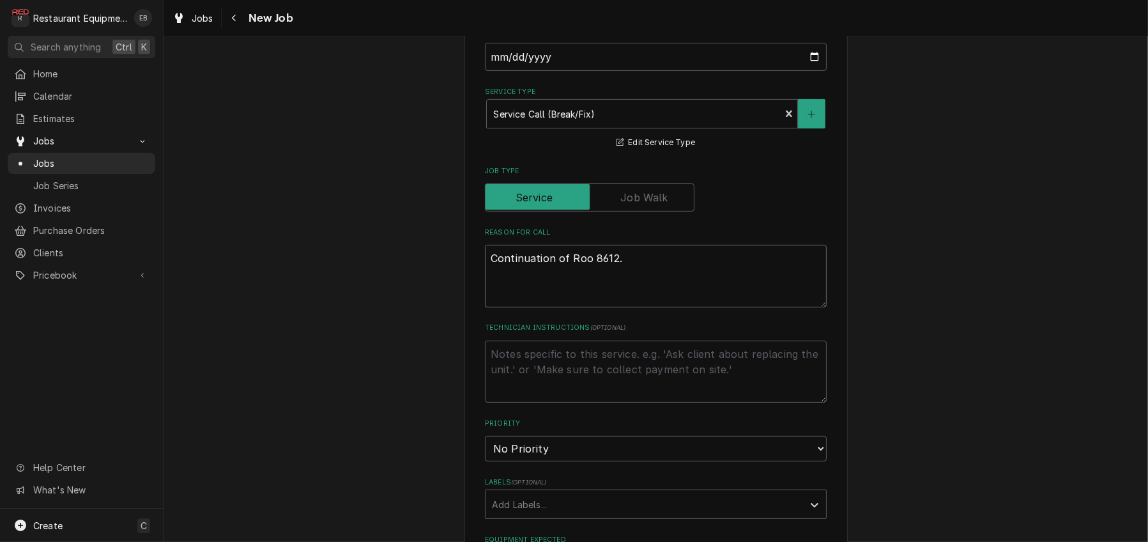
type textarea "x"
type textarea "Continuation of Roo 8612. W"
type textarea "x"
type textarea "Continuation of Roo 8612. WO"
type textarea "x"
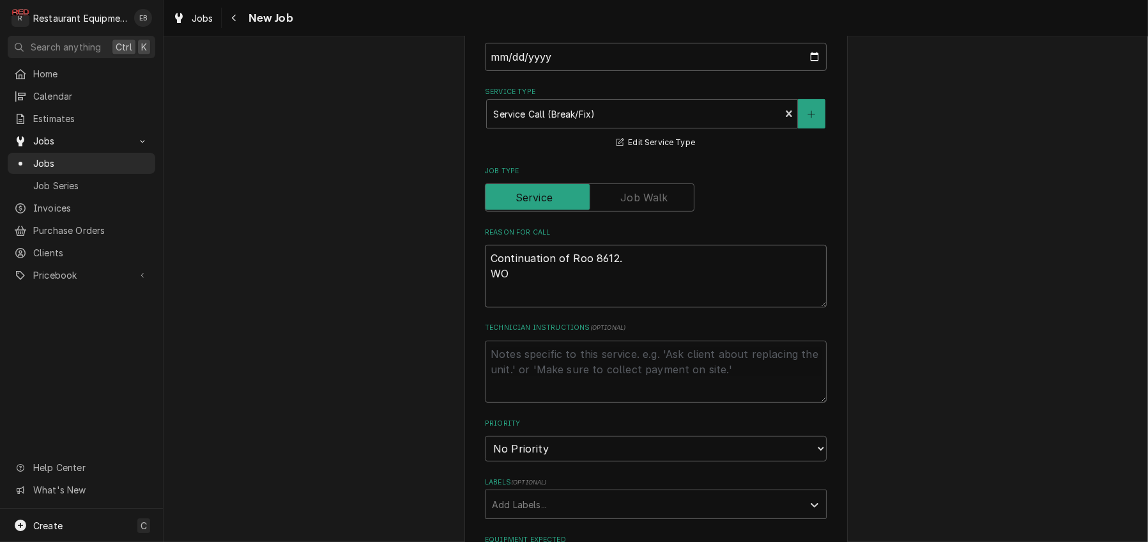
type textarea "Continuation of Roo 8612. WO#"
type textarea "x"
type textarea "Continuation of Roo 8612. WO#"
type textarea "x"
type textarea "Continuation of Roo 8612. WO# C"
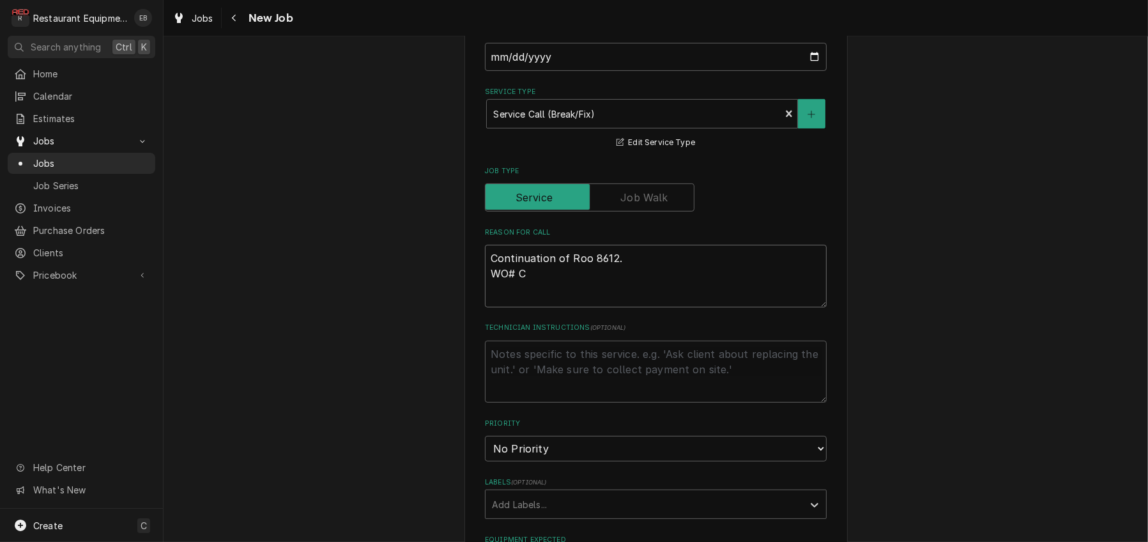
type textarea "x"
type textarea "Continuation of Roo 8612. WO# CH"
type textarea "x"
type textarea "Continuation of Roo 8612. WO# CH1"
type textarea "x"
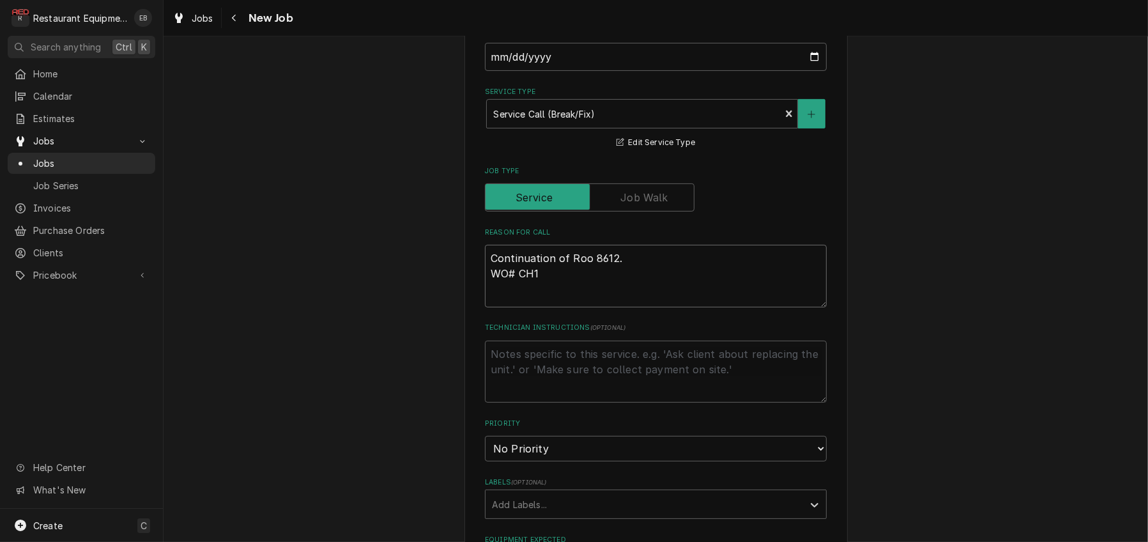
type textarea "Continuation of Roo 8612. WO# CH12"
type textarea "x"
type textarea "Continuation of Roo 8612. WO# CH121"
type textarea "x"
type textarea "Continuation of Roo 8612. WO# CH1214"
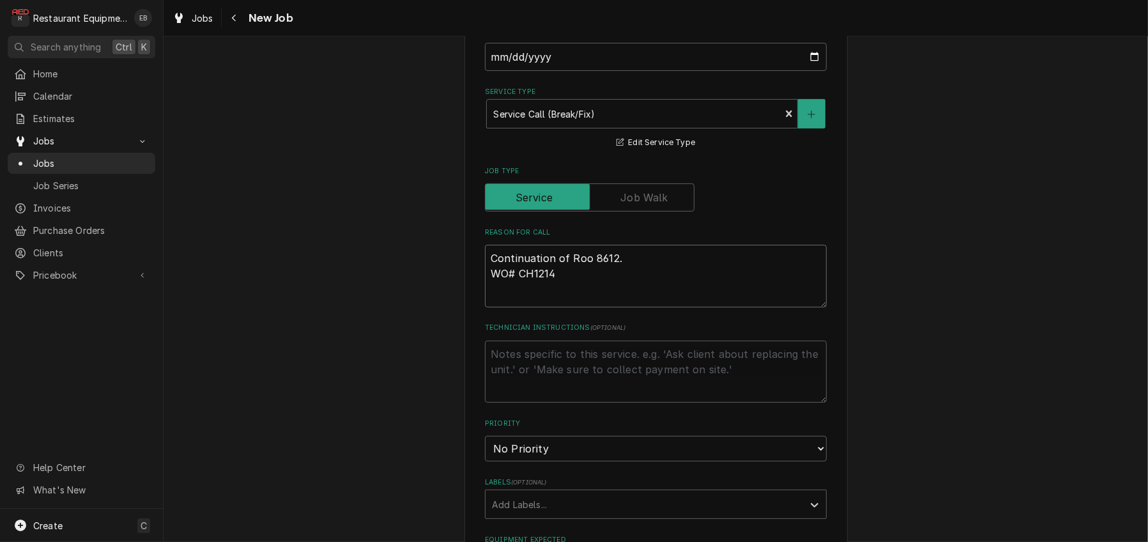
type textarea "x"
type textarea "Continuation of Roo 8612. WO# CH12140"
type textarea "x"
type textarea "Continuation of Roo 8612. WO# CH121400"
type textarea "x"
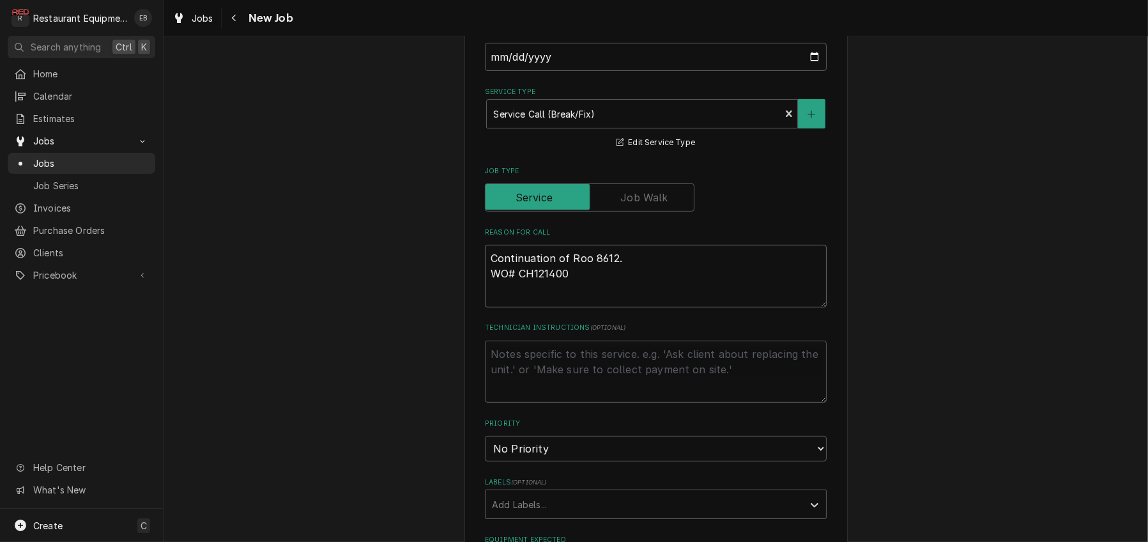
type textarea "Continuation of Roo 8612. WO# CH1214006"
type textarea "x"
type textarea "Continuation of Roo 8612. WO# CH12140060"
type textarea "x"
type textarea "Continuation of Roo 8612. WO# CH121400604"
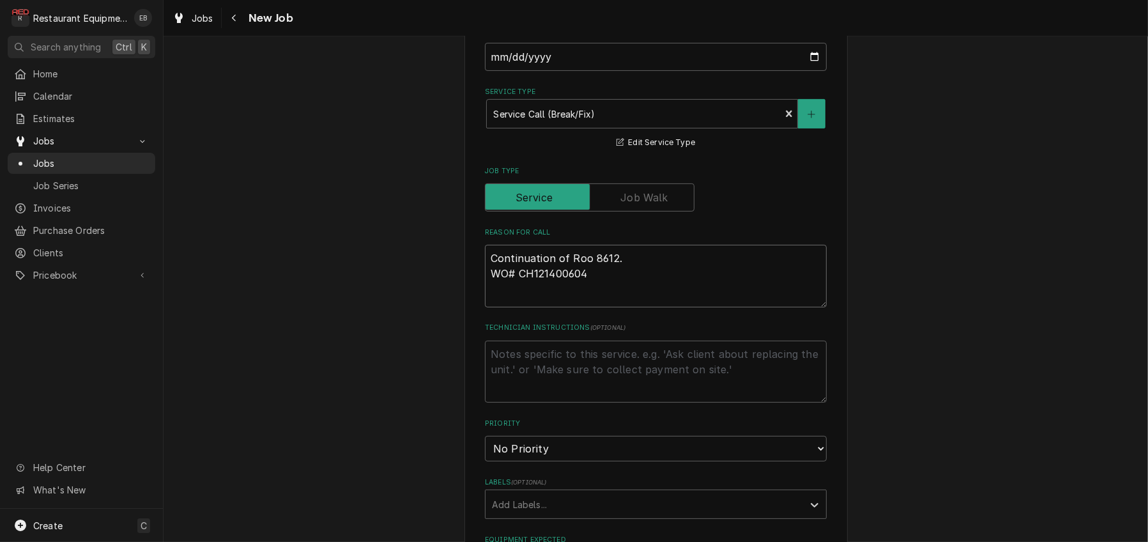
type textarea "x"
type textarea "Continuation of Roo 8612. WO# CH121400604"
type textarea "x"
type textarea "Continuation of Roo 8612. WO# CH121400604 ""
type textarea "x"
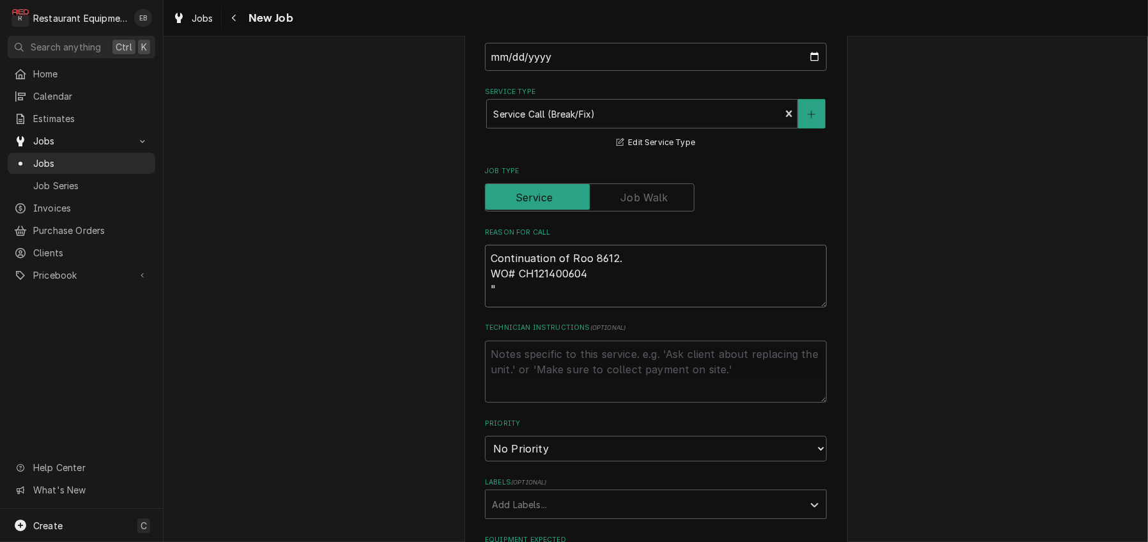
type textarea "Continuation of Roo 8612. WO# CH121400604 "W"
type textarea "x"
type textarea "Continuation of Roo 8612. WO# CH121400604 "We"
type textarea "x"
type textarea "Continuation of Roo 8612. WO# CH121400604 "We"
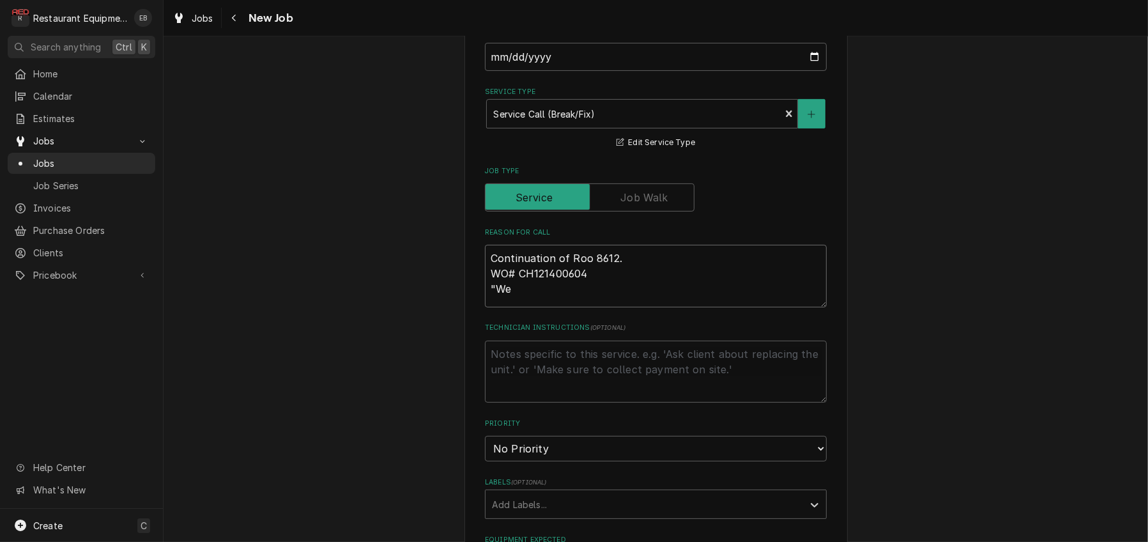
type textarea "x"
type textarea "Continuation of Roo 8612. WO# CH121400604 "We j"
type textarea "x"
type textarea "Continuation of Roo 8612. WO# CH121400604 "We ju"
type textarea "x"
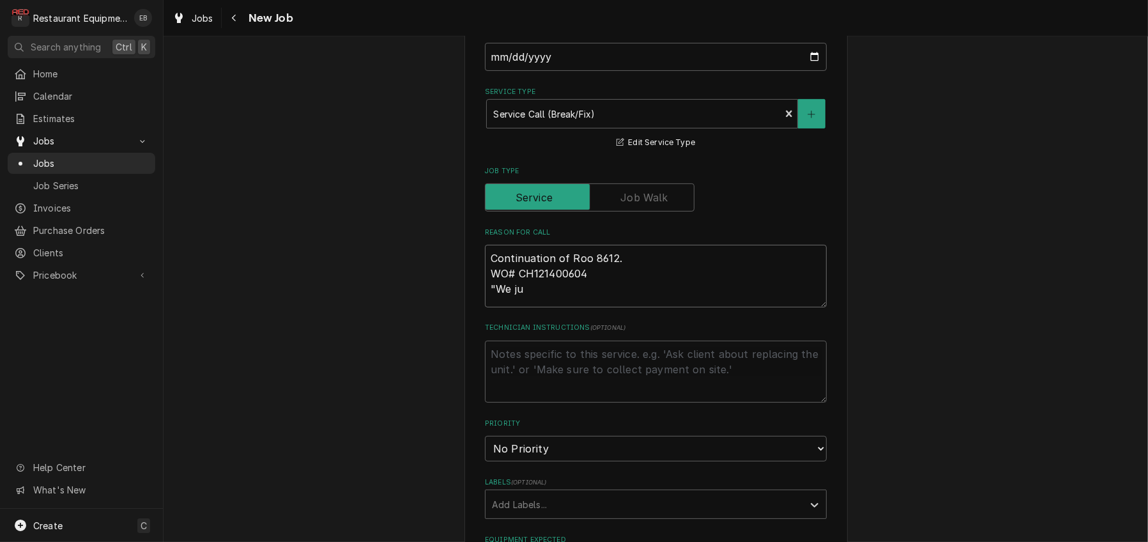
type textarea "Continuation of Roo 8612. WO# CH121400604 "We jus"
type textarea "x"
type textarea "Continuation of Roo 8612. WO# CH121400604 "We just"
type textarea "x"
type textarea "Continuation of Roo 8612. WO# CH121400604 "We just"
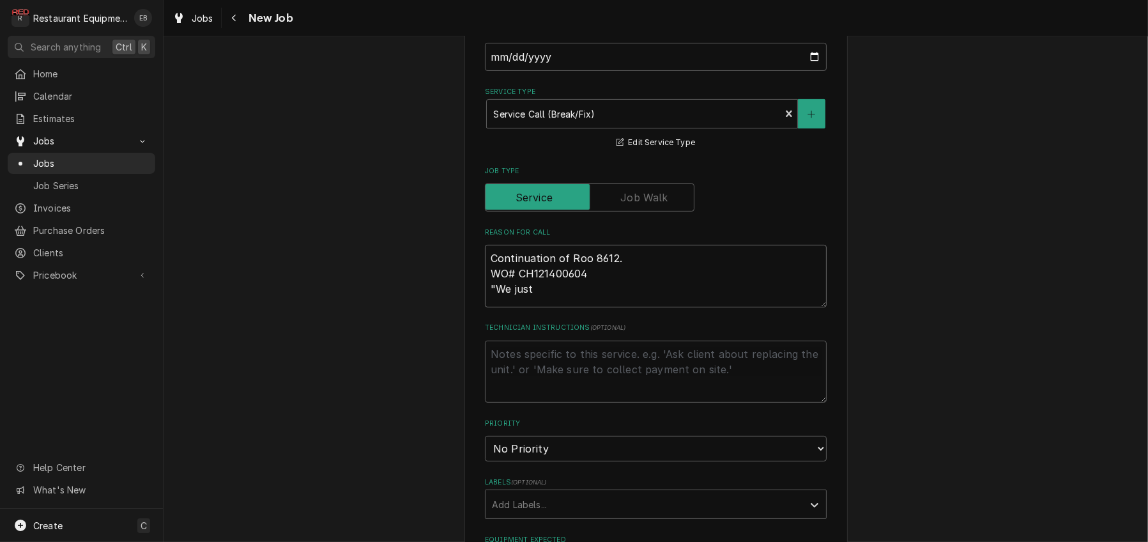
type textarea "x"
type textarea "Continuation of Roo 8612. WO# CH121400604 "We just h"
type textarea "x"
type textarea "Continuation of Roo 8612. WO# CH121400604 "We just ha"
type textarea "x"
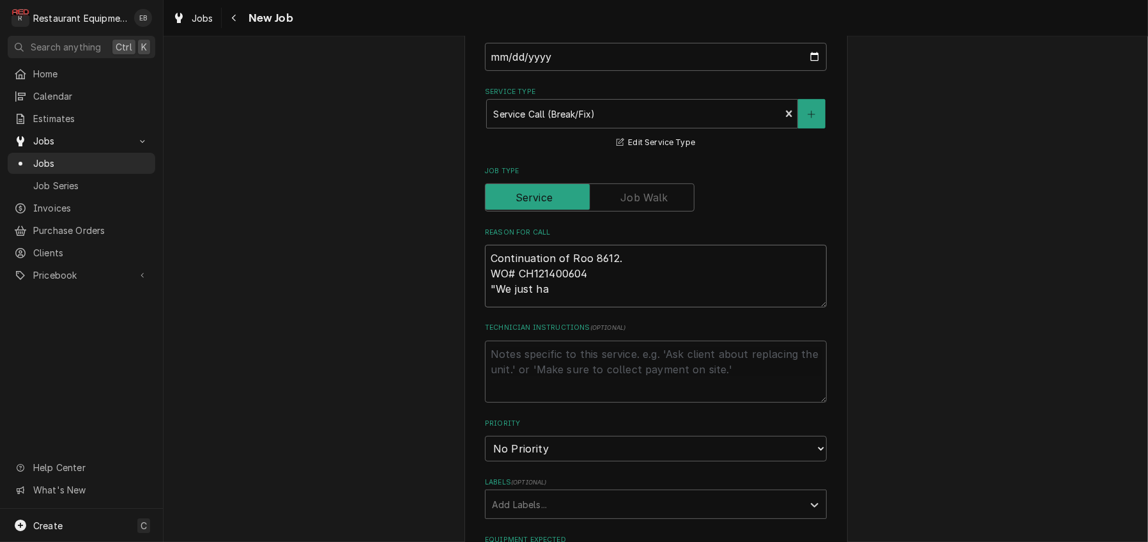
type textarea "Continuation of Roo 8612. WO# CH121400604 "We just had"
type textarea "x"
type textarea "Continuation of Roo 8612. WO# CH121400604 "We just had"
type textarea "x"
type textarea "Continuation of Roo 8612. WO# CH121400604 "We just had a"
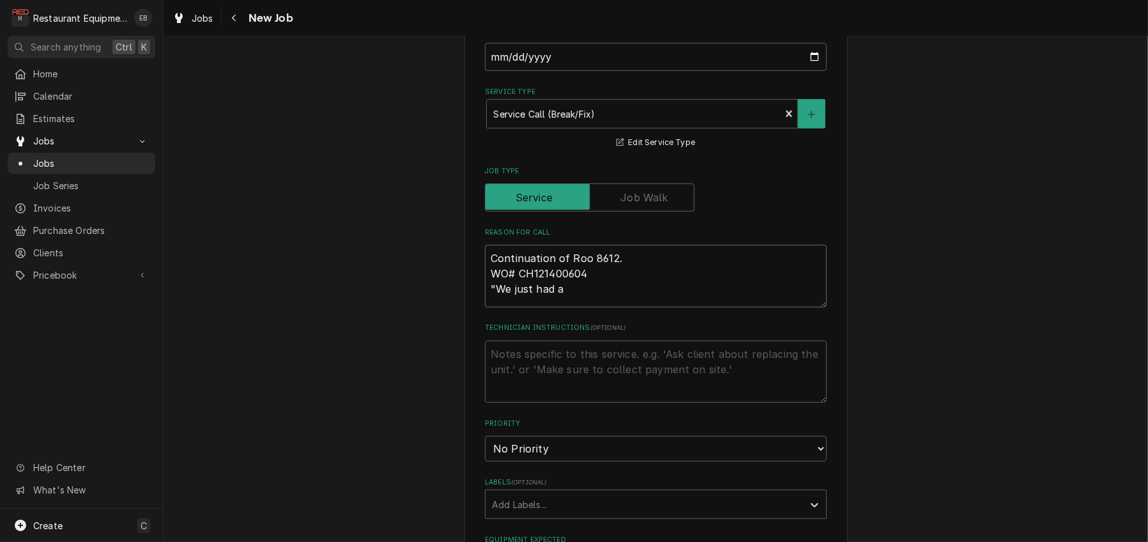
type textarea "x"
type textarea "Continuation of Roo 8612. WO# CH121400604 "We just had a"
type textarea "x"
type textarea "Continuation of Roo 8612. WO# CH121400604 "We just had a g"
type textarea "x"
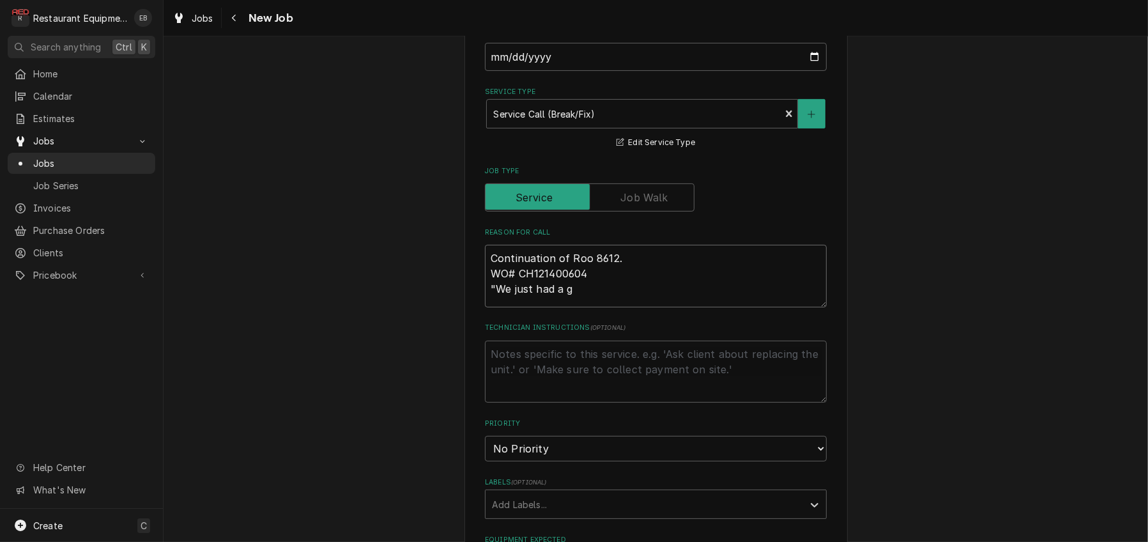
type textarea "Continuation of Roo 8612. WO# CH121400604 "We just had a ga"
type textarea "x"
type textarea "Continuation of Roo 8612. WO# CH121400604 "We just had a gas"
type textarea "x"
type textarea "Continuation of Roo 8612. WO# CH121400604 "We just had a gask"
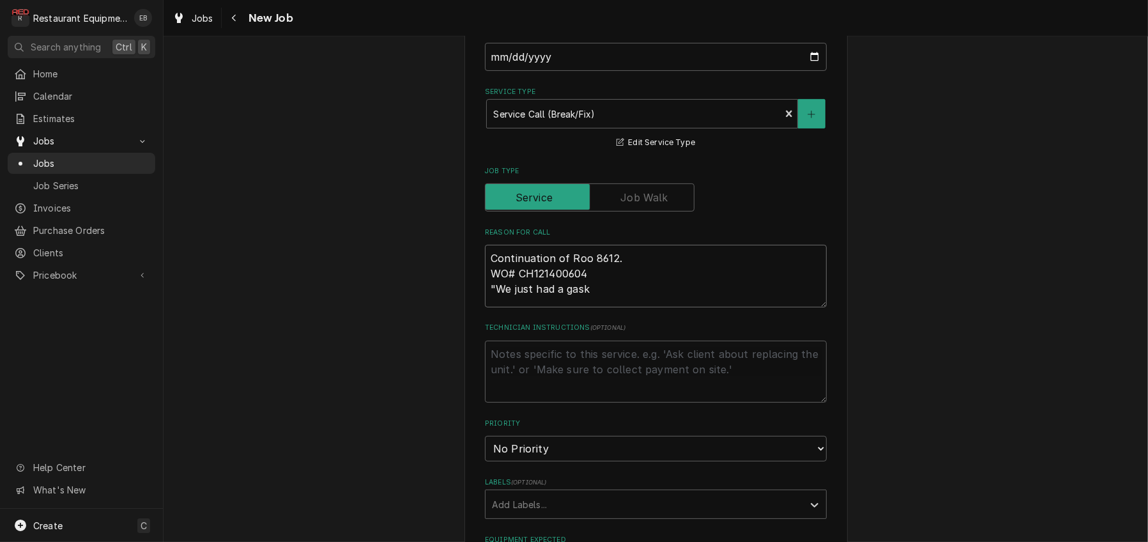
type textarea "x"
type textarea "Continuation of Roo 8612. WO# CH121400604 "We just had a gaske"
type textarea "x"
type textarea "Continuation of Roo 8612. WO# CH121400604 "We just had a gasket"
type textarea "x"
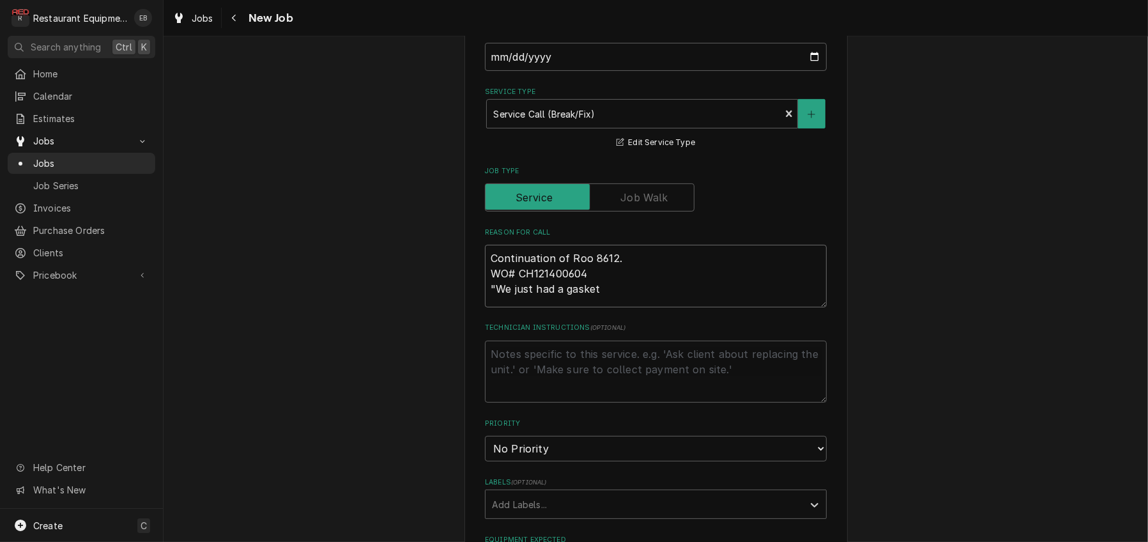
type textarea "Continuation of Roo 8612. WO# CH121400604 "We just had a gasket"
type textarea "x"
type textarea "Continuation of Roo 8612. WO# CH121400604 "We just had a gasket r"
type textarea "x"
type textarea "Continuation of Roo 8612. WO# CH121400604 "We just had a gasket re"
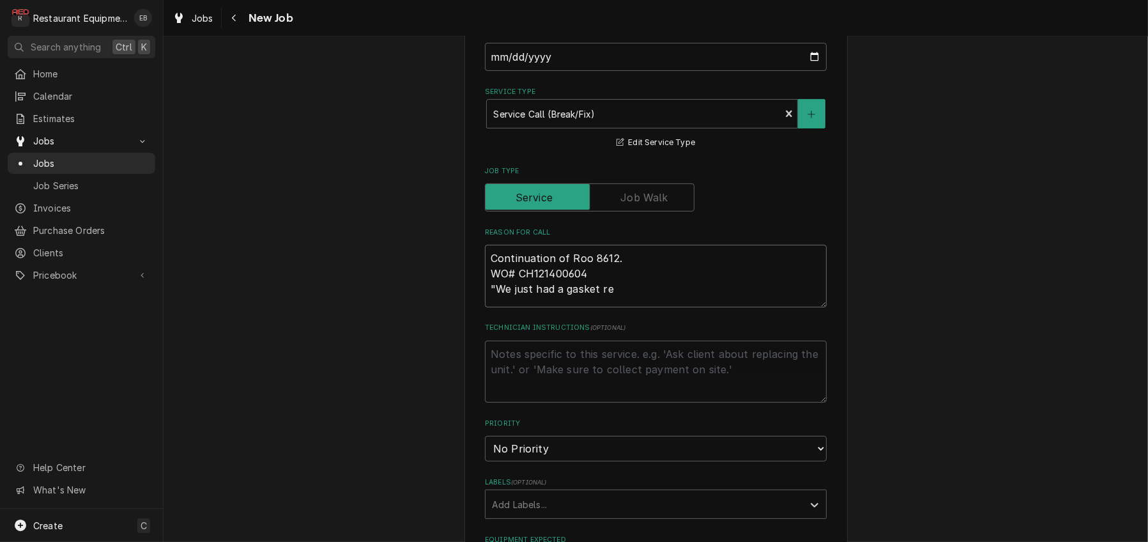
type textarea "x"
type textarea "Continuation of Roo 8612. WO# CH121400604 "We just had a gasket rep"
type textarea "x"
type textarea "Continuation of Roo 8612. WO# CH121400604 "We just had a gasket repl"
type textarea "x"
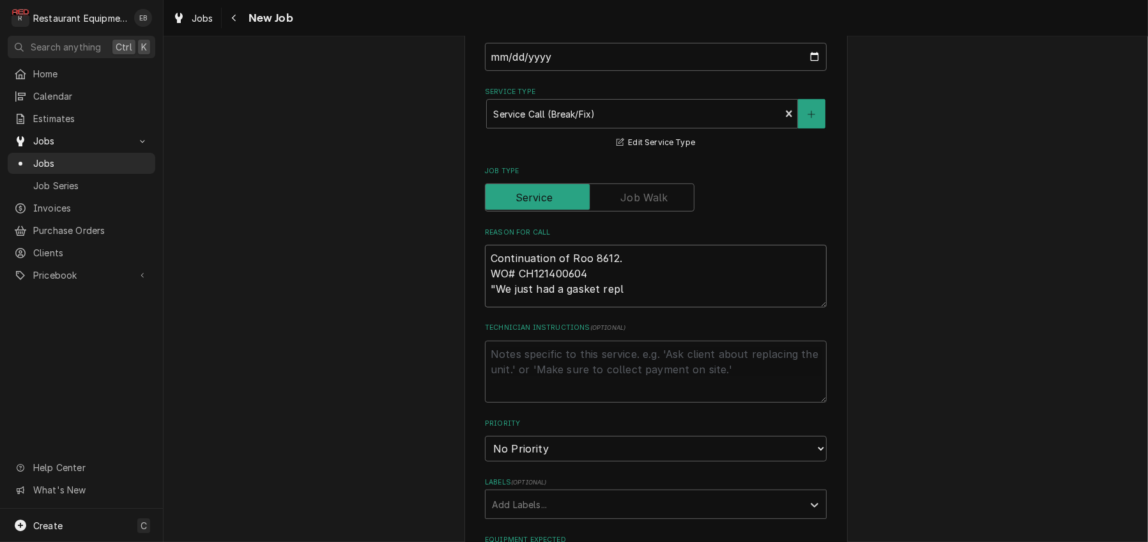
type textarea "Continuation of Roo 8612. WO# CH121400604 "We just had a gasket repla"
type textarea "x"
type textarea "Continuation of Roo 8612. WO# CH121400604 "We just had a gasket replac"
type textarea "x"
type textarea "Continuation of Roo 8612. WO# CH121400604 "We just had a gasket replace"
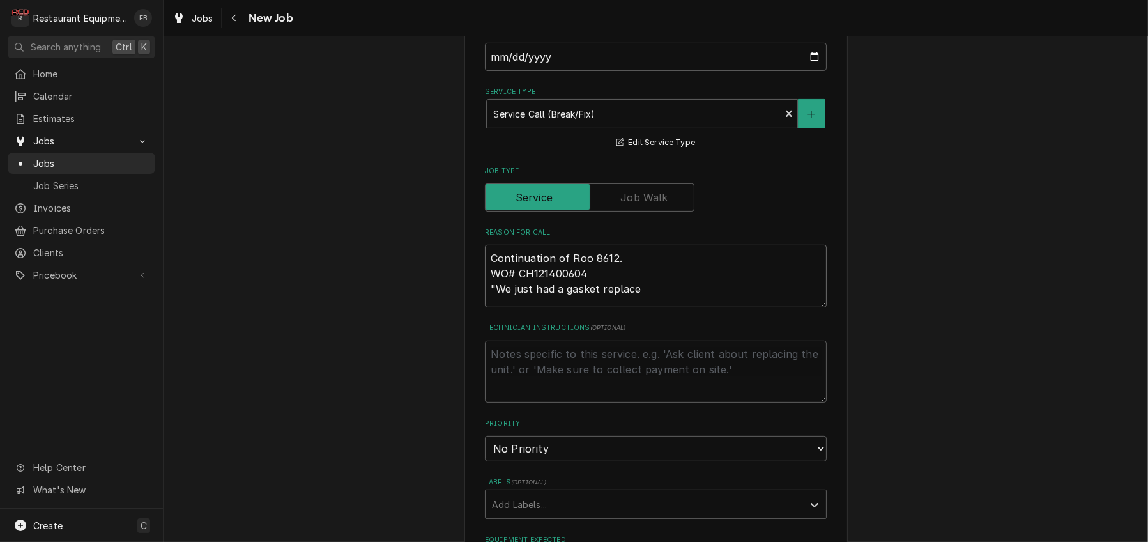
type textarea "x"
type textarea "Continuation of Roo 8612. WO# CH121400604 "We just had a gasket replaced"
type textarea "x"
type textarea "Continuation of Roo 8612. WO# CH121400604 "We just had a gasket replaced"
type textarea "x"
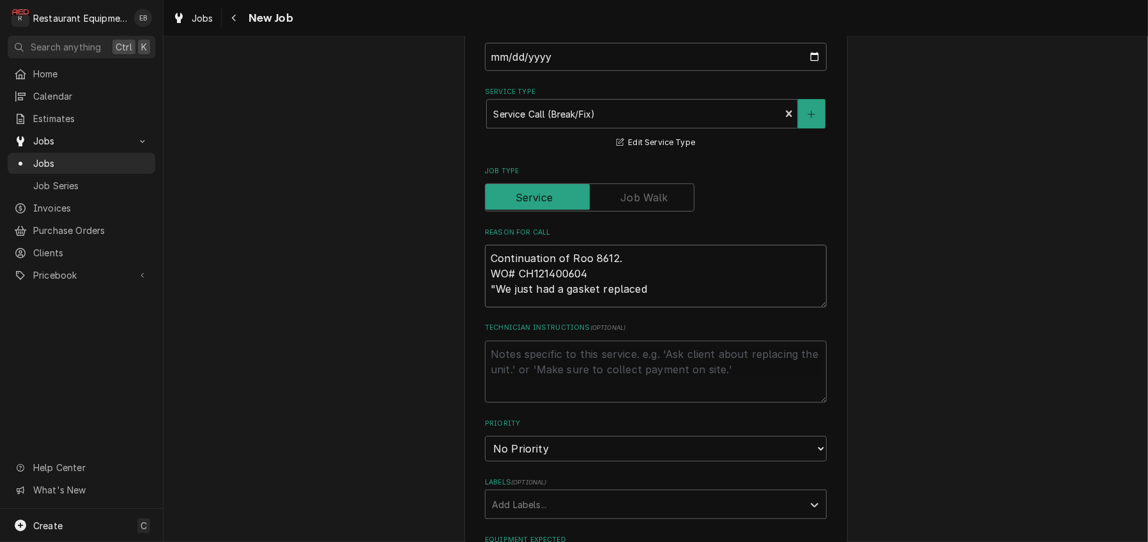
type textarea "Continuation of Roo 8612. WO# CH121400604 "We just had a gasket replaced o"
type textarea "x"
type textarea "Continuation of Roo 8612. WO# CH121400604 "We just had a gasket replaced on"
type textarea "x"
type textarea "Continuation of Roo 8612. WO# CH121400604 "We just had a gasket replaced on"
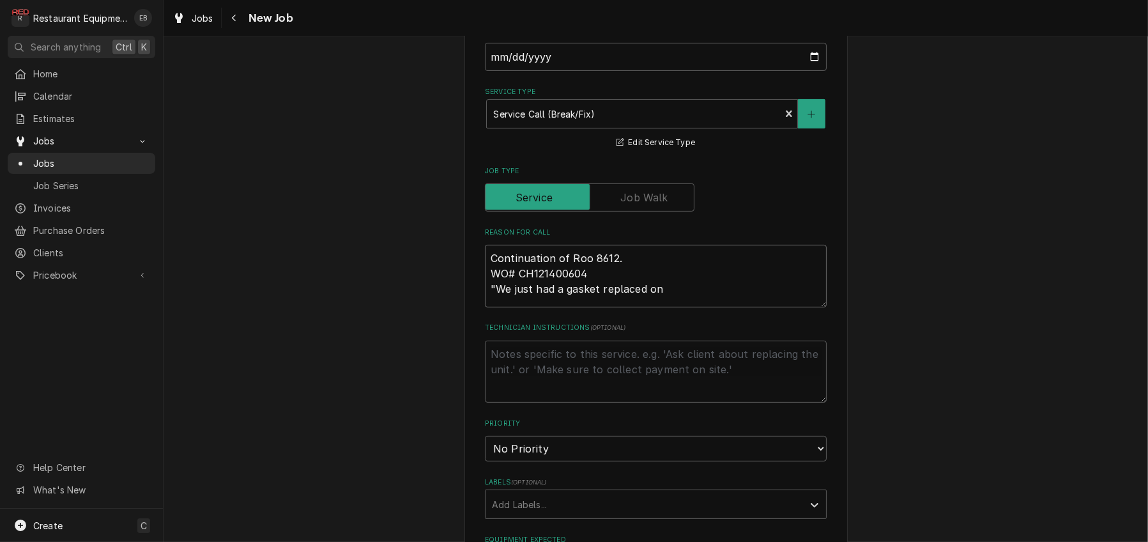
type textarea "x"
type textarea "Continuation of Roo 8612. WO# CH121400604 "We just had a gasket replaced on o"
type textarea "x"
type textarea "Continuation of Roo 8612. WO# CH121400604 "We just had a gasket replaced on ou"
type textarea "x"
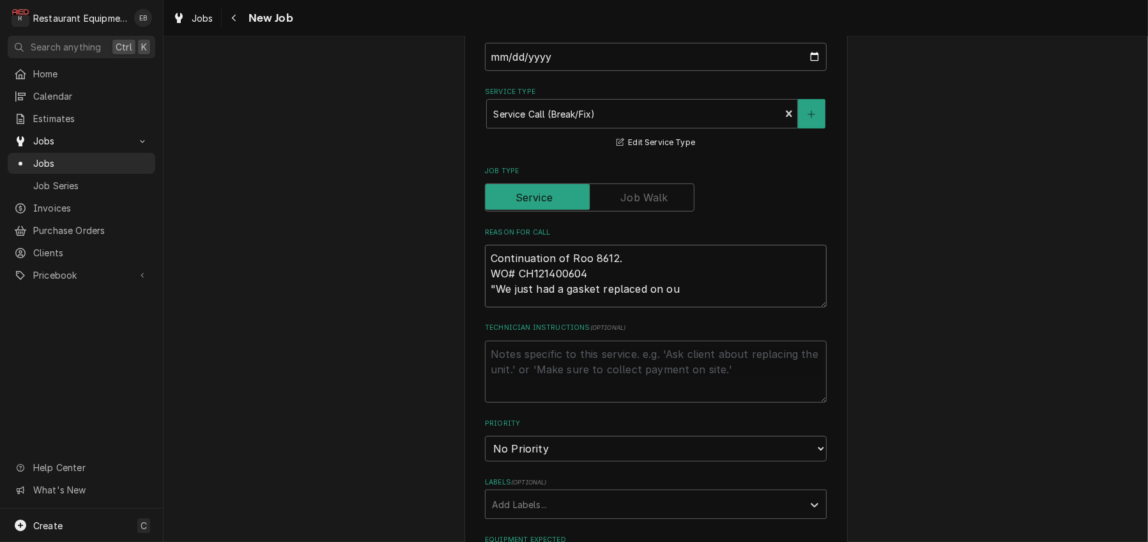
type textarea "Continuation of Roo 8612. WO# CH121400604 "We just had a gasket replaced on our"
type textarea "x"
type textarea "Continuation of Roo 8612. WO# CH121400604 "We just had a gasket replaced on our"
type textarea "x"
type textarea "Continuation of Roo 8612. WO# CH121400604 "We just had a gasket replaced on our…"
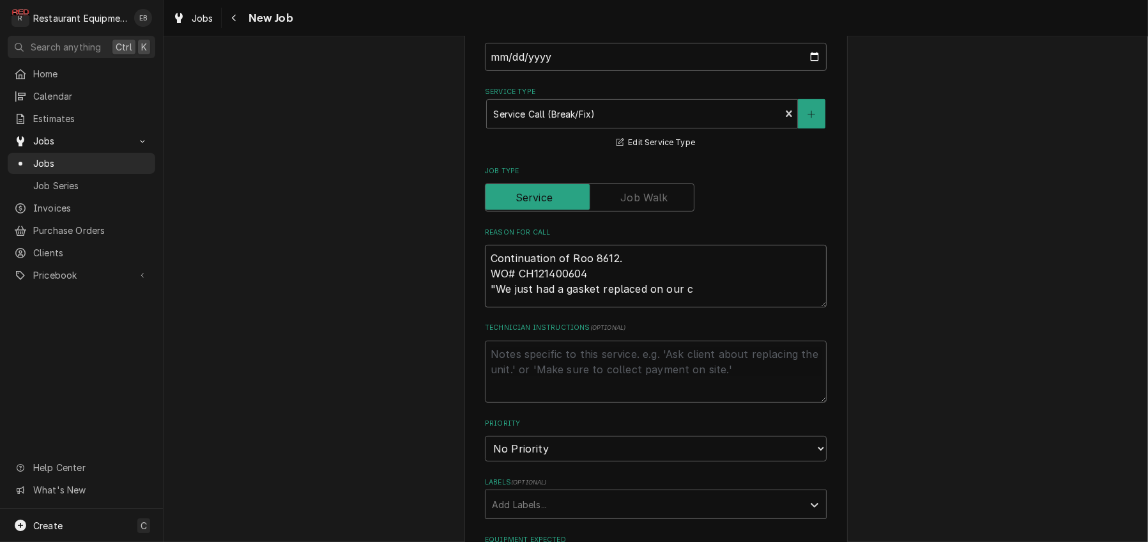
type textarea "x"
type textarea "Continuation of Roo 8612. WO# CH121400604 "We just had a gasket replaced on our…"
type textarea "x"
type textarea "Continuation of Roo 8612. WO# CH121400604 "We just had a gasket replaced on our…"
type textarea "x"
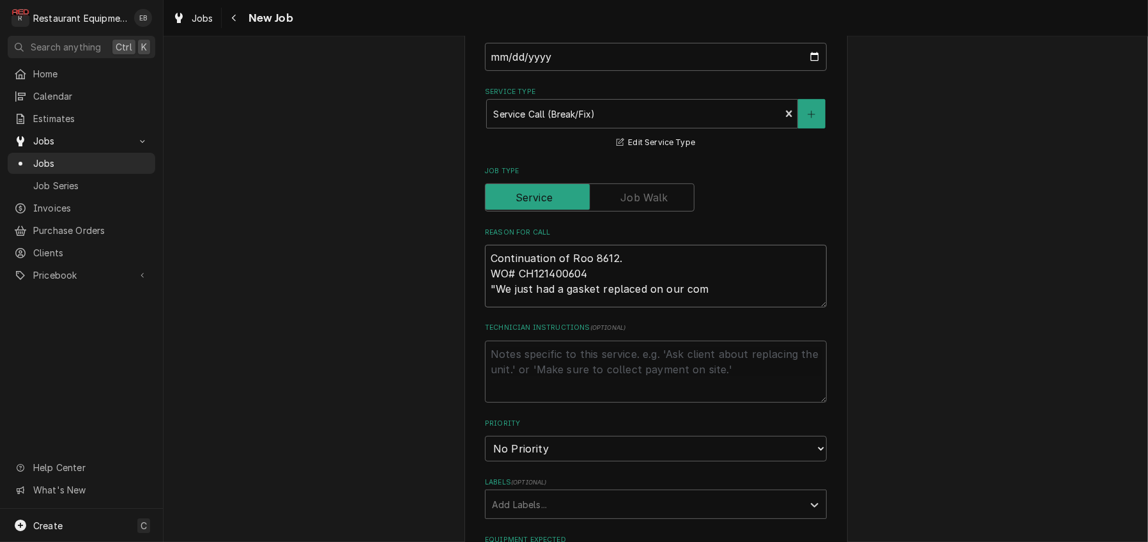
type textarea "Continuation of Roo 8612. WO# CH121400604 "We just had a gasket replaced on our…"
type textarea "x"
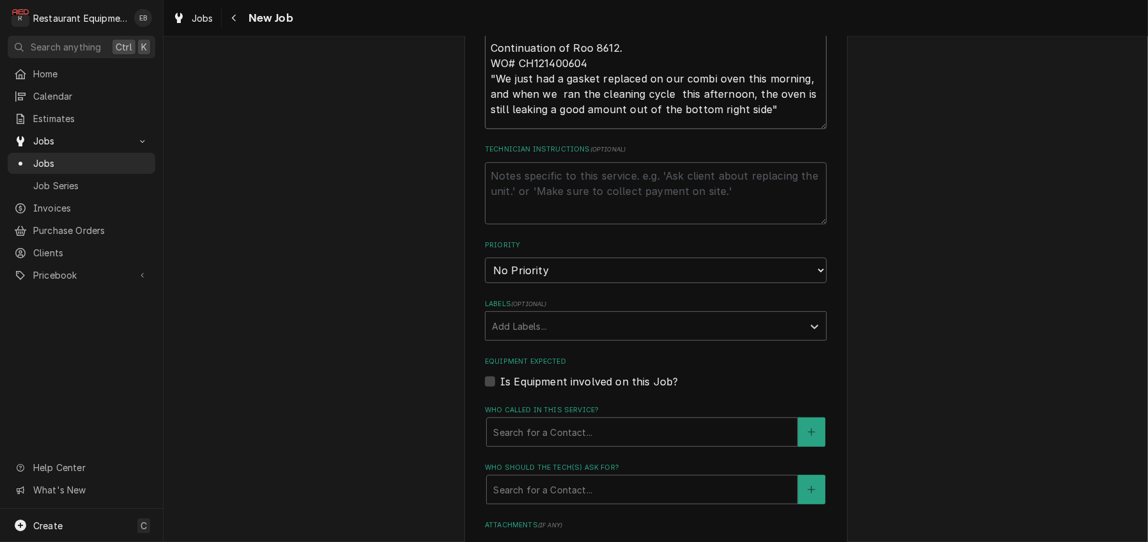
scroll to position [639, 0]
click at [574, 280] on select "No Priority Urgent High Medium Low" at bounding box center [656, 267] width 342 height 26
click at [485, 280] on select "No Priority Urgent High Medium Low" at bounding box center [656, 267] width 342 height 26
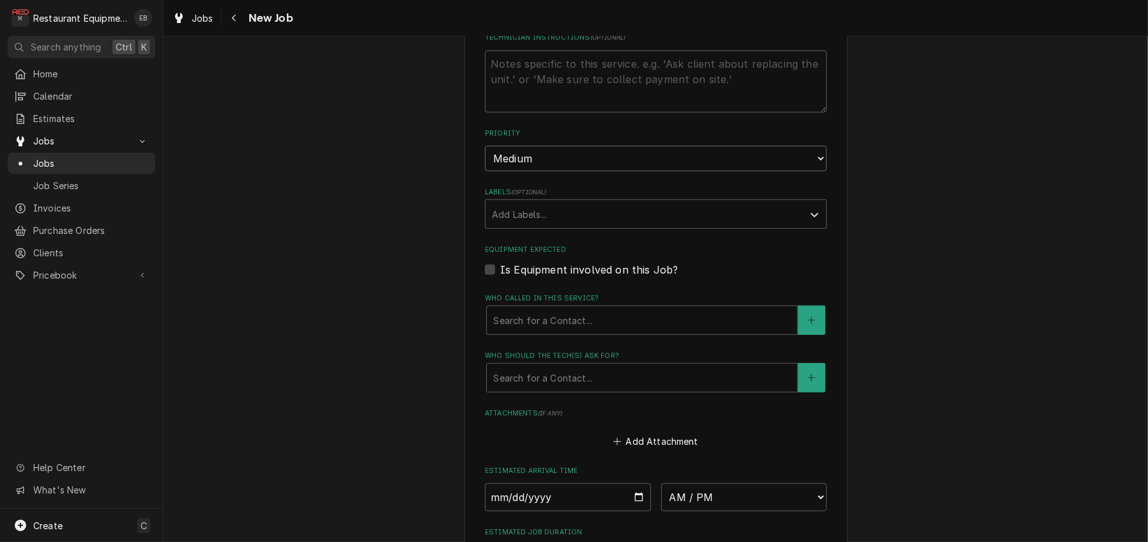
scroll to position [766, 0]
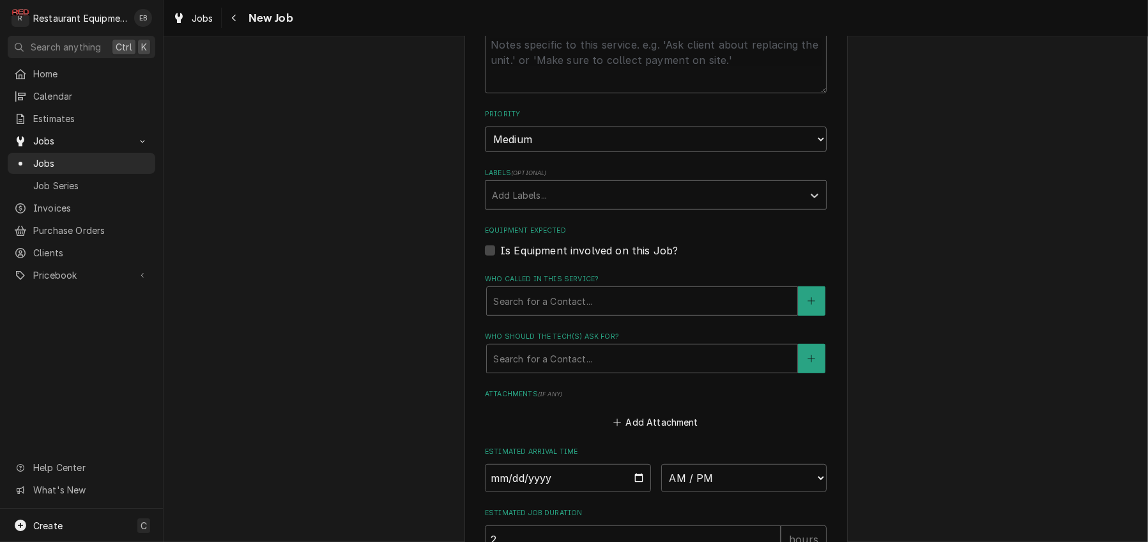
click at [550, 152] on select "No Priority Urgent High Medium Low" at bounding box center [656, 139] width 342 height 26
click at [485, 152] on select "No Priority Urgent High Medium Low" at bounding box center [656, 139] width 342 height 26
click at [565, 206] on div "Labels" at bounding box center [644, 194] width 305 height 23
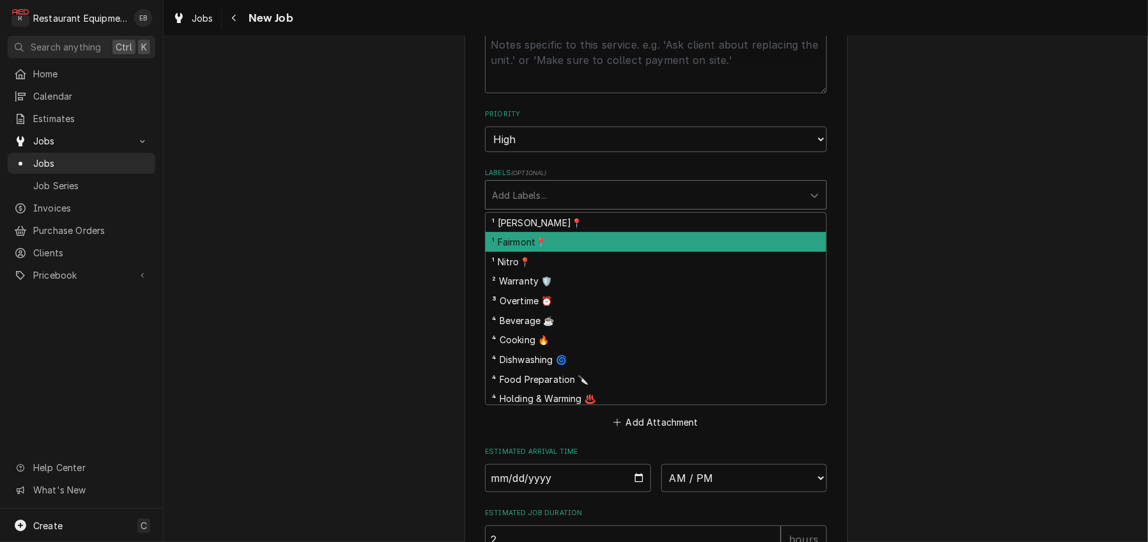
click at [546, 252] on div "¹ Fairmont📍" at bounding box center [655, 242] width 340 height 20
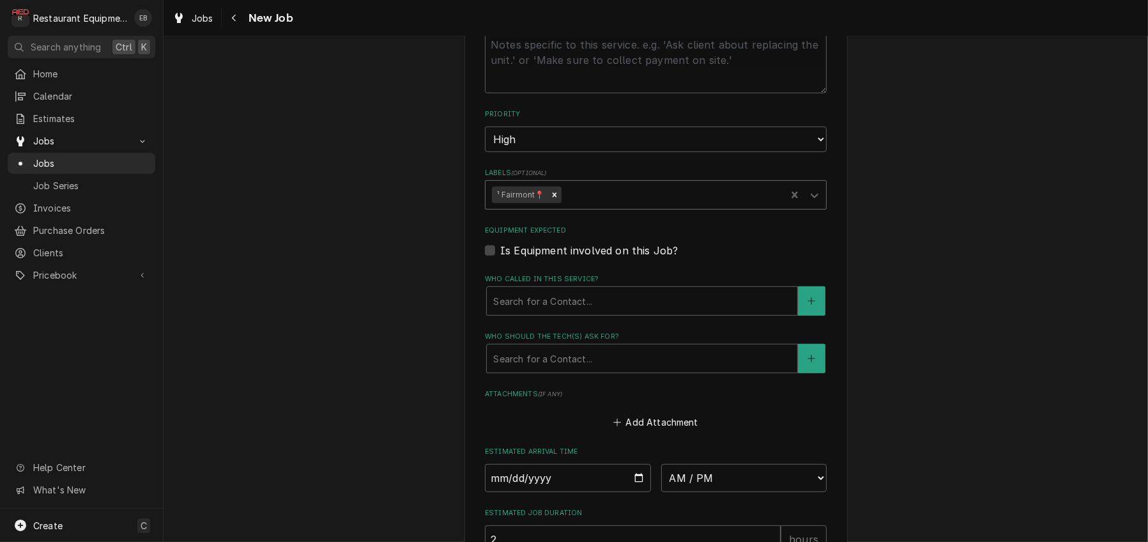
click at [581, 206] on div "Labels" at bounding box center [671, 194] width 216 height 23
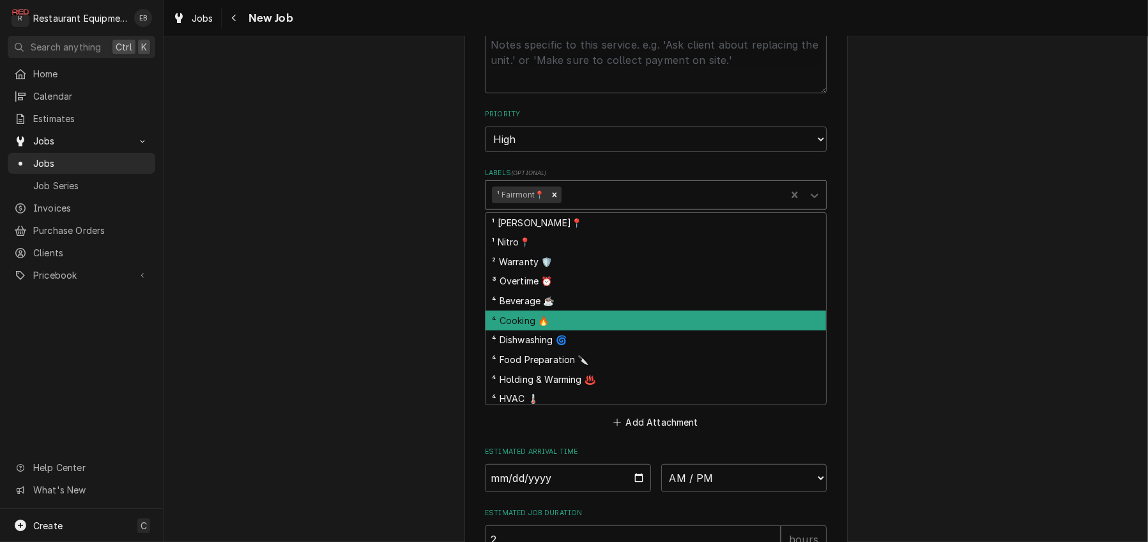
click at [550, 330] on div "⁴ Cooking 🔥" at bounding box center [655, 320] width 340 height 20
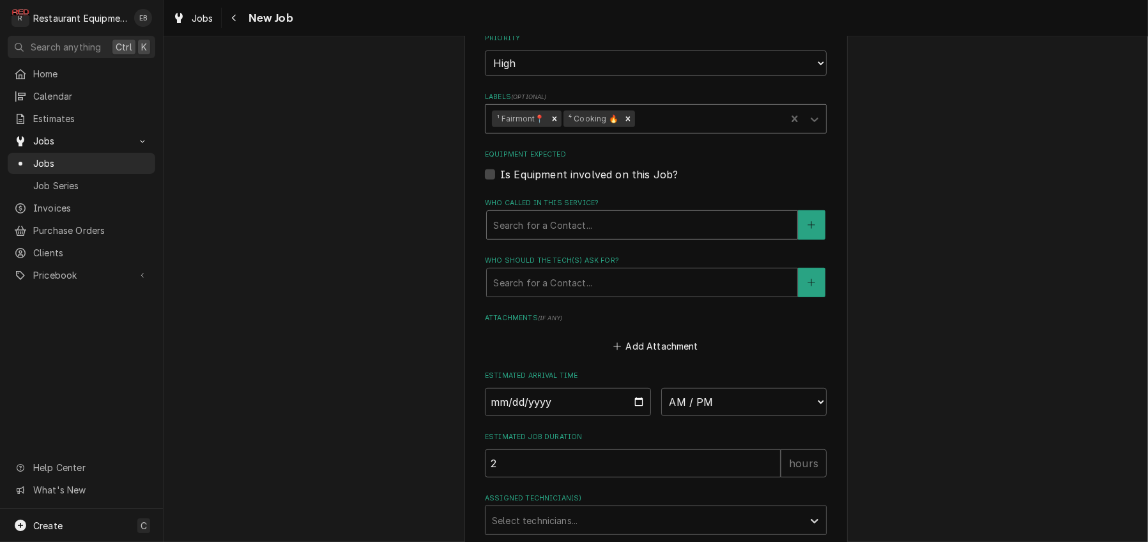
scroll to position [894, 0]
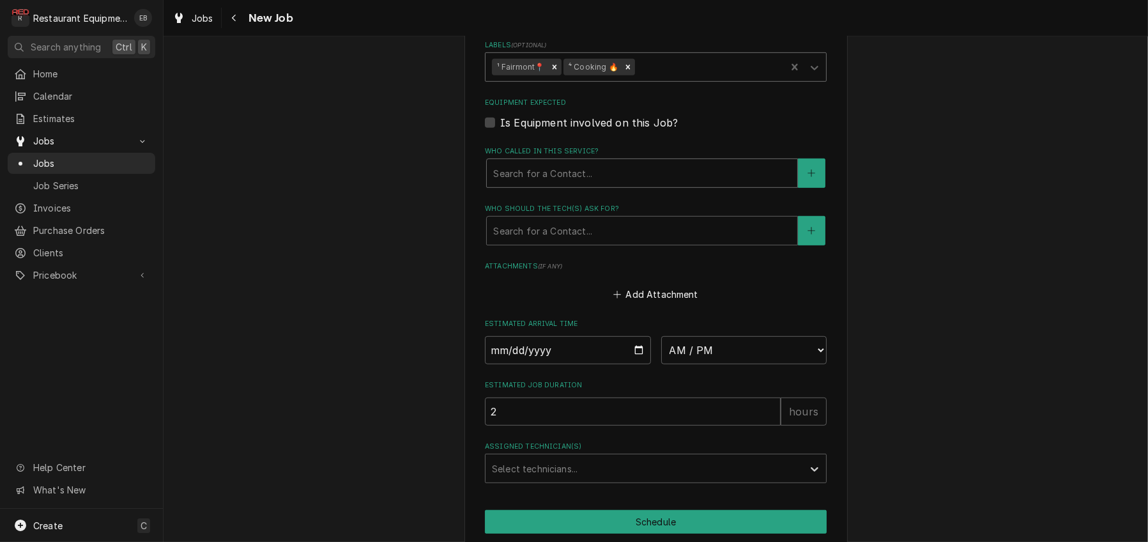
drag, startPoint x: 583, startPoint y: 278, endPoint x: 581, endPoint y: 287, distance: 9.9
click at [583, 185] on div "Who called in this service?" at bounding box center [642, 173] width 298 height 23
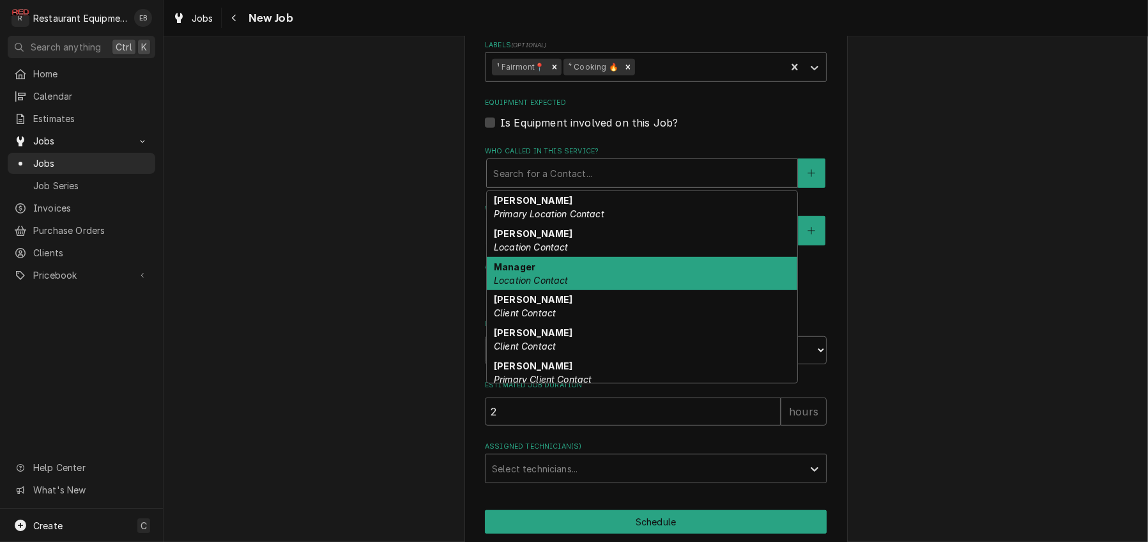
click at [547, 290] on div "Manager Location Contact" at bounding box center [642, 273] width 310 height 33
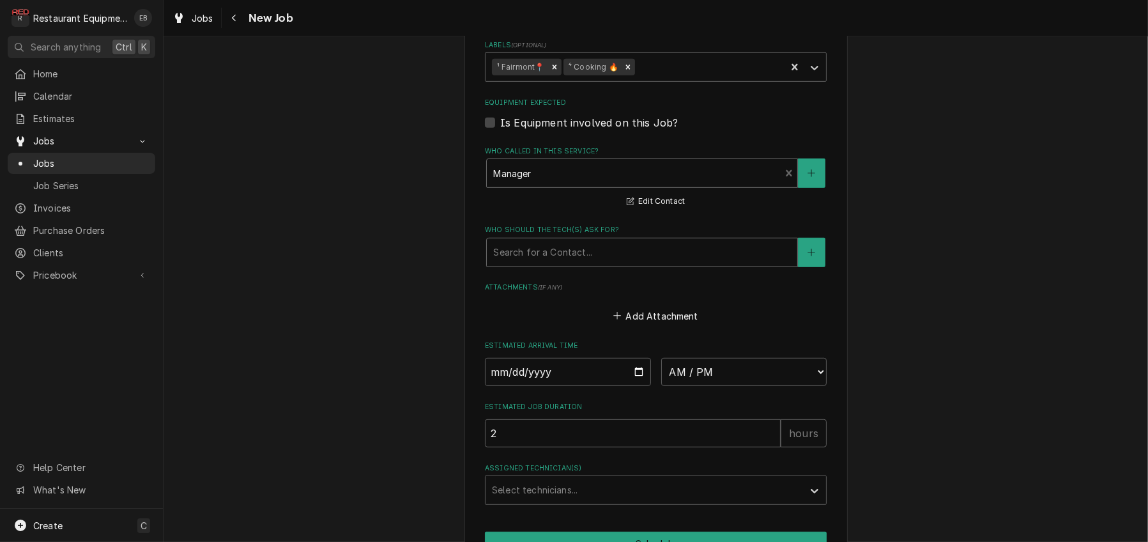
click at [570, 264] on div "Who should the tech(s) ask for?" at bounding box center [642, 252] width 298 height 23
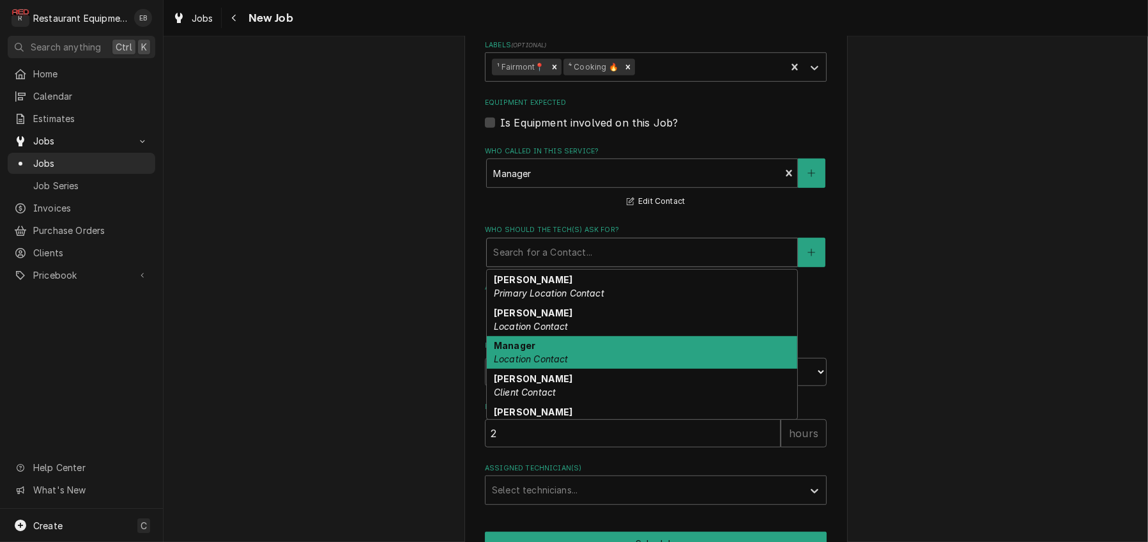
drag, startPoint x: 533, startPoint y: 486, endPoint x: 550, endPoint y: 473, distance: 21.3
click at [533, 364] on em "Location Contact" at bounding box center [531, 358] width 75 height 11
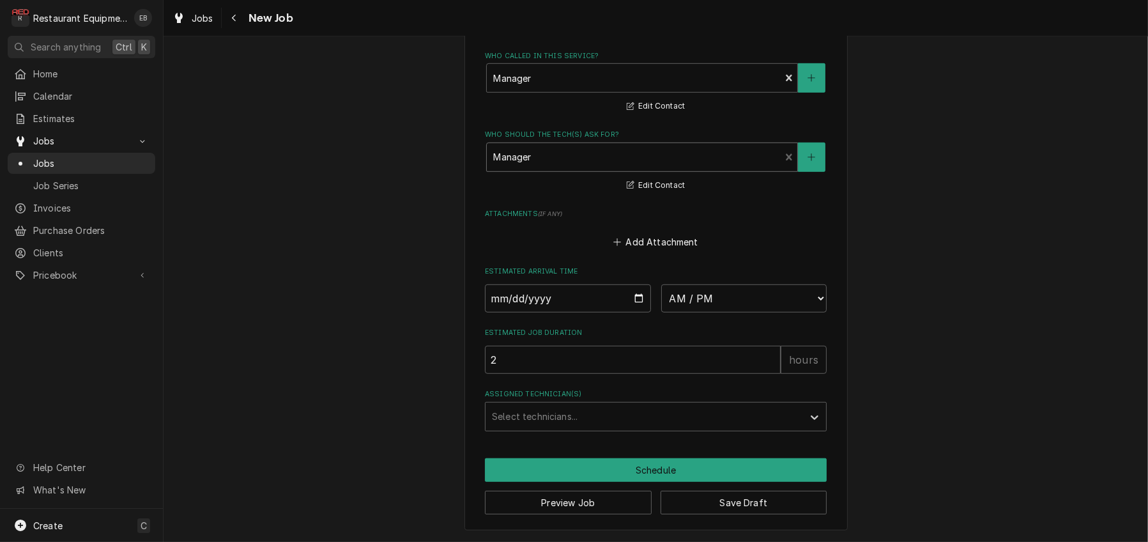
scroll to position [1150, 0]
click at [698, 499] on button "Save Draft" at bounding box center [743, 503] width 167 height 24
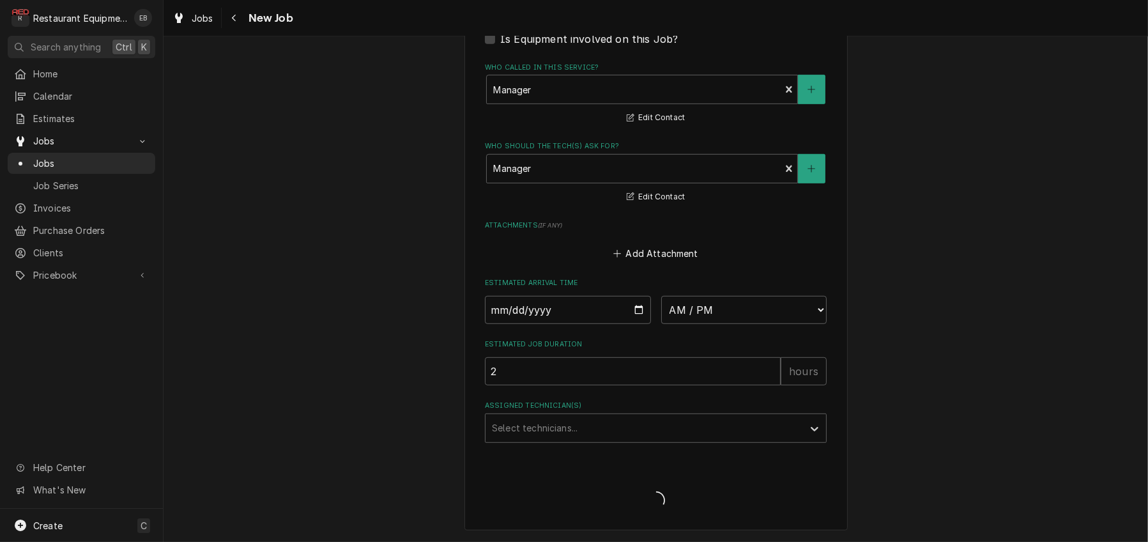
scroll to position [1138, 0]
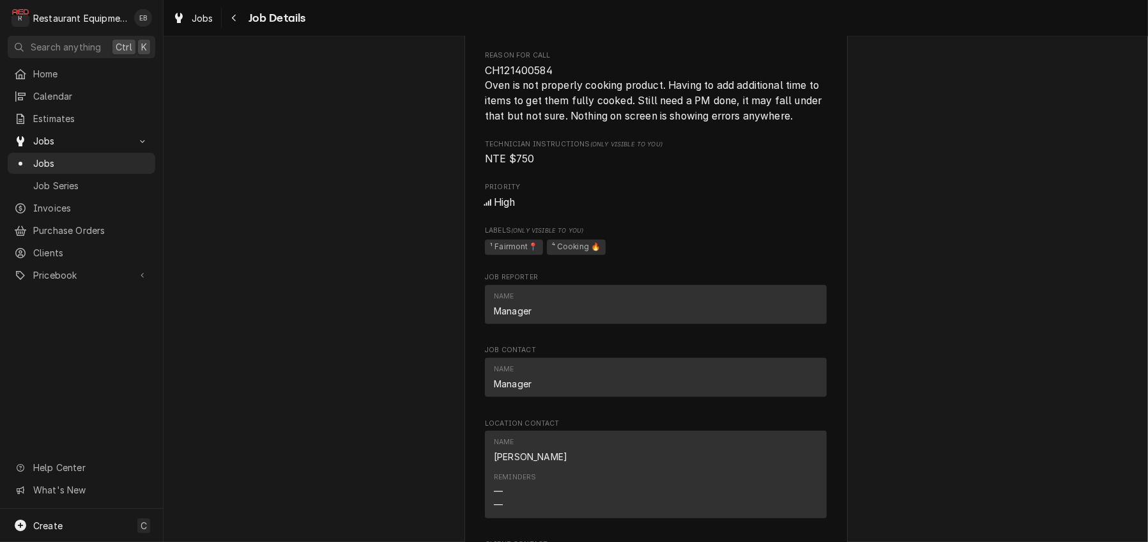
scroll to position [639, 0]
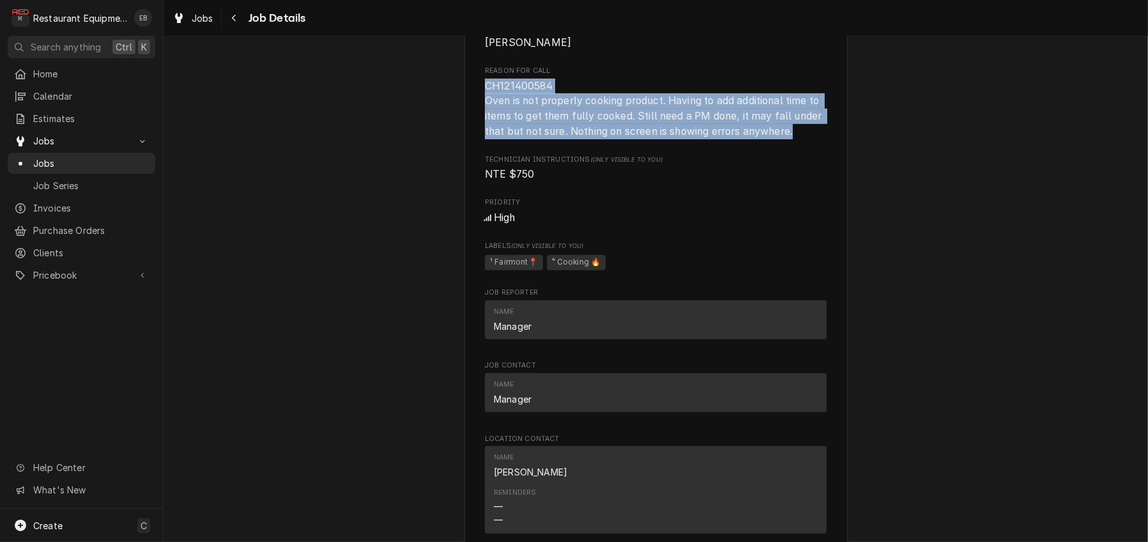
drag, startPoint x: 476, startPoint y: 214, endPoint x: 810, endPoint y: 268, distance: 338.3
click at [810, 139] on span "CH121400584 Oven is not properly cooking product. Having to add additional time…" at bounding box center [656, 109] width 342 height 61
copy span "CH121400584 Oven is not properly cooking product. Having to add additional time…"
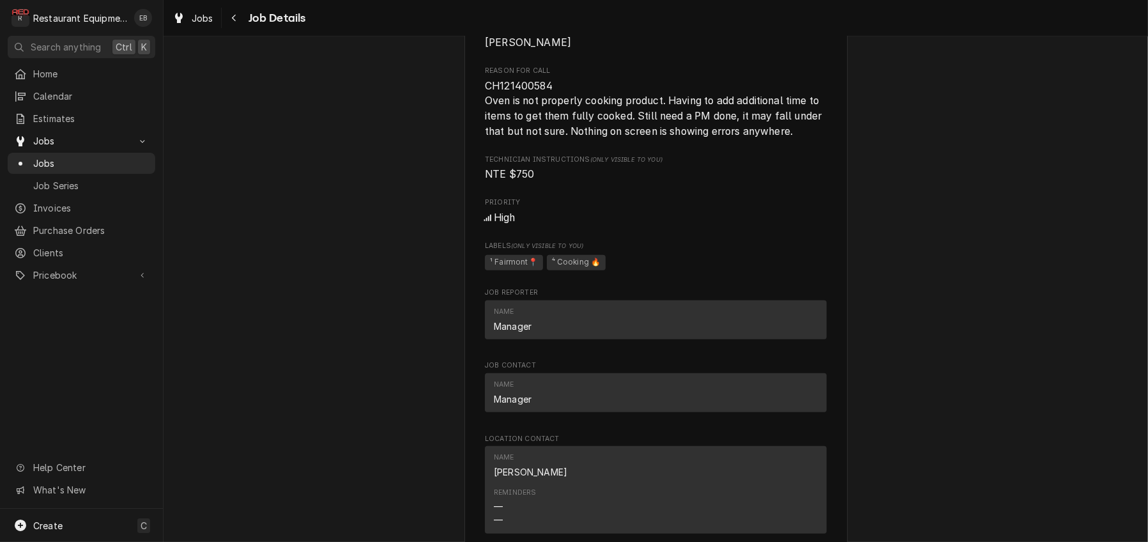
click at [655, 76] on span "Reason For Call" at bounding box center [656, 71] width 342 height 10
click at [213, 20] on span "Jobs" at bounding box center [203, 17] width 22 height 13
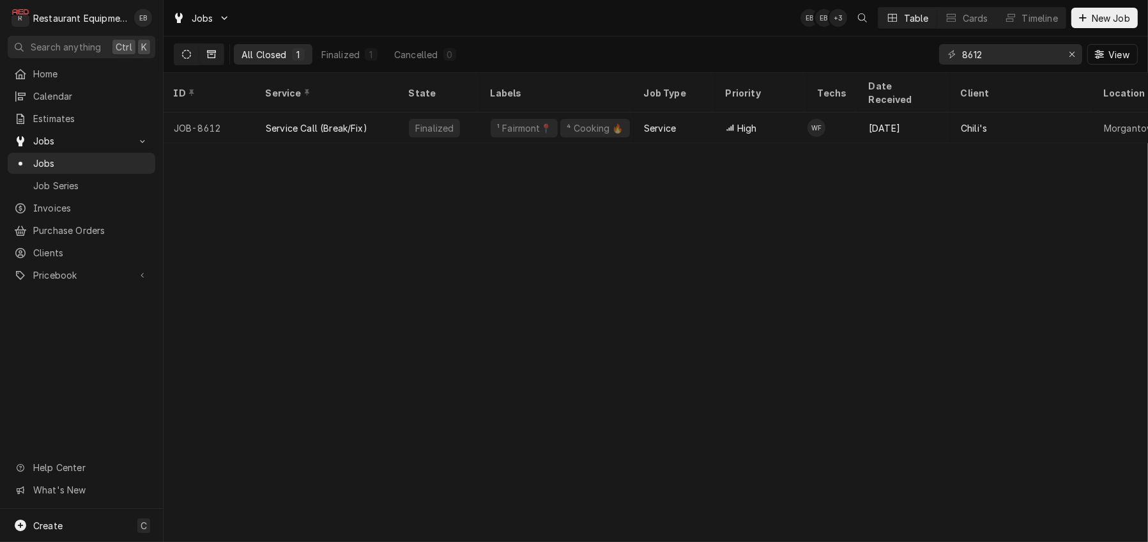
click at [191, 56] on icon "Dynamic Content Wrapper" at bounding box center [186, 54] width 9 height 9
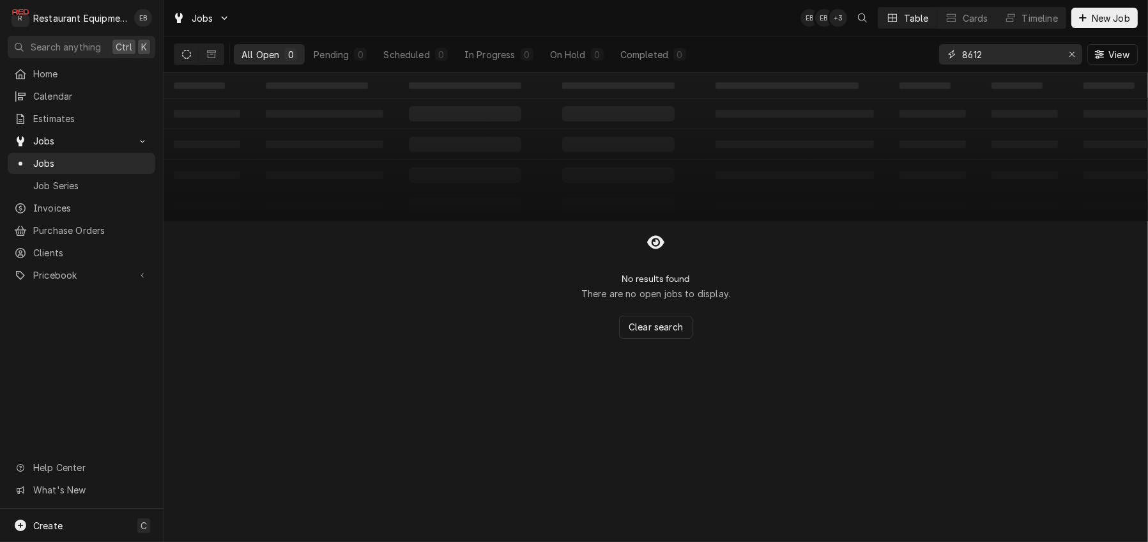
click at [1004, 56] on input "8612" at bounding box center [1010, 54] width 96 height 20
type input "8"
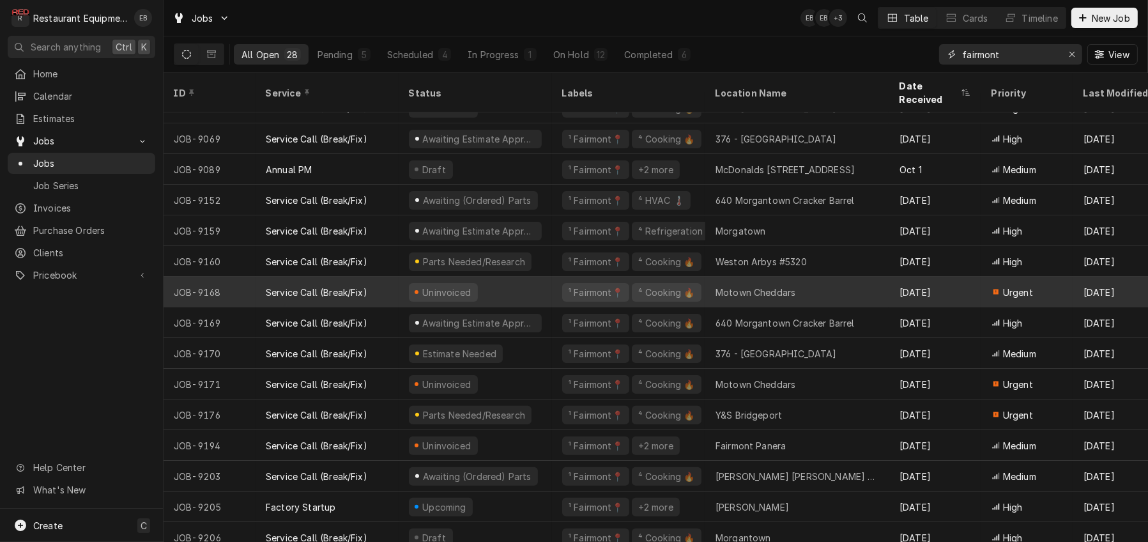
scroll to position [438, 0]
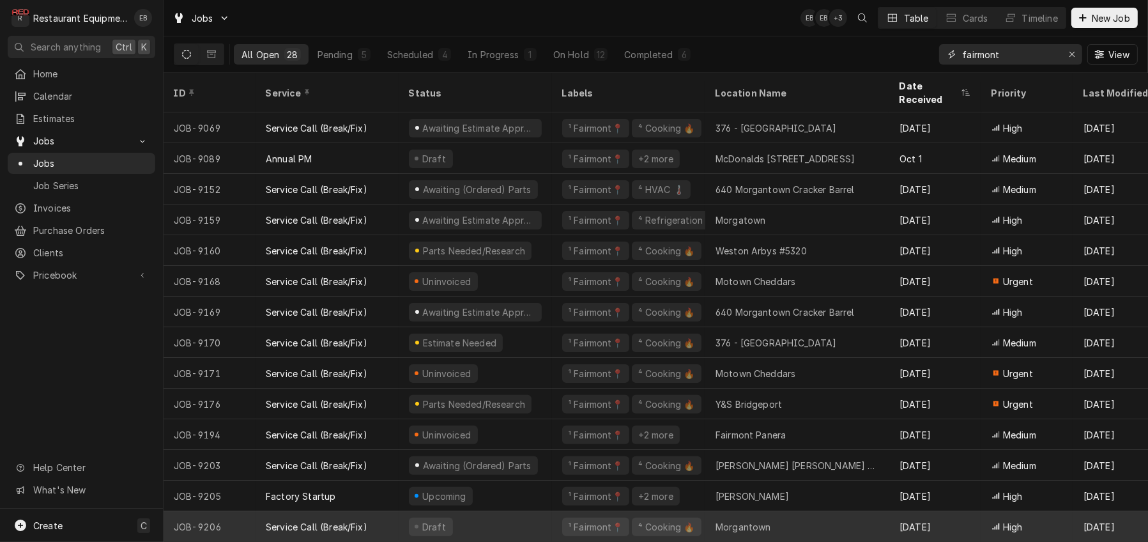
type input "fairmont"
click at [517, 515] on div "Draft" at bounding box center [475, 526] width 153 height 31
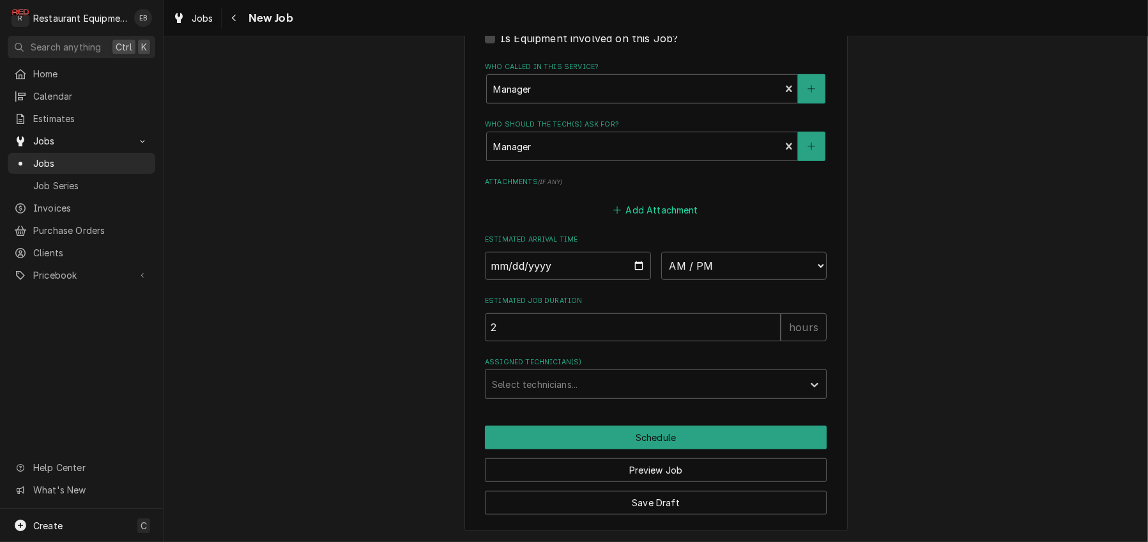
scroll to position [1136, 0]
click at [641, 252] on input "Date" at bounding box center [568, 266] width 166 height 28
type textarea "x"
type input "[DATE]"
click at [744, 252] on select "AM / PM 6:00 AM 6:15 AM 6:30 AM 6:45 AM 7:00 AM 7:15 AM 7:30 AM 7:45 AM 8:00 AM…" at bounding box center [744, 266] width 166 height 28
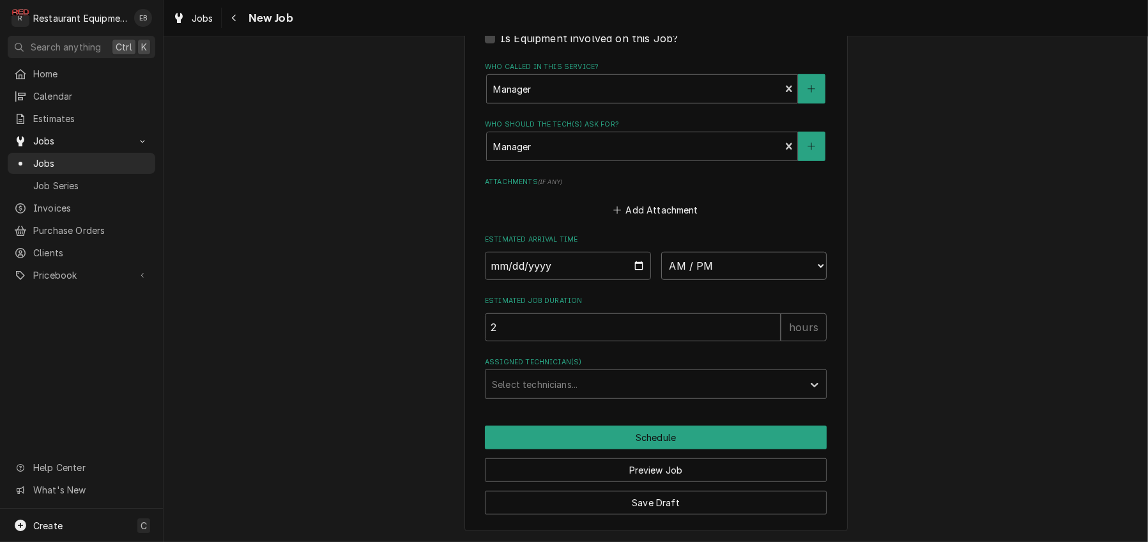
type textarea "x"
select select "15:45:00"
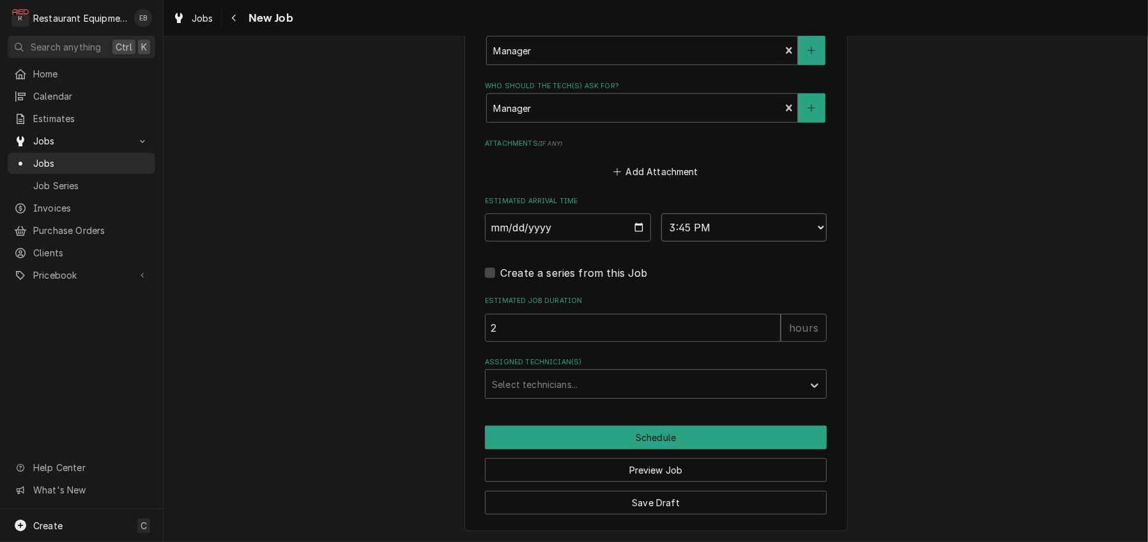
type textarea "x"
click at [573, 395] on div "Assigned Technician(s)" at bounding box center [644, 383] width 305 height 23
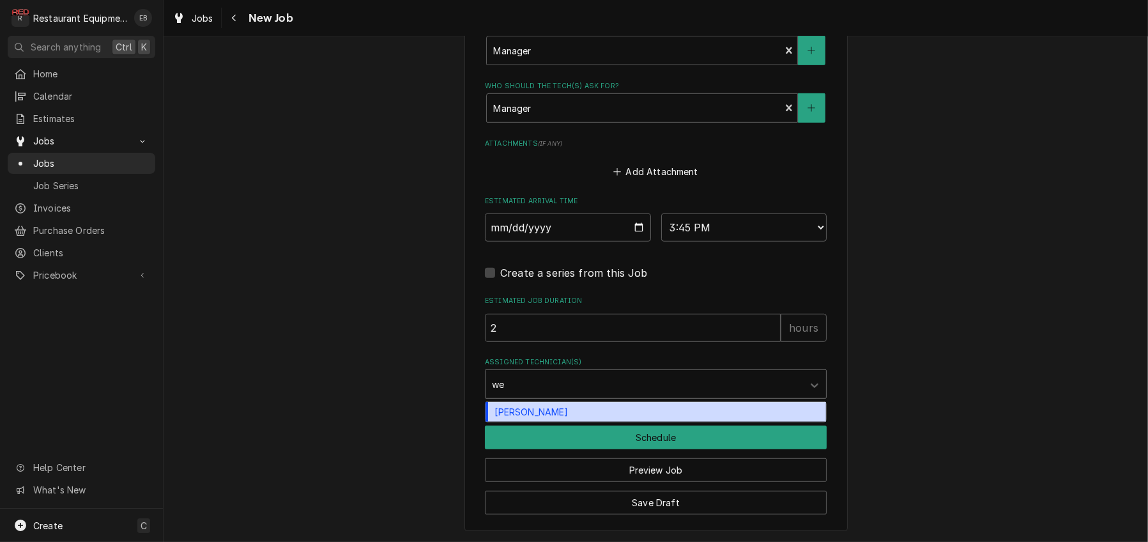
type input "[PERSON_NAME]"
click at [583, 422] on div "[PERSON_NAME]" at bounding box center [655, 412] width 340 height 20
type textarea "x"
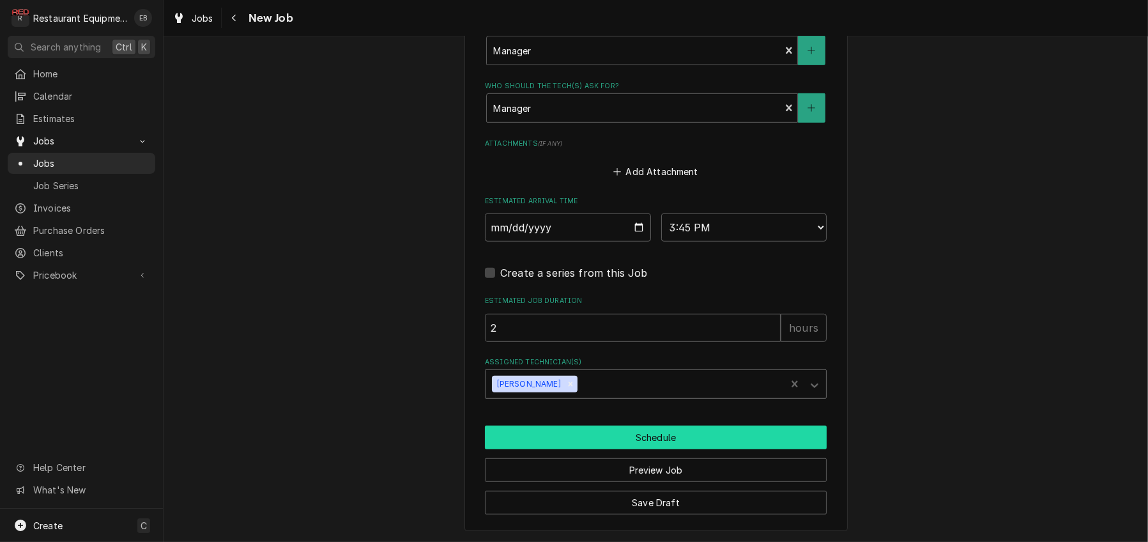
click at [619, 449] on button "Schedule" at bounding box center [656, 437] width 342 height 24
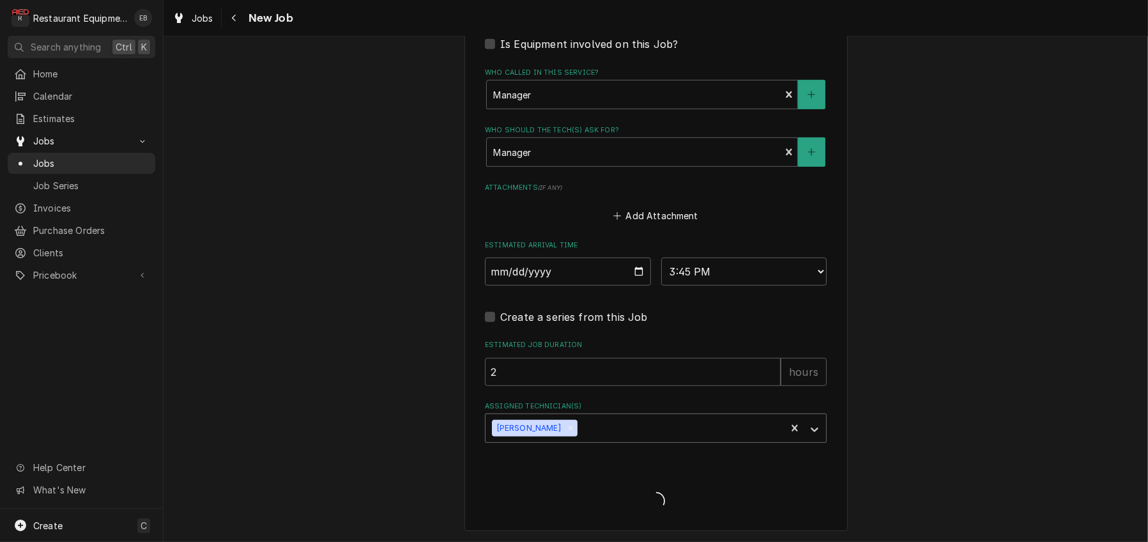
scroll to position [1129, 0]
type textarea "x"
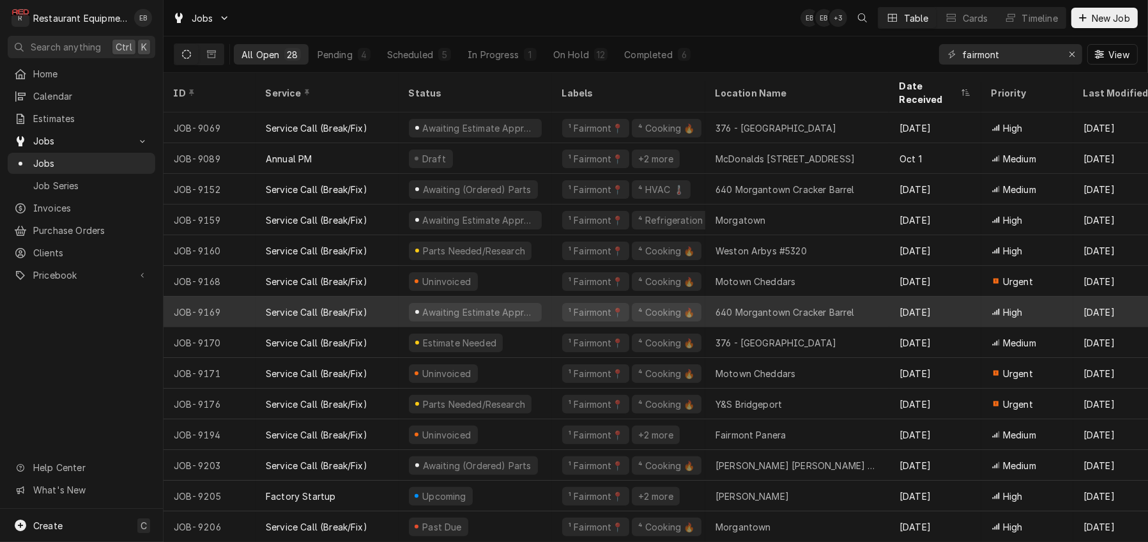
scroll to position [438, 0]
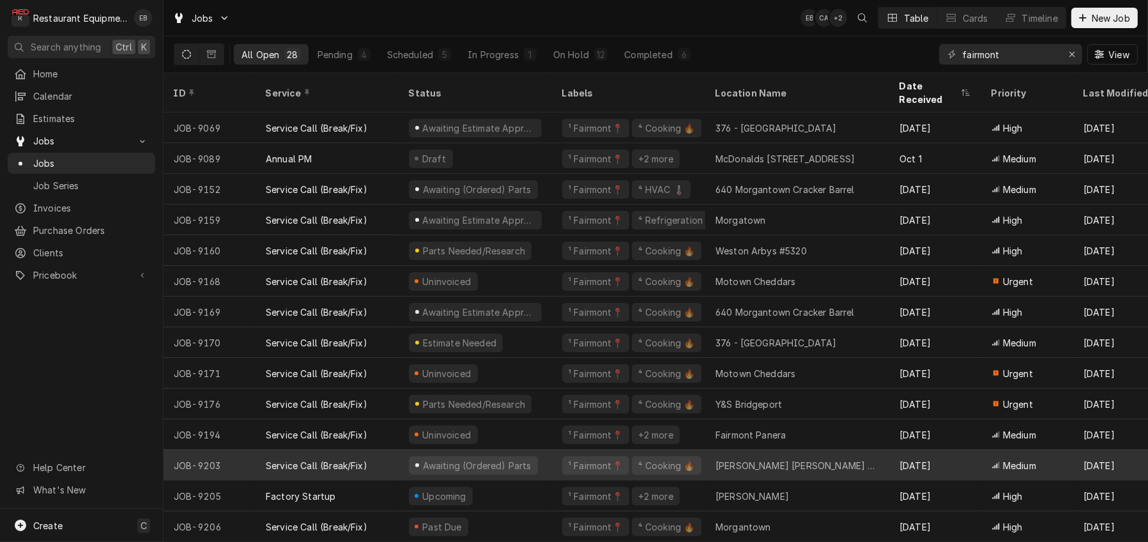
click at [567, 455] on div "¹ Fairmont📍 ⁴ Cooking 🔥" at bounding box center [628, 465] width 153 height 31
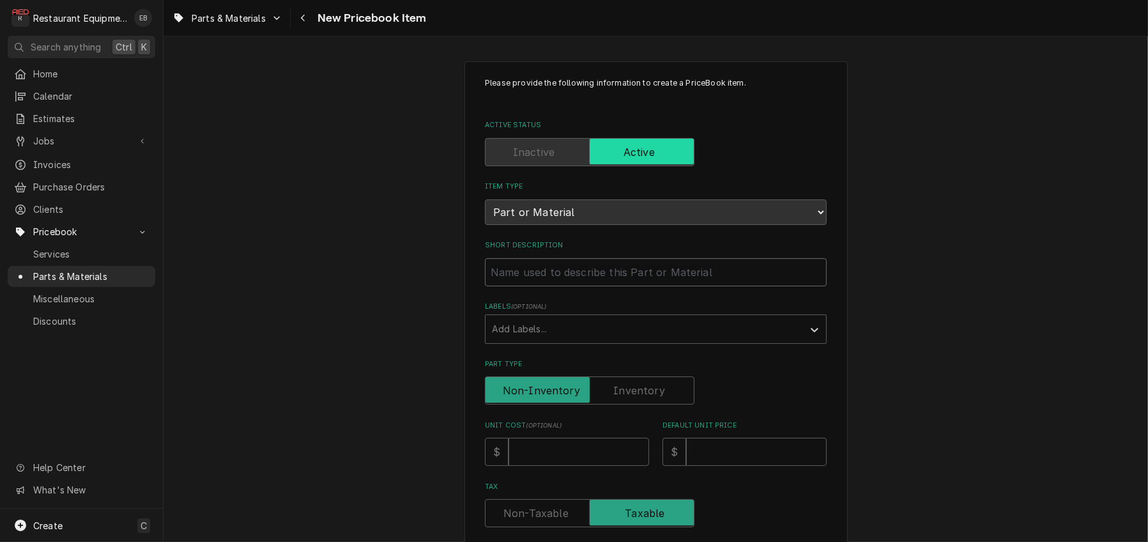
click at [579, 286] on input "Short Description" at bounding box center [656, 272] width 342 height 28
type textarea "x"
type input "S"
type textarea "x"
type input "Se"
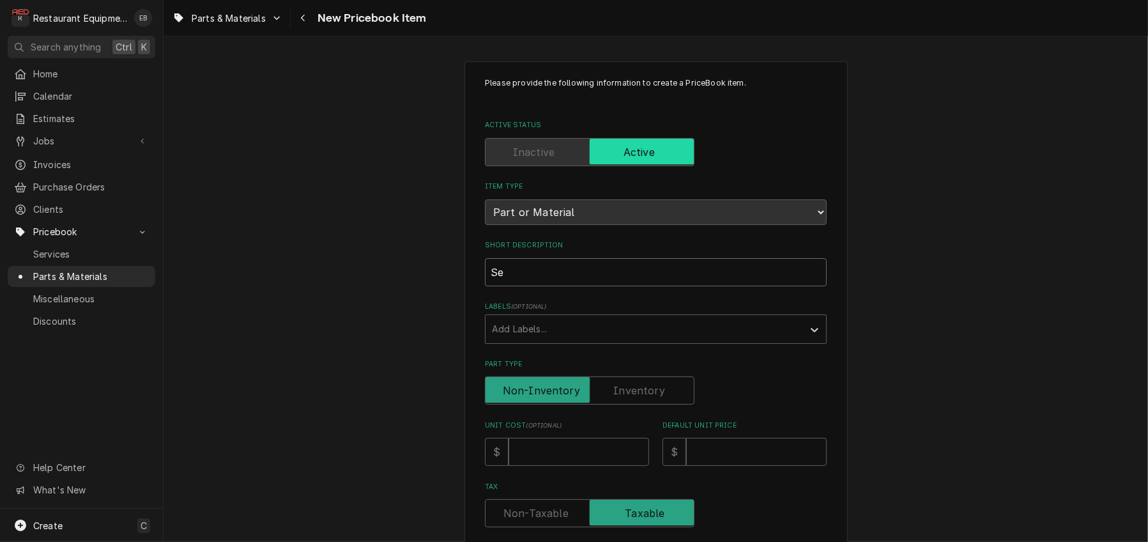
type textarea "x"
type input "Sea"
type textarea "x"
type input "Seal"
type textarea "x"
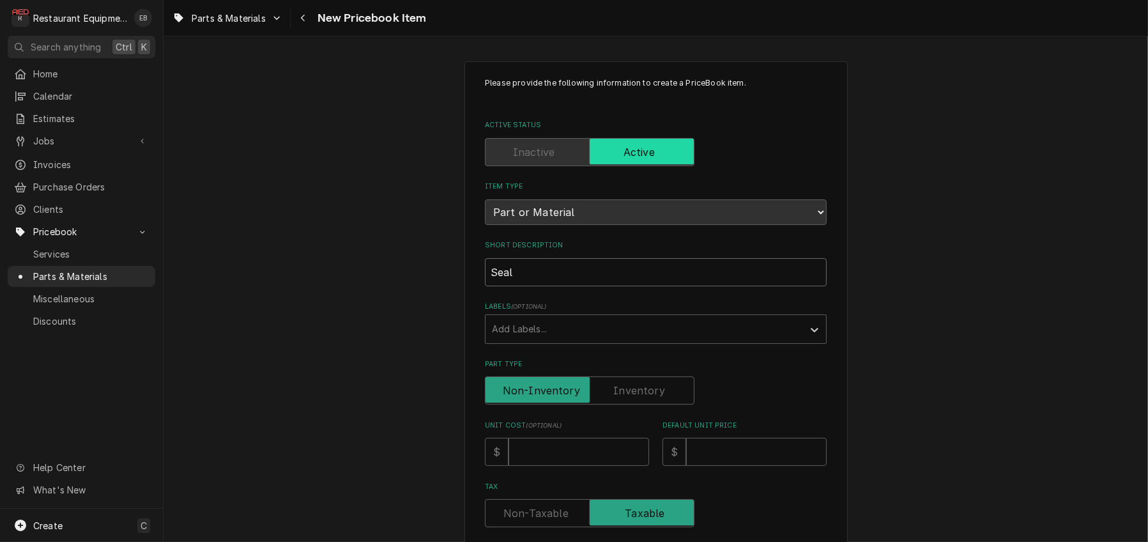
type input "Seale"
type textarea "x"
type input "Sealed"
type textarea "x"
type input "Sealed"
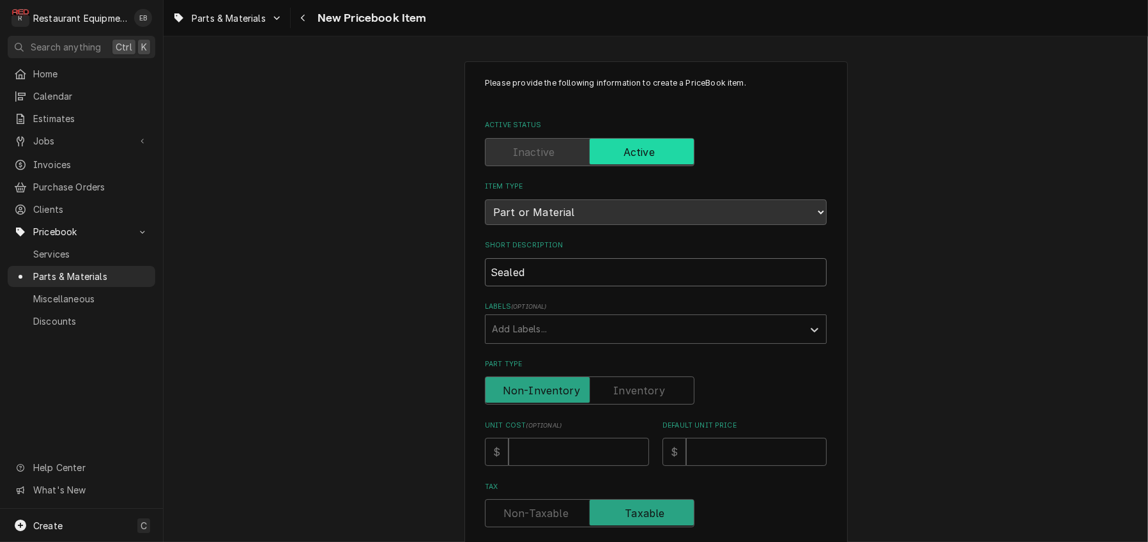
type textarea "x"
type input "Sealed b"
type textarea "x"
type input "Sealed be"
type textarea "x"
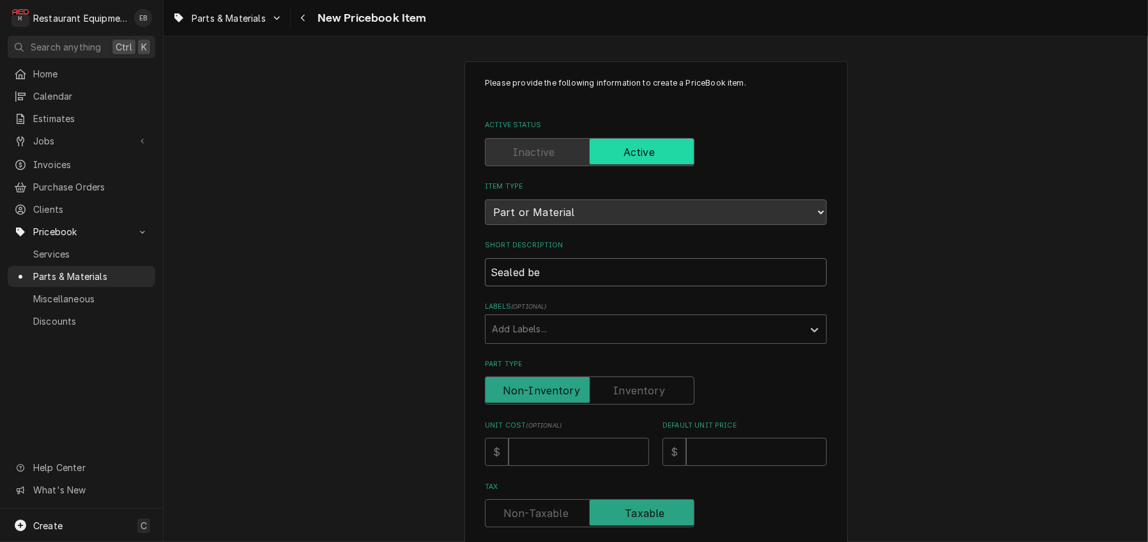
type input "Sealed bea"
type textarea "x"
type input "Sealed beai"
type textarea "x"
type input "Sealed beain"
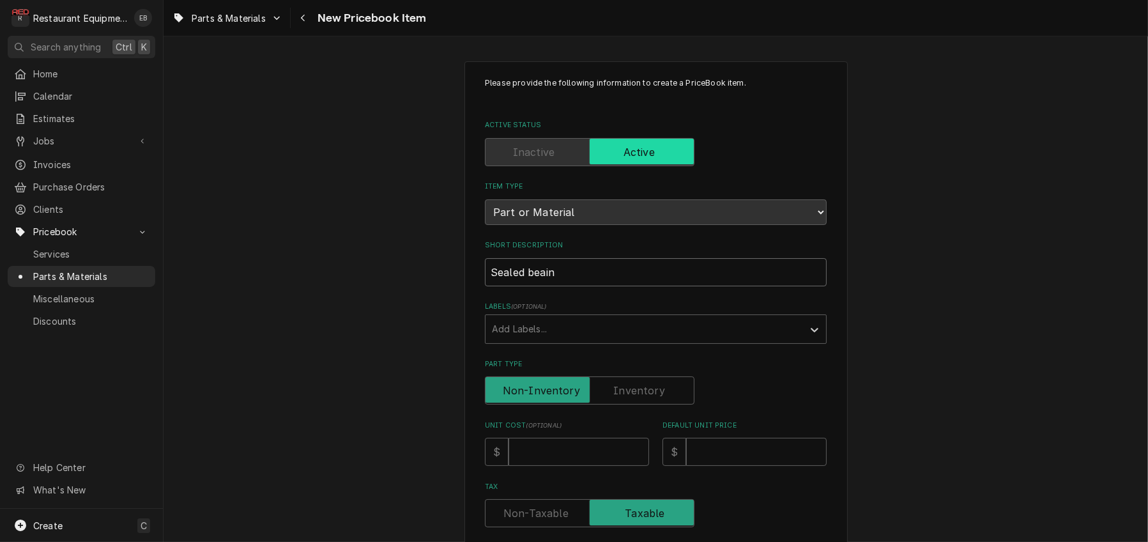
type textarea "x"
type input "Sealed beaing"
type textarea "x"
type input "Sealed beain"
type textarea "x"
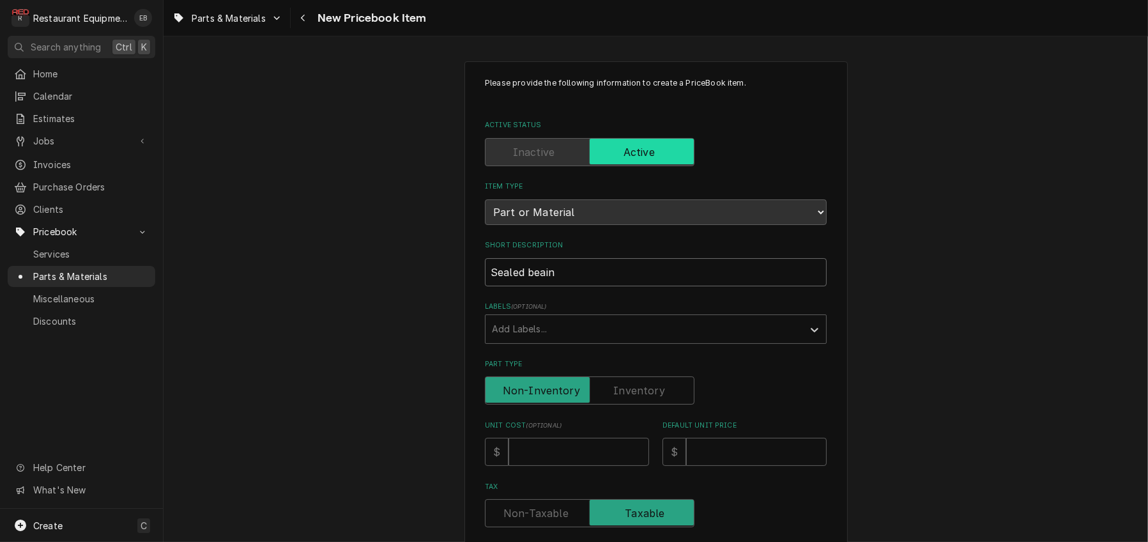
type input "Sealed beai"
type textarea "x"
type input "Sealed bea"
type textarea "x"
type input "Sealed bear"
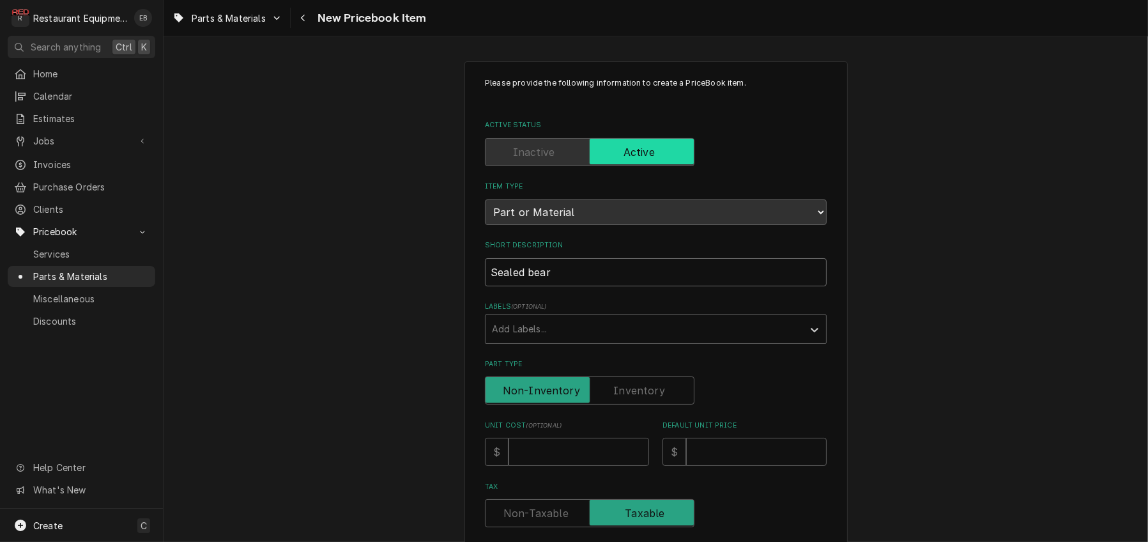
type textarea "x"
type input "Sealed beari"
type textarea "x"
type input "Sealed bearin"
type textarea "x"
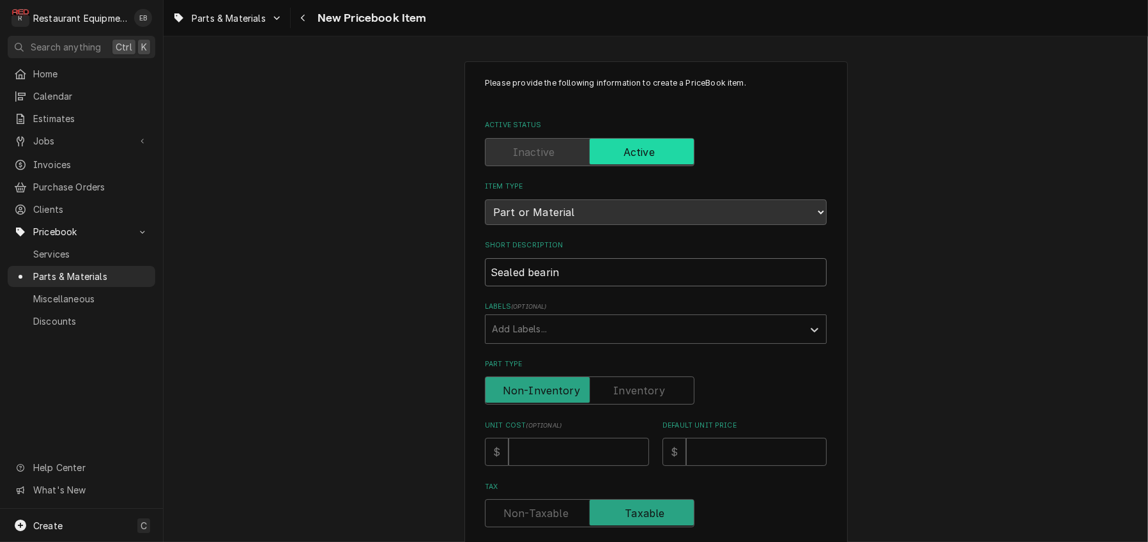
type input "Sealed bearing"
type textarea "x"
type input "Sealed bearing/"
type textarea "x"
type input "Sealed bearing/"
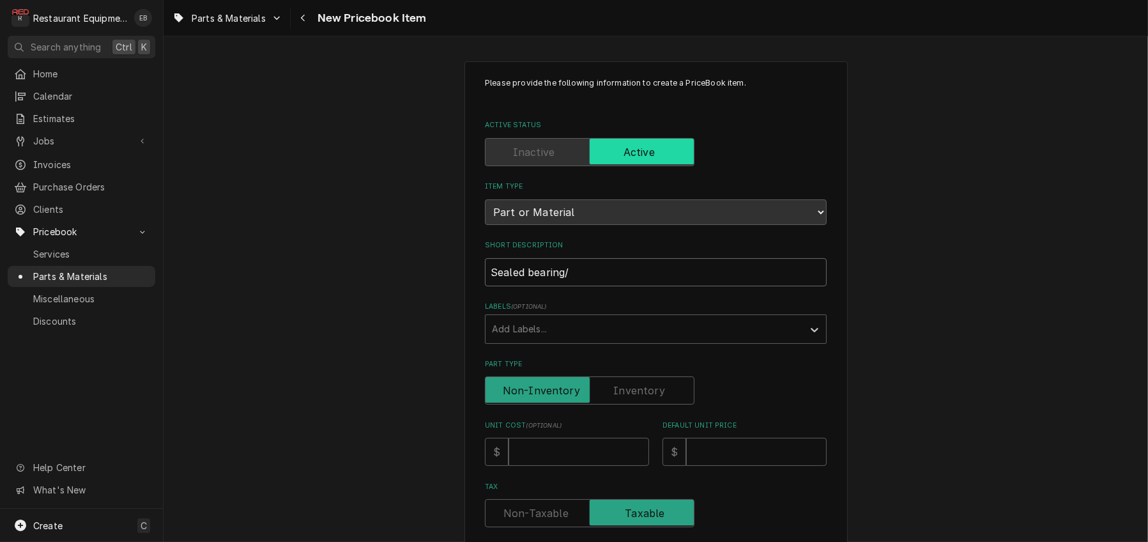
type textarea "x"
type input "Sealed bearing/ F"
type textarea "x"
type input "Sealed bearing/"
type textarea "x"
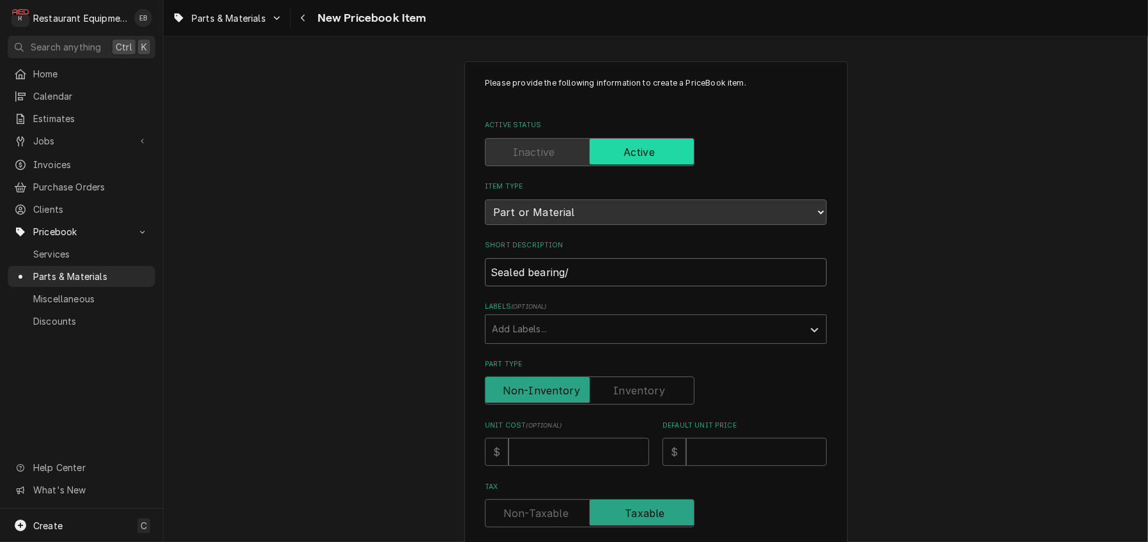
type input "Sealed bearing/ D"
type textarea "x"
type input "Sealed bearing/ Dr"
type textarea "x"
type input "Sealed bearing/ Dra"
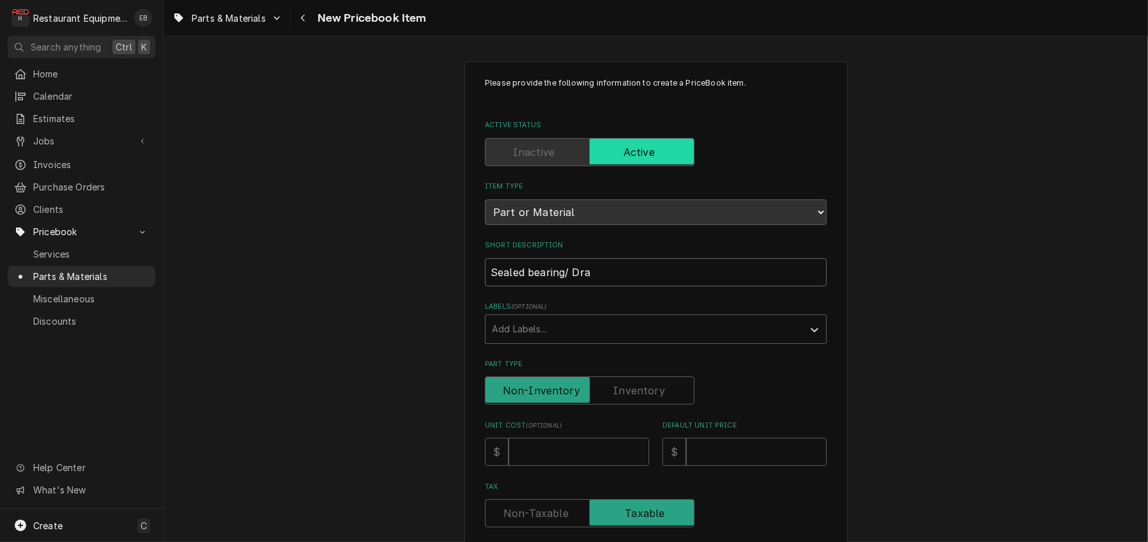
type textarea "x"
type input "Sealed bearing/ Draw"
type textarea "x"
type input "Sealed bearing/ Drawe"
type textarea "x"
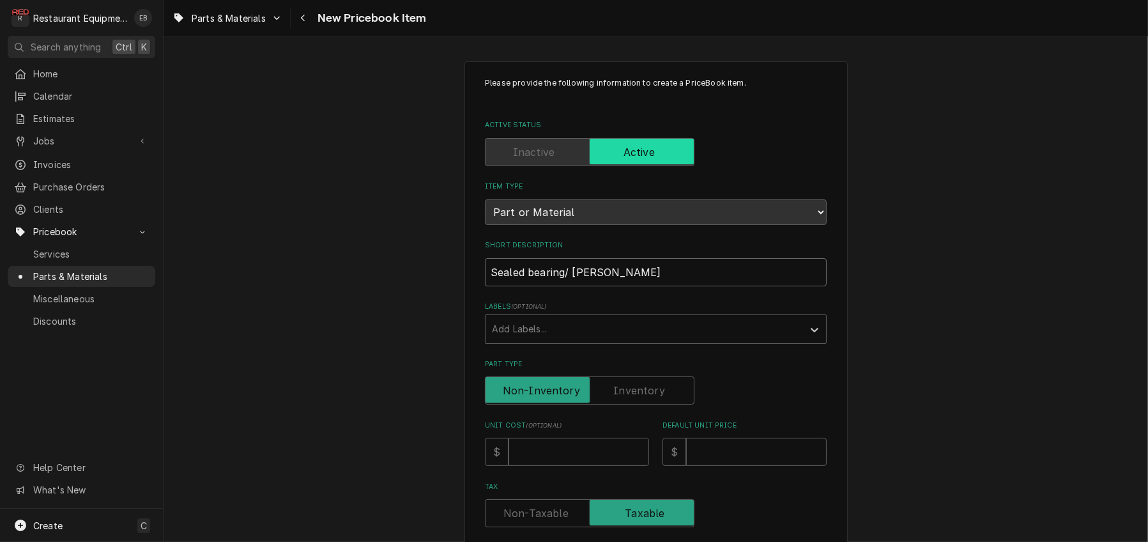
type input "Sealed bearing/ Drawer"
type textarea "x"
type input "Sealed bearing/ Drawer"
type textarea "x"
type input "Sealed bearing/ Drawer r"
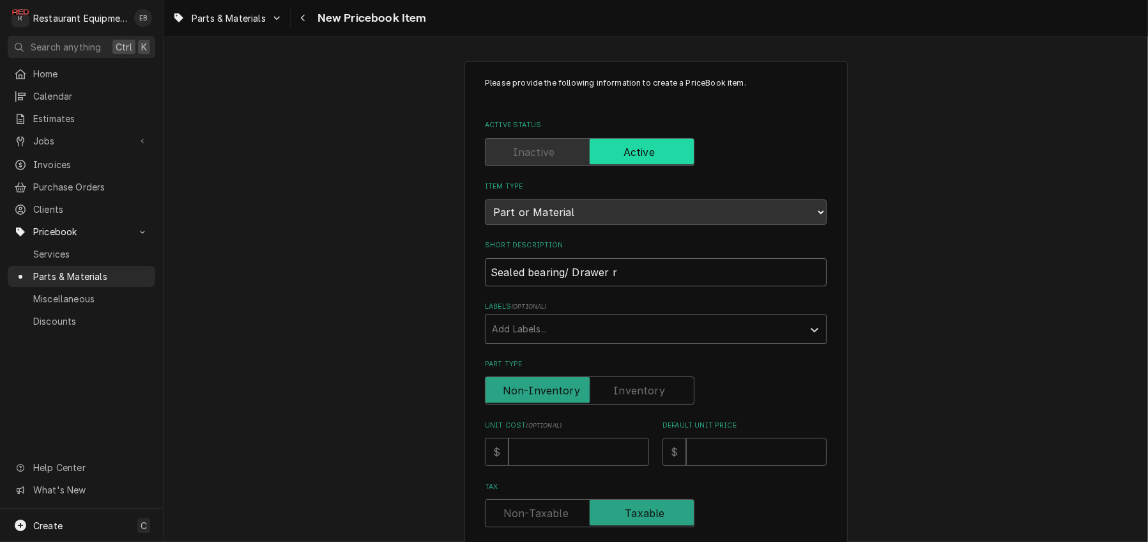
type textarea "x"
type input "Sealed bearing/ Drawer ro"
type textarea "x"
type input "Sealed bearing/ Drawer rol"
type textarea "x"
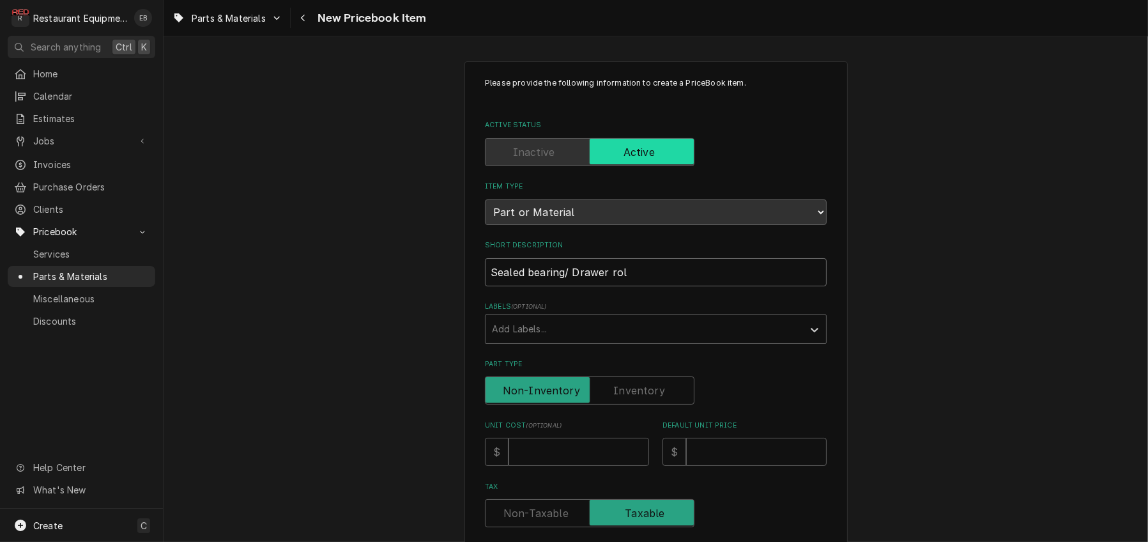
type input "Sealed bearing/ Drawer roll"
type textarea "x"
type input "Sealed bearing/ Drawer rolle"
type textarea "x"
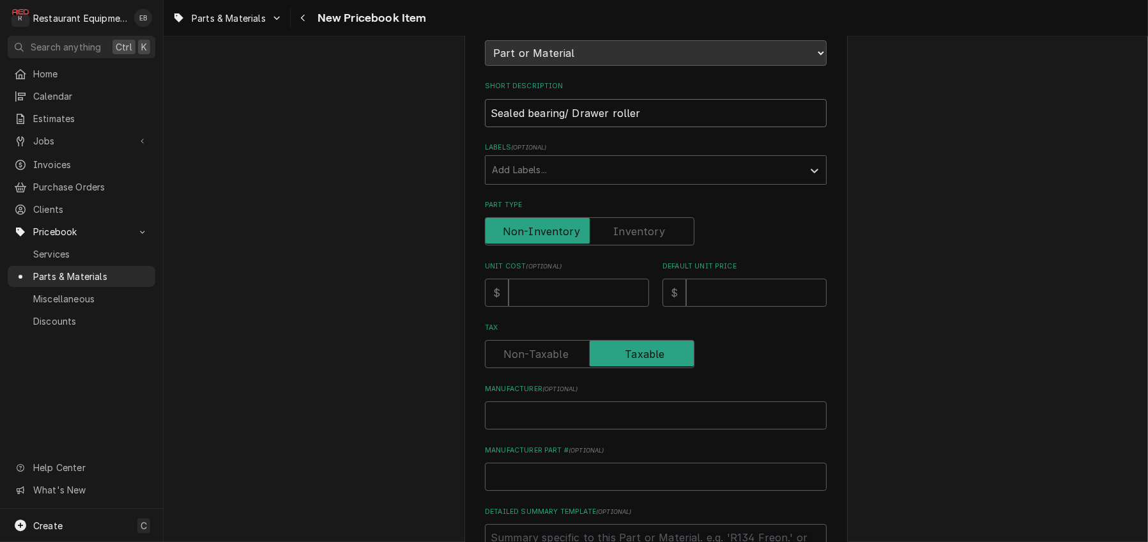
scroll to position [170, 0]
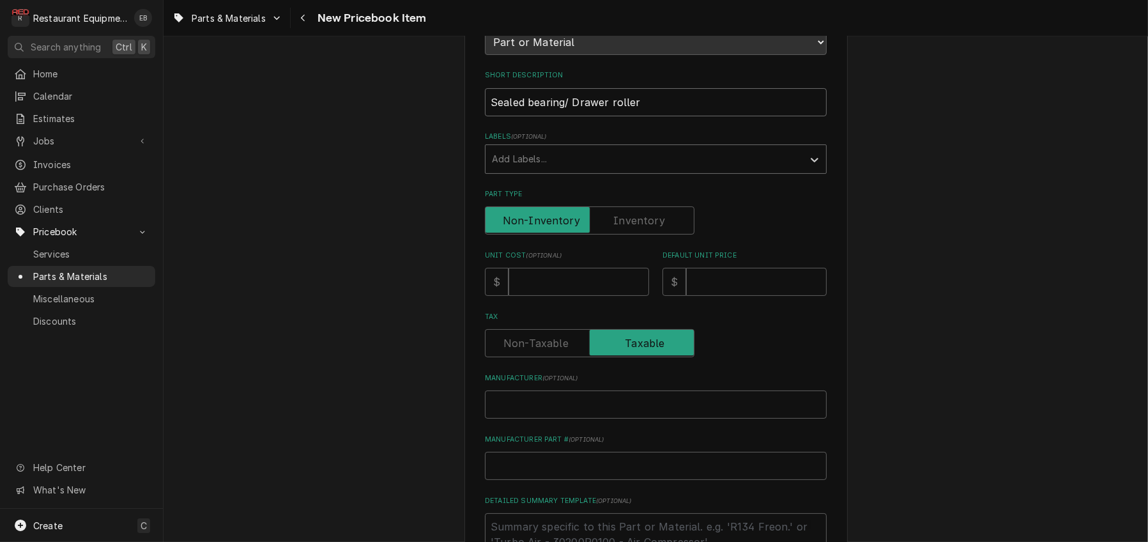
type input "Sealed bearing/ Drawer roller"
click at [577, 171] on div "Labels" at bounding box center [644, 159] width 305 height 23
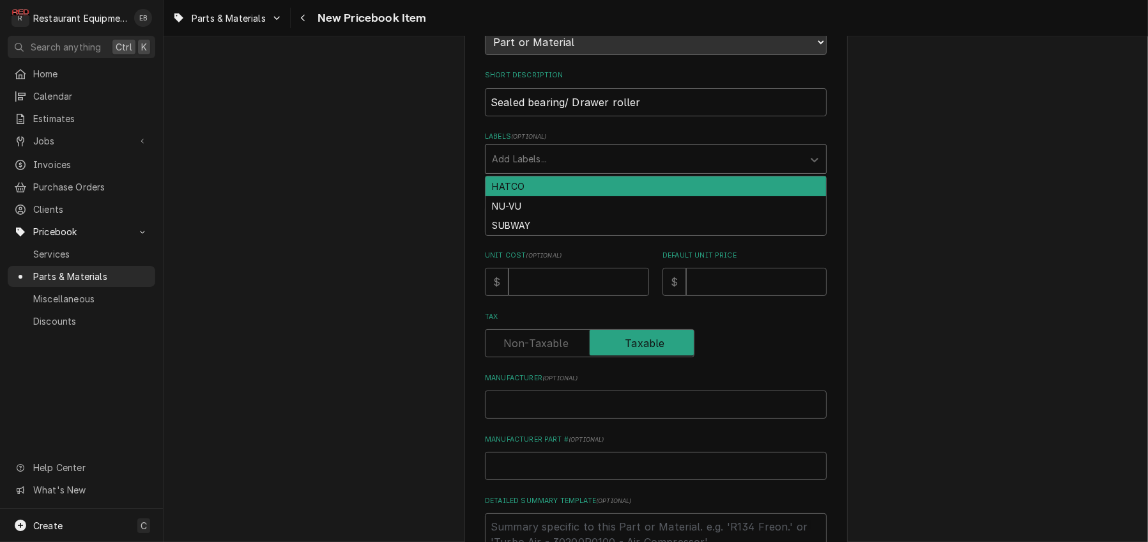
click at [545, 196] on div "HATCO" at bounding box center [655, 186] width 340 height 20
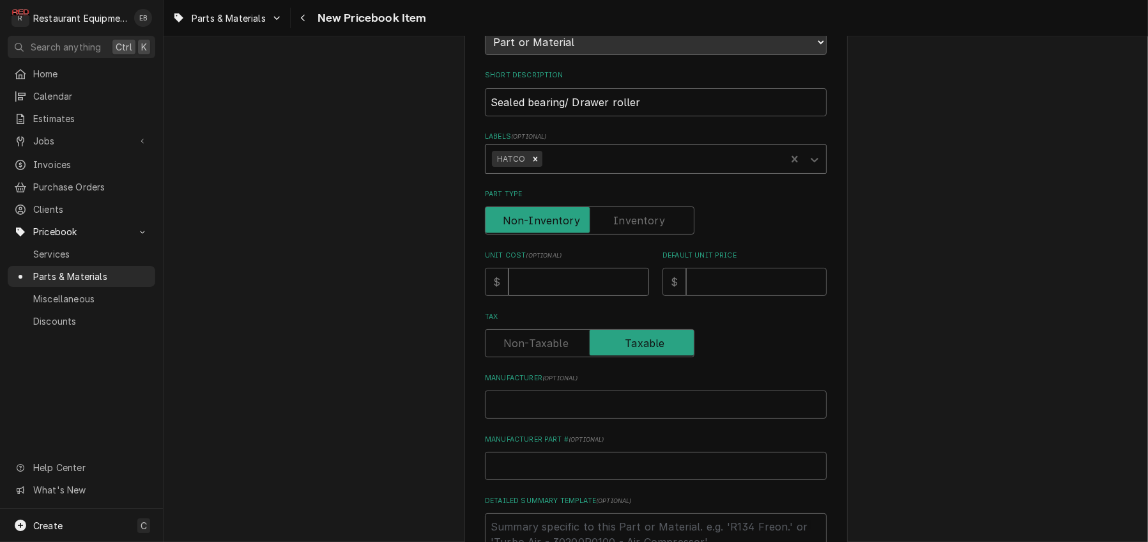
click at [540, 296] on input "Unit Cost ( optional )" at bounding box center [578, 282] width 141 height 28
type textarea "x"
type input "2"
type textarea "x"
type input "21"
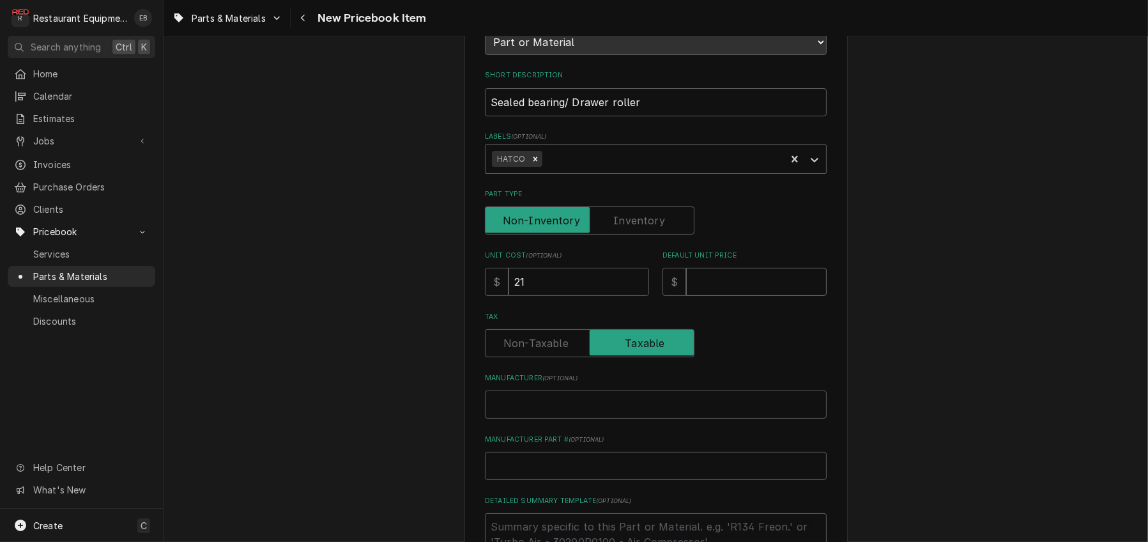
click at [724, 296] on input "Default Unit Price" at bounding box center [756, 282] width 141 height 28
type textarea "x"
type input "3"
type textarea "x"
type input "32"
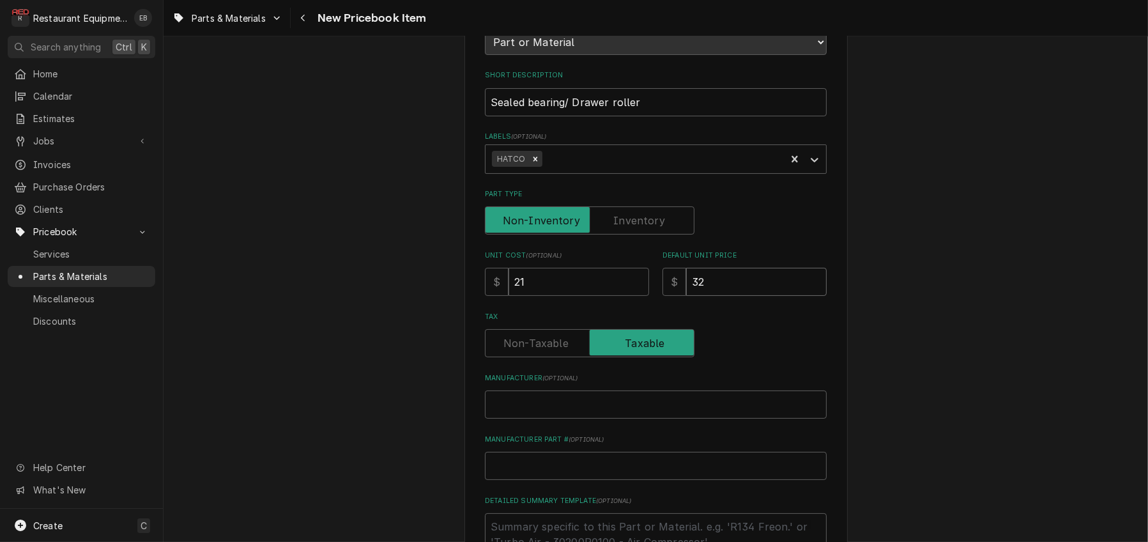
type textarea "x"
type input "32.1"
type textarea "x"
type input "32.11"
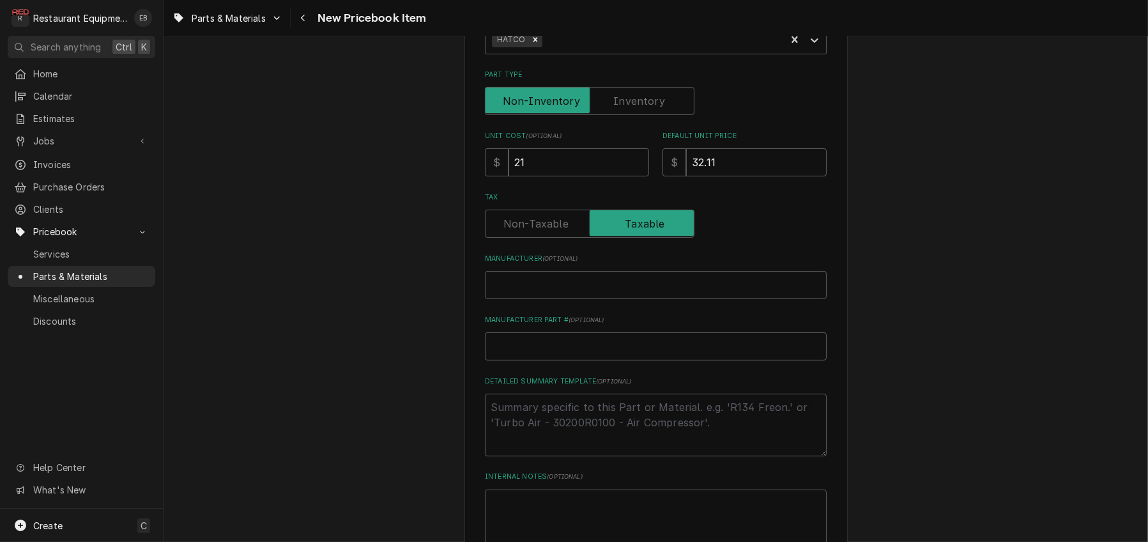
scroll to position [298, 0]
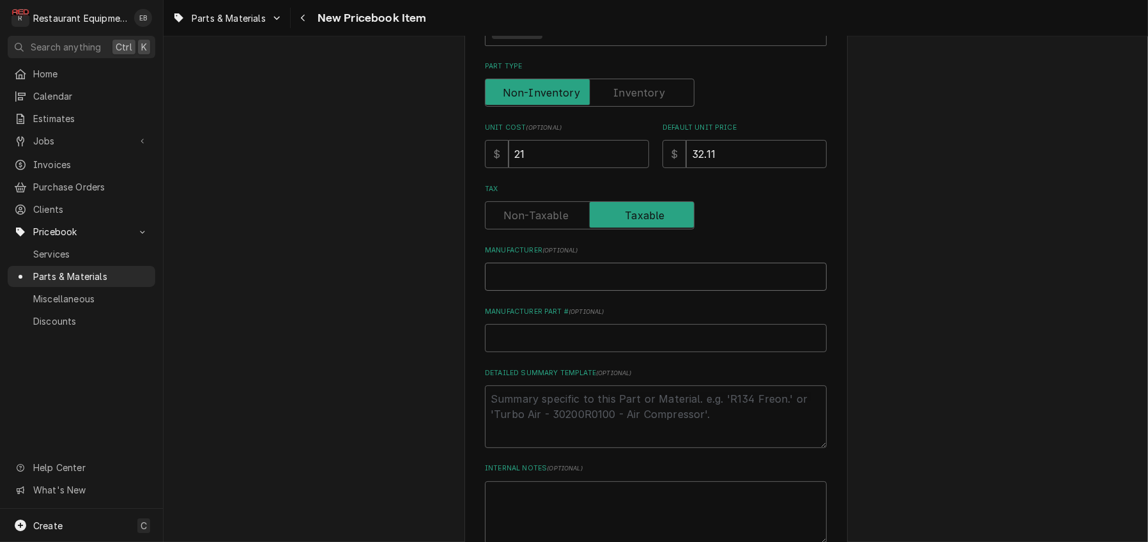
click at [550, 291] on input "Manufacturer ( optional )" at bounding box center [656, 277] width 342 height 28
type textarea "x"
type input "H"
type textarea "x"
type input "Ha"
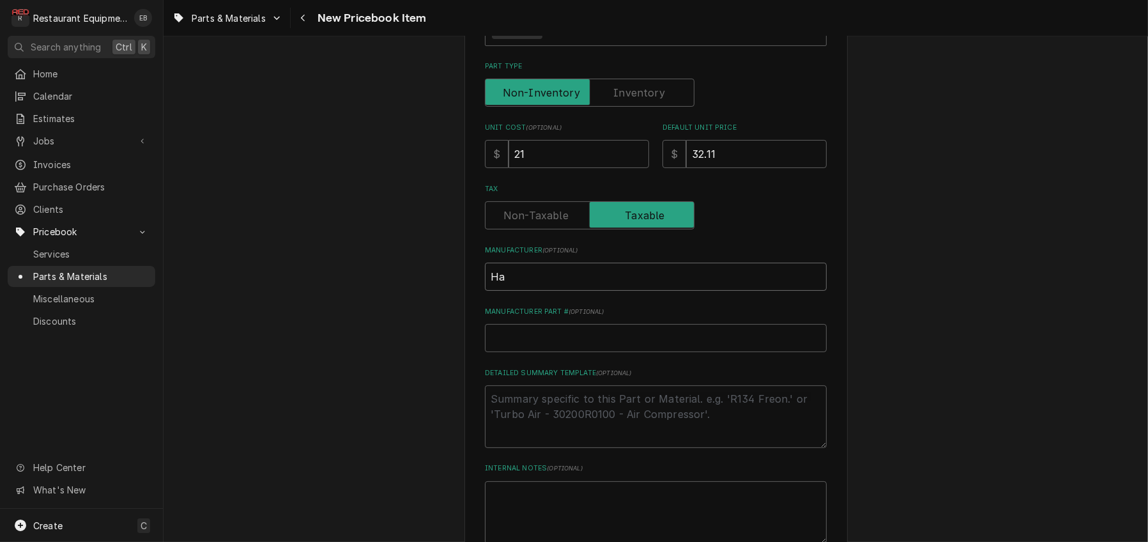
type textarea "x"
type input "Hat"
type textarea "x"
type input "Hatc"
type textarea "x"
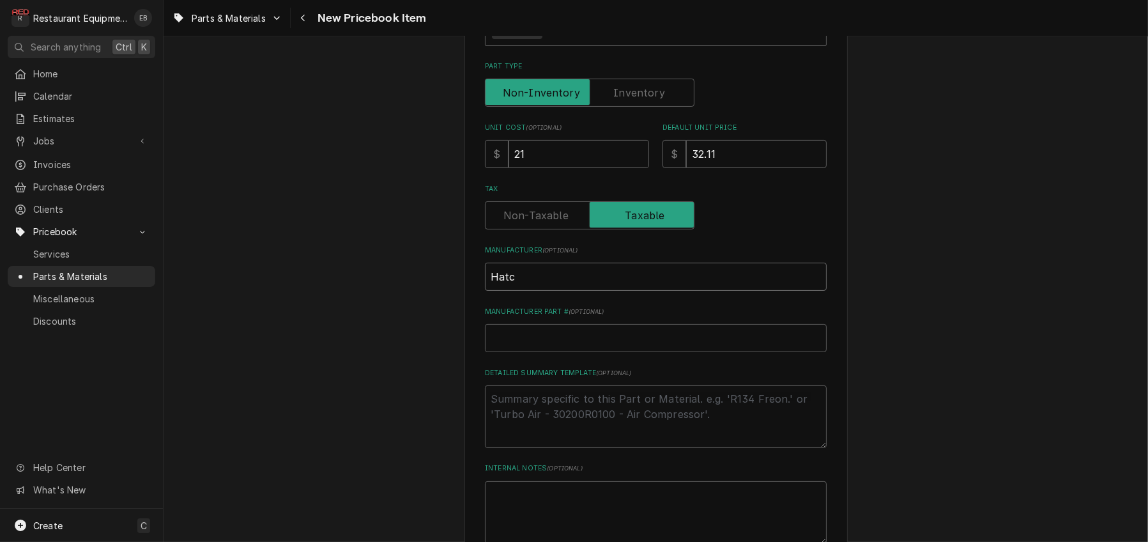
type input "Hatcp"
type textarea "x"
type input "Hatc"
type textarea "x"
type input "Hatco"
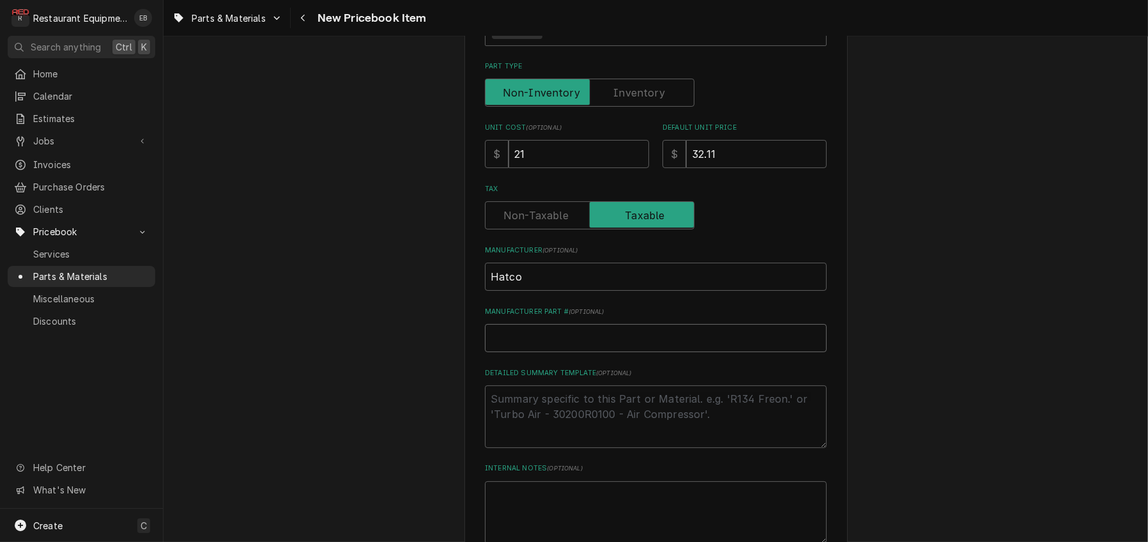
click at [568, 352] on input "Manufacturer Part # ( optional )" at bounding box center [656, 338] width 342 height 28
paste input "04.16.638.00"
type textarea "x"
type input "04.16.638.00"
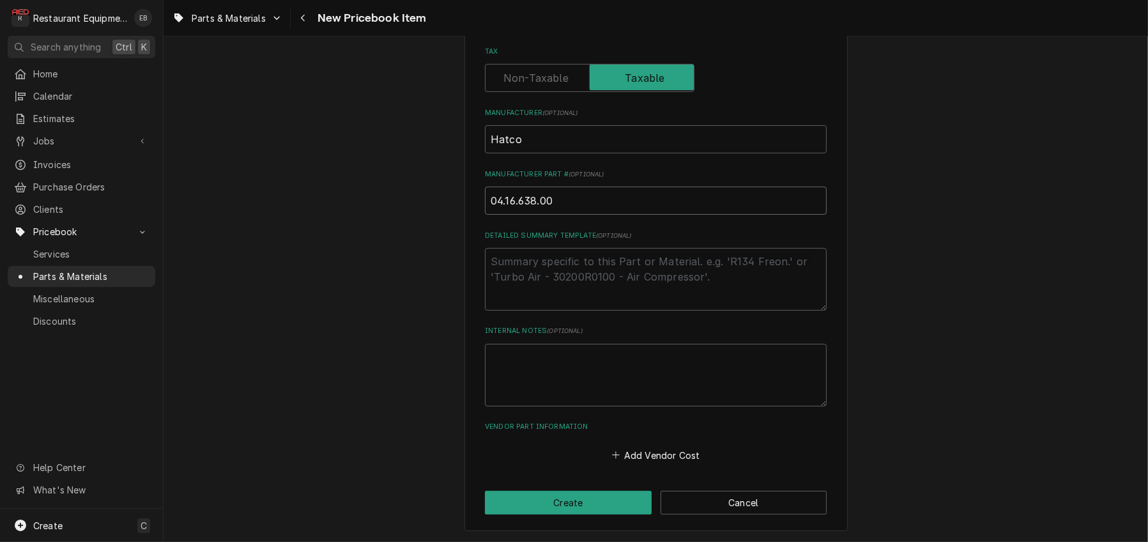
scroll to position [511, 0]
click at [646, 464] on button "Add Vendor Cost" at bounding box center [655, 455] width 93 height 18
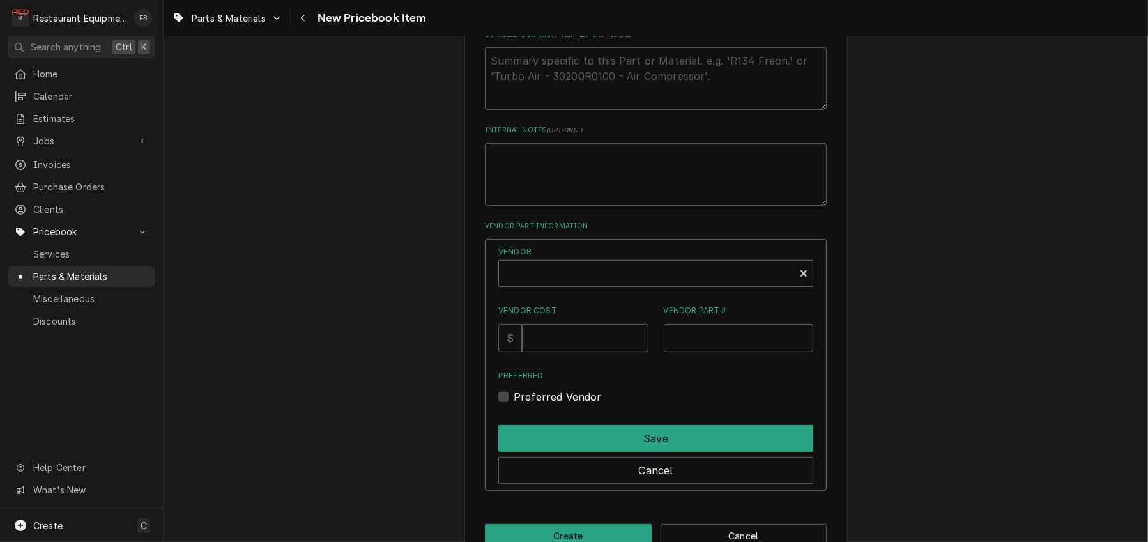
scroll to position [639, 0]
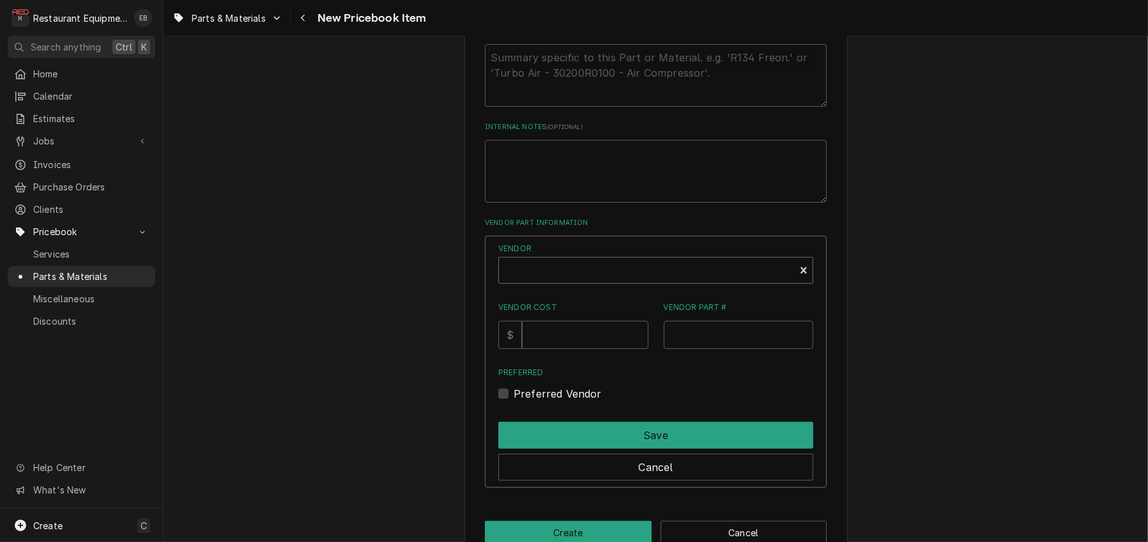
type textarea "x"
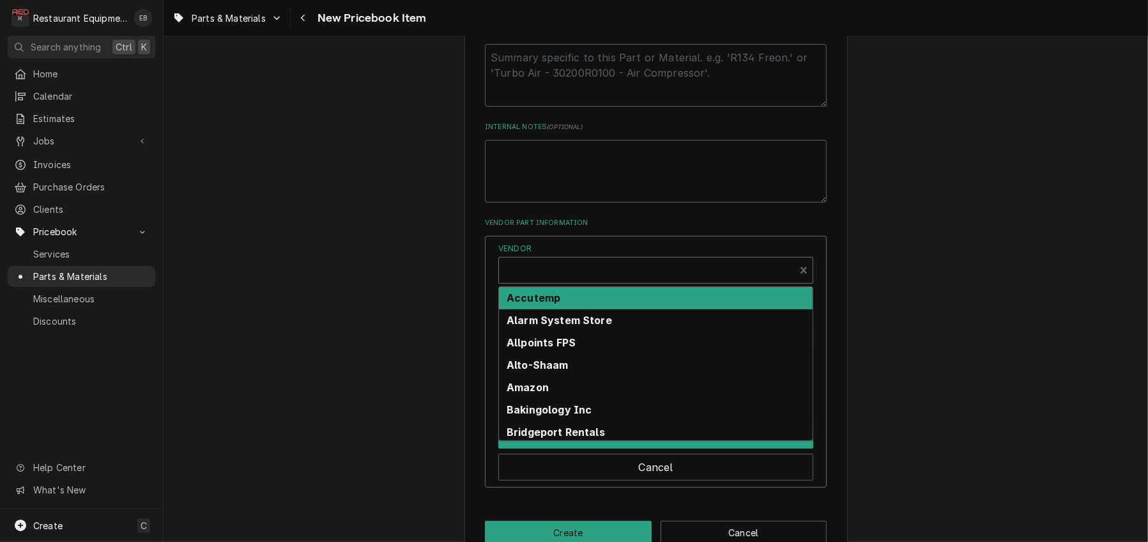
click at [642, 291] on div "Vendor" at bounding box center [646, 275] width 283 height 31
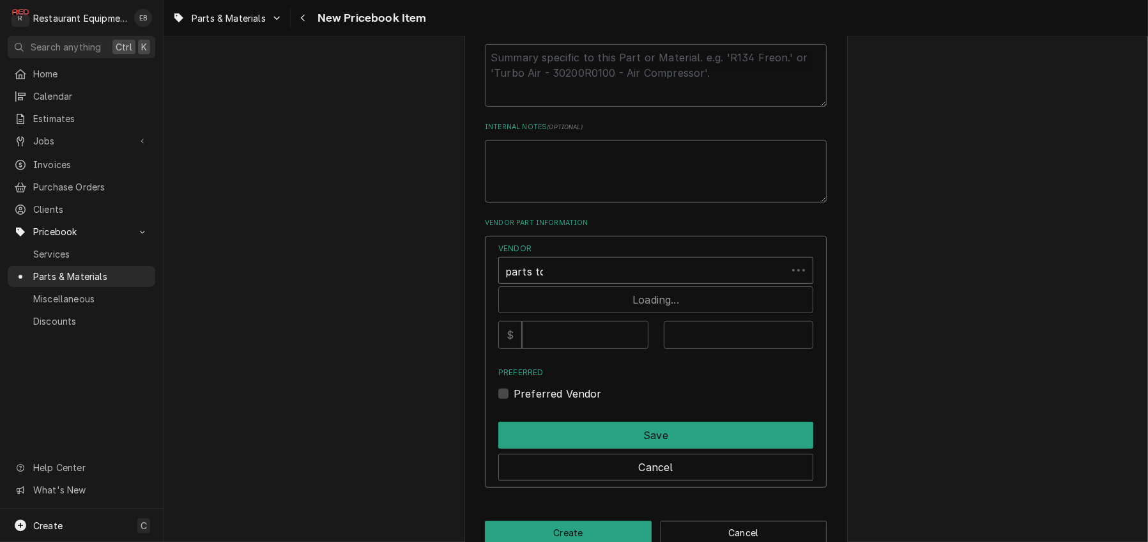
type input "parts town"
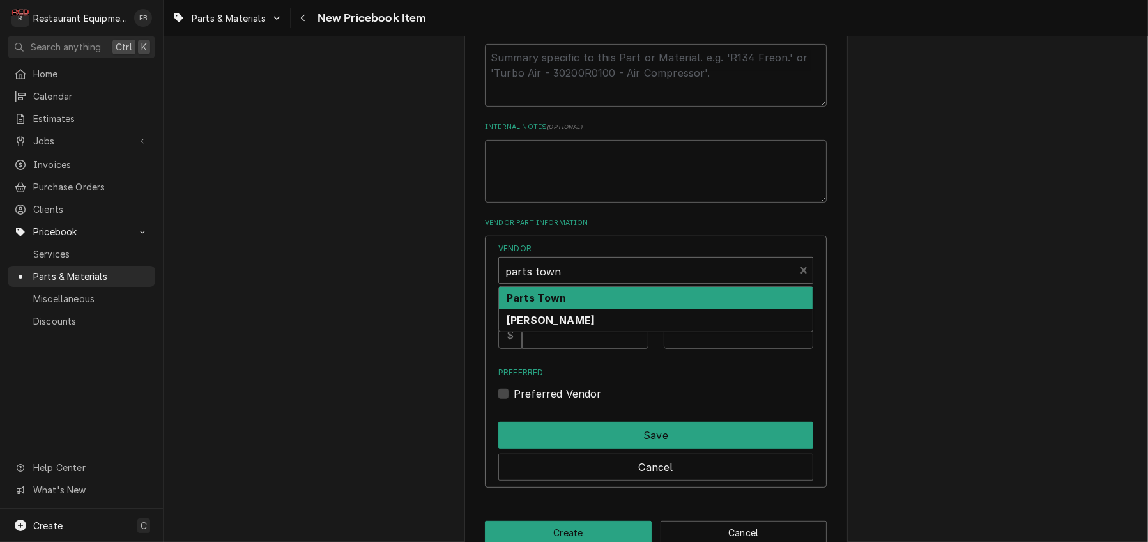
drag, startPoint x: 629, startPoint y: 393, endPoint x: 613, endPoint y: 424, distance: 34.3
click at [628, 309] on div "Parts Town" at bounding box center [656, 298] width 314 height 22
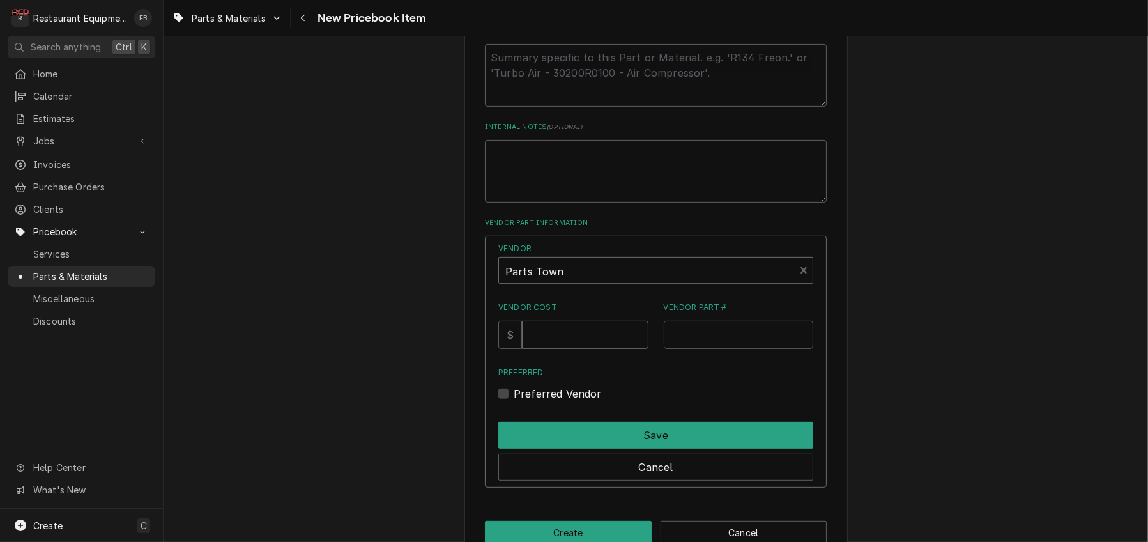
click at [584, 349] on input "Vendor Cost" at bounding box center [585, 335] width 126 height 28
type input "21"
click at [740, 349] on input "Vendor Part #" at bounding box center [739, 335] width 150 height 28
paste input "HT04.16.638.00"
type input "HT04.16.638.00"
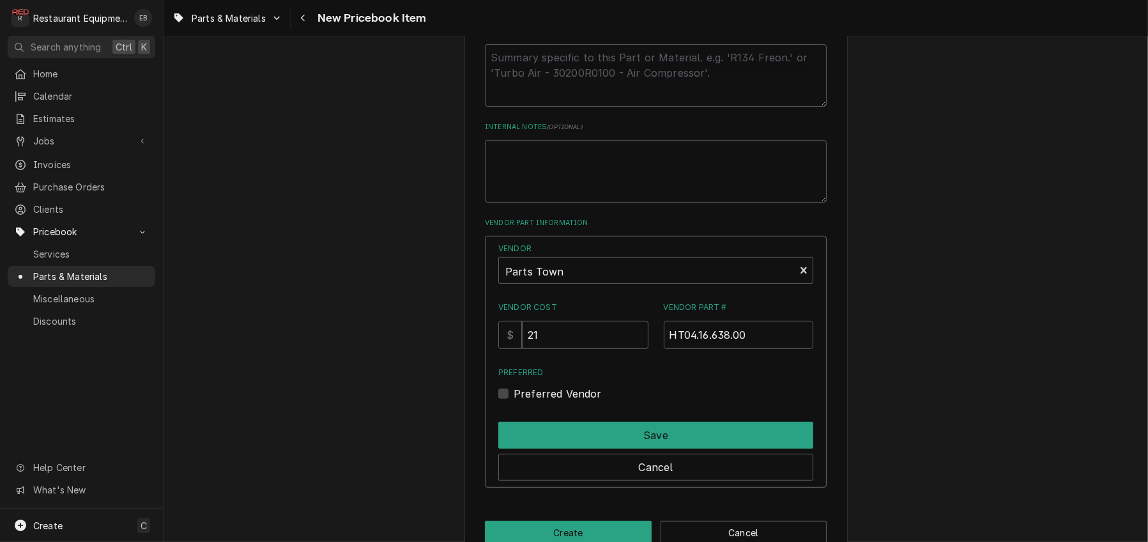
click at [514, 401] on label "Preferred Vendor" at bounding box center [558, 393] width 88 height 15
click at [514, 414] on input "Preferred" at bounding box center [671, 400] width 315 height 28
checkbox input "true"
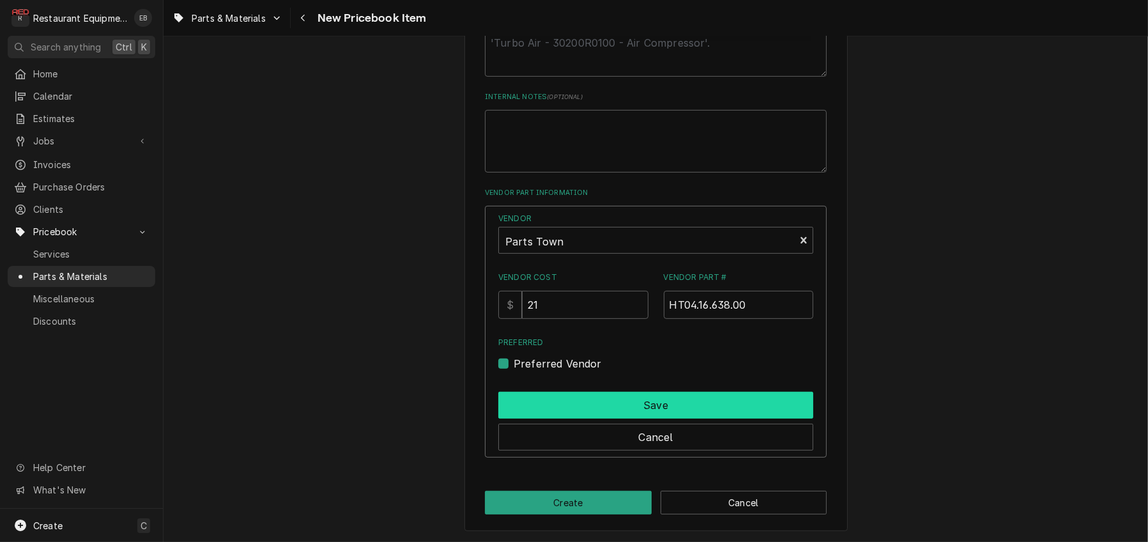
click at [641, 396] on button "Save" at bounding box center [655, 405] width 315 height 27
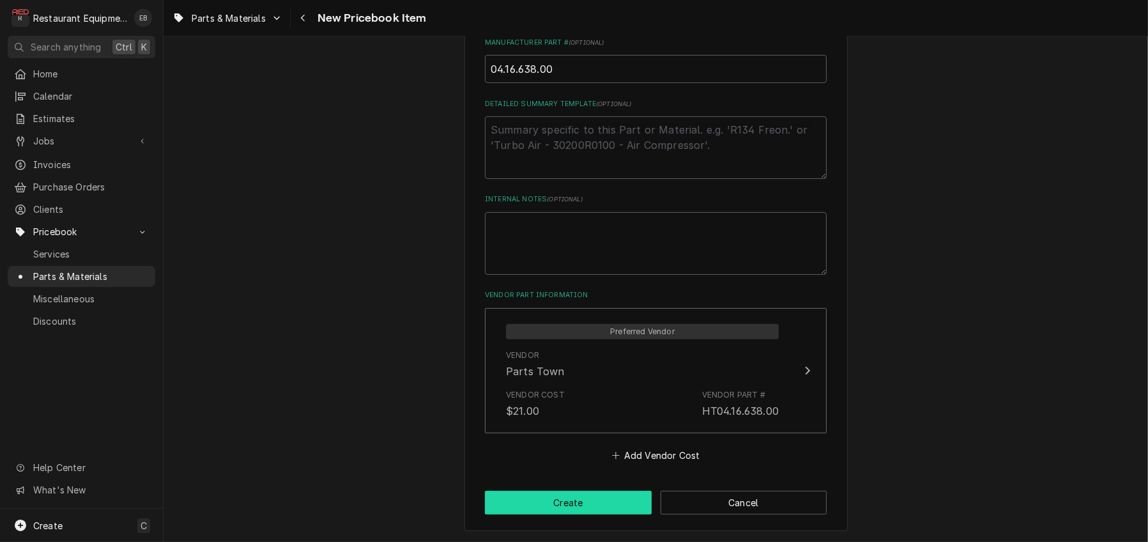
click at [584, 505] on button "Create" at bounding box center [568, 503] width 167 height 24
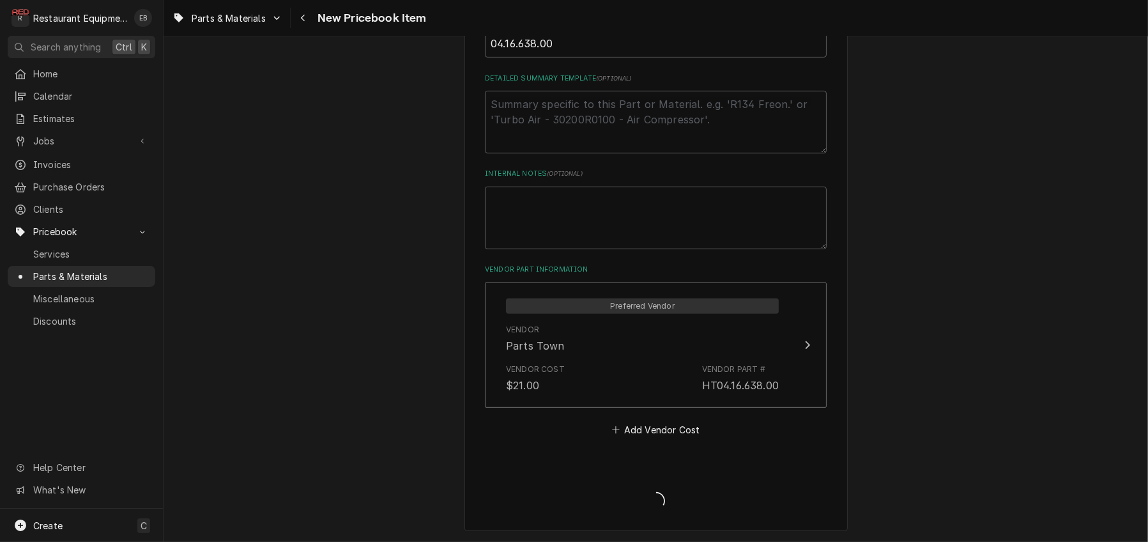
type textarea "x"
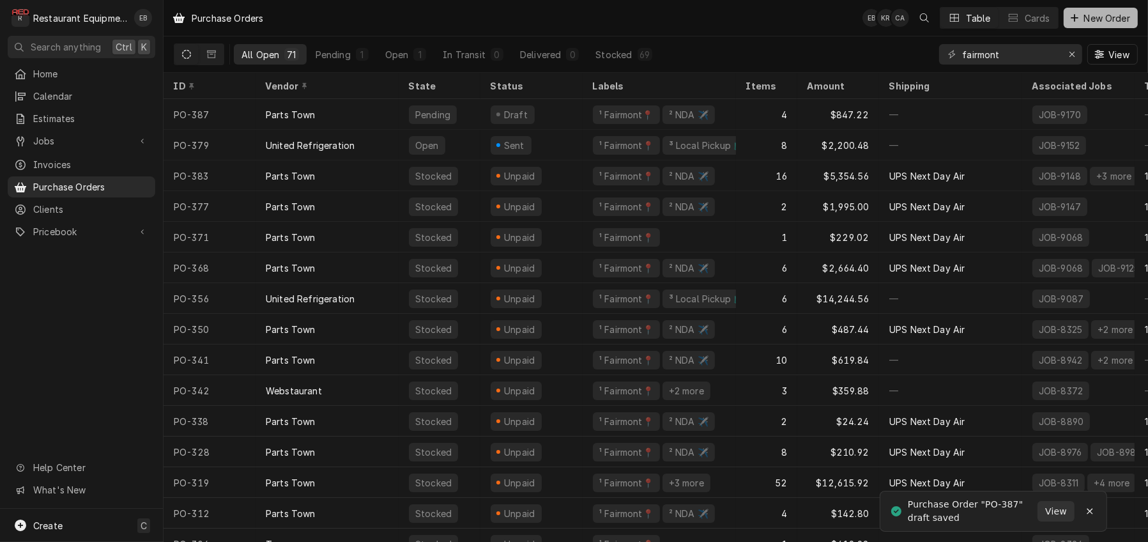
click at [1081, 13] on span "New Order" at bounding box center [1106, 17] width 51 height 13
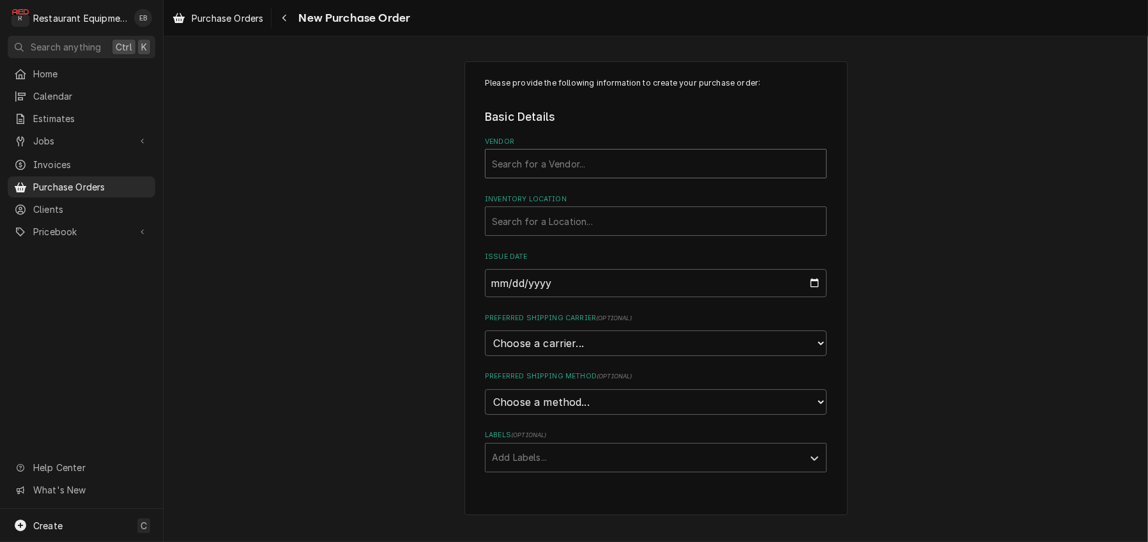
click at [605, 175] on div "Vendor" at bounding box center [656, 163] width 328 height 23
type input "parts town"
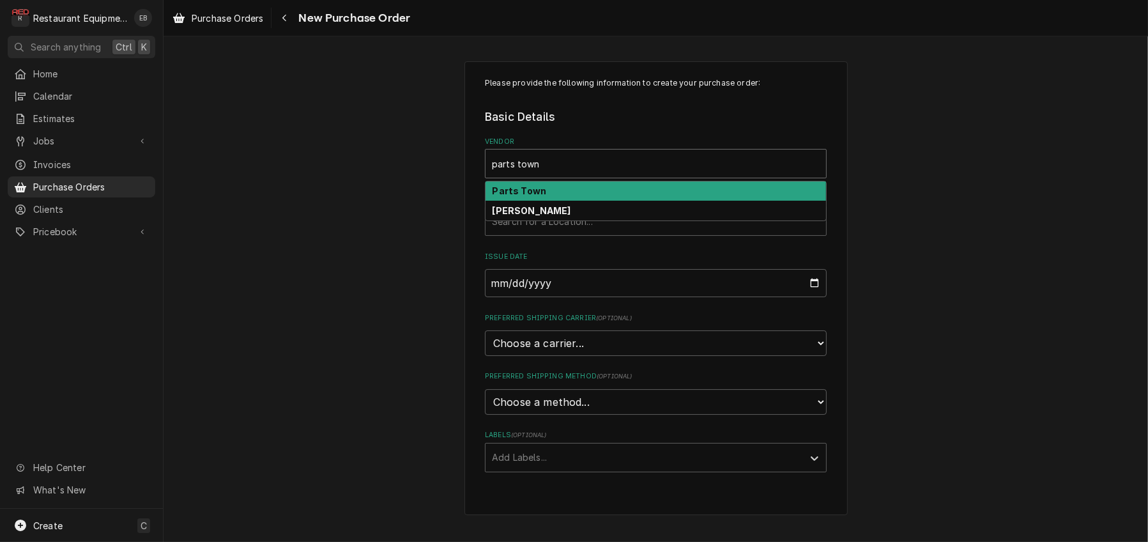
click at [582, 201] on div "Parts Town" at bounding box center [655, 191] width 340 height 20
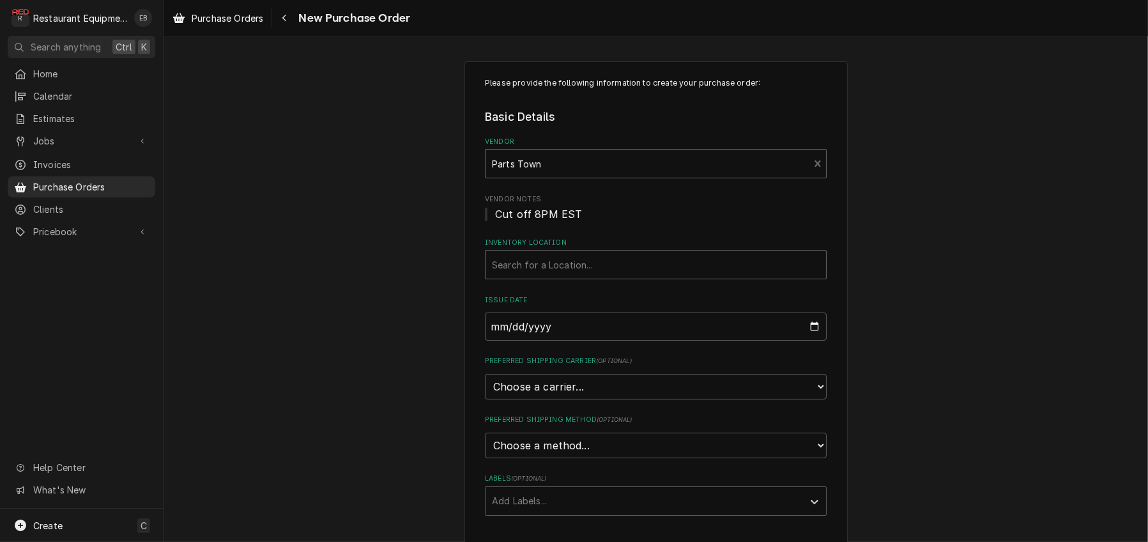
click at [541, 276] on div "Inventory Location" at bounding box center [656, 264] width 328 height 23
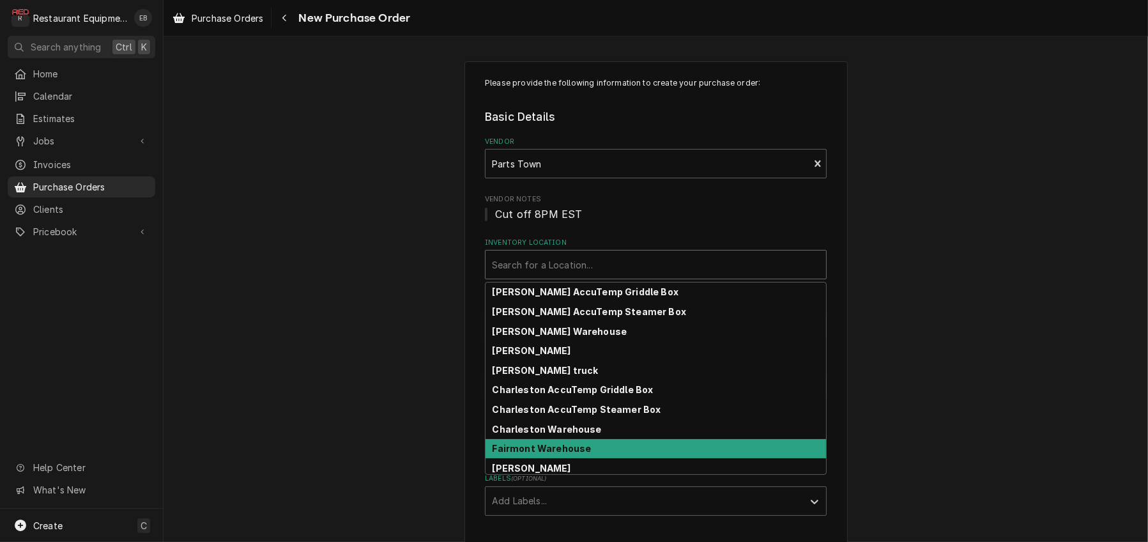
click at [558, 454] on strong "Fairmont Warehouse" at bounding box center [541, 448] width 99 height 11
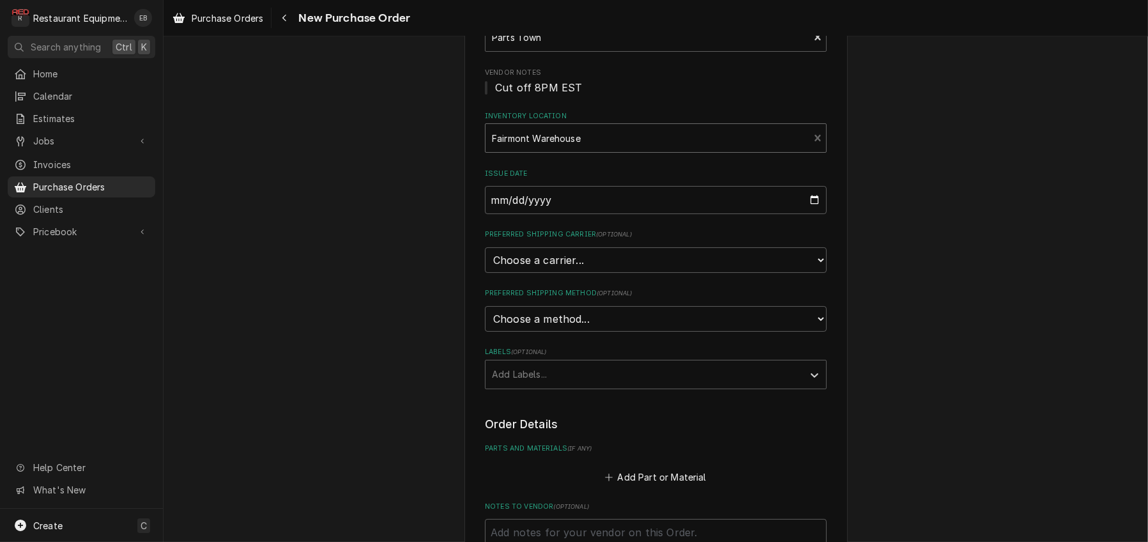
scroll to position [128, 0]
click at [574, 271] on select "Choose a carrier... U.S. Postal Service [DOMAIN_NAME] FedEx UPS DHL Express DHL…" at bounding box center [656, 259] width 342 height 26
select select "4"
click at [485, 271] on select "Choose a carrier... U.S. Postal Service [DOMAIN_NAME] FedEx UPS DHL Express DHL…" at bounding box center [656, 259] width 342 height 26
type textarea "x"
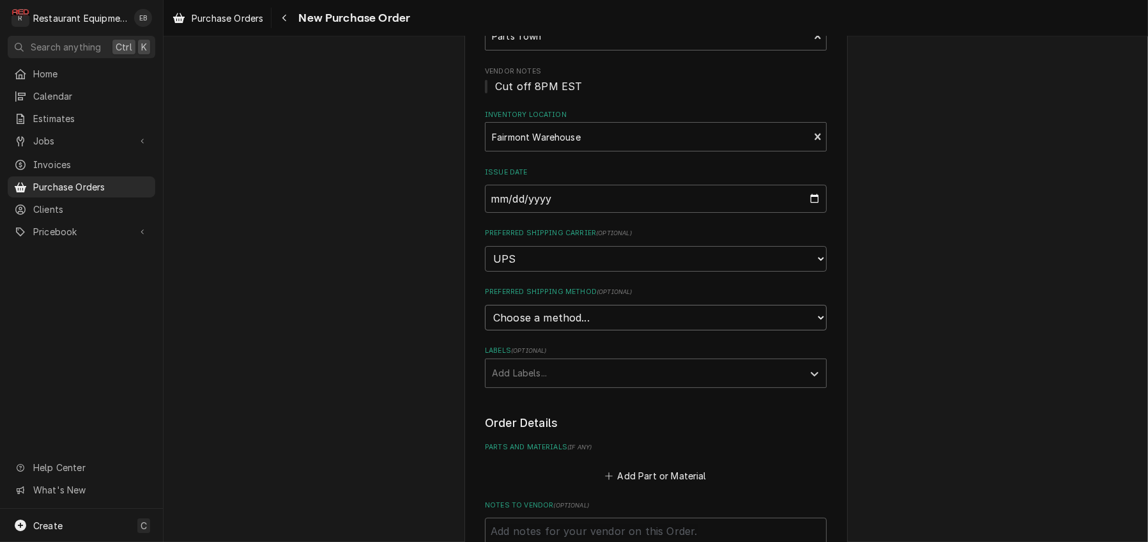
click at [544, 330] on select "Choose a method... Ground Next Day Early AM Next Day Air 2 Day Air Other" at bounding box center [656, 318] width 342 height 26
select select "0"
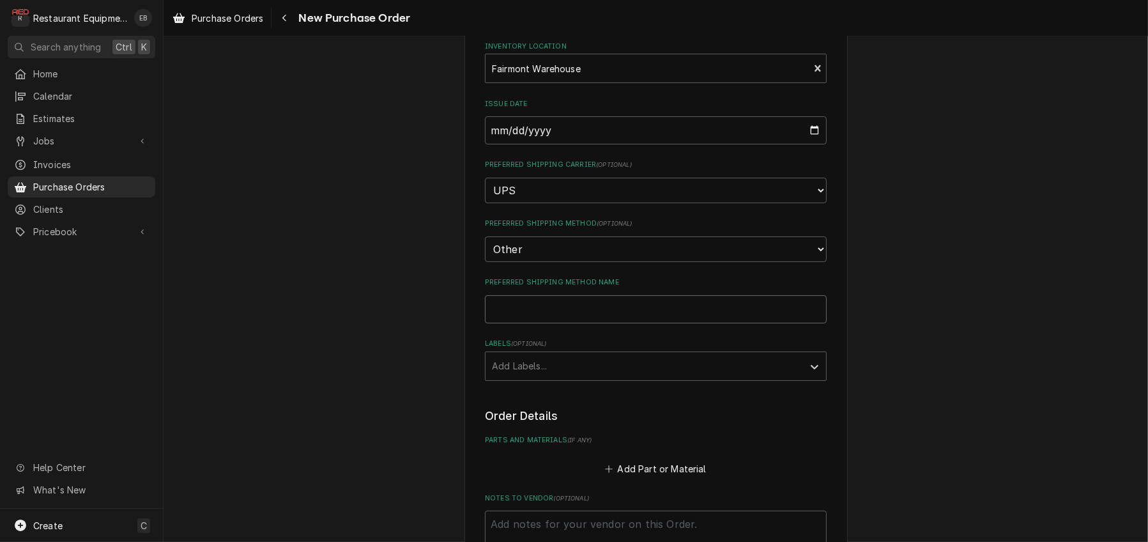
click at [544, 323] on input "Preferred Shipping Method Name" at bounding box center [656, 309] width 342 height 28
type textarea "x"
type input "D"
type textarea "x"
type input "Dr"
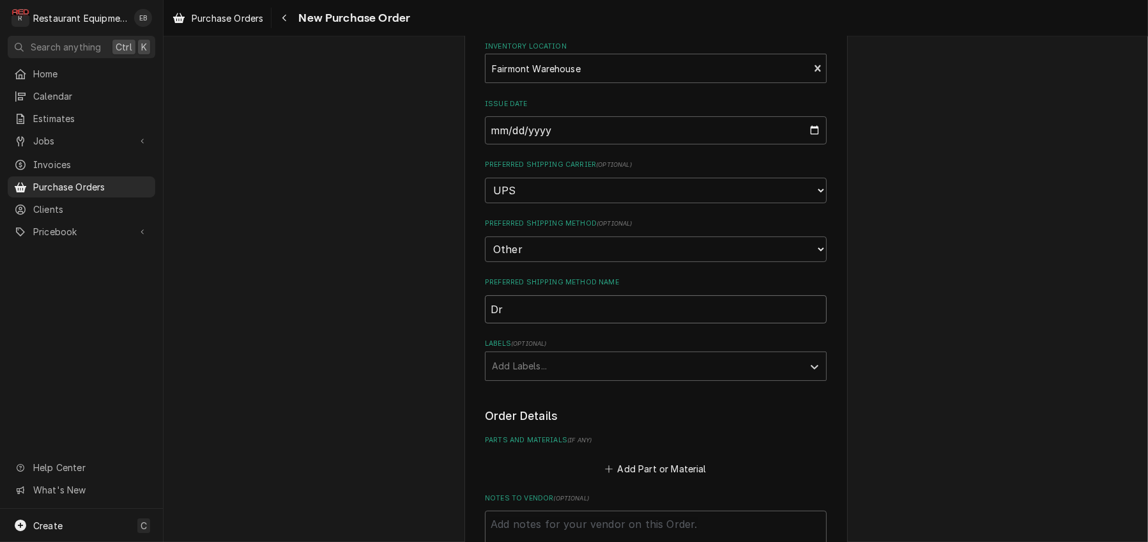
type textarea "x"
type input "Dro"
type textarea "x"
type input "Drop"
type textarea "x"
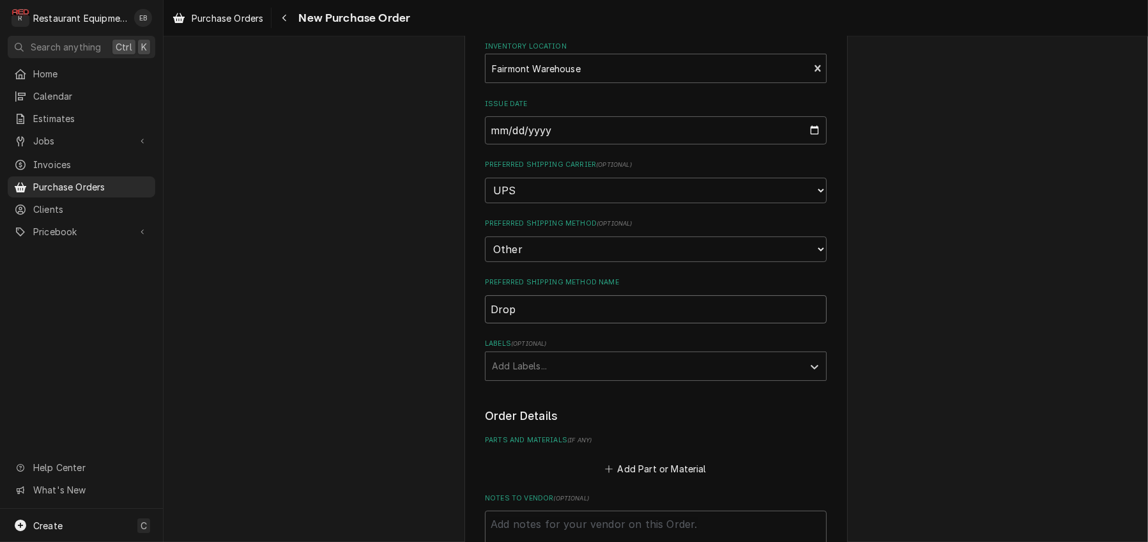
type input "Drops"
type textarea "x"
type input "Dropsh"
type textarea "x"
type input "Dropshi"
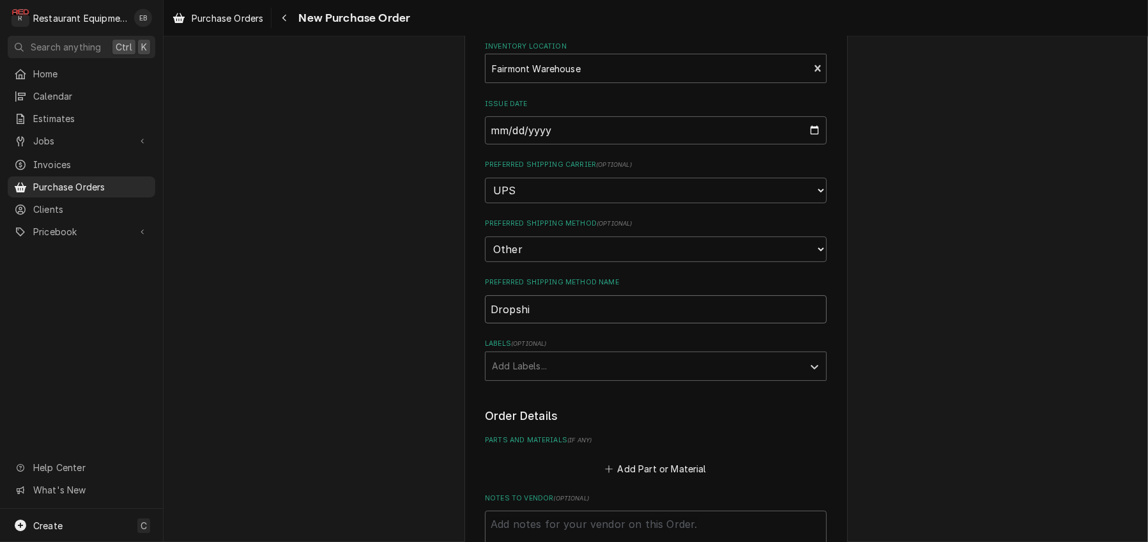
type textarea "x"
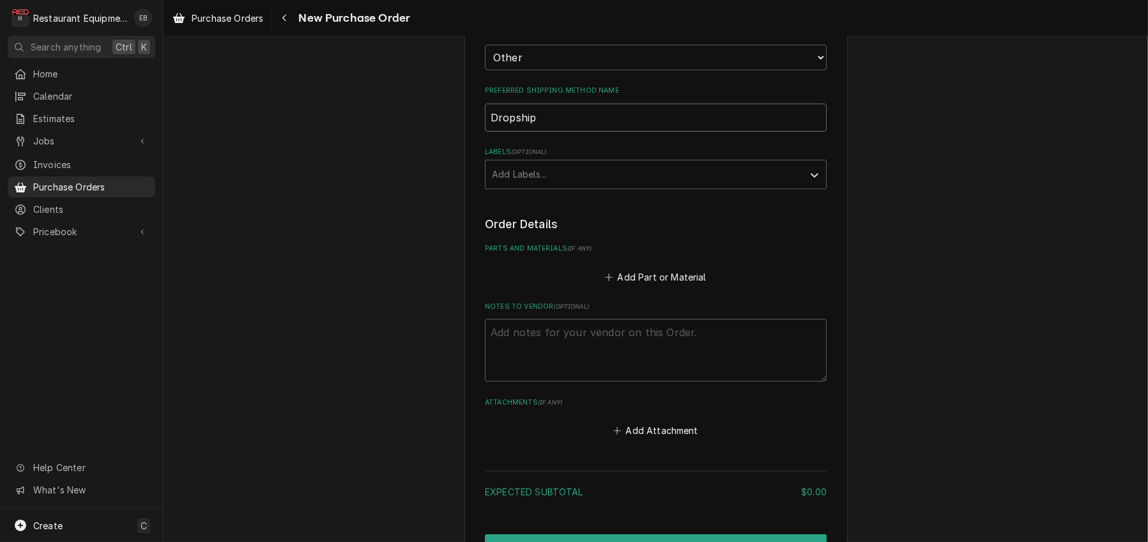
scroll to position [409, 0]
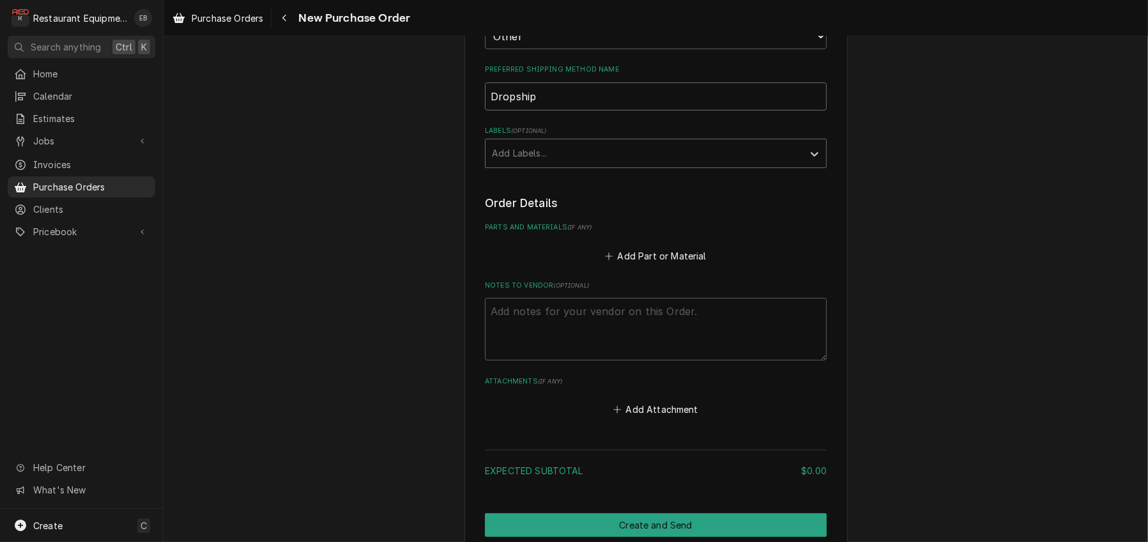
type input "Dropship"
click at [549, 165] on div "Labels" at bounding box center [644, 153] width 305 height 23
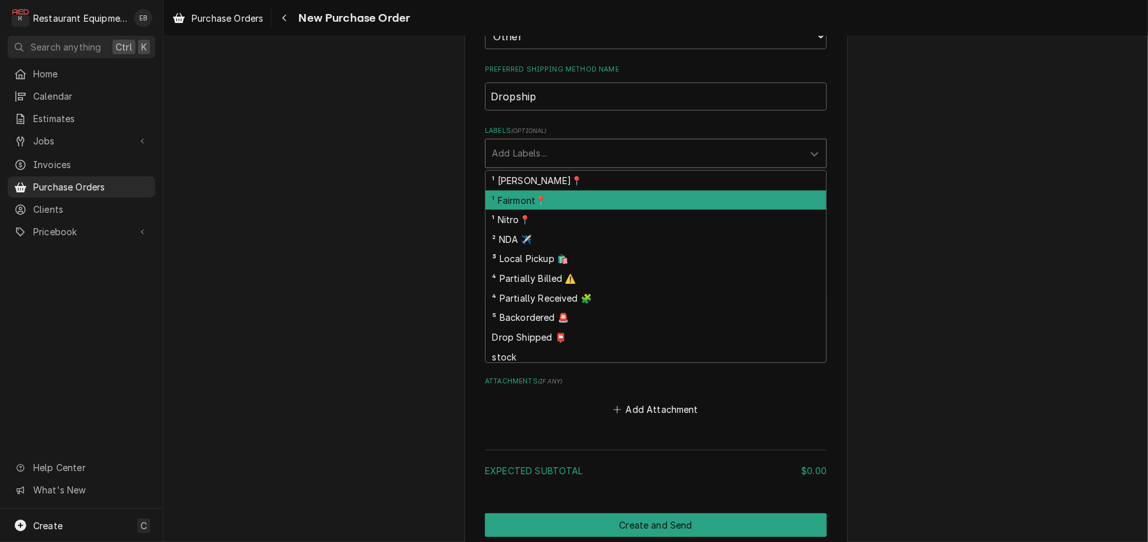
click at [531, 210] on div "¹ Fairmont📍" at bounding box center [655, 200] width 340 height 20
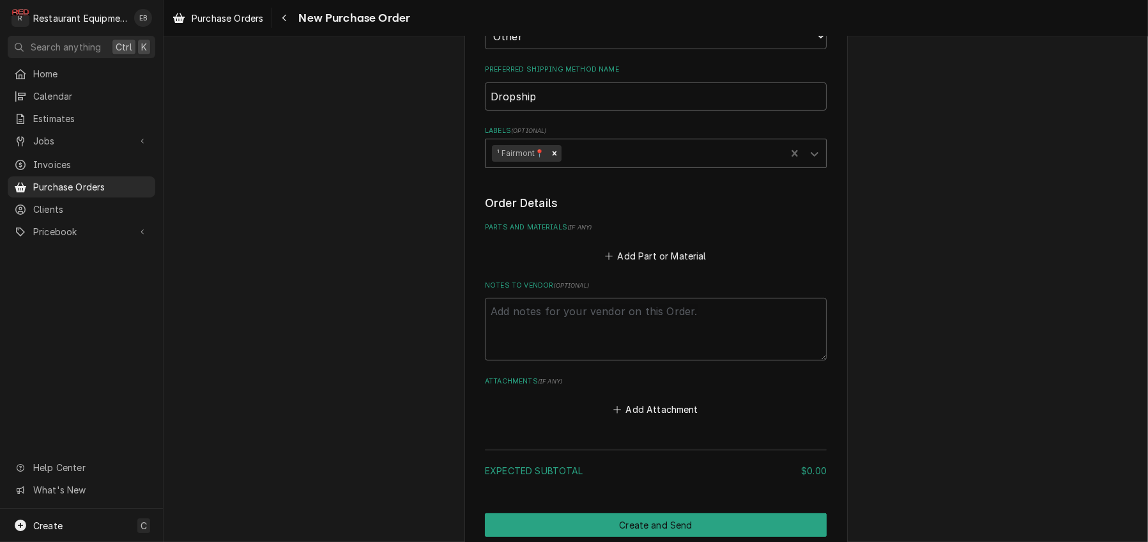
click at [598, 165] on div "Labels" at bounding box center [671, 153] width 216 height 23
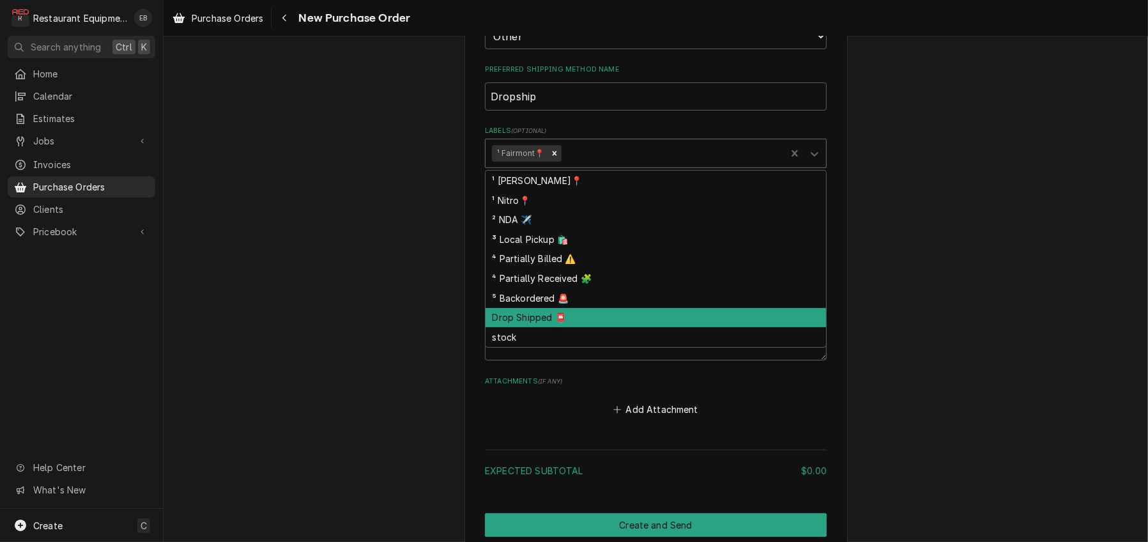
click at [552, 328] on div "Drop Shipped 📮" at bounding box center [655, 318] width 340 height 20
type textarea "x"
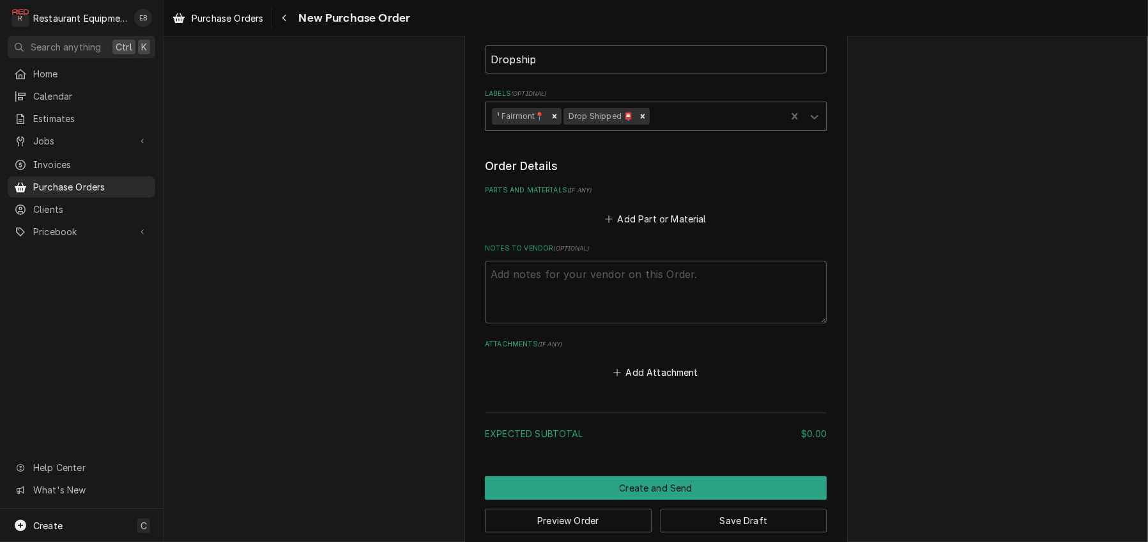
scroll to position [452, 0]
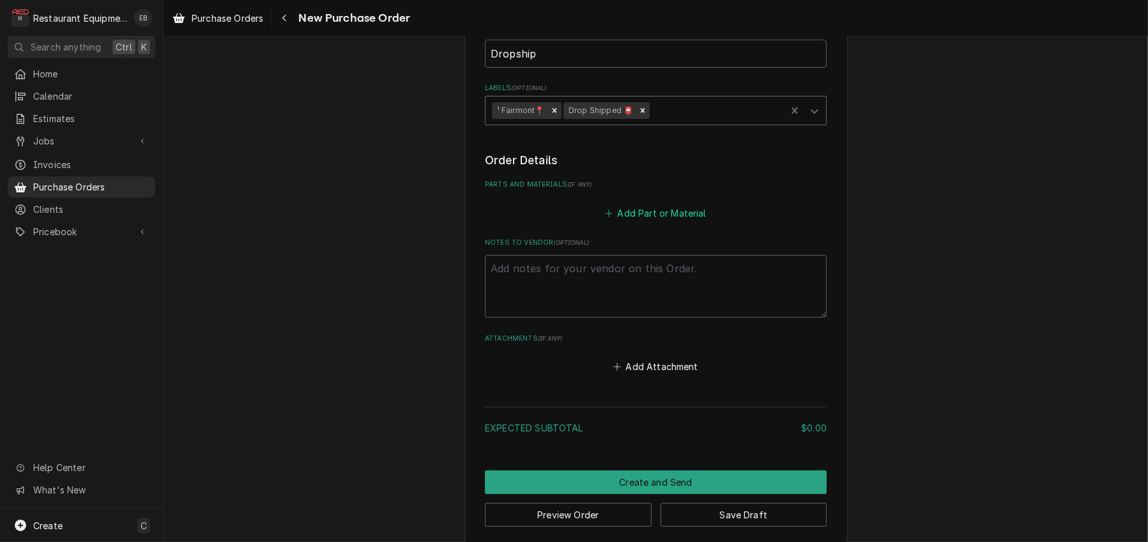
click at [662, 222] on button "Add Part or Material" at bounding box center [655, 213] width 105 height 18
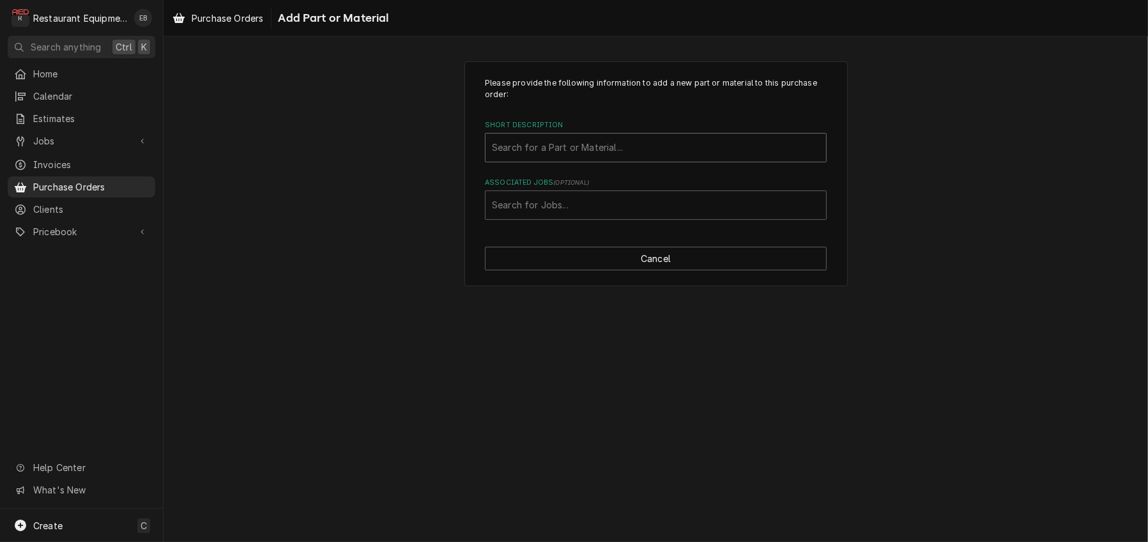
click at [560, 159] on div "Short Description" at bounding box center [656, 147] width 328 height 23
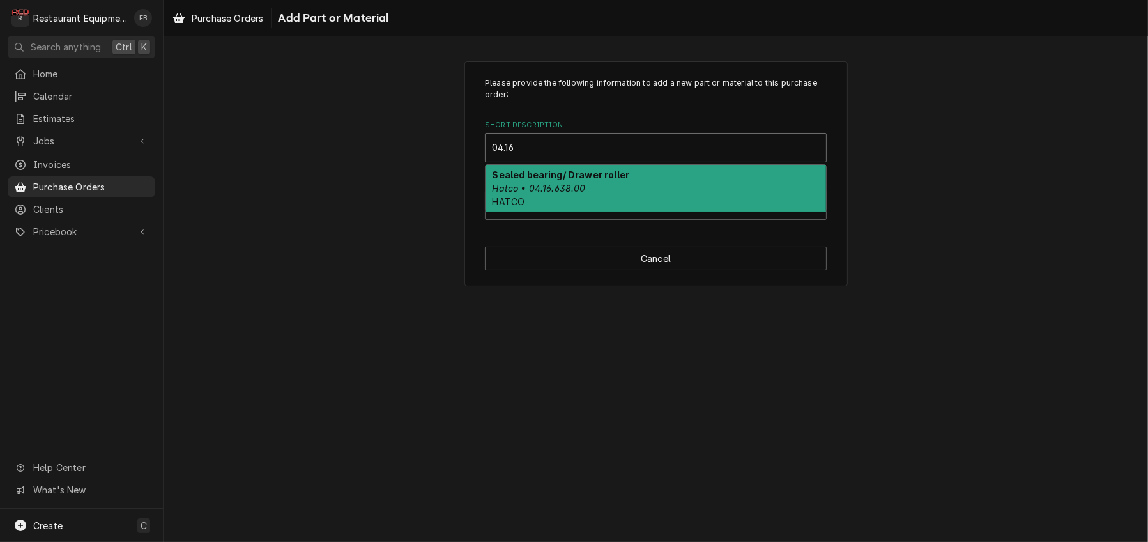
type input "04.16."
click at [537, 180] on strong "Sealed bearing/ Drawer roller" at bounding box center [560, 174] width 137 height 11
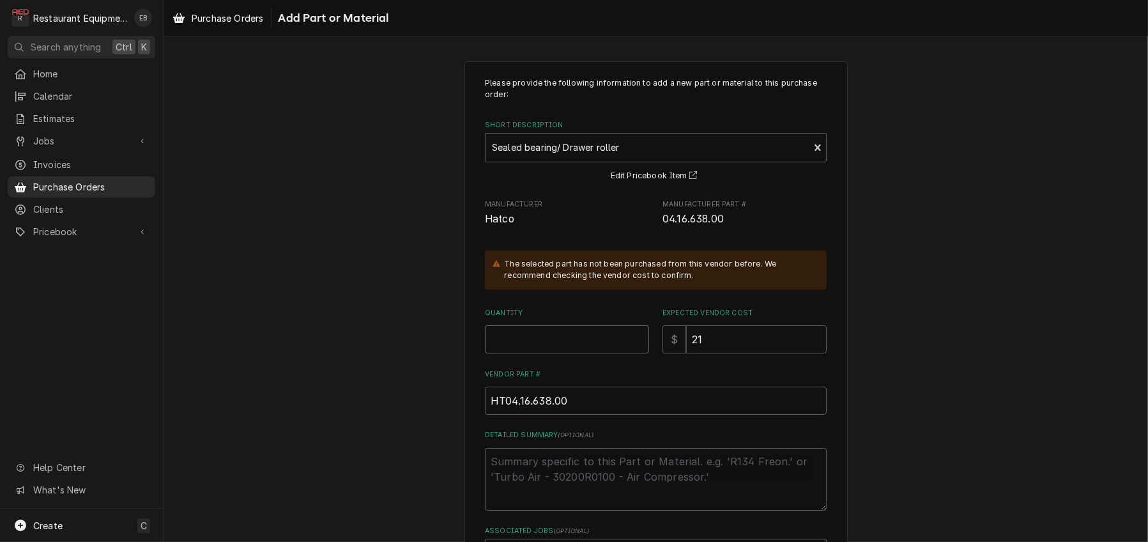
click at [566, 353] on input "Quantity" at bounding box center [567, 339] width 164 height 28
type textarea "x"
type input "8"
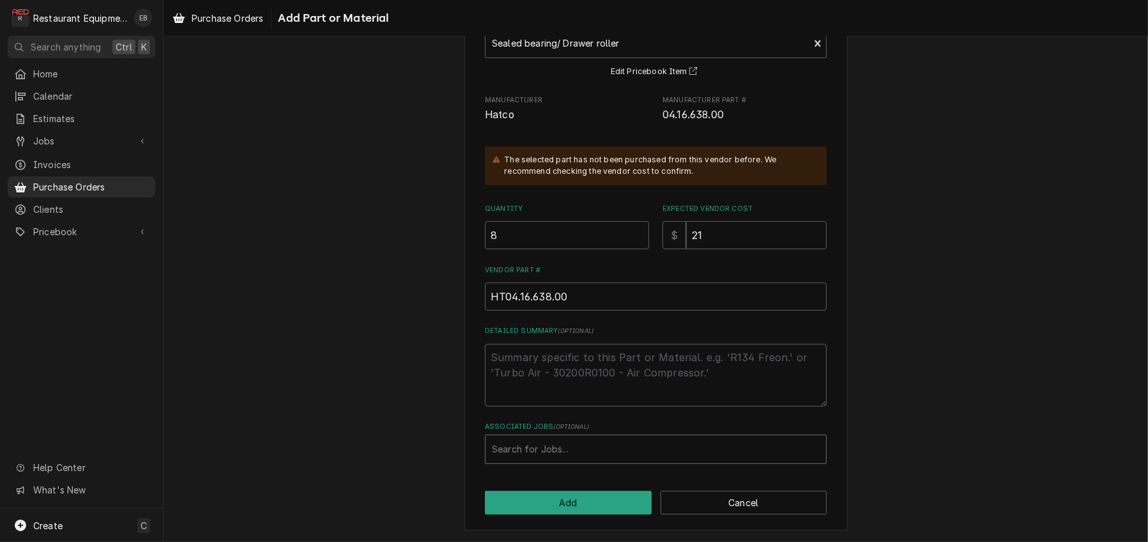
scroll to position [170, 0]
click at [589, 443] on div "Associated Jobs" at bounding box center [656, 449] width 328 height 23
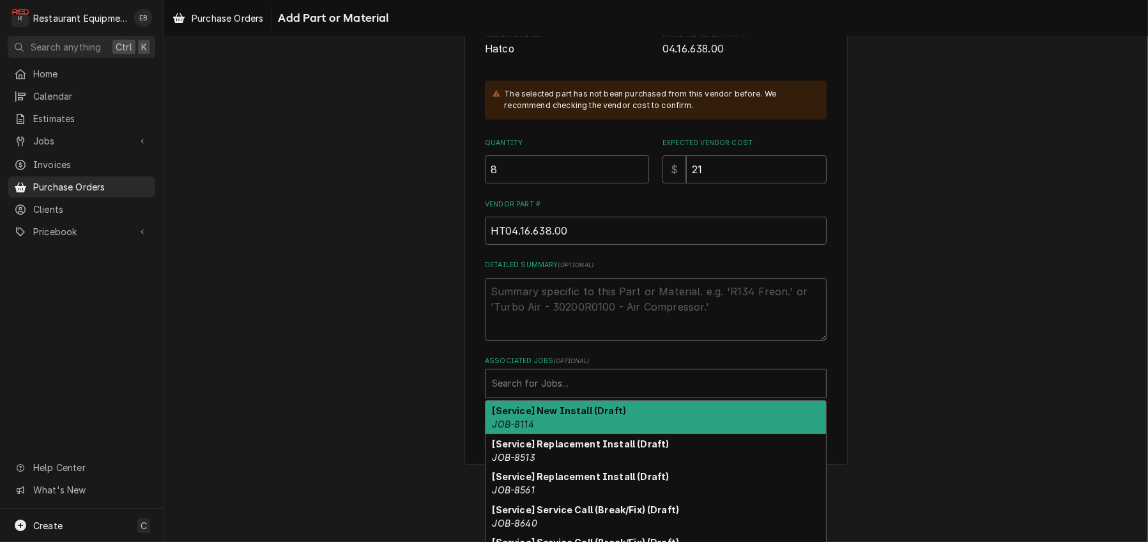
click at [561, 395] on div "Associated Jobs" at bounding box center [656, 383] width 328 height 23
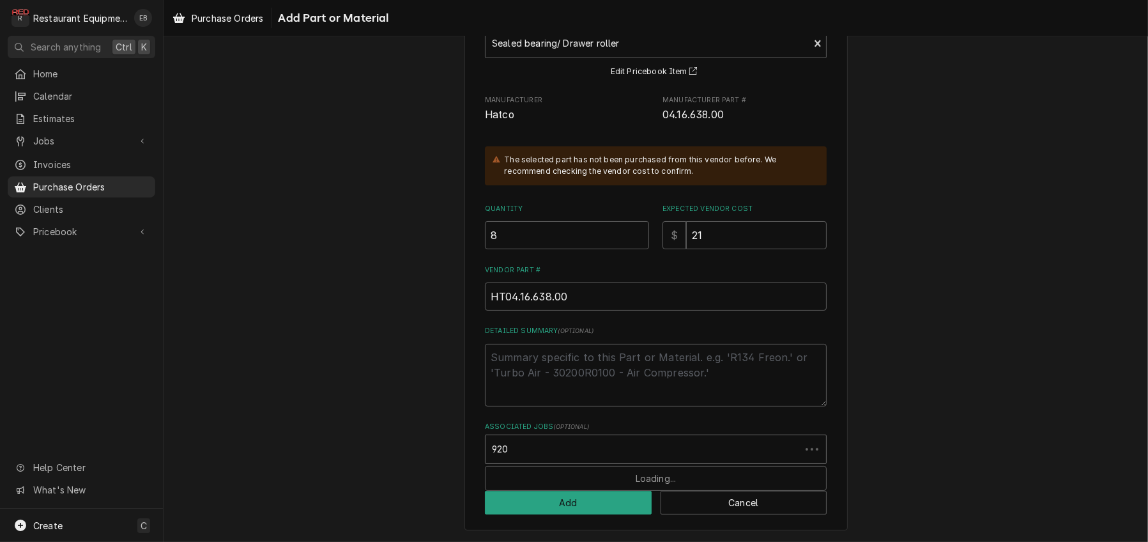
type input "9203"
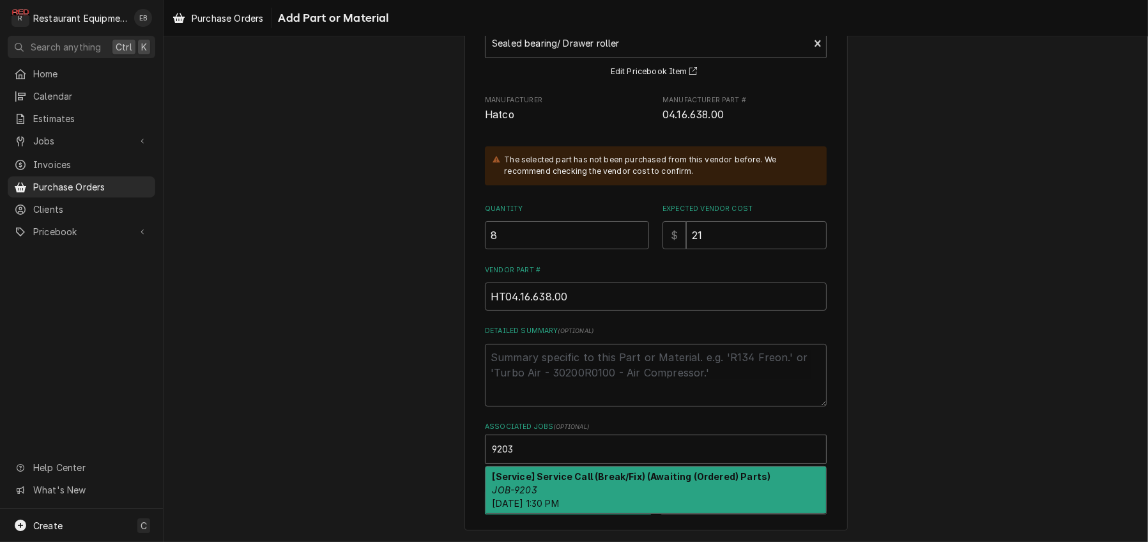
click at [531, 478] on strong "[Service] Service Call (Break/Fix) (Awaiting (Ordered) Parts)" at bounding box center [631, 476] width 278 height 11
type textarea "x"
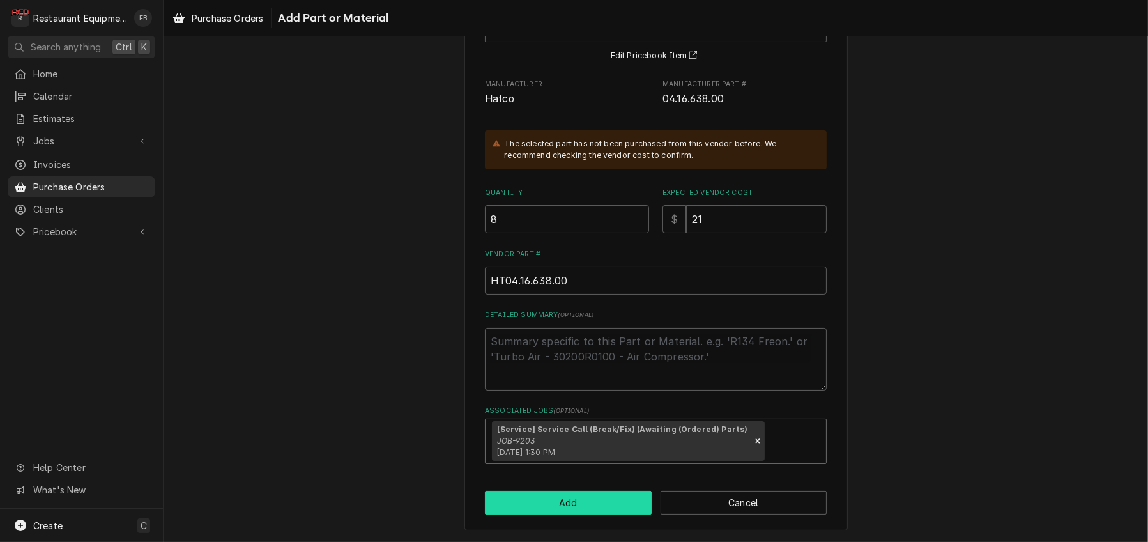
click at [593, 514] on button "Add" at bounding box center [568, 503] width 167 height 24
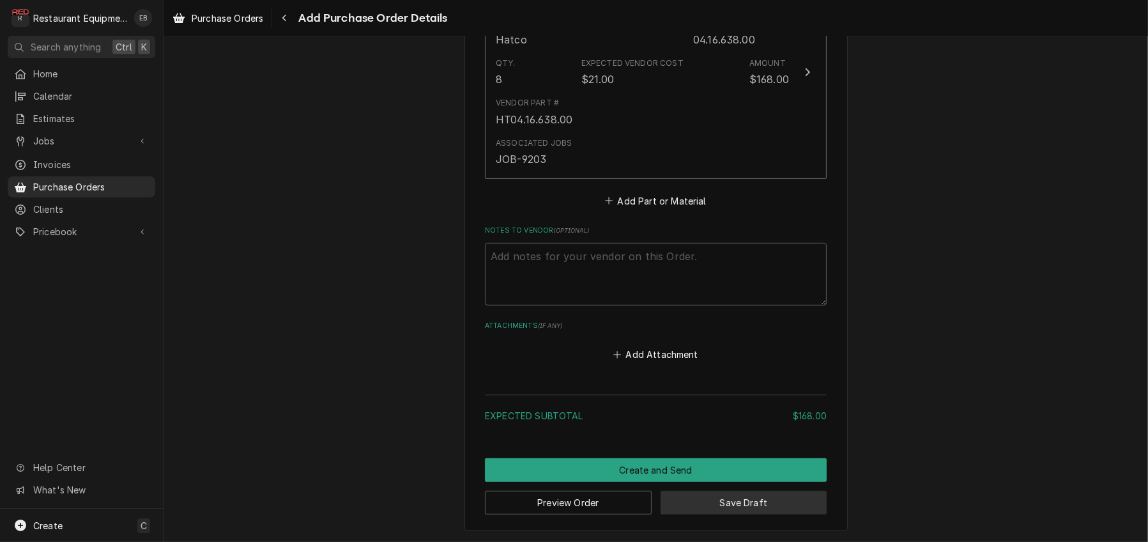
click at [733, 503] on button "Save Draft" at bounding box center [743, 503] width 167 height 24
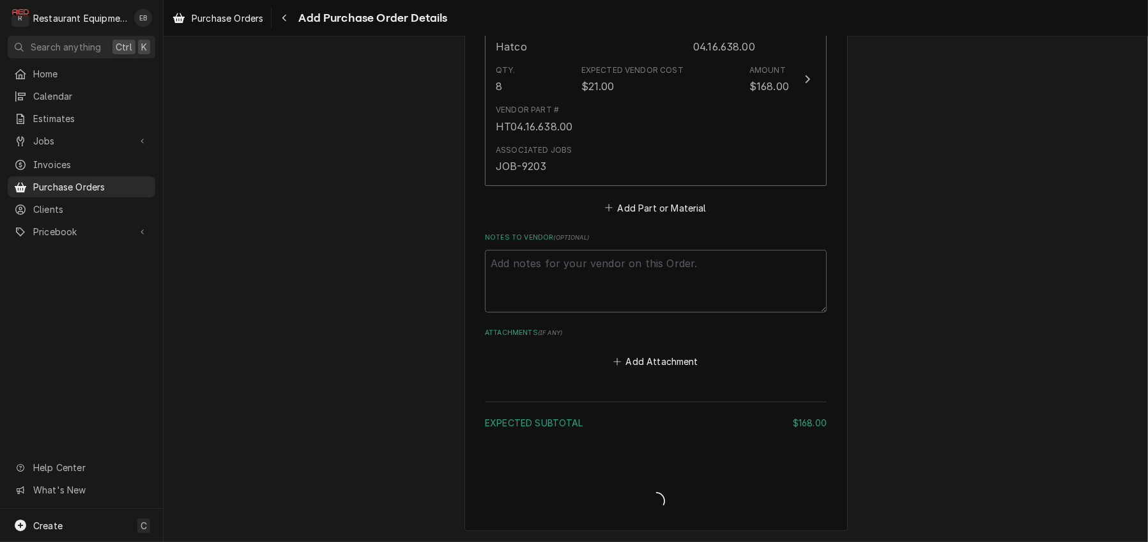
type textarea "x"
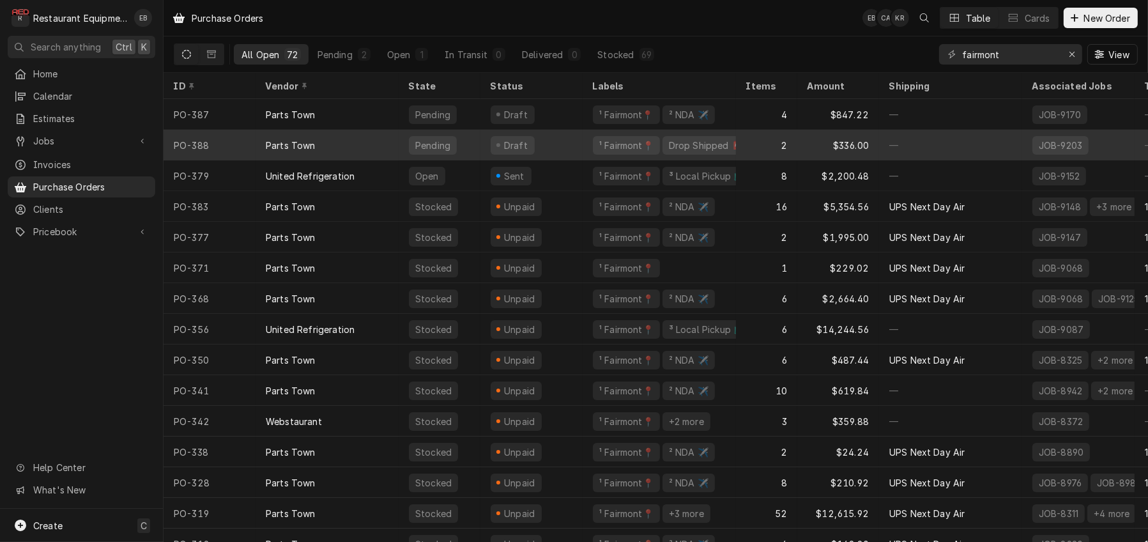
click at [583, 146] on div "Draft" at bounding box center [531, 145] width 102 height 31
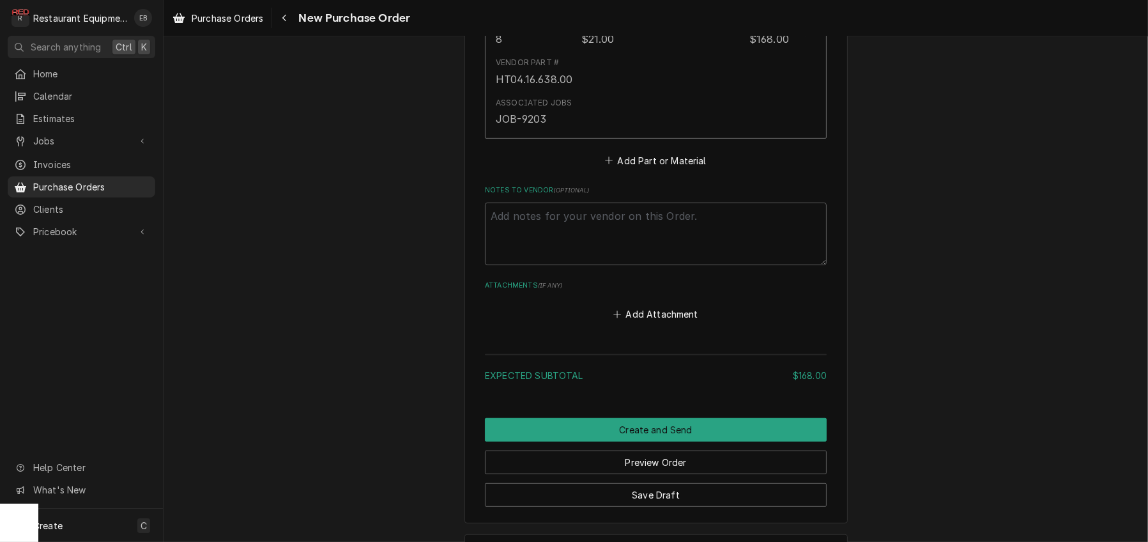
scroll to position [724, 0]
click at [644, 264] on textarea "Notes to Vendor ( optional )" at bounding box center [656, 233] width 342 height 63
type textarea "x"
type textarea "O"
type textarea "x"
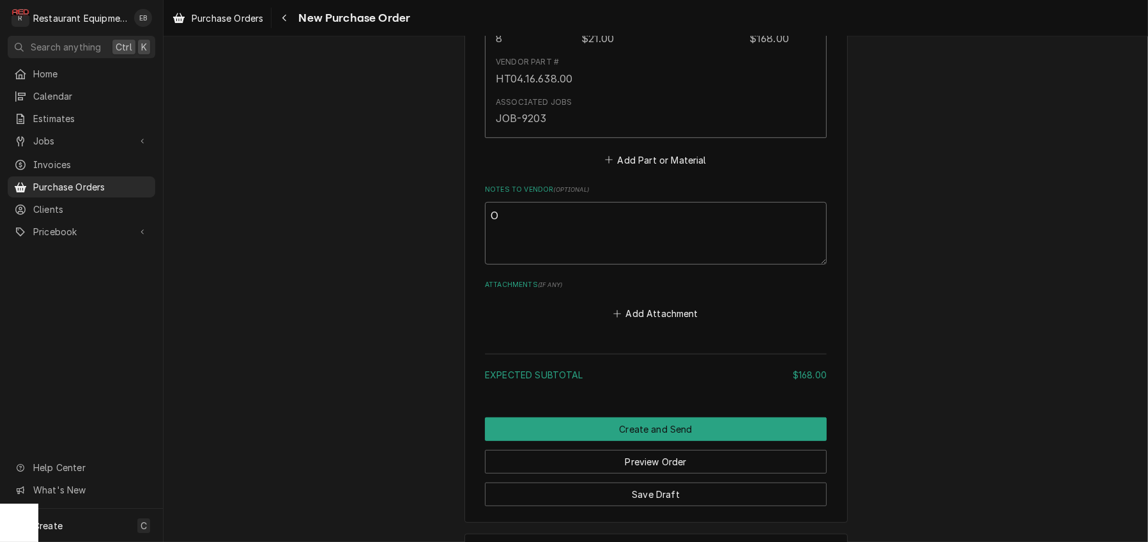
type textarea "Or"
type textarea "x"
type textarea "Ord"
type textarea "x"
type textarea "Orde"
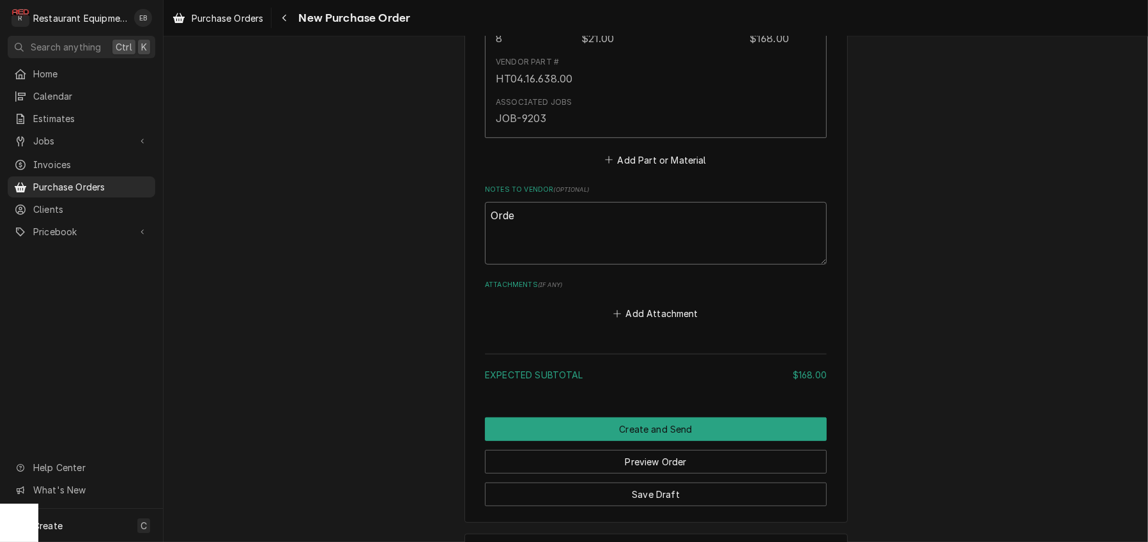
type textarea "x"
type textarea "Order"
type textarea "x"
type textarea "Order"
type textarea "x"
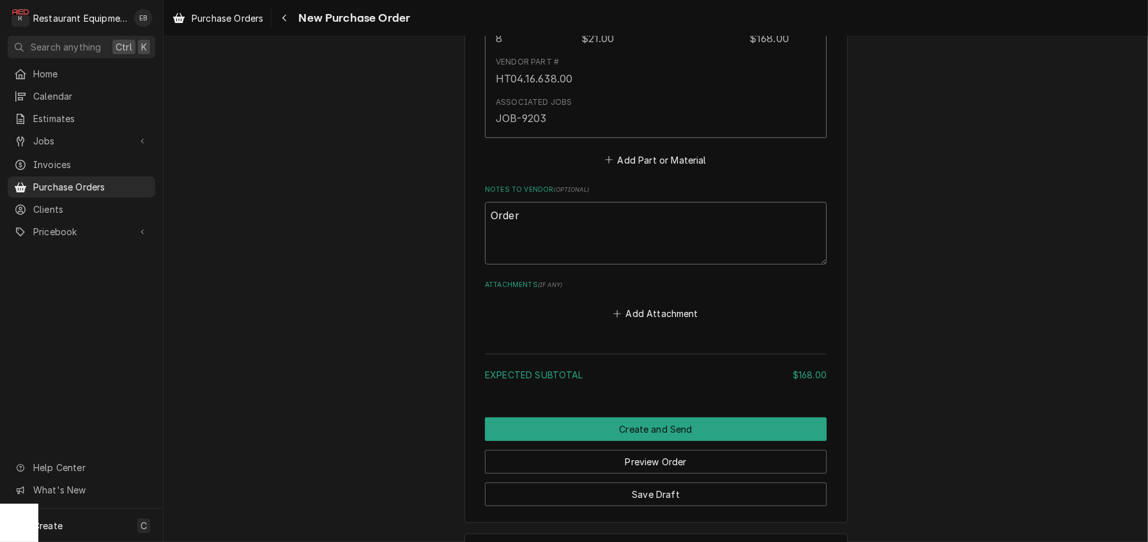
type textarea "Order #"
type textarea "x"
type textarea "Order #5"
type textarea "x"
type textarea "Order #50"
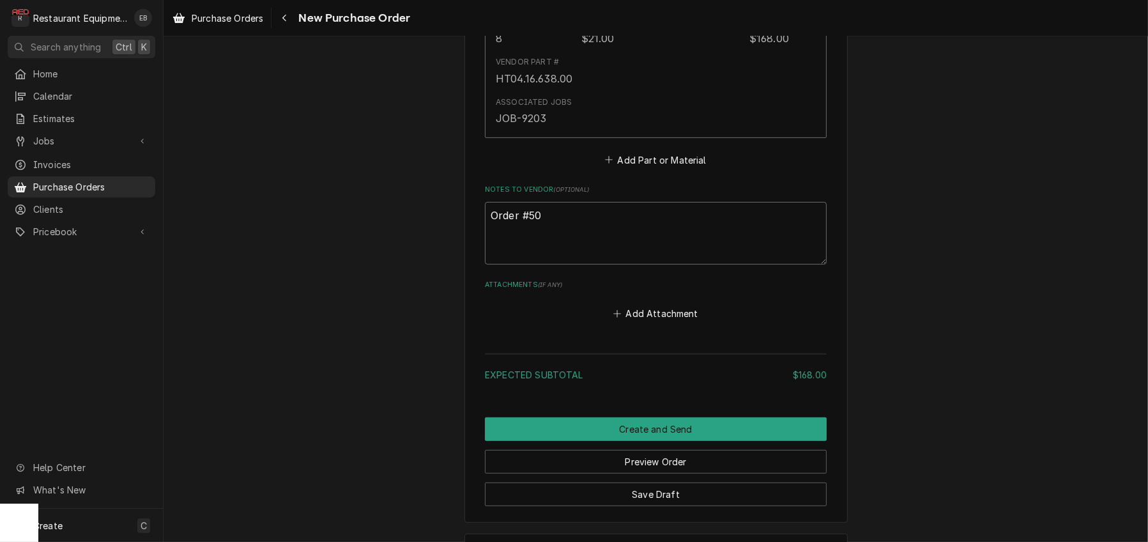
type textarea "x"
type textarea "Order #506"
type textarea "x"
type textarea "Order #5068"
type textarea "x"
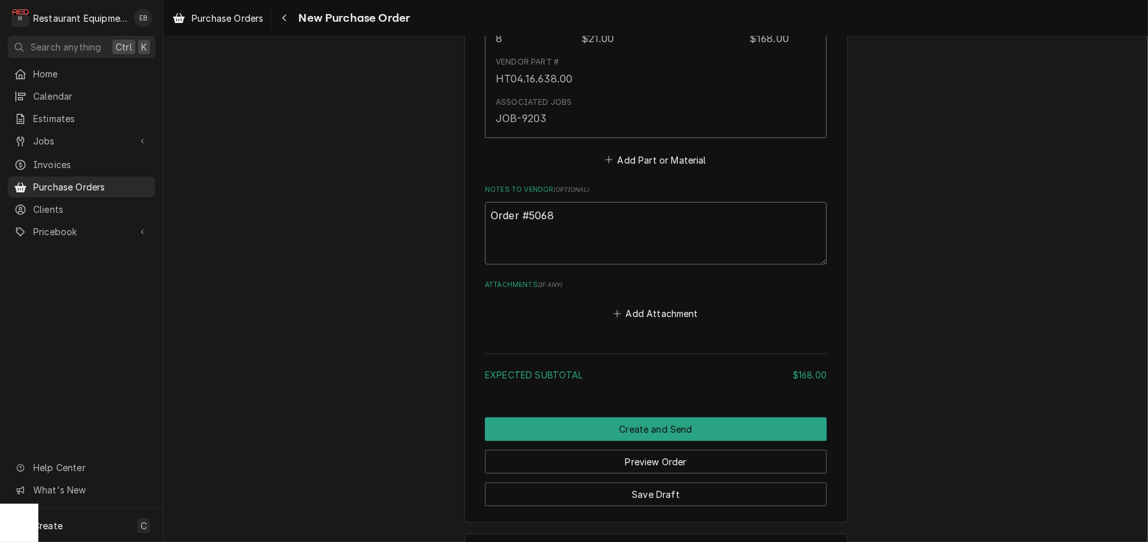
type textarea "Order #50685"
type textarea "x"
type textarea "Order #506851"
type textarea "x"
type textarea "Order #5068513"
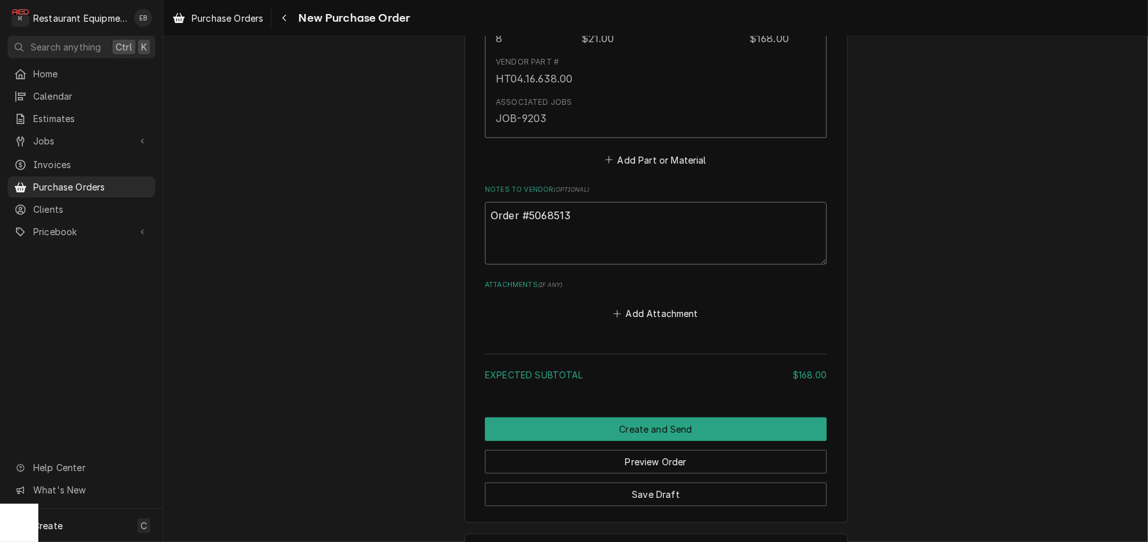
type textarea "x"
type textarea "Order #50685130"
type textarea "x"
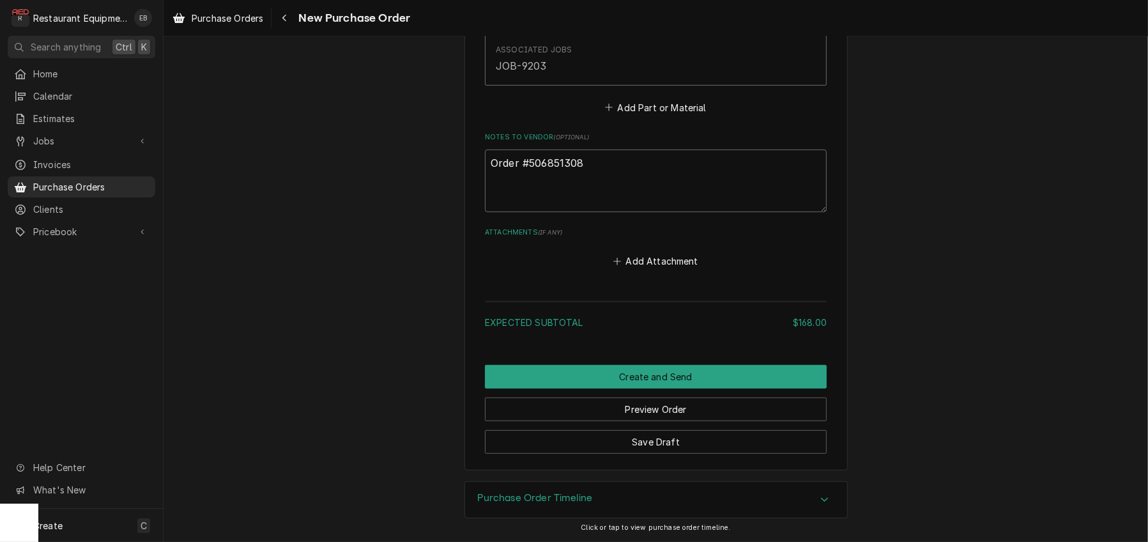
scroll to position [851, 0]
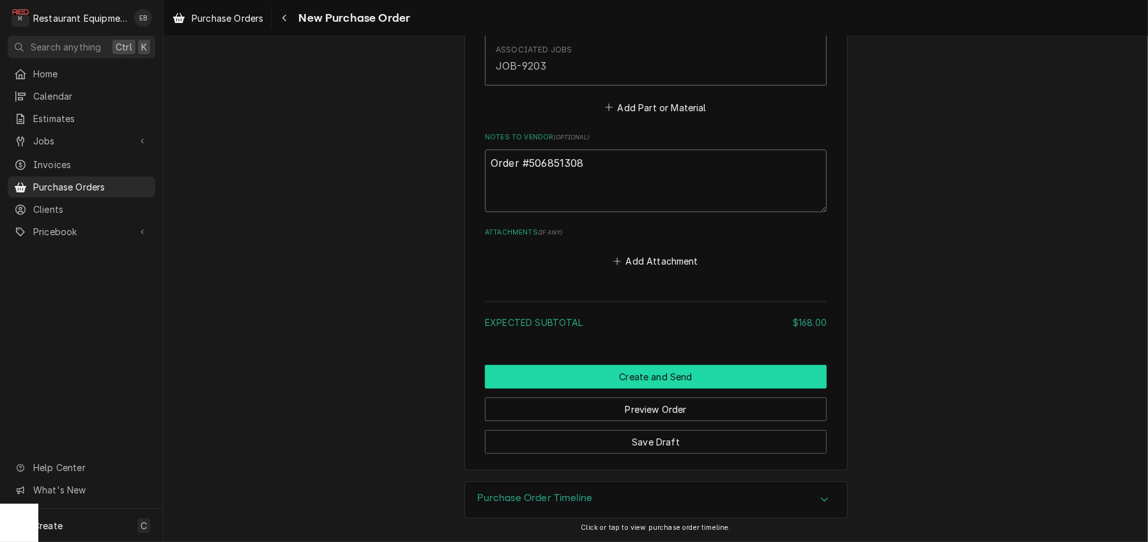
type textarea "Order #506851308"
click at [683, 388] on button "Create and Send" at bounding box center [656, 377] width 342 height 24
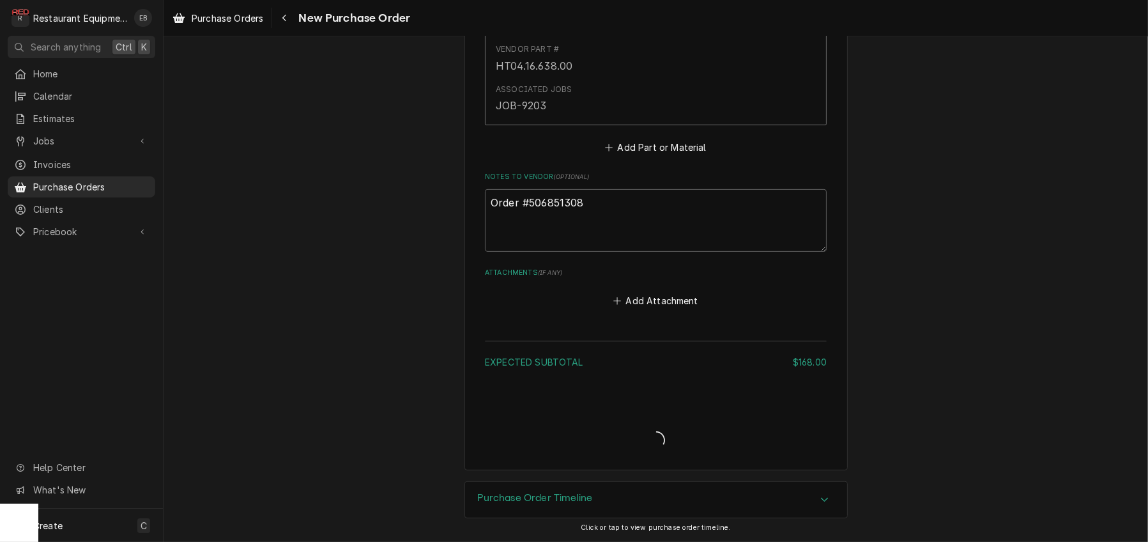
type textarea "x"
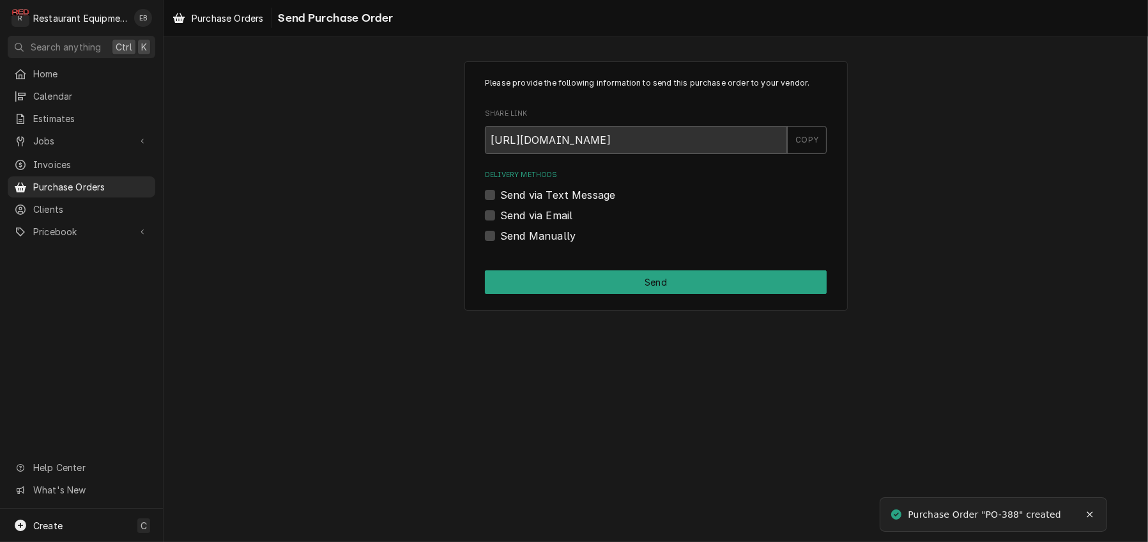
click at [500, 243] on label "Send Manually" at bounding box center [537, 235] width 75 height 15
click at [500, 256] on input "Send Manually" at bounding box center [671, 242] width 342 height 28
checkbox input "true"
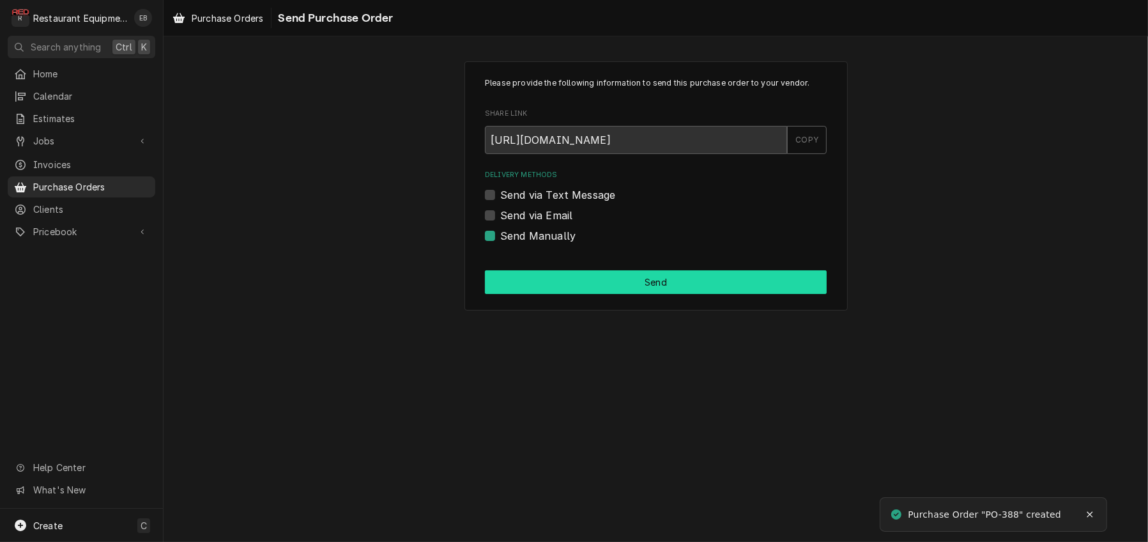
click at [584, 294] on button "Send" at bounding box center [656, 282] width 342 height 24
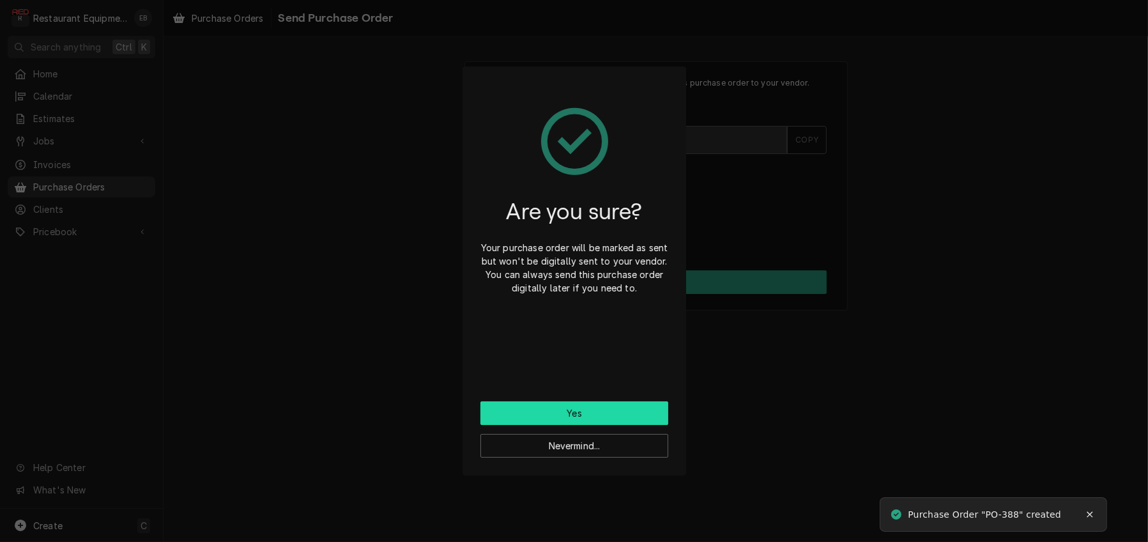
click at [602, 420] on button "Yes" at bounding box center [574, 413] width 188 height 24
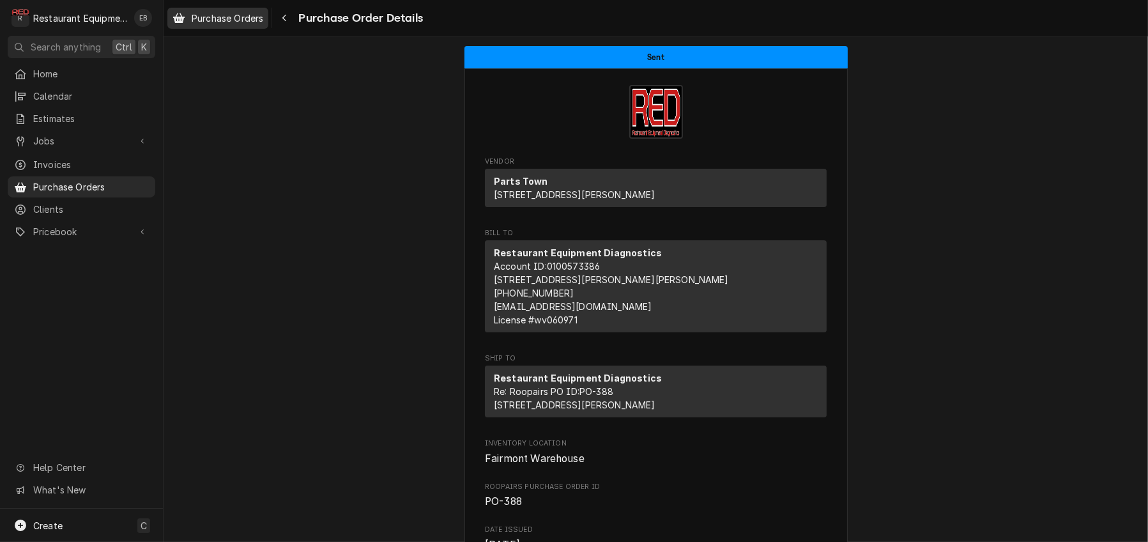
click at [248, 20] on span "Purchase Orders" at bounding box center [228, 17] width 72 height 13
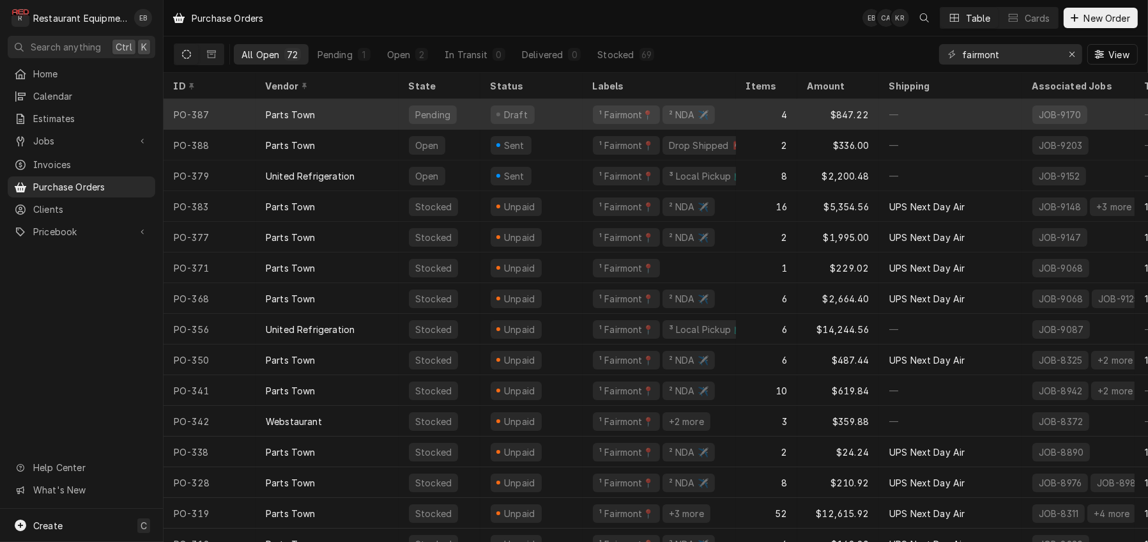
click at [571, 114] on div "Draft" at bounding box center [531, 114] width 102 height 31
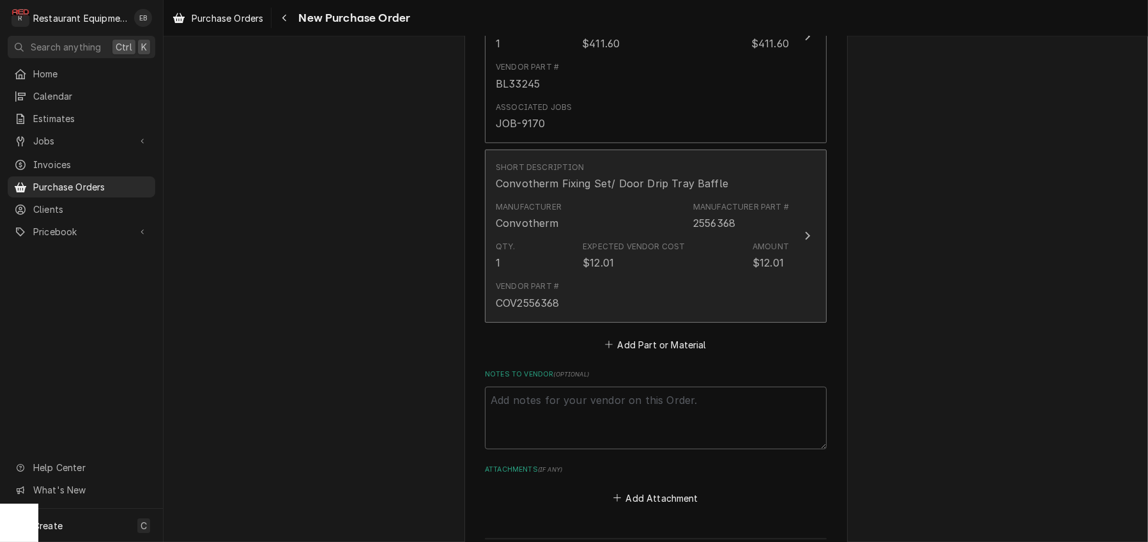
scroll to position [681, 0]
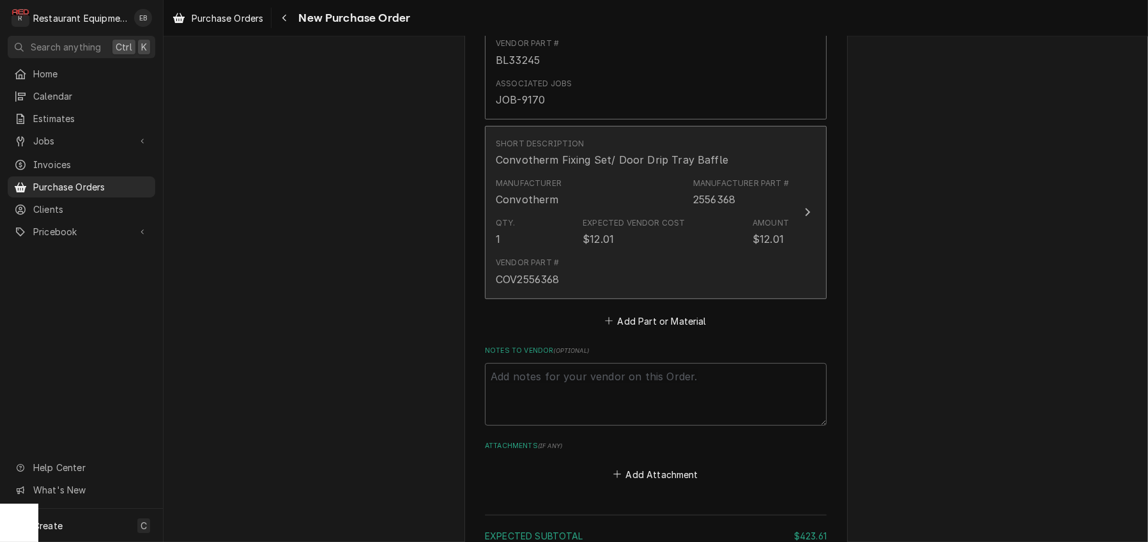
click at [692, 252] on div "Qty. 1 Expected Vendor Cost $12.01 Amount $12.01" at bounding box center [642, 232] width 293 height 40
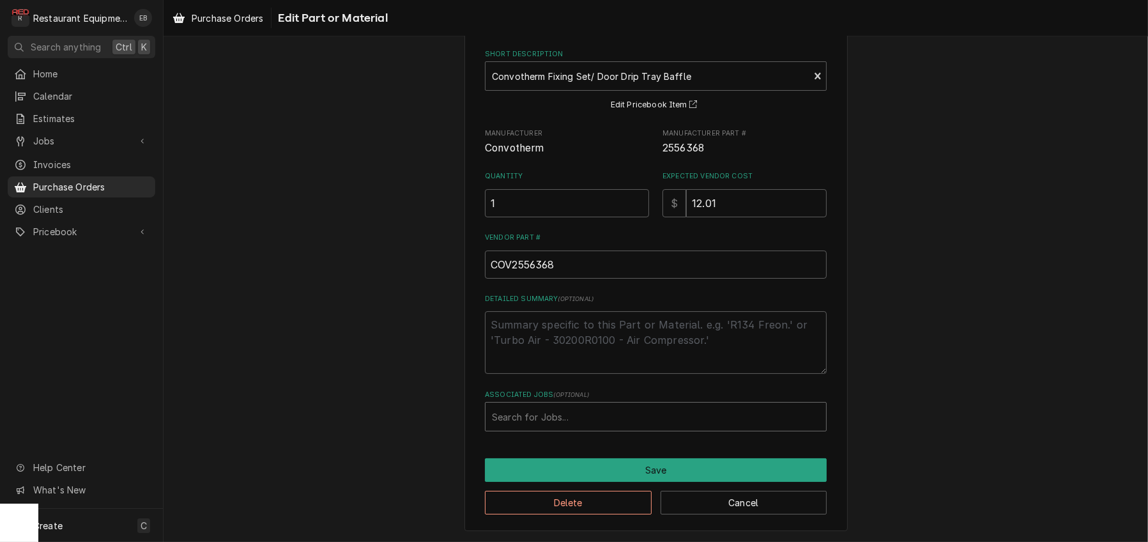
scroll to position [119, 0]
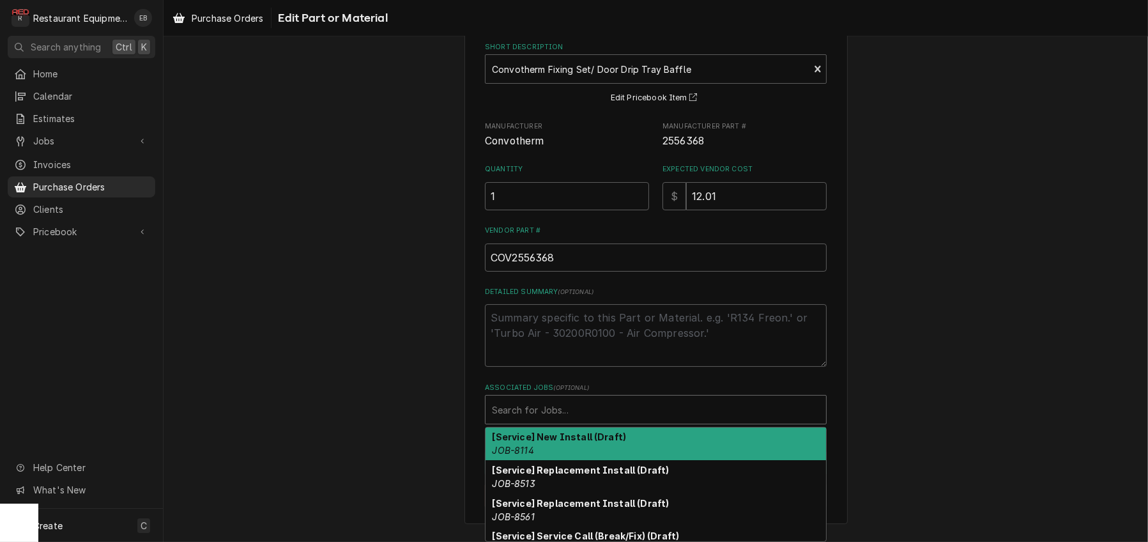
type textarea "x"
click at [615, 413] on div "Associated Jobs" at bounding box center [656, 409] width 328 height 23
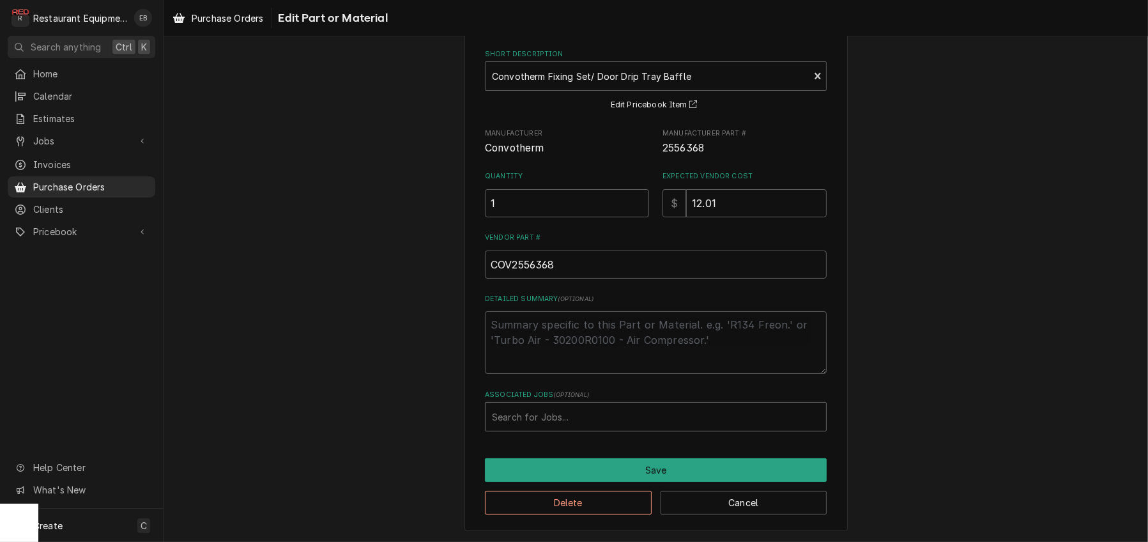
click at [557, 409] on div "Associated Jobs" at bounding box center [656, 416] width 328 height 23
type input "9206"
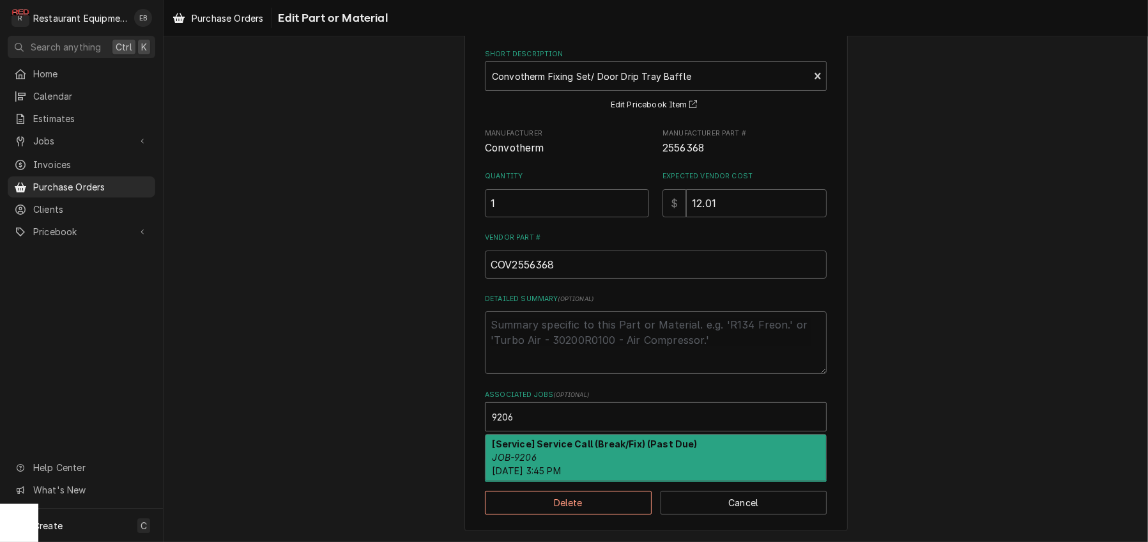
click at [599, 442] on strong "[Service] Service Call (Break/Fix) (Past Due)" at bounding box center [594, 443] width 205 height 11
type textarea "x"
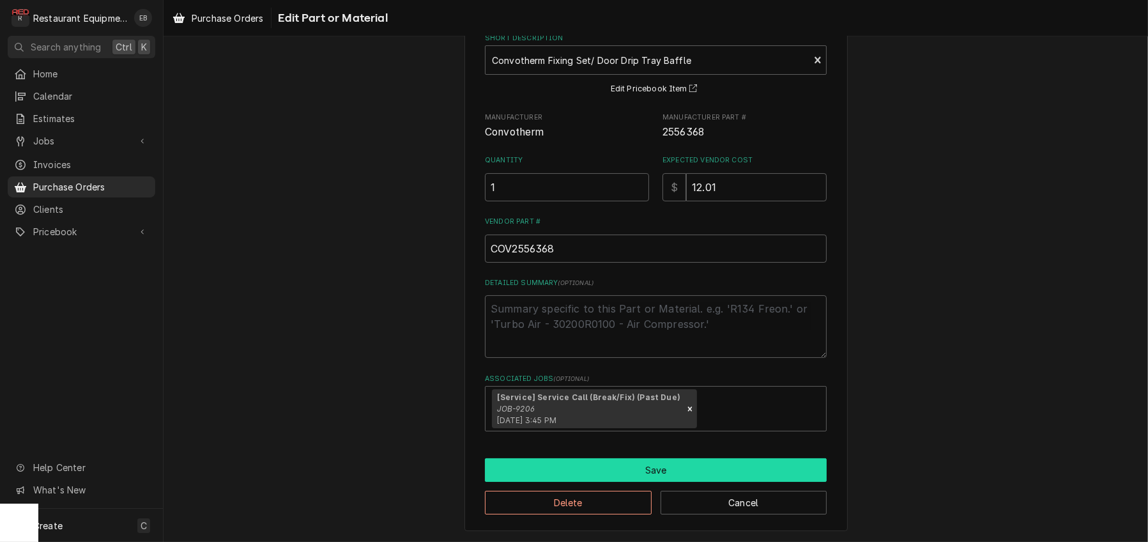
click at [589, 482] on button "Save" at bounding box center [656, 470] width 342 height 24
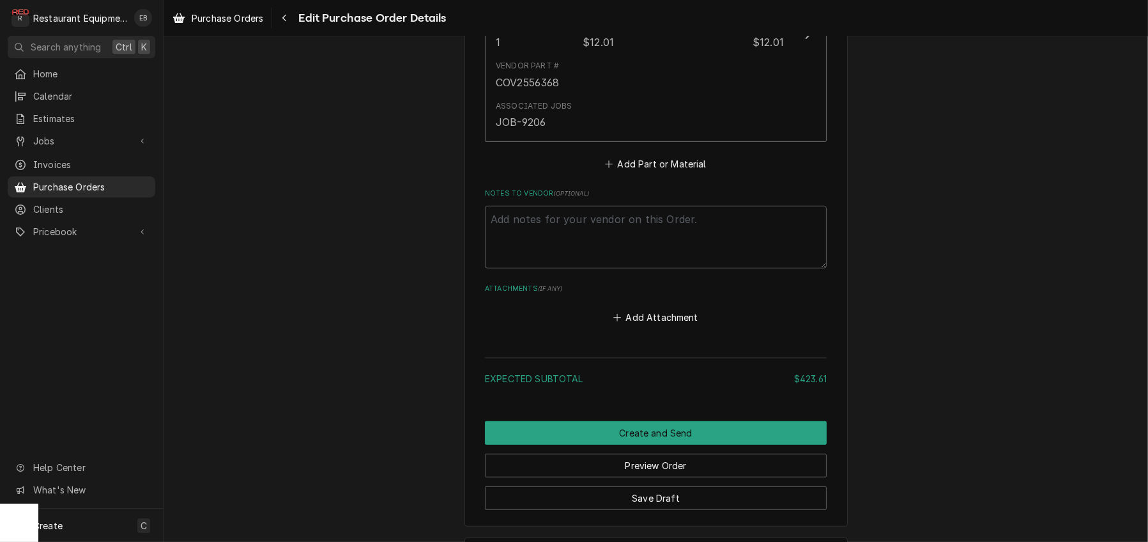
scroll to position [1005, 0]
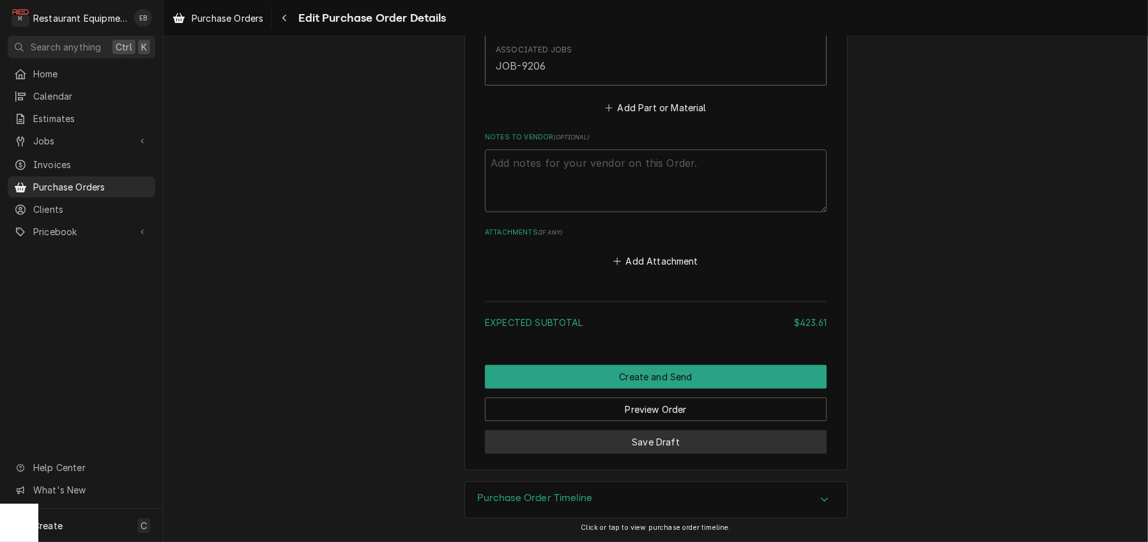
click at [729, 454] on button "Save Draft" at bounding box center [656, 442] width 342 height 24
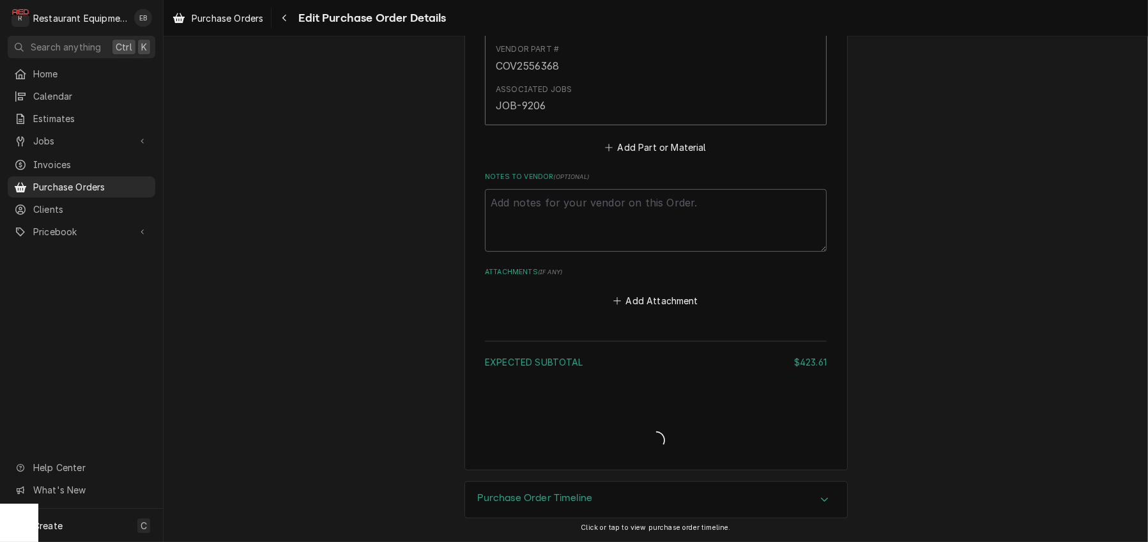
type textarea "x"
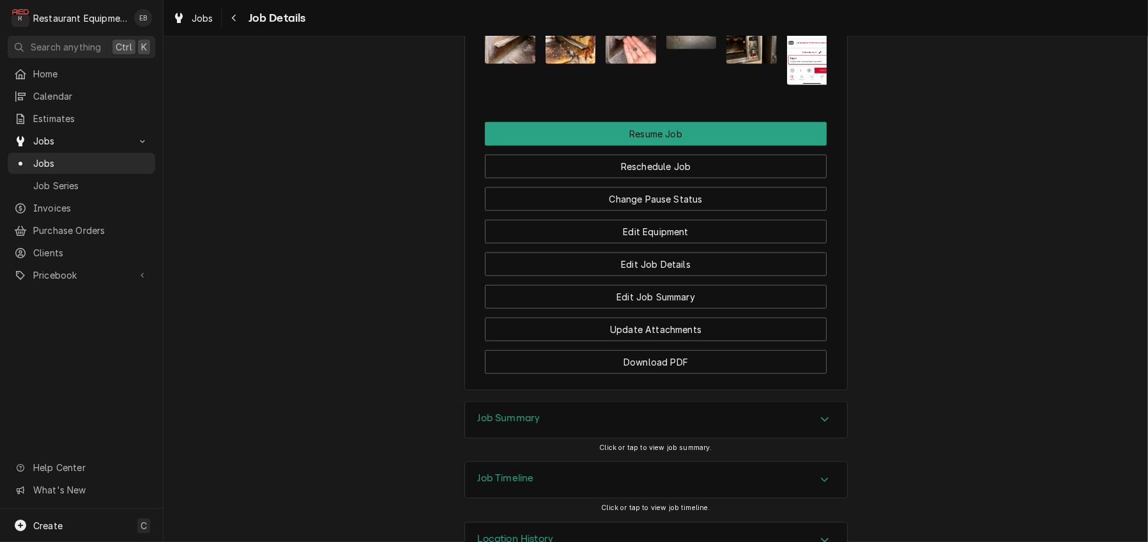
scroll to position [1703, 0]
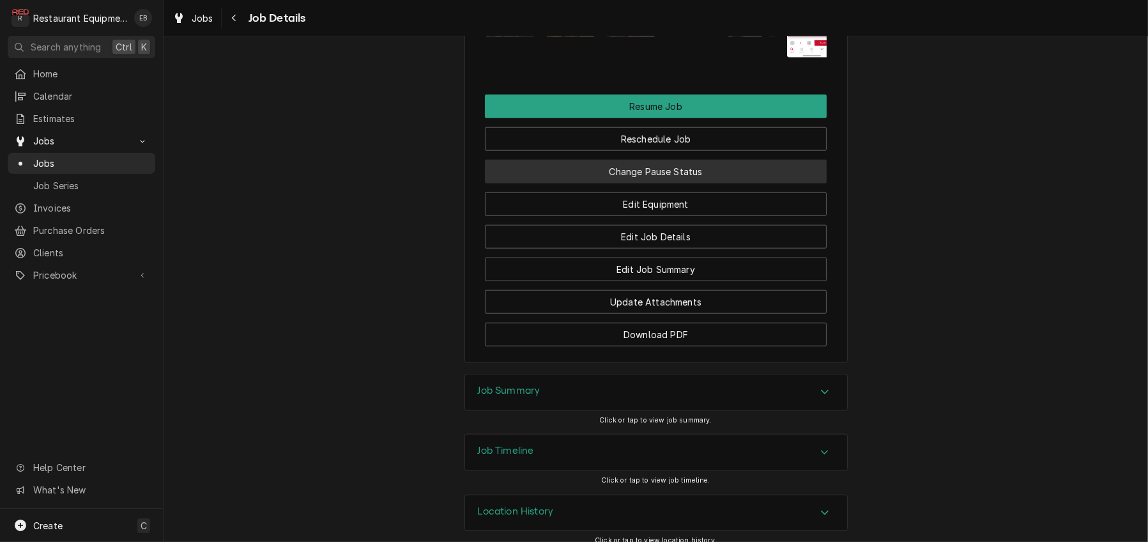
click at [662, 183] on button "Change Pause Status" at bounding box center [656, 172] width 342 height 24
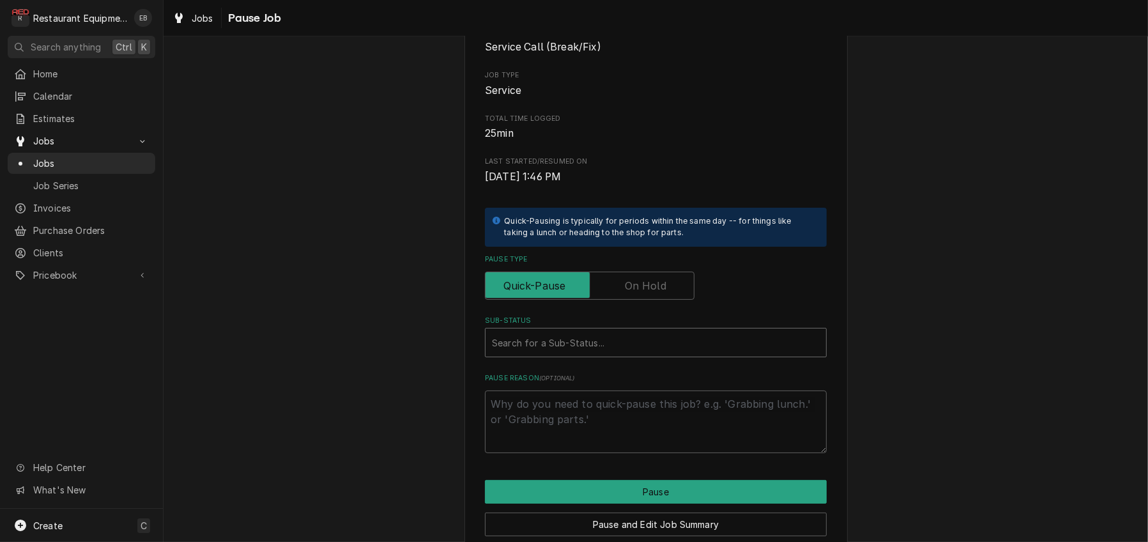
scroll to position [128, 0]
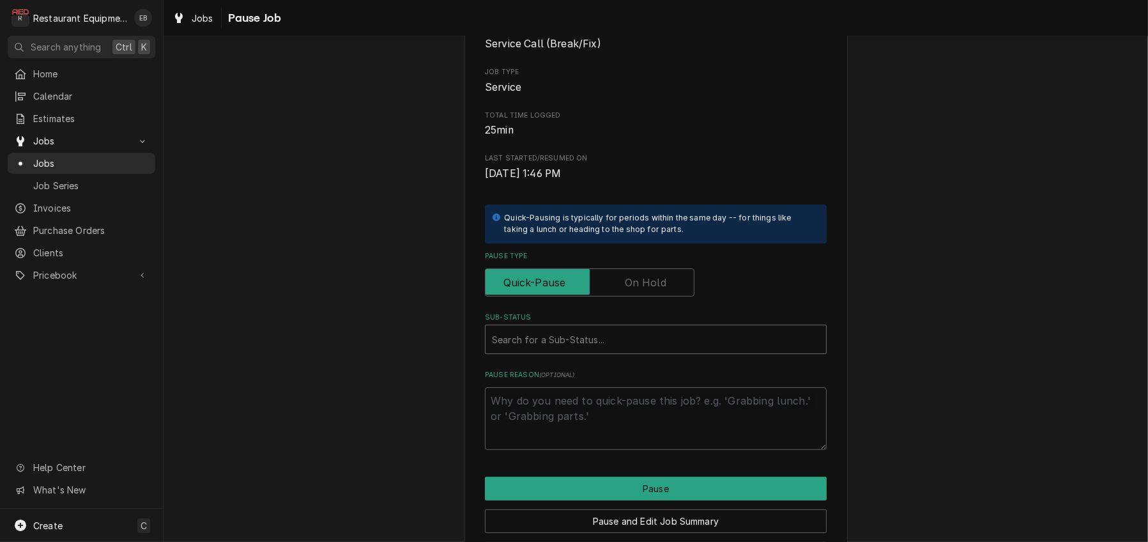
type textarea "x"
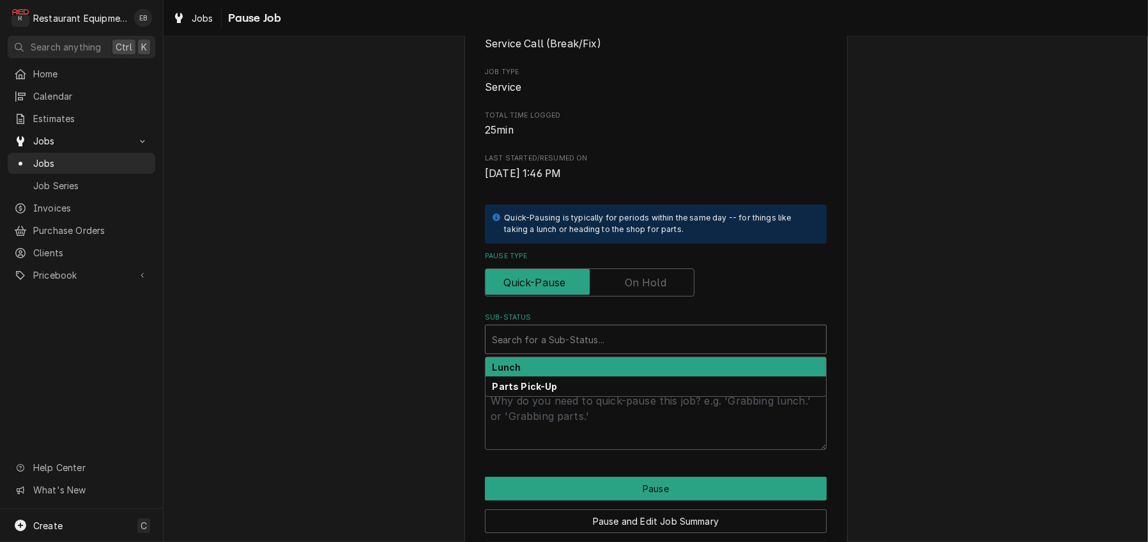
click at [561, 351] on div "Sub-Status" at bounding box center [656, 339] width 328 height 23
click at [620, 296] on input "Pause Type" at bounding box center [590, 282] width 198 height 28
checkbox input "true"
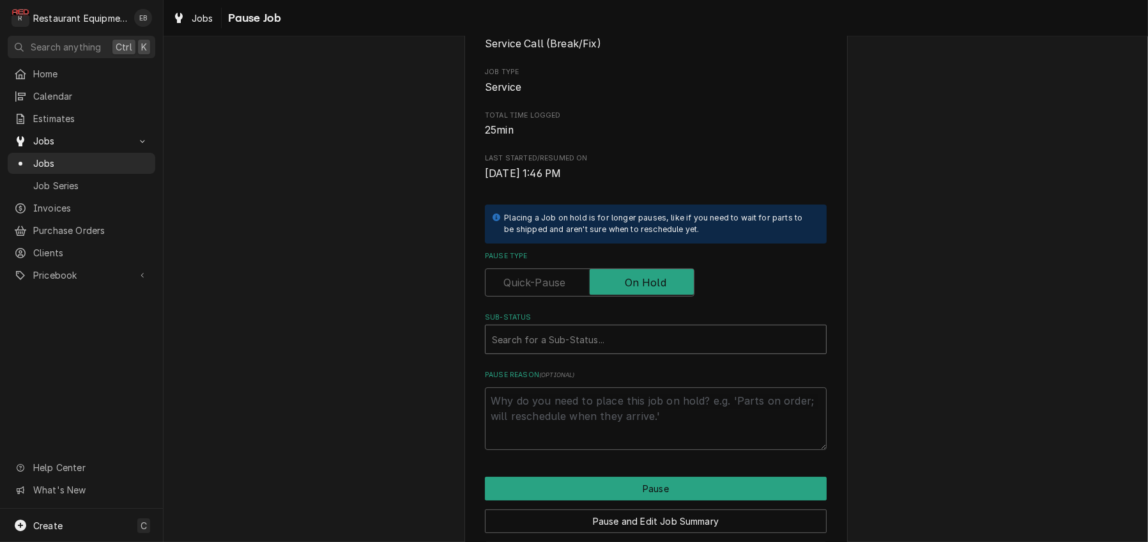
click at [558, 351] on div "Sub-Status" at bounding box center [656, 339] width 328 height 23
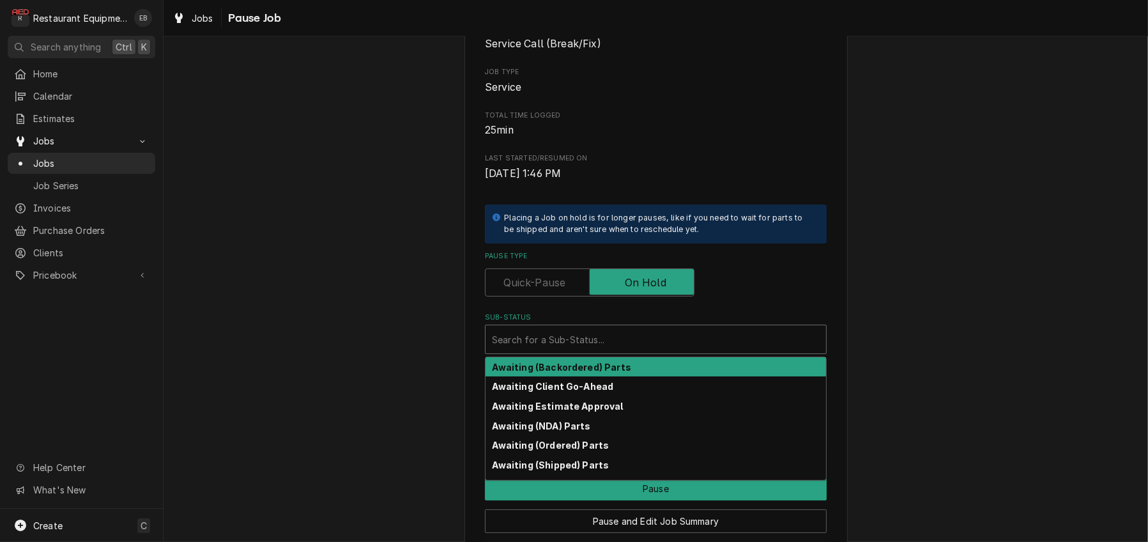
click at [576, 372] on strong "Awaiting (Backordered) Parts" at bounding box center [561, 367] width 139 height 11
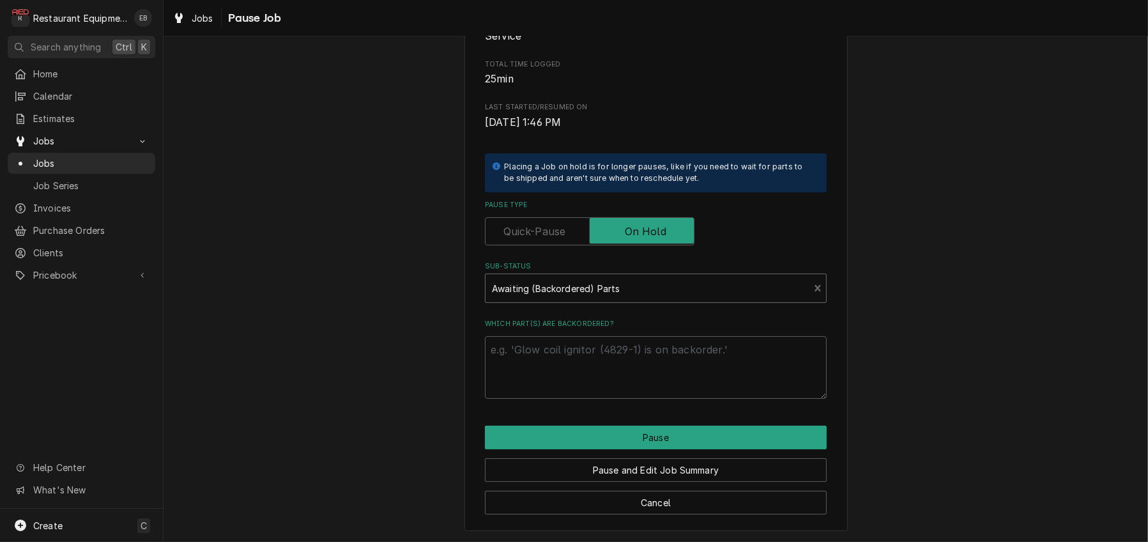
scroll to position [213, 0]
click at [572, 391] on textarea "Which part(s) are backordered?" at bounding box center [656, 367] width 342 height 63
type textarea "x"
type textarea "o"
type textarea "x"
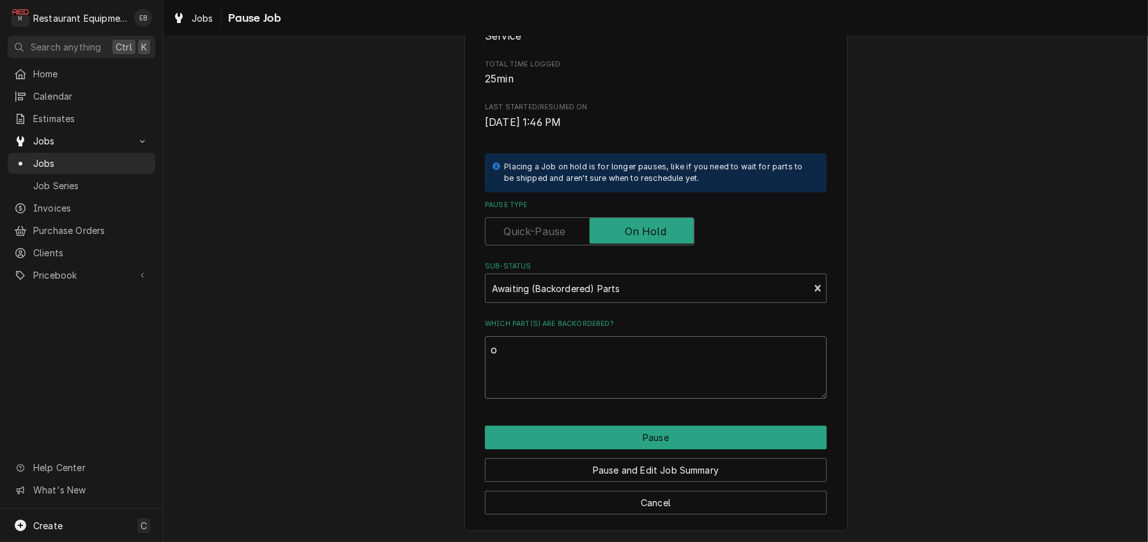
type textarea "or"
type textarea "x"
type textarea "ord"
type textarea "x"
type textarea "orde"
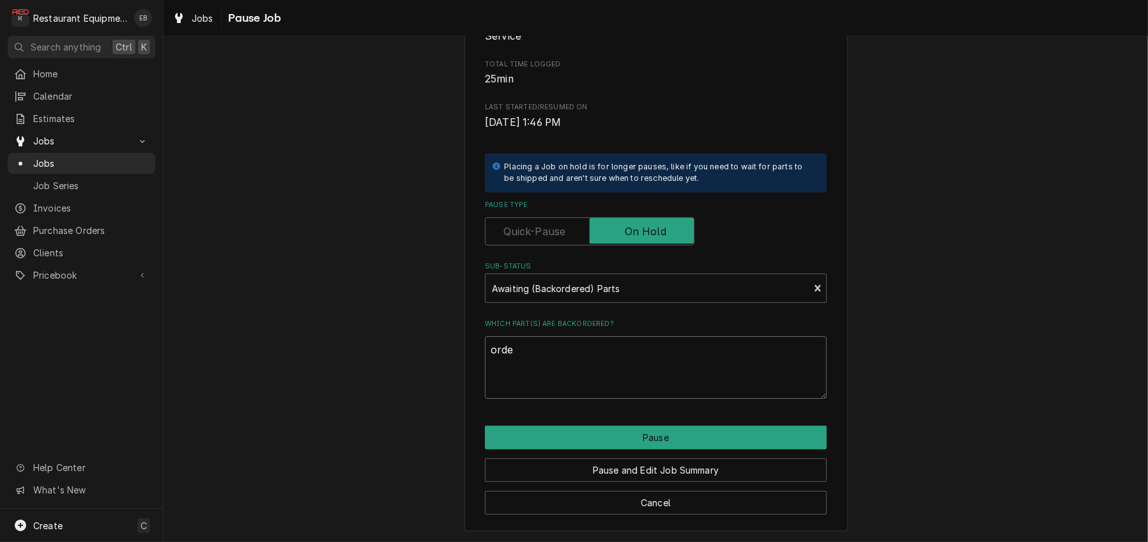
type textarea "x"
type textarea "order"
type textarea "x"
type textarea "ordere"
type textarea "x"
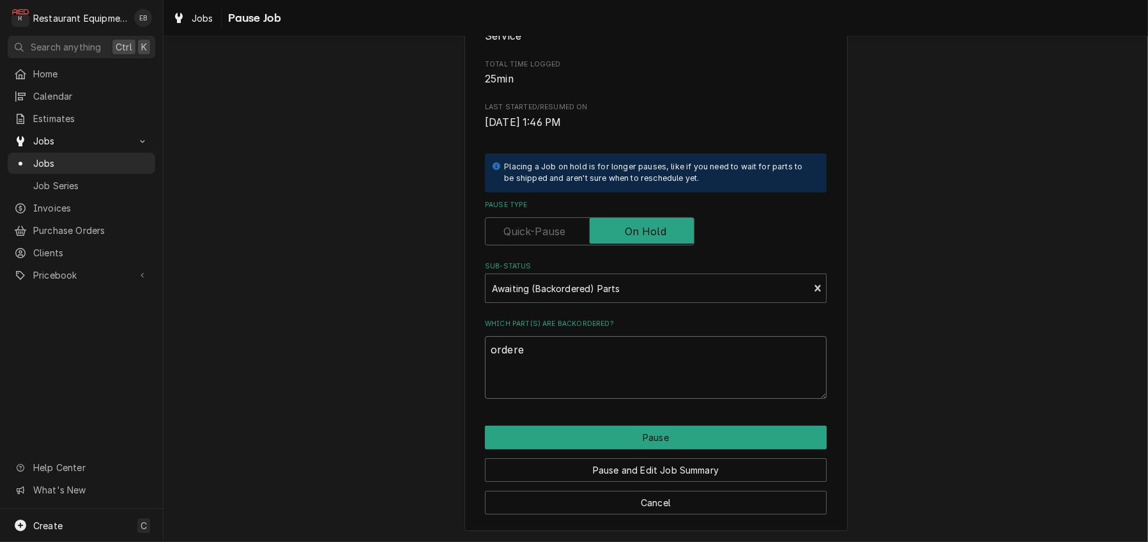
type textarea "ordered"
type textarea "x"
type textarea "ordered"
type textarea "x"
type textarea "ordered 1"
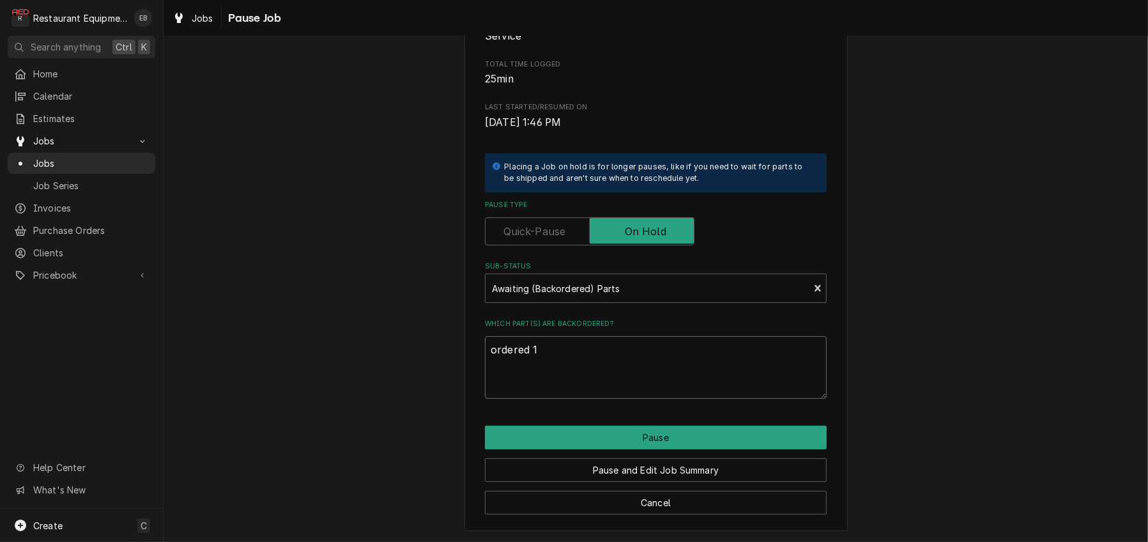
type textarea "x"
type textarea "ordered 10"
type textarea "x"
type textarea "ordered 10/"
type textarea "x"
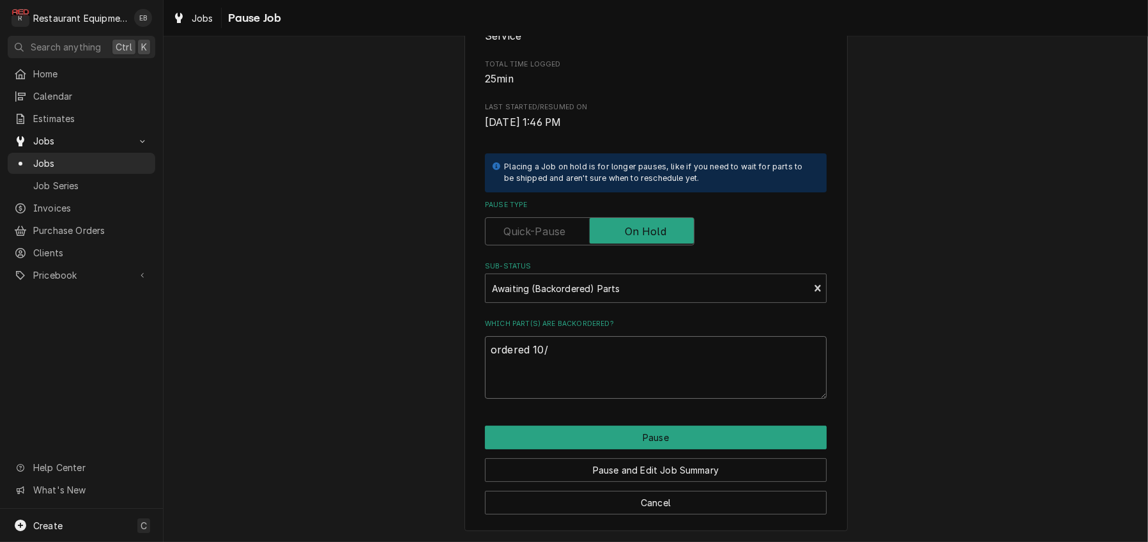
type textarea "ordered 10/1"
type textarea "x"
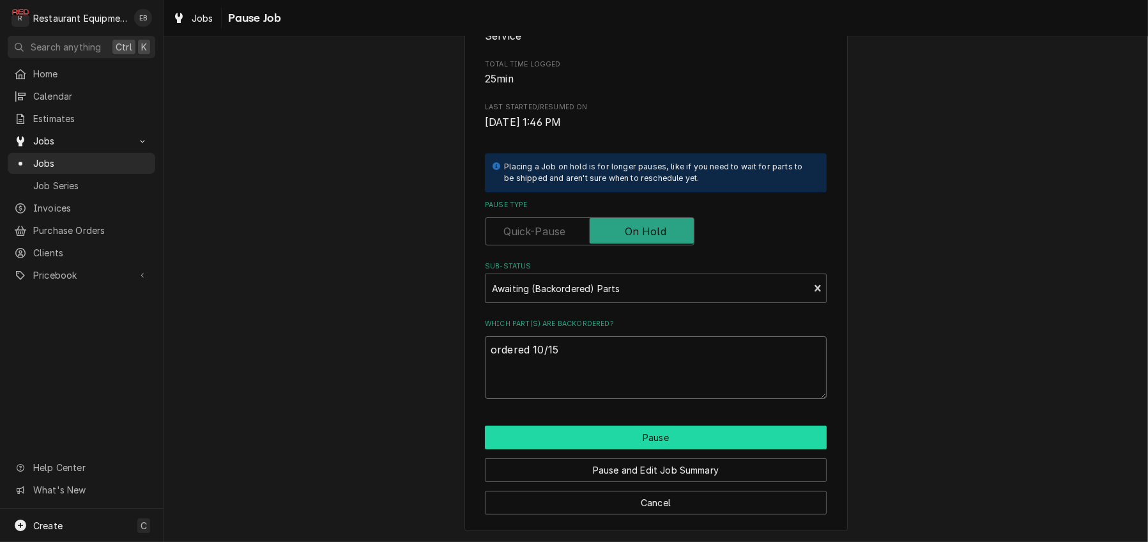
type textarea "ordered 10/15"
click at [584, 449] on button "Pause" at bounding box center [656, 437] width 342 height 24
type textarea "x"
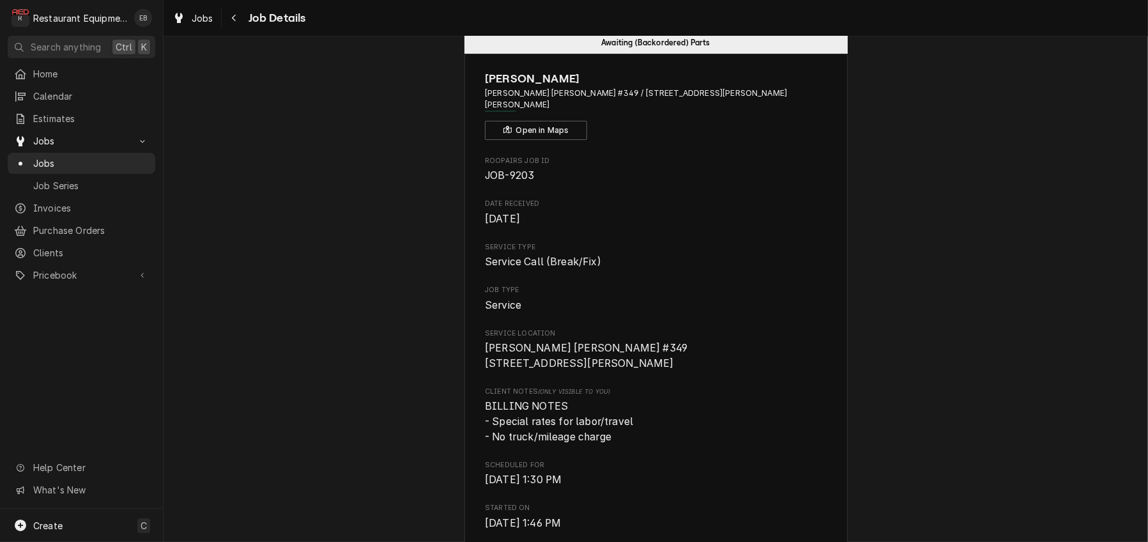
scroll to position [298, 0]
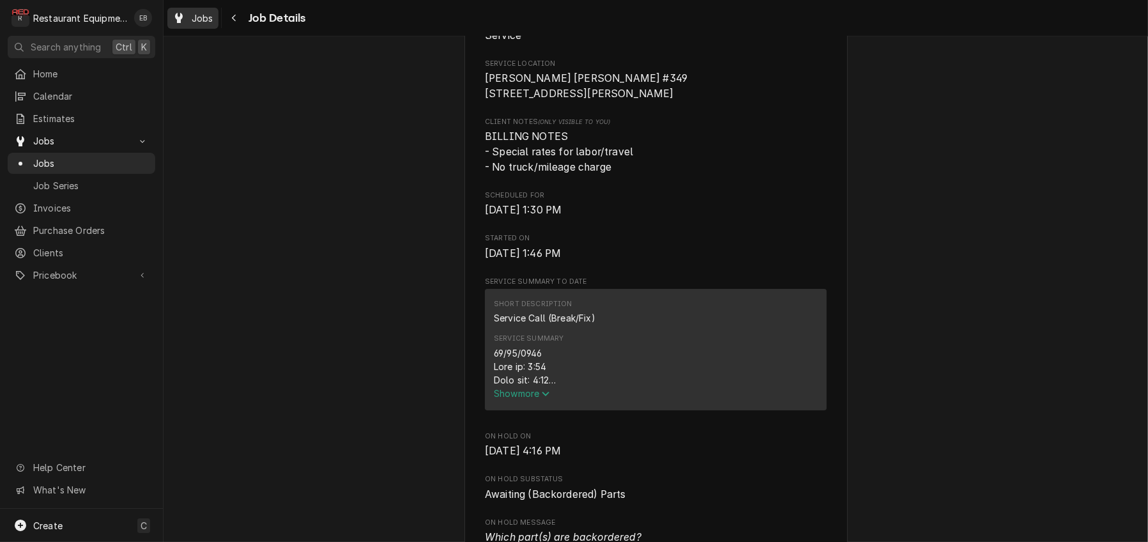
click at [213, 22] on span "Jobs" at bounding box center [203, 17] width 22 height 13
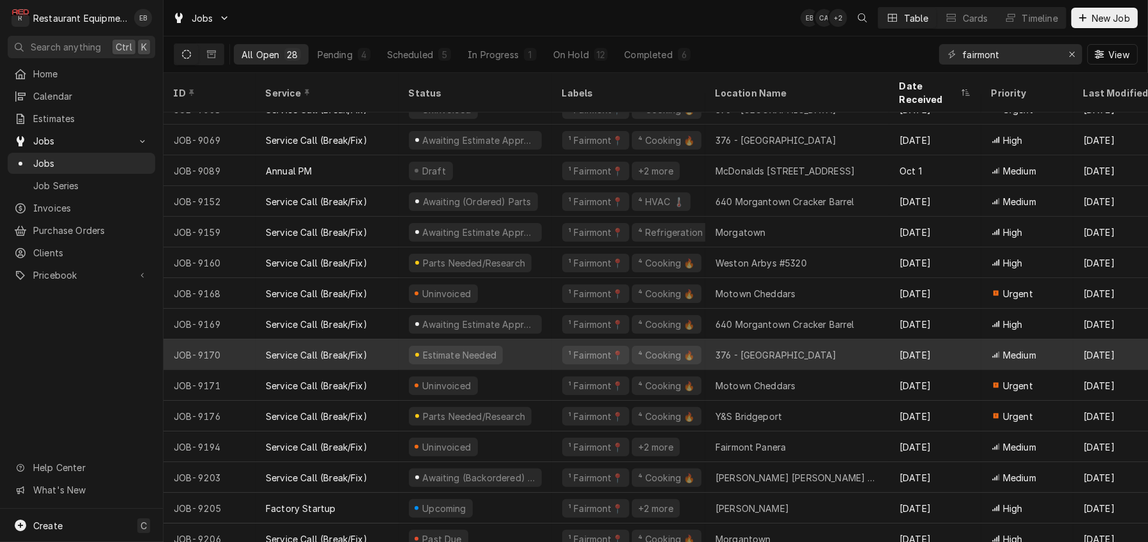
scroll to position [438, 0]
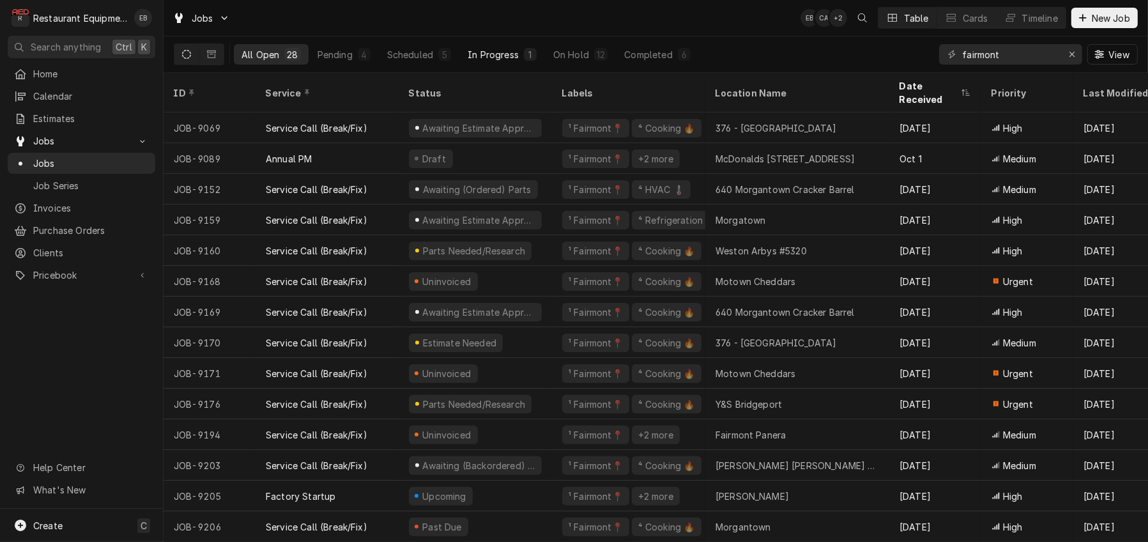
click at [519, 57] on div "In Progress" at bounding box center [493, 54] width 51 height 13
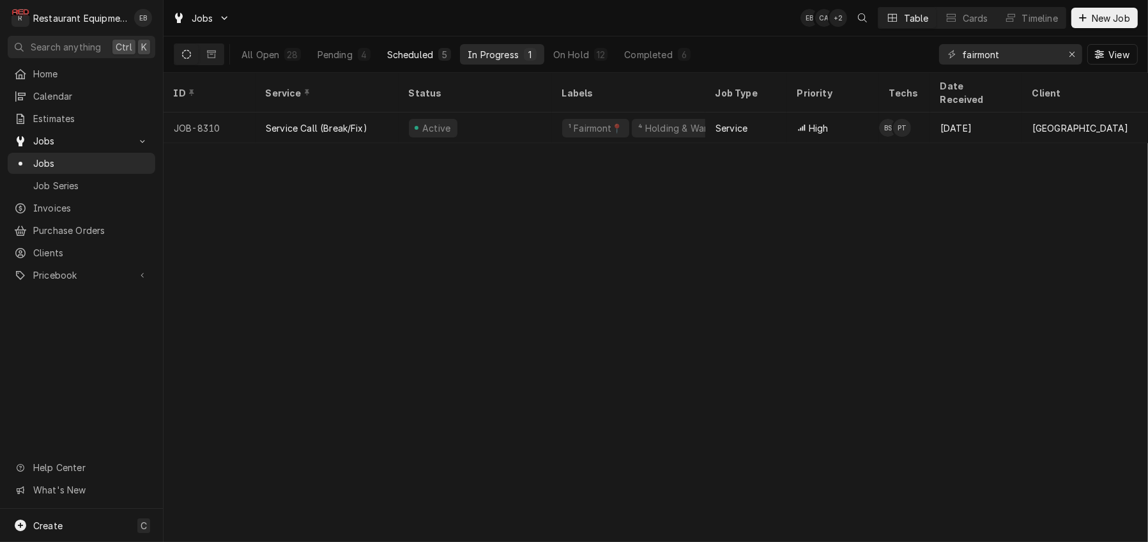
click at [433, 55] on div "Scheduled" at bounding box center [410, 54] width 46 height 13
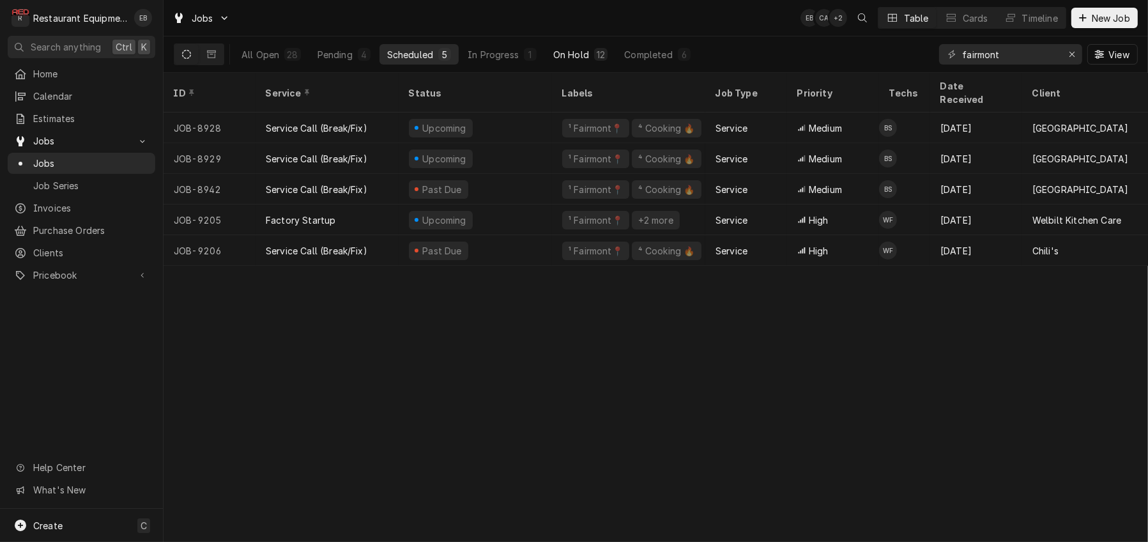
click at [589, 52] on div "On Hold" at bounding box center [571, 54] width 36 height 13
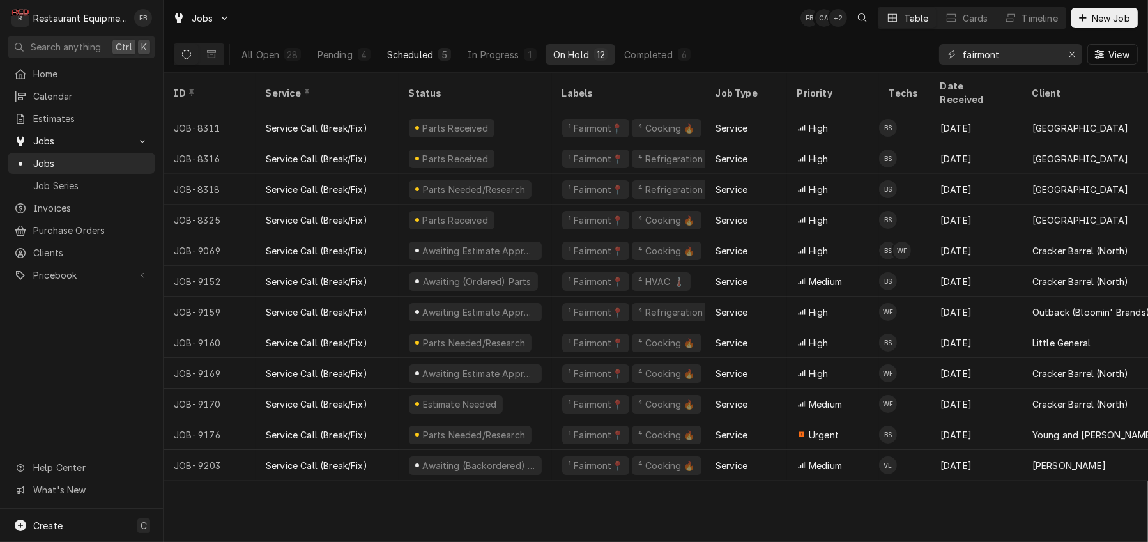
click at [448, 61] on div "5" at bounding box center [445, 54] width 8 height 13
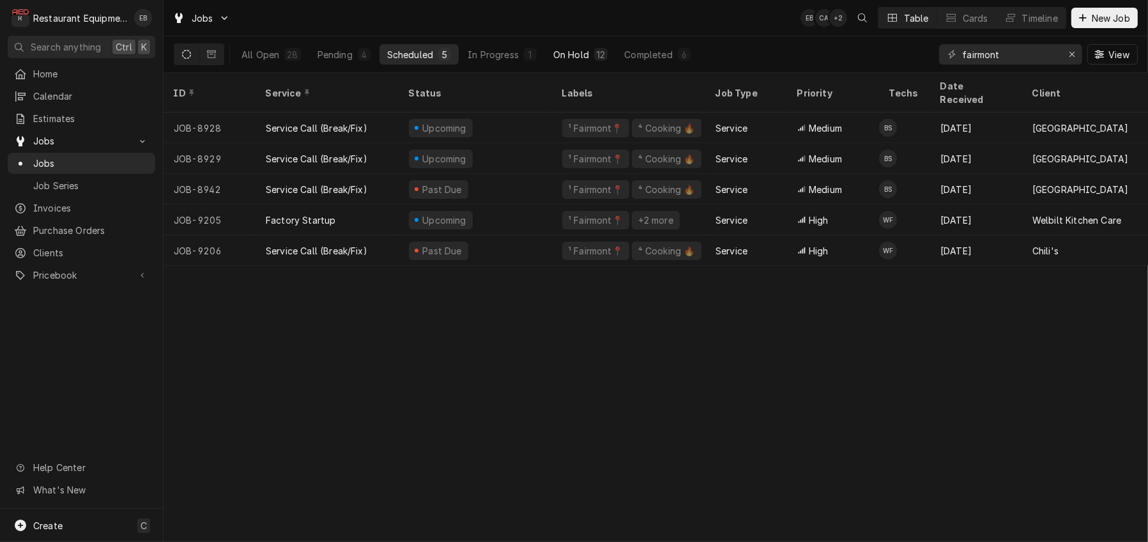
click at [589, 54] on div "On Hold" at bounding box center [571, 54] width 36 height 13
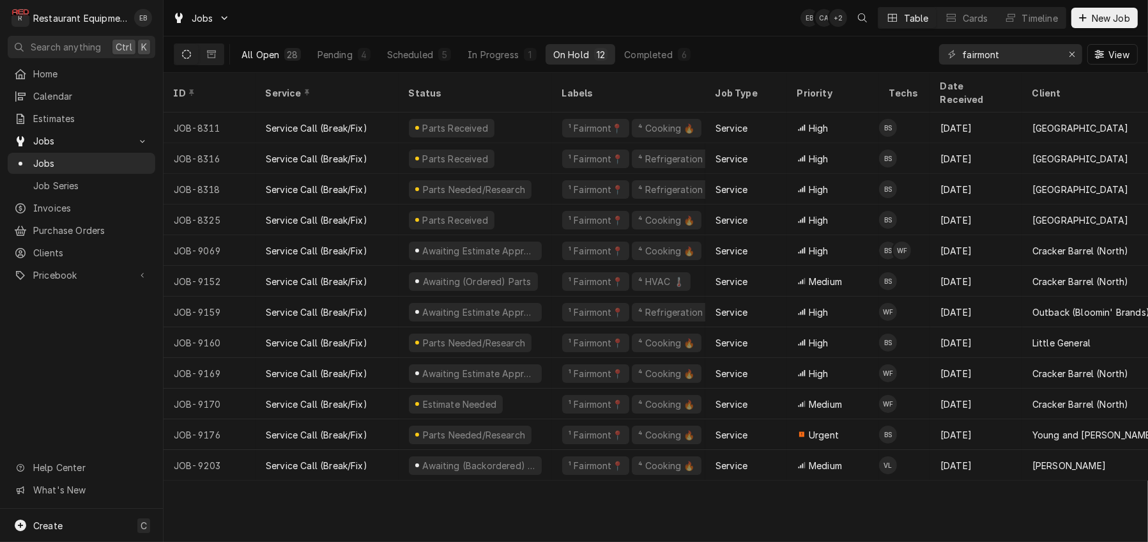
click at [298, 57] on div "28" at bounding box center [292, 54] width 11 height 13
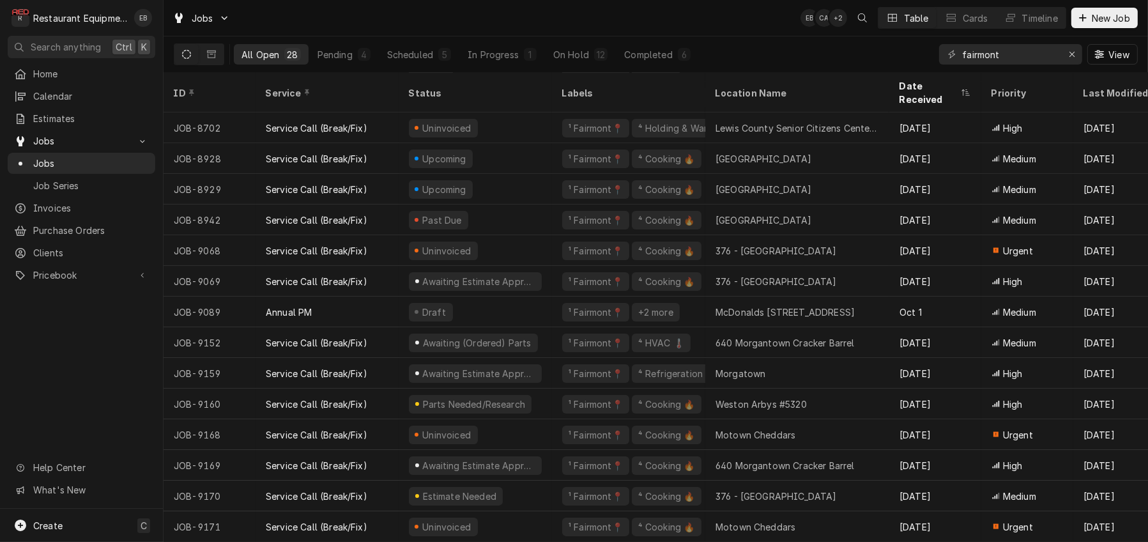
scroll to position [182, 0]
